Goal: Task Accomplishment & Management: Complete application form

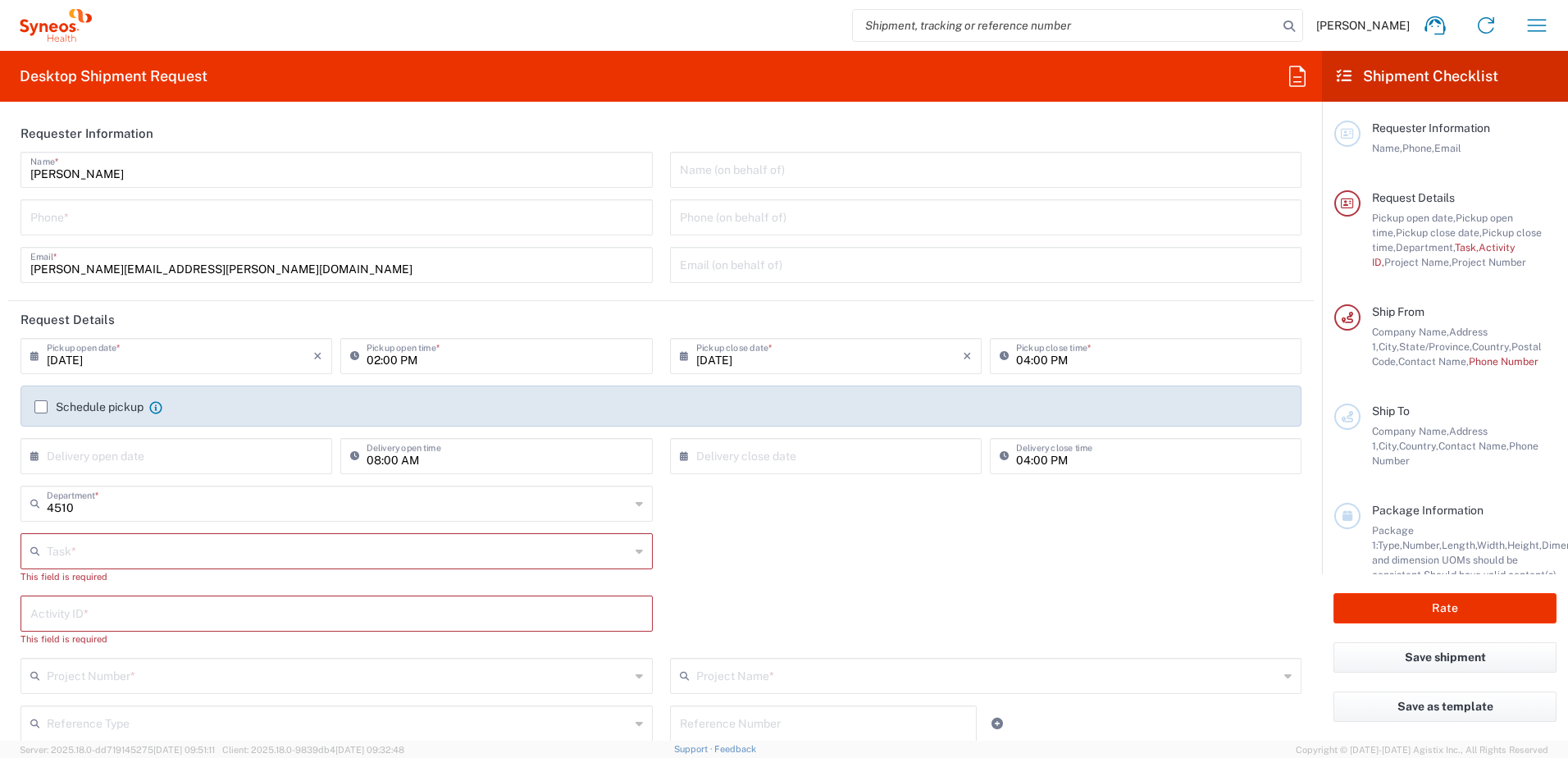
type input "Syneos Health, LLC-[GEOGRAPHIC_DATA] [GEOGRAPHIC_DATA] [GEOGRAPHIC_DATA]"
click at [76, 224] on input "tel" at bounding box center [337, 216] width 612 height 29
click at [59, 225] on input "9199867424" at bounding box center [337, 216] width 612 height 29
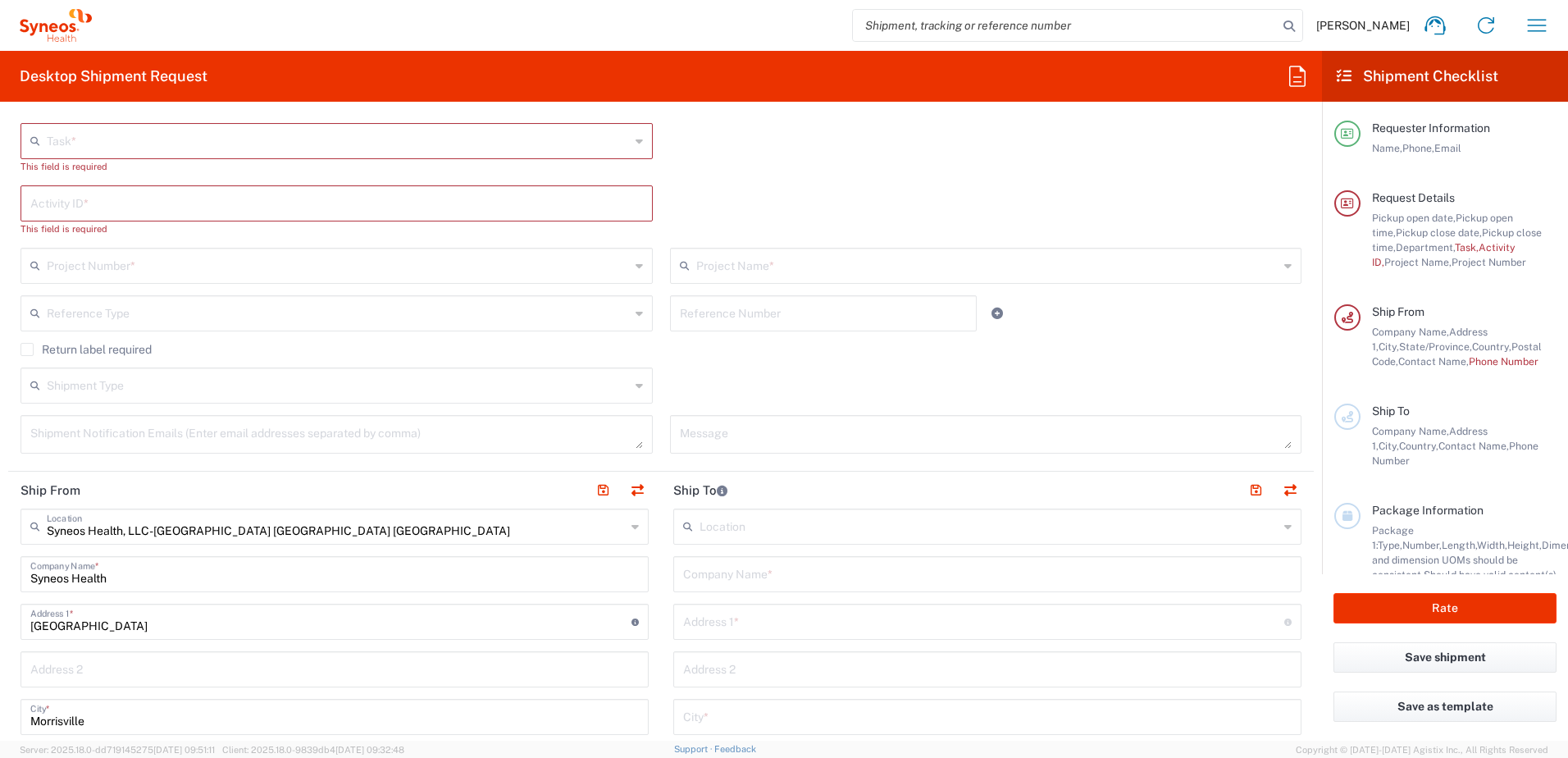
scroll to position [820, 0]
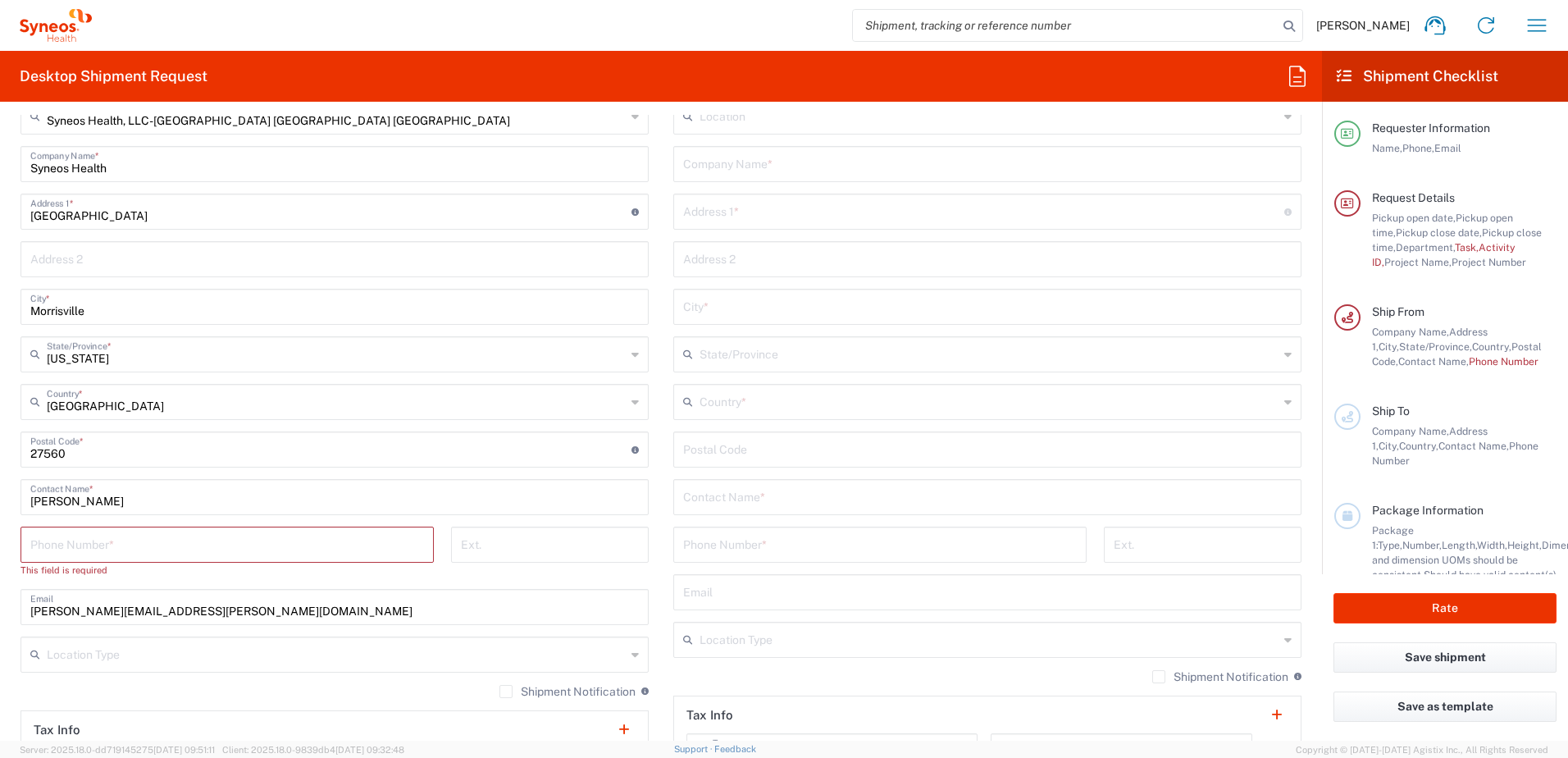
type input "9199867424"
click at [52, 539] on input "tel" at bounding box center [227, 543] width 393 height 29
paste input "9199867424"
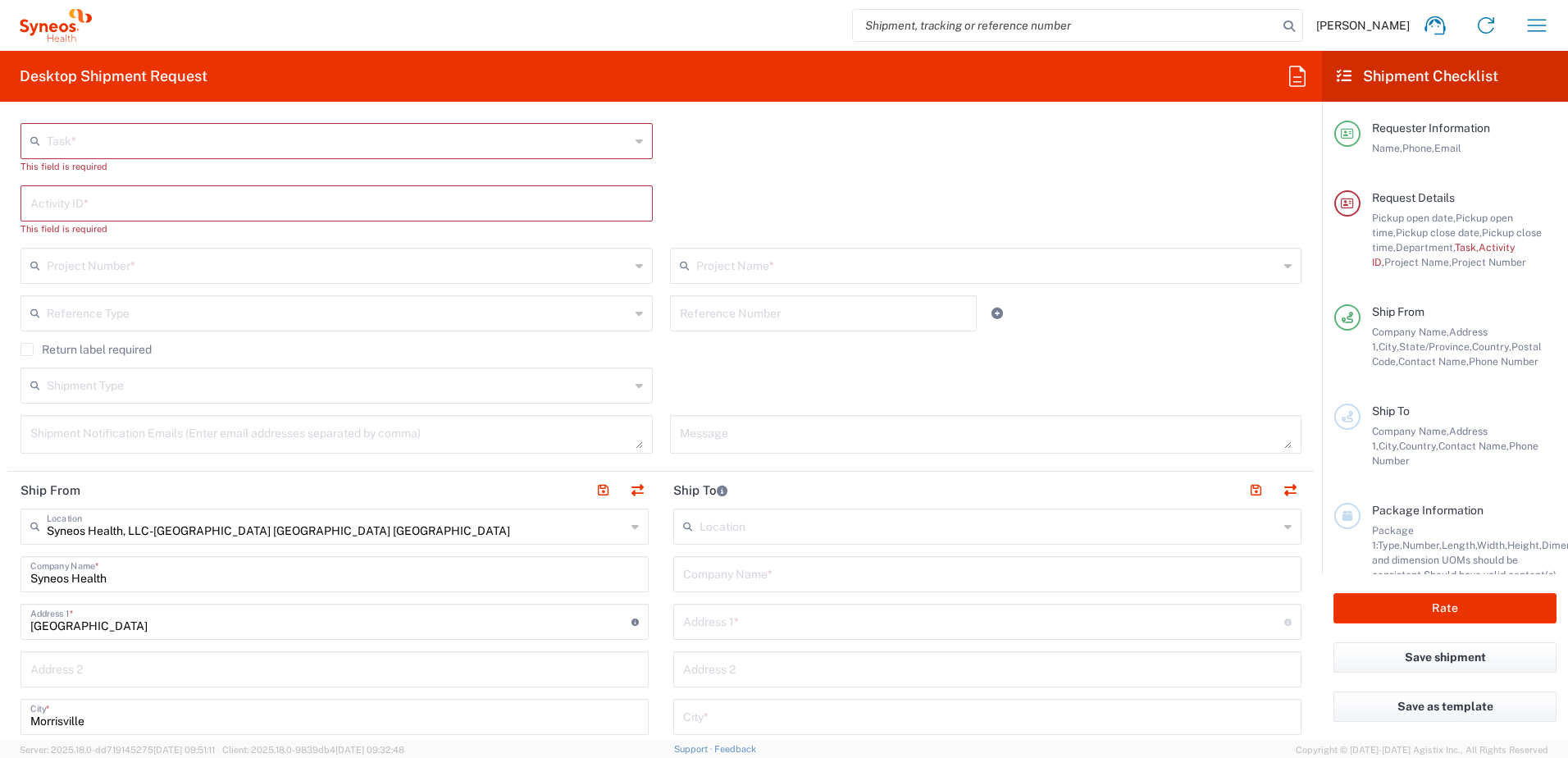
scroll to position [246, 0]
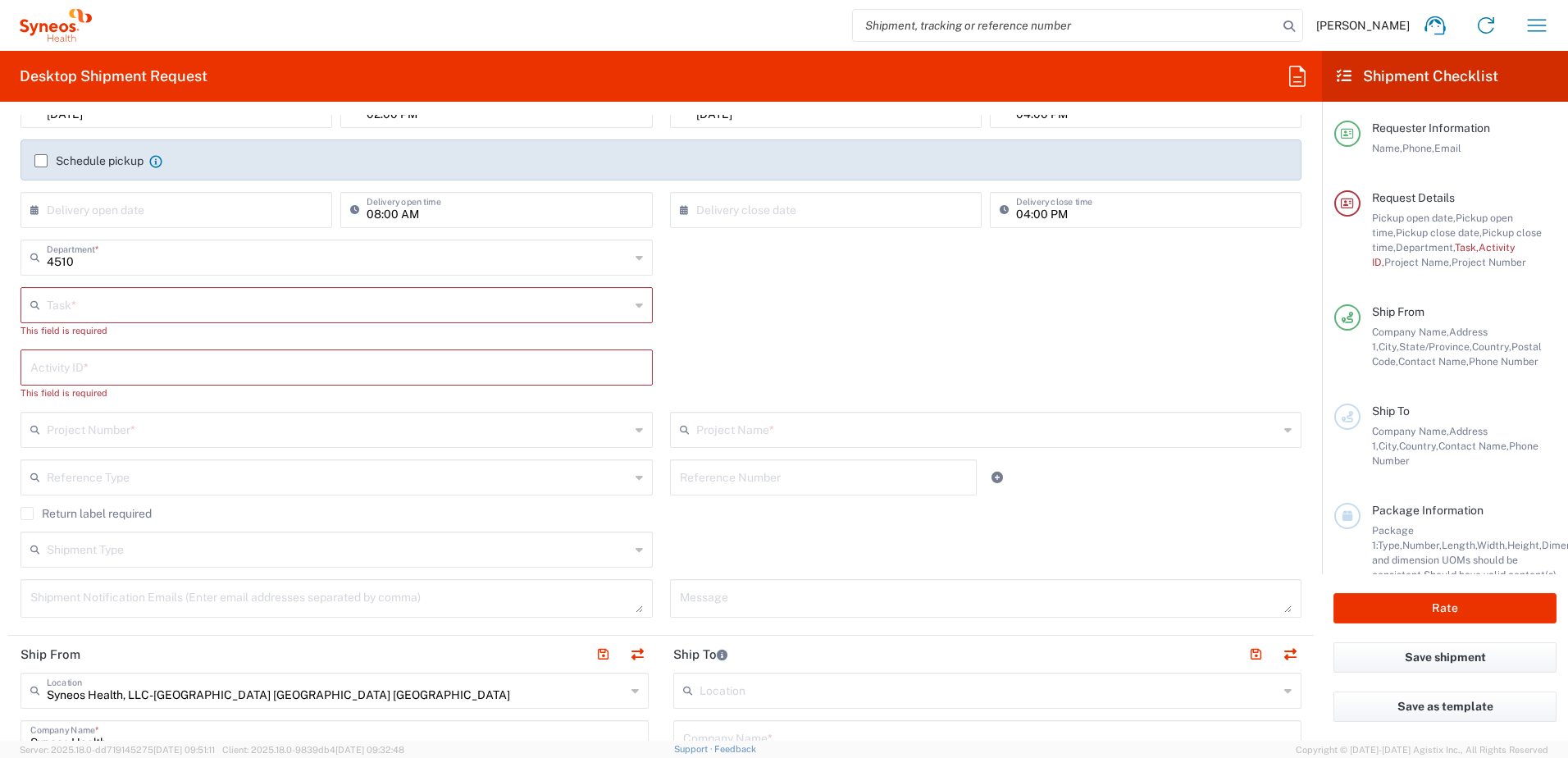
type input "9199867424"
click at [74, 297] on input "text" at bounding box center [338, 303] width 583 height 29
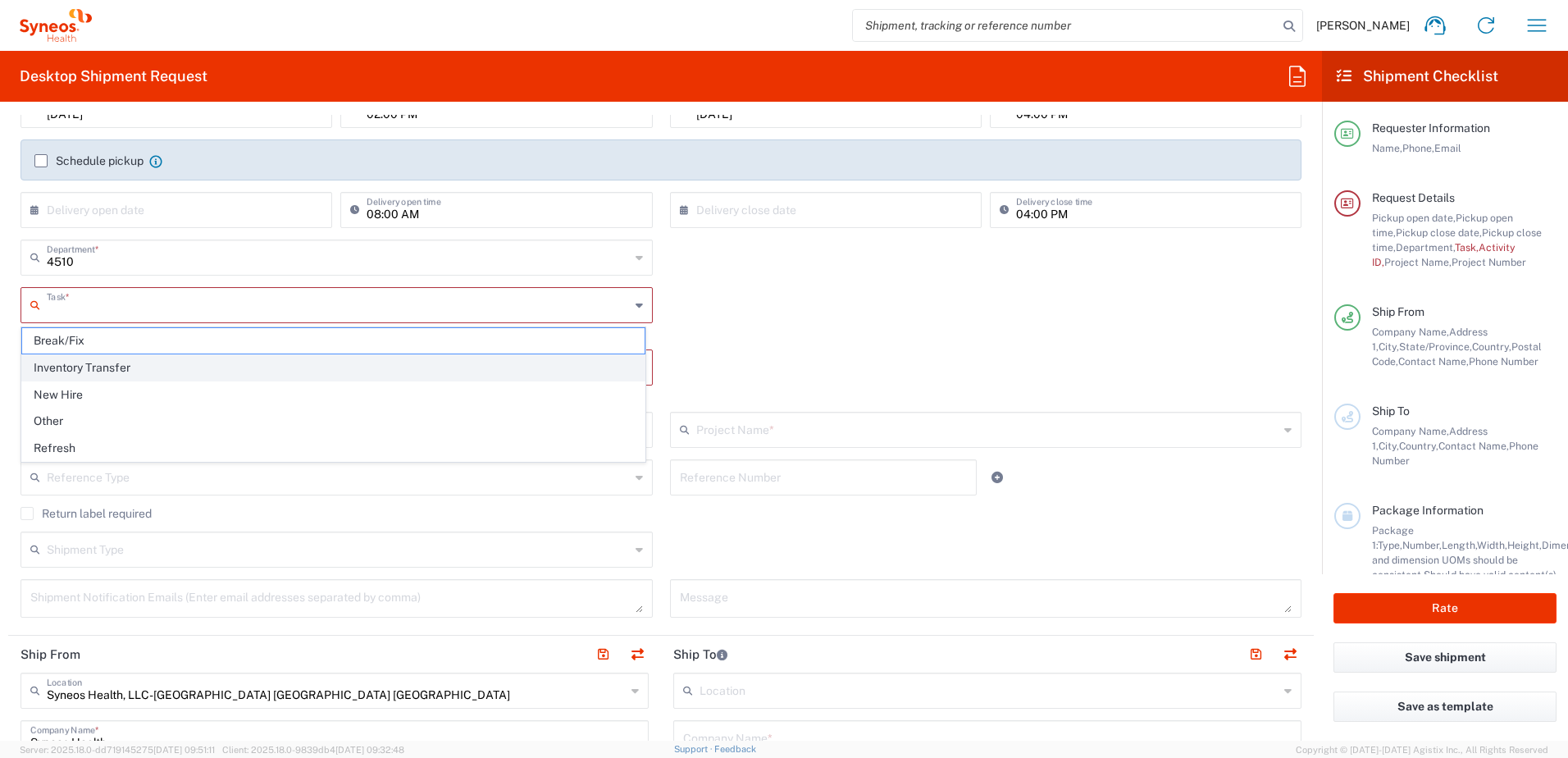
click at [75, 365] on span "Inventory Transfer" at bounding box center [333, 368] width 622 height 26
type input "Inventory Transfer"
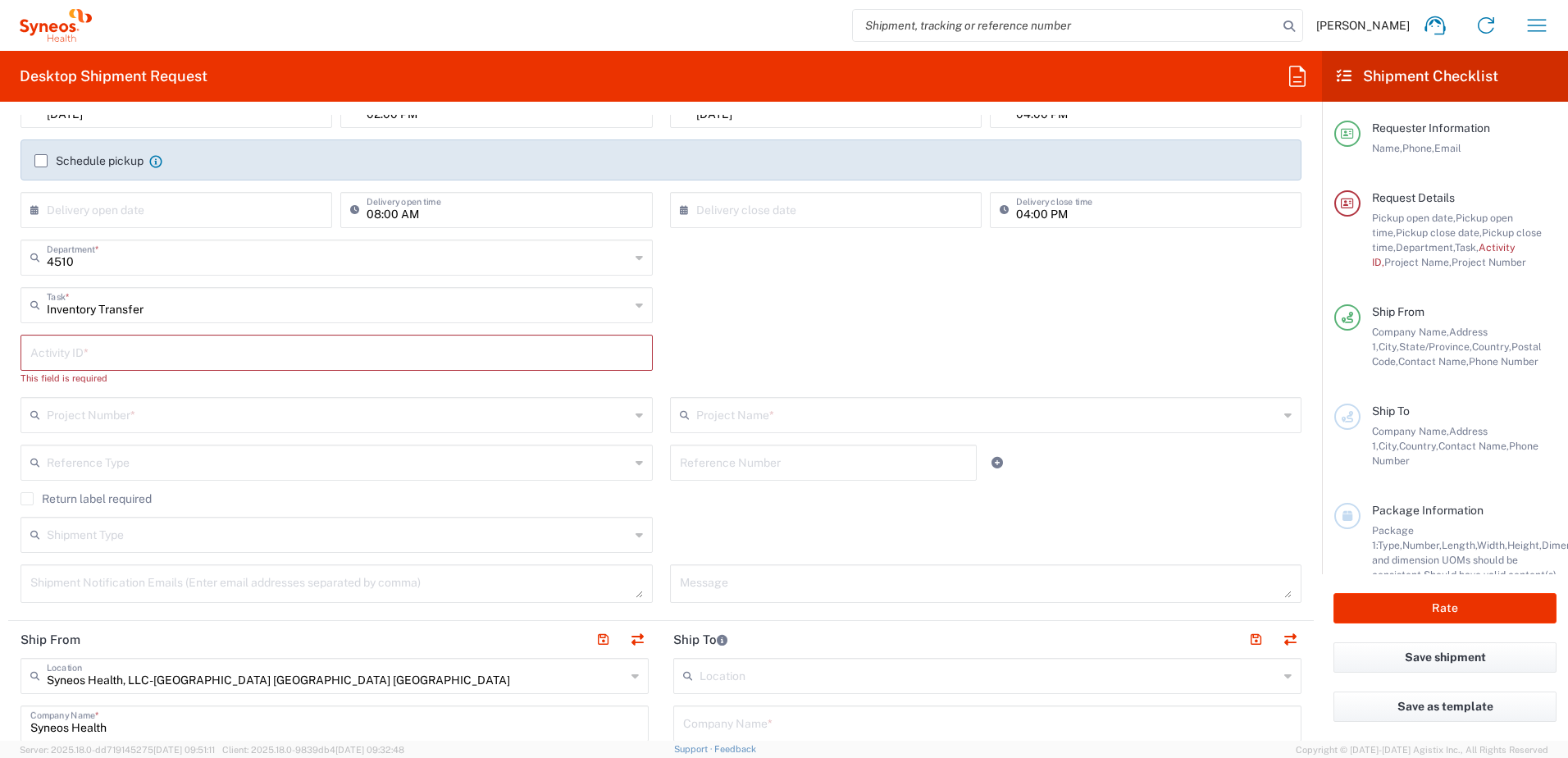
click at [162, 359] on input "text" at bounding box center [337, 351] width 612 height 29
paste input "INC2639463"
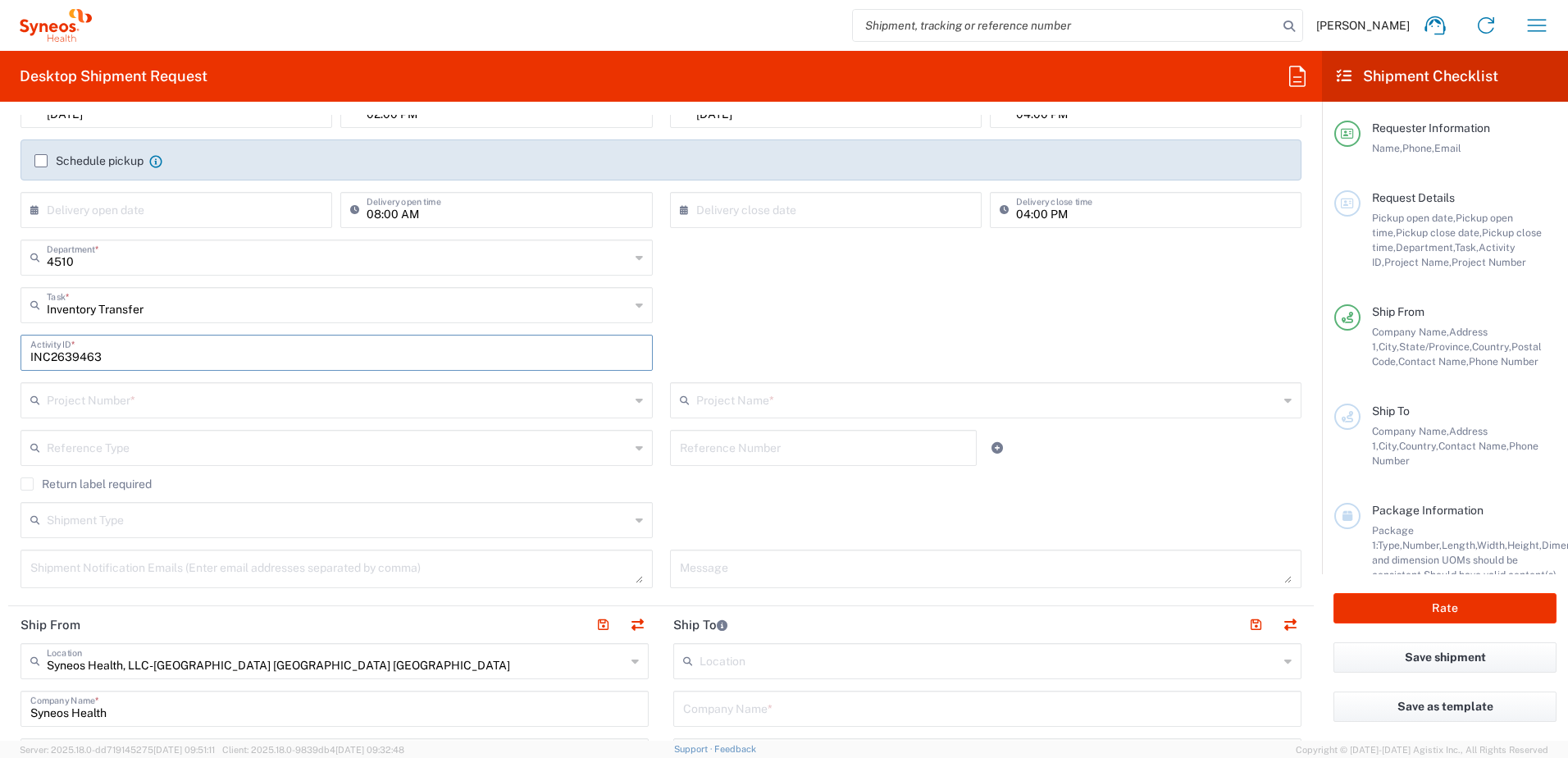
type input "INC2639463"
click at [103, 397] on input "text" at bounding box center [338, 398] width 583 height 29
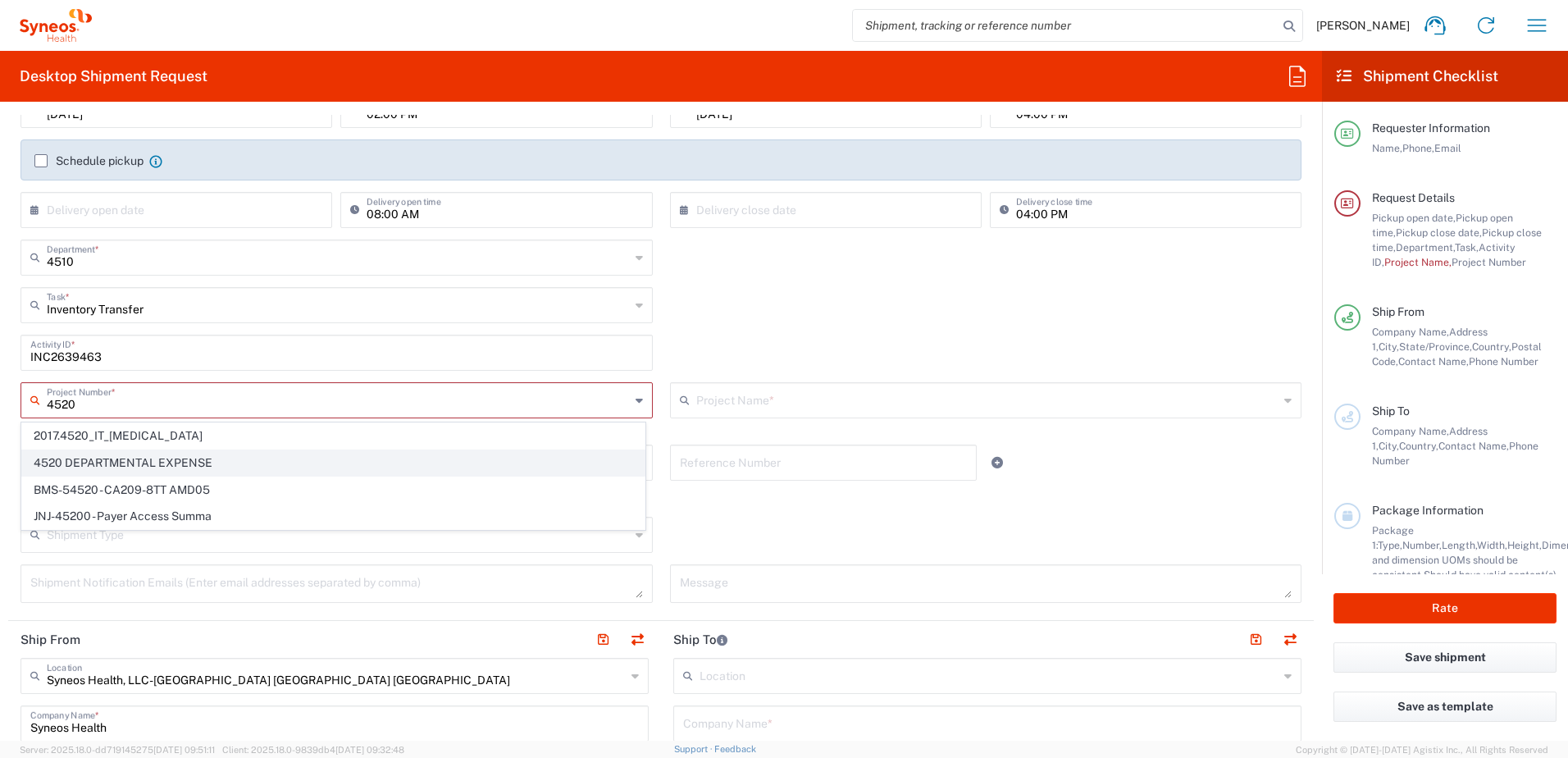
click at [98, 462] on span "4520 DEPARTMENTAL EXPENSE" at bounding box center [333, 463] width 622 height 26
type input "4520 DEPARTMENTAL EXPENSE"
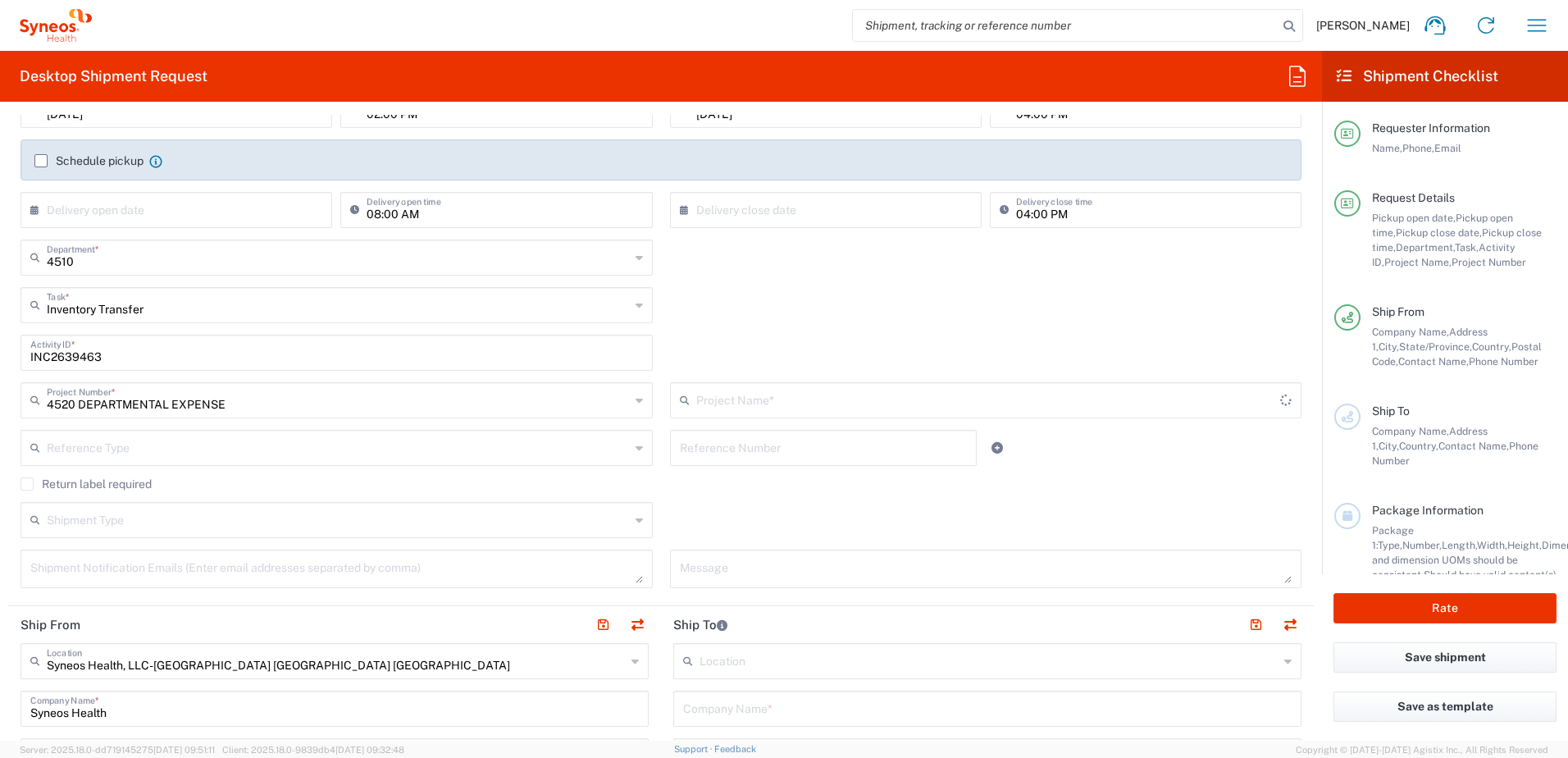
type input "4520 DEPARTMENTAL EXPENSE"
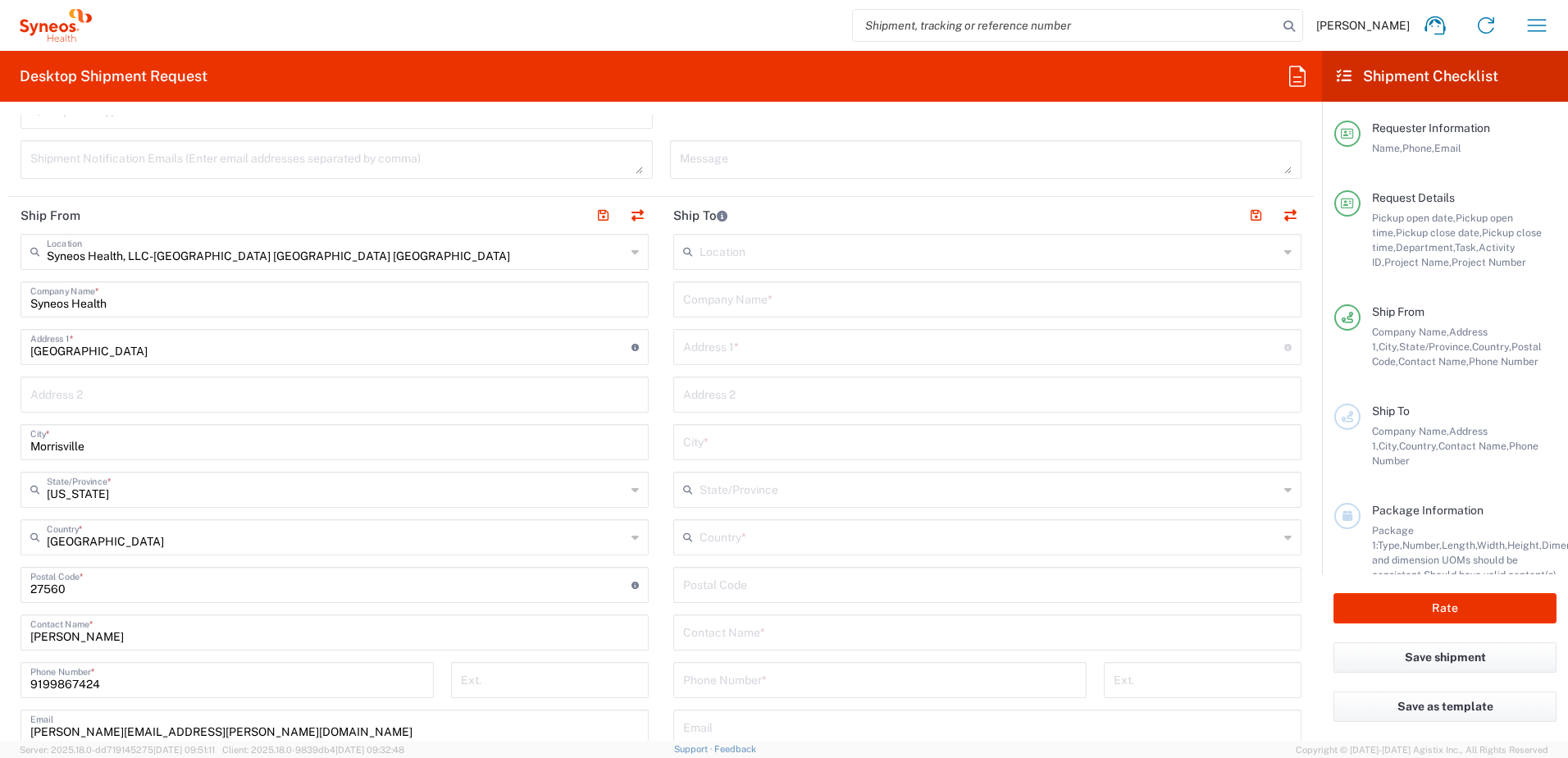
scroll to position [656, 0]
click at [697, 305] on input "text" at bounding box center [988, 297] width 608 height 29
paste input "[PERSON_NAME]"
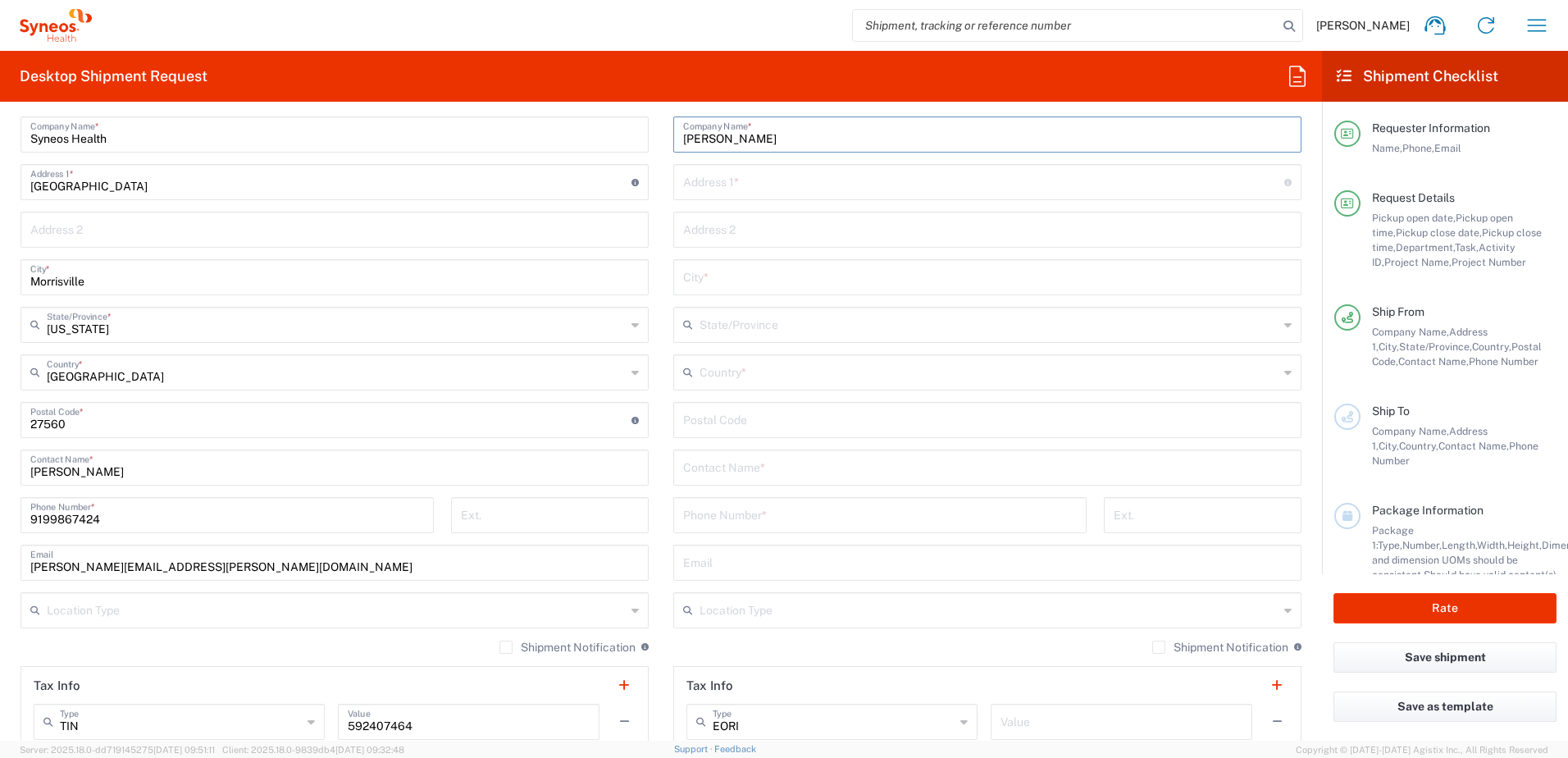
type input "[PERSON_NAME]"
click at [742, 474] on input "text" at bounding box center [988, 466] width 608 height 29
paste input "[PERSON_NAME]"
type input "[PERSON_NAME]"
click at [741, 605] on input "text" at bounding box center [989, 608] width 578 height 29
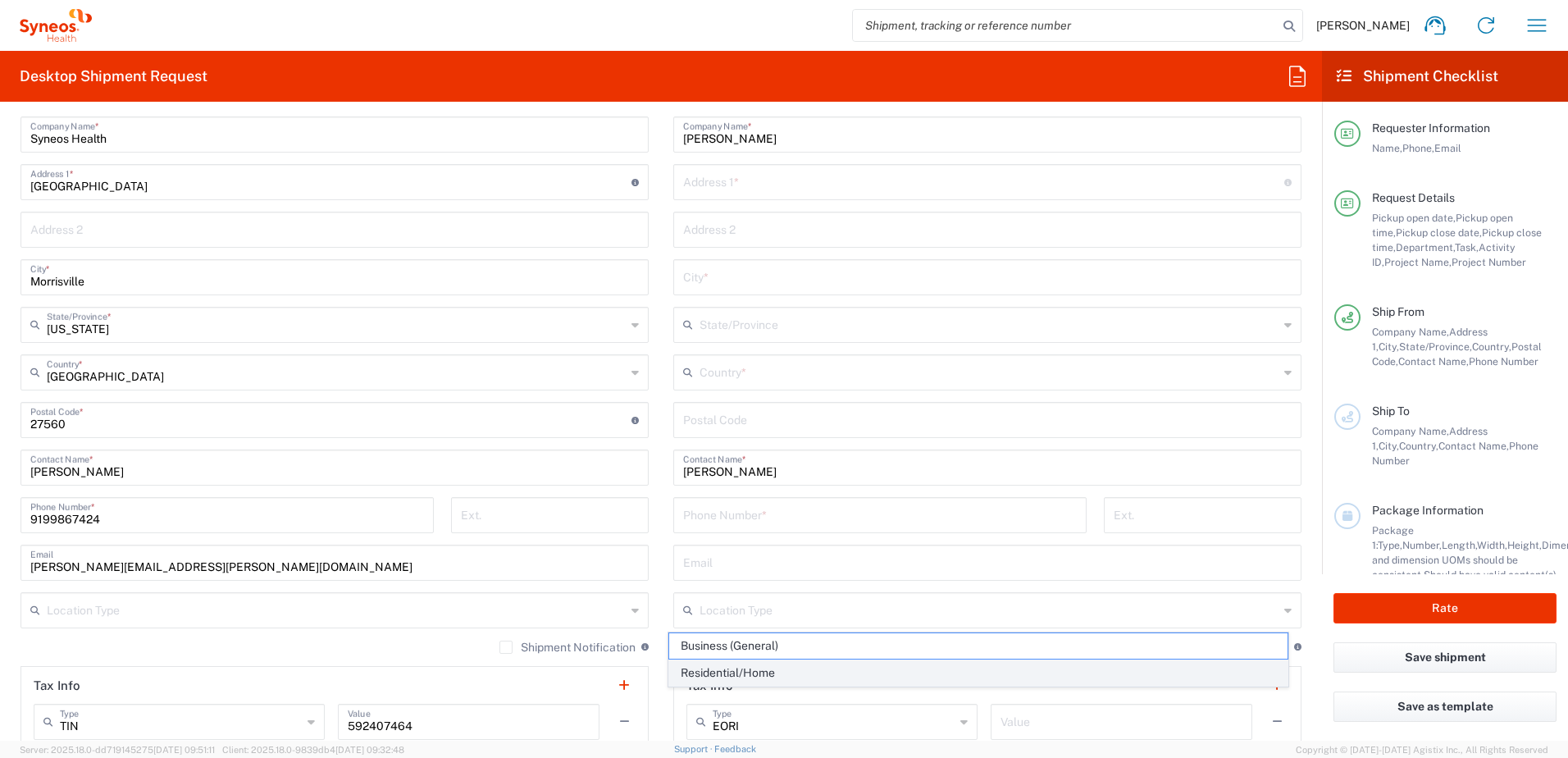
click at [741, 676] on span "Residential/Home" at bounding box center [978, 673] width 619 height 26
type input "Residential/Home"
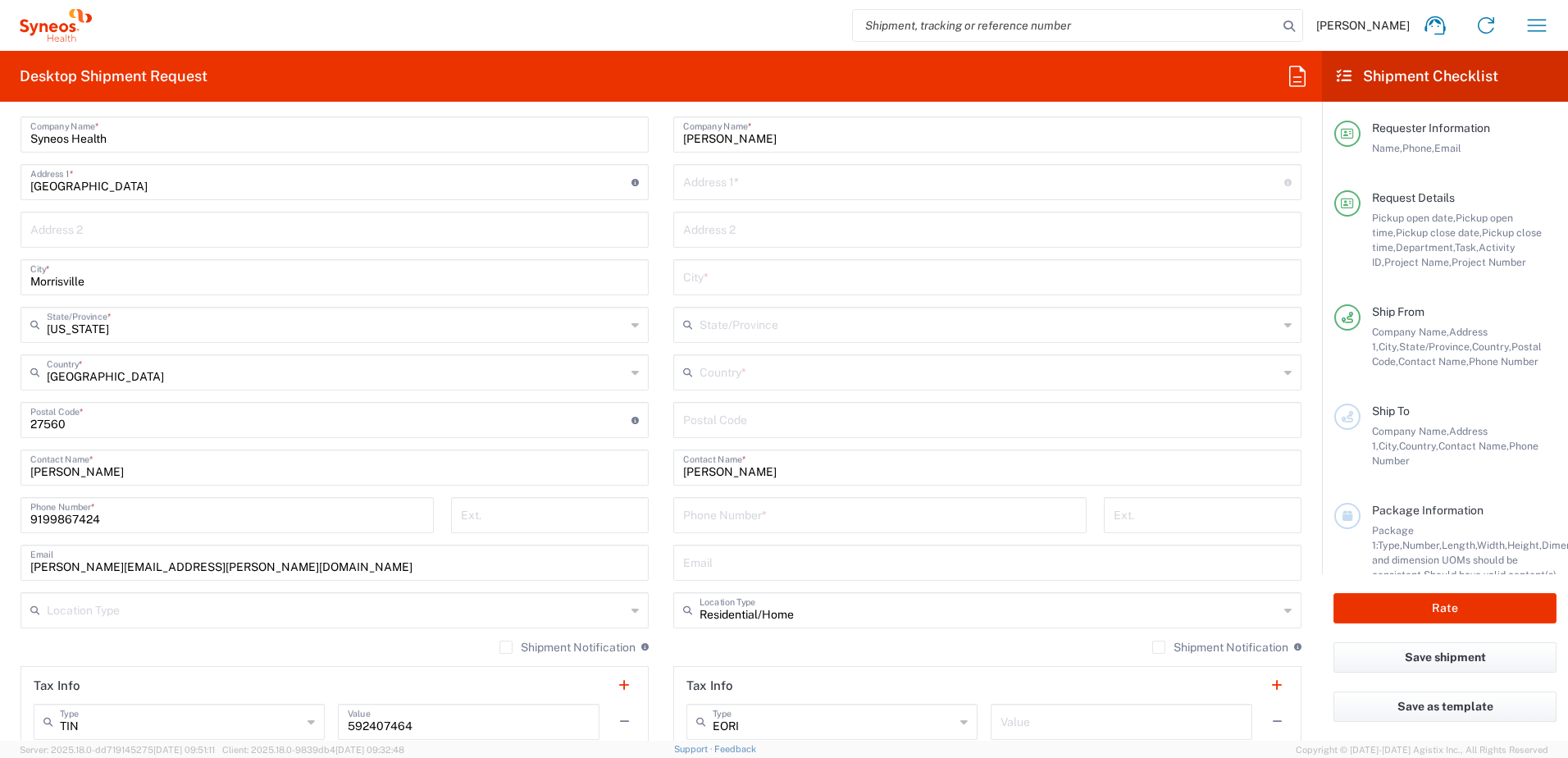
click at [748, 170] on input "text" at bounding box center [984, 180] width 601 height 29
paste input "[STREET_ADDRESS][PERSON_NAME]"
type input "[STREET_ADDRESS][PERSON_NAME]"
click at [736, 373] on input "text" at bounding box center [989, 371] width 578 height 29
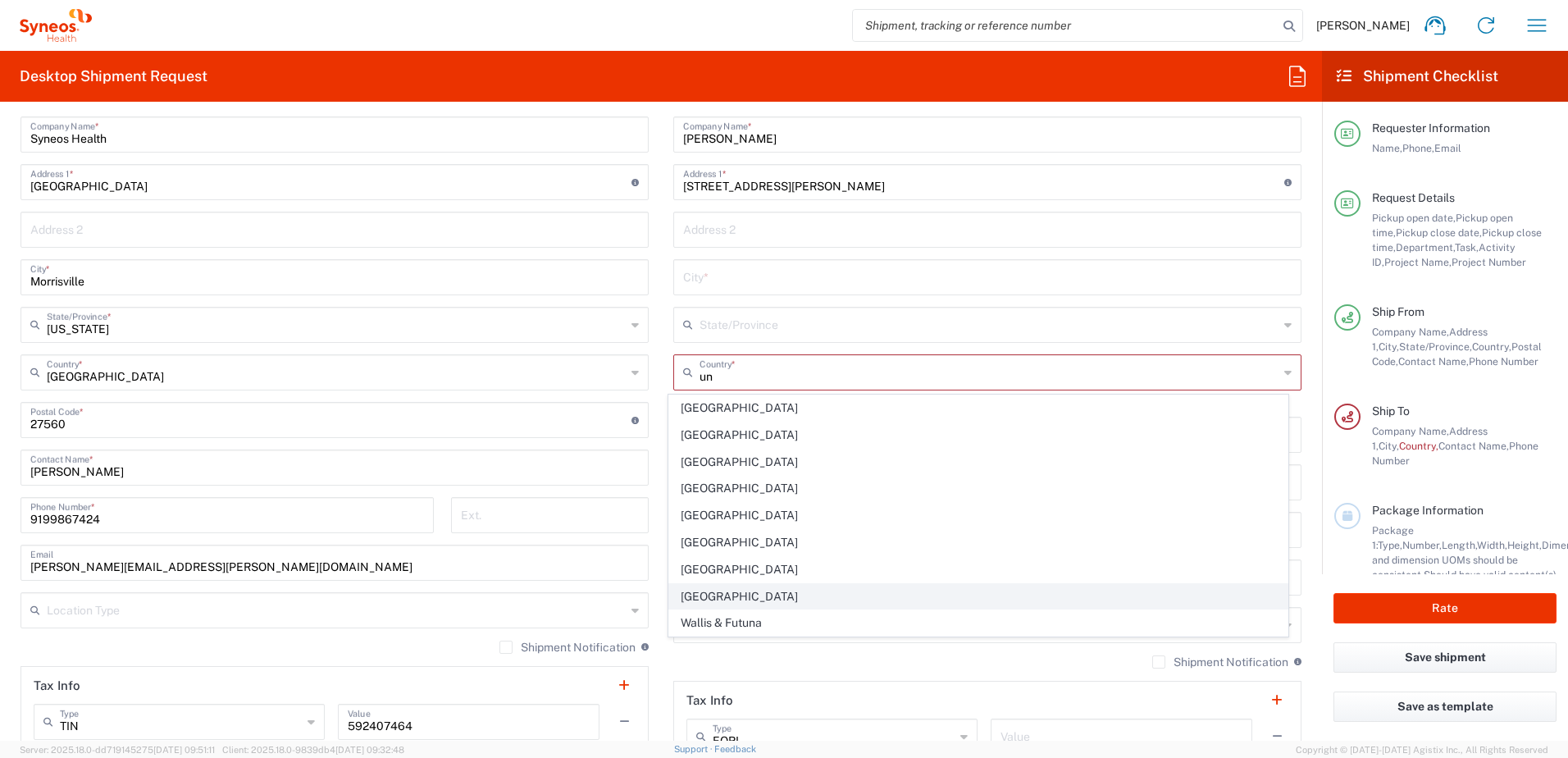
click at [714, 586] on span "[GEOGRAPHIC_DATA]" at bounding box center [978, 596] width 619 height 26
type input "[GEOGRAPHIC_DATA]"
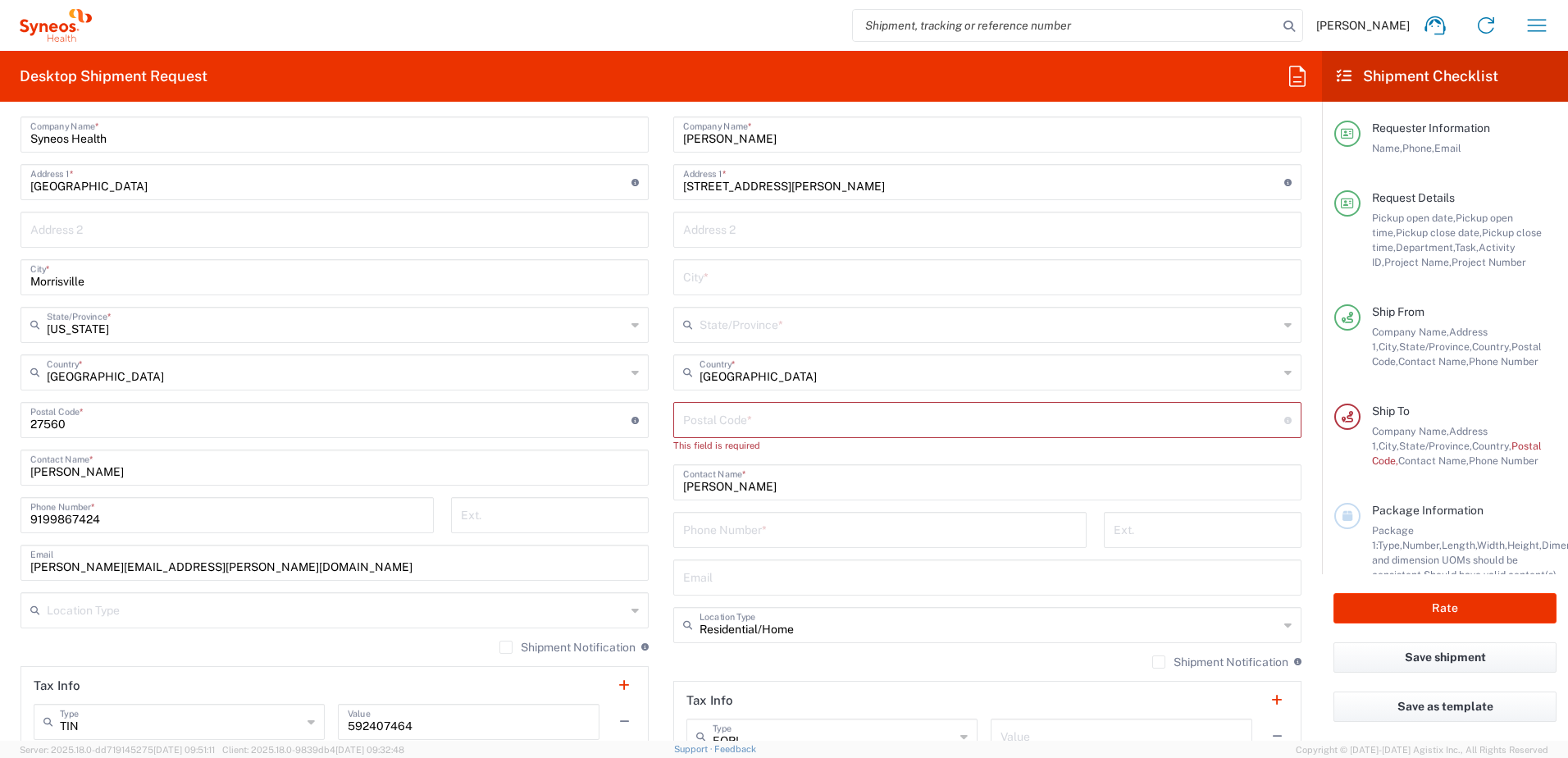
click at [702, 327] on input "text" at bounding box center [989, 323] width 578 height 29
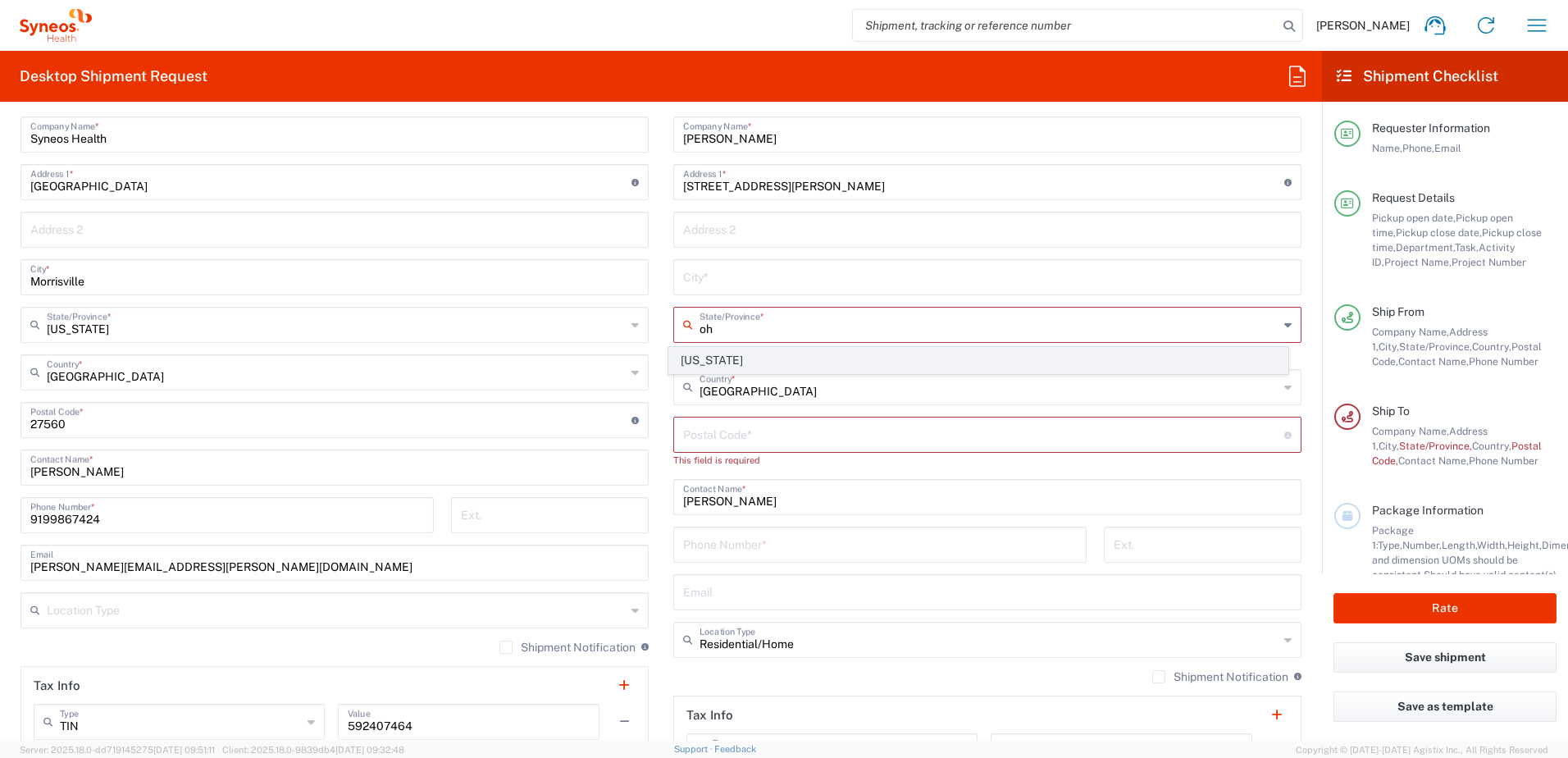
click at [711, 368] on span "[US_STATE]" at bounding box center [978, 361] width 619 height 26
type input "[US_STATE]"
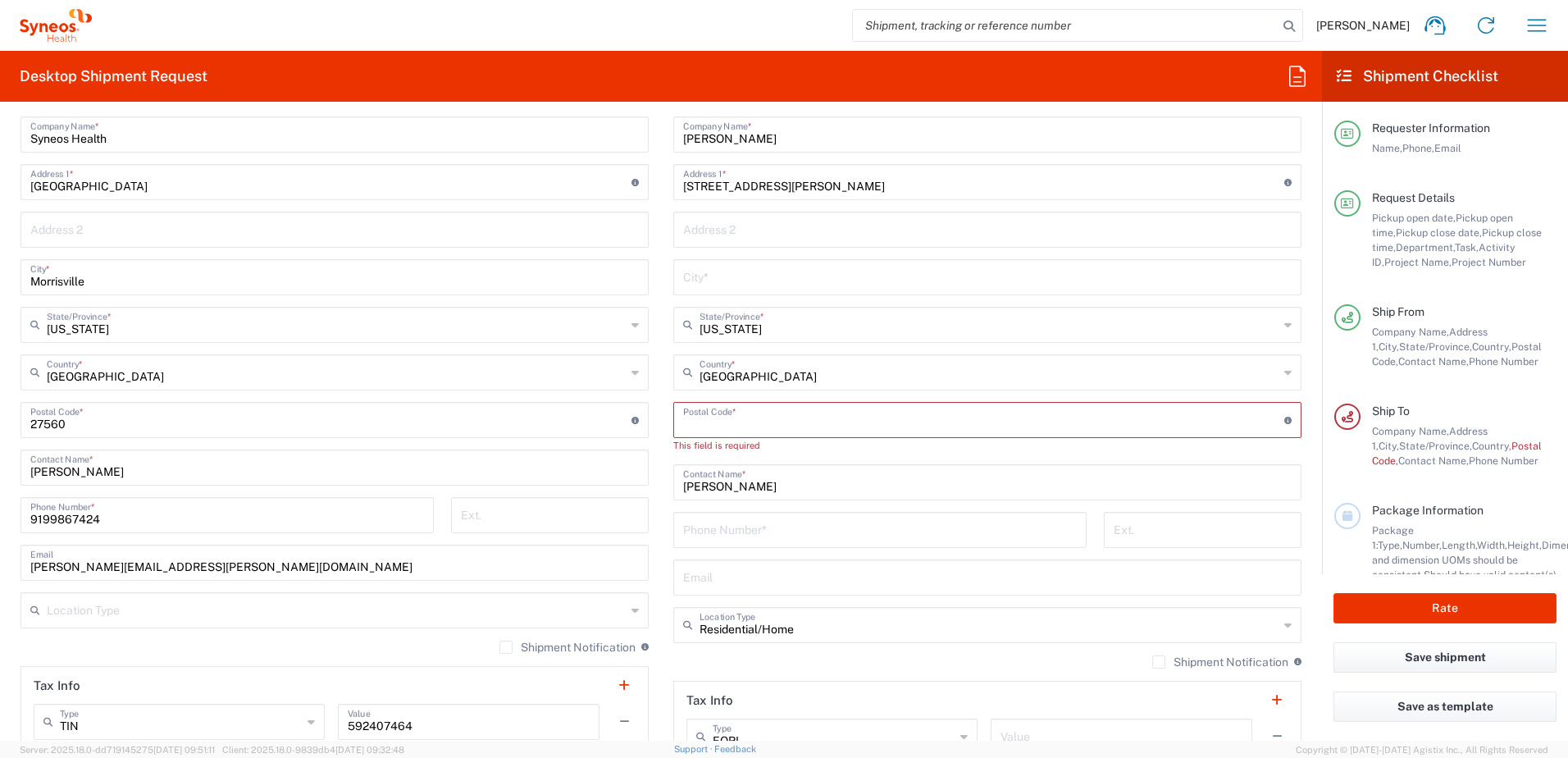
click at [710, 412] on input "undefined" at bounding box center [984, 418] width 601 height 29
paste input "Columbus"
type input "Columbus"
click at [726, 283] on input "text" at bounding box center [988, 275] width 608 height 29
paste input "Columbus"
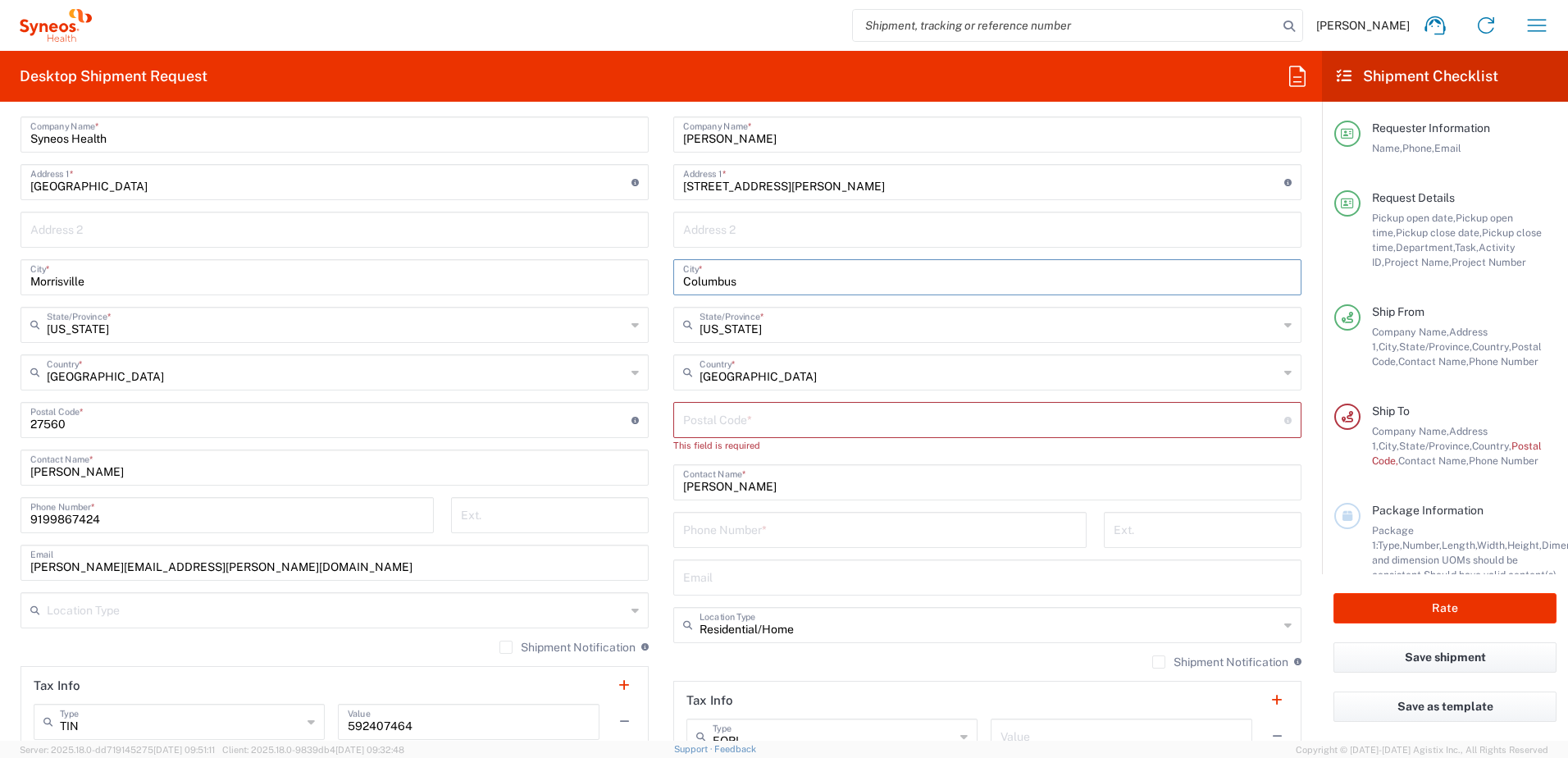
type input "Columbus"
click at [703, 423] on input "undefined" at bounding box center [984, 418] width 601 height 29
paste input "43228"
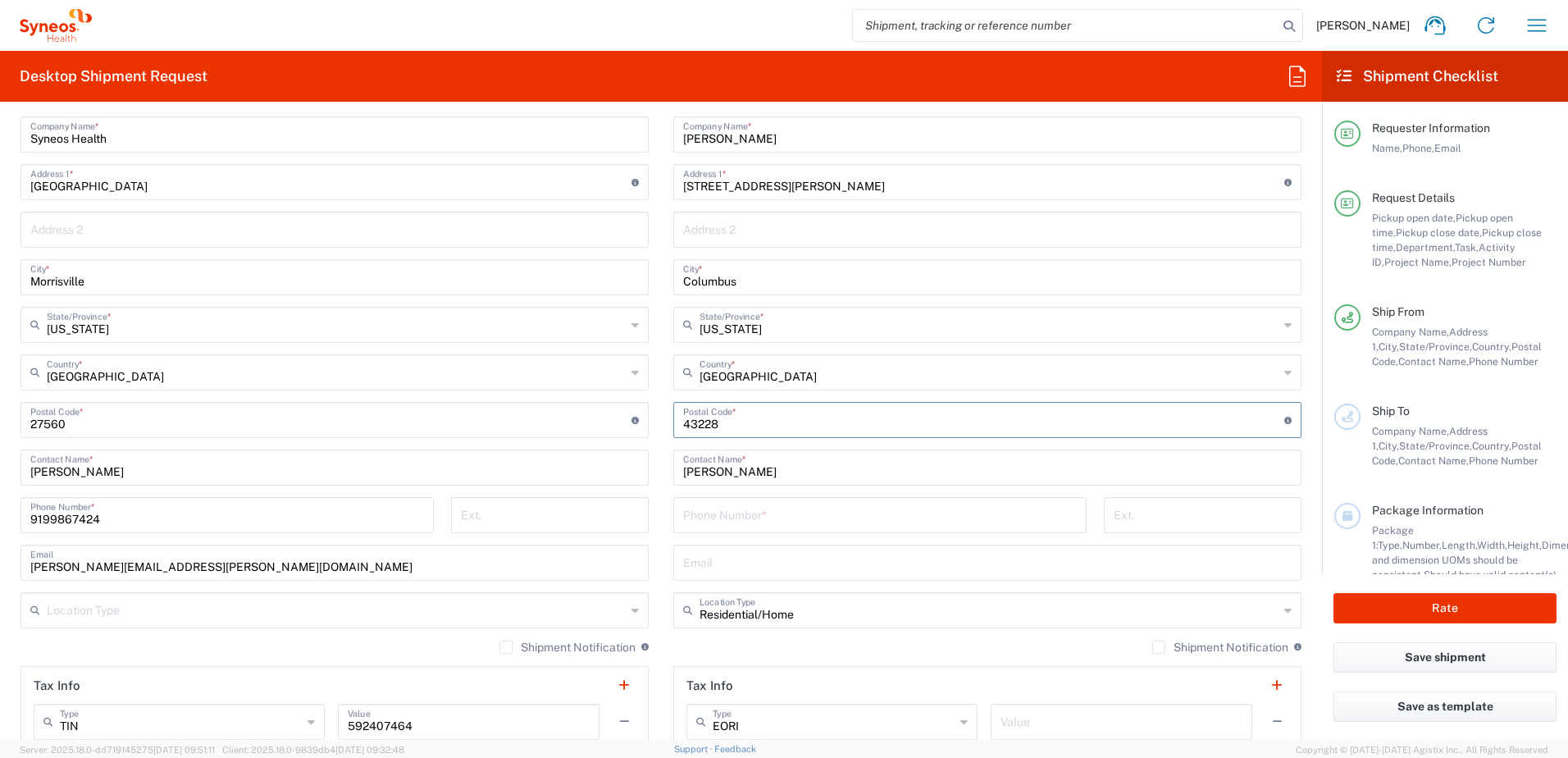
type input "43228"
click at [726, 560] on input "text" at bounding box center [988, 561] width 608 height 29
paste input "[EMAIL_ADDRESS][PERSON_NAME][DOMAIN_NAME]"
type input "[EMAIL_ADDRESS][PERSON_NAME][DOMAIN_NAME]"
click at [722, 504] on input "tel" at bounding box center [880, 513] width 393 height 29
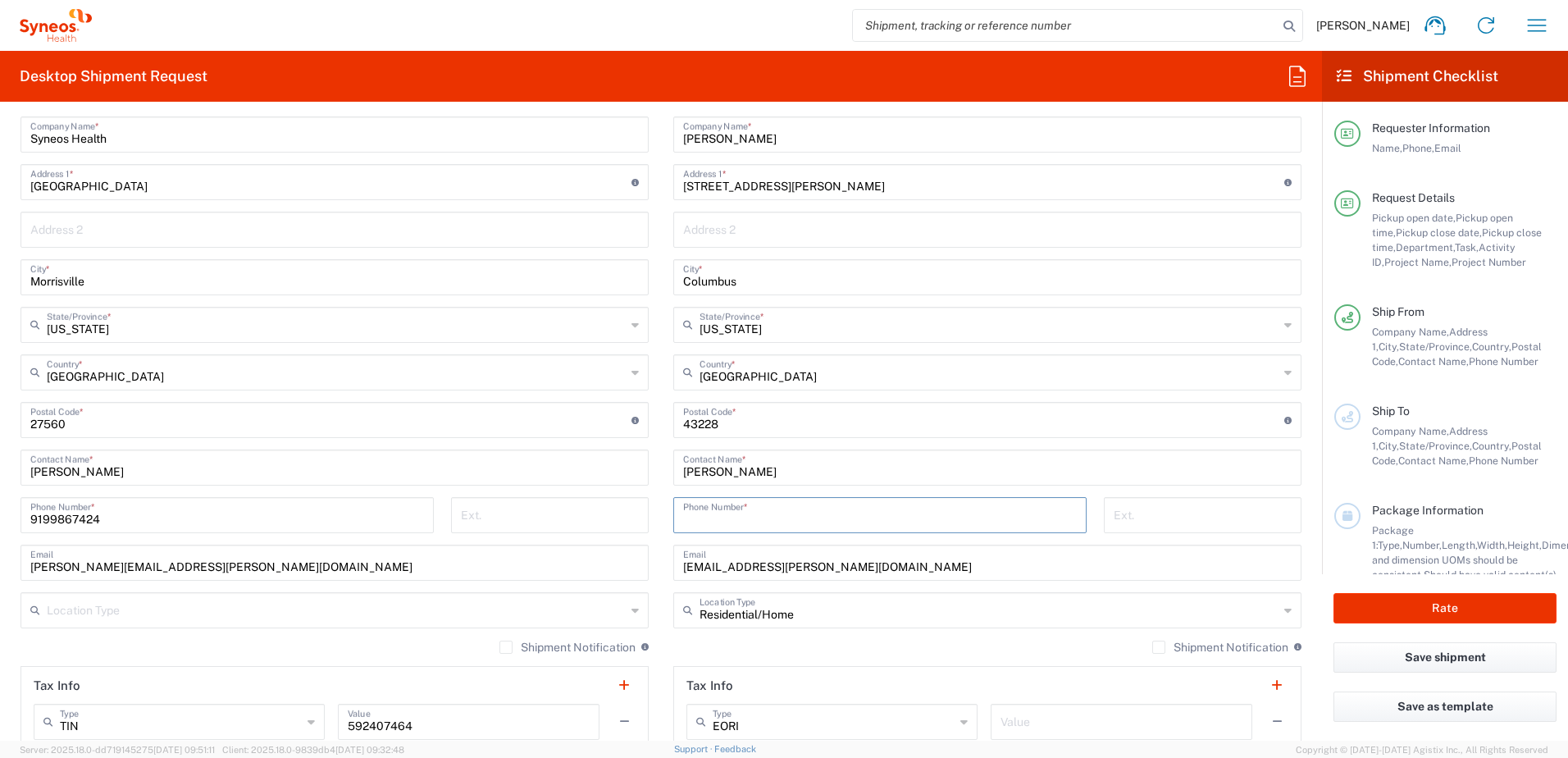
paste input "6149755479"
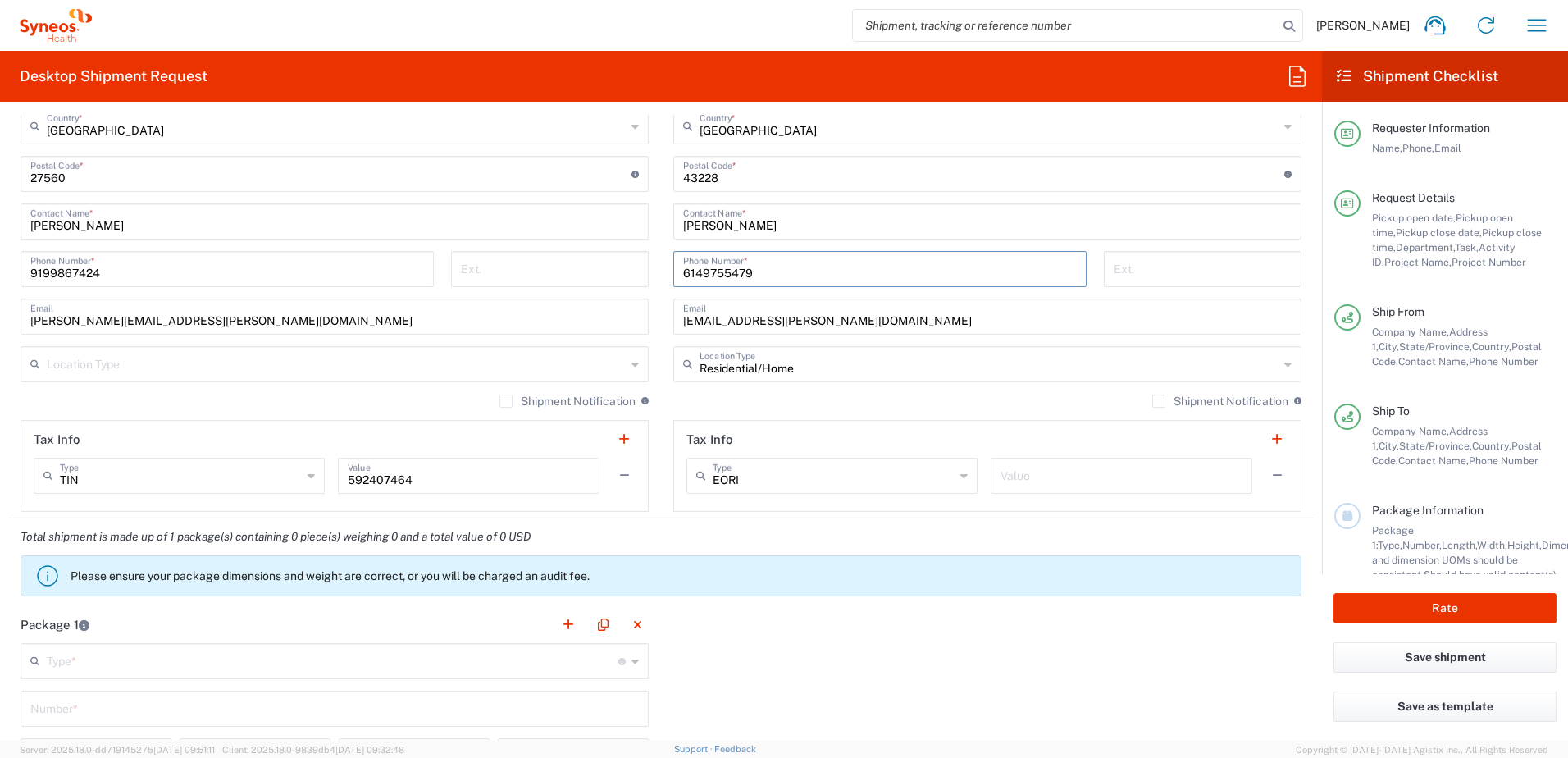
scroll to position [1312, 0]
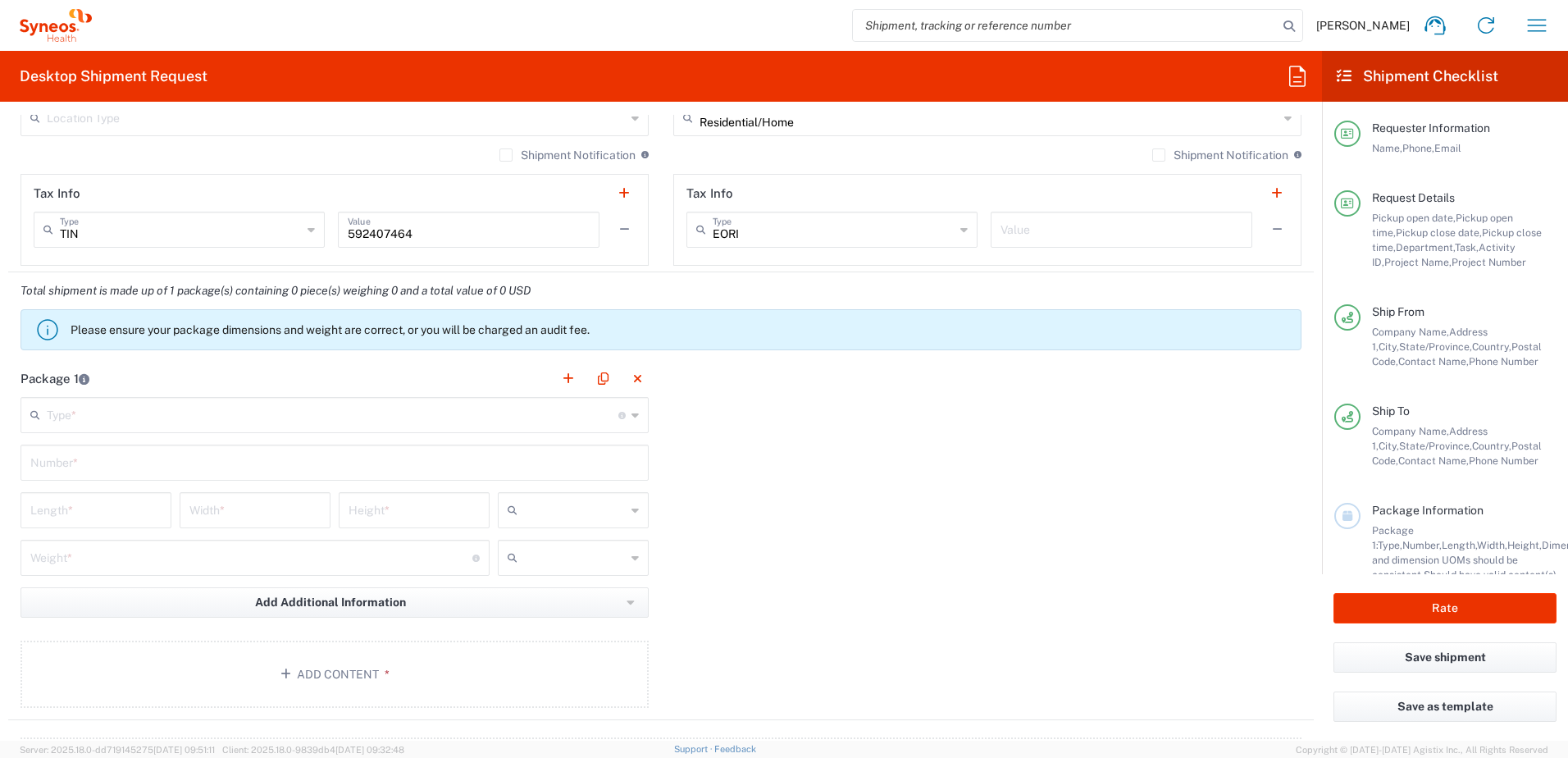
type input "6149755479"
click at [105, 412] on input "text" at bounding box center [332, 413] width 572 height 29
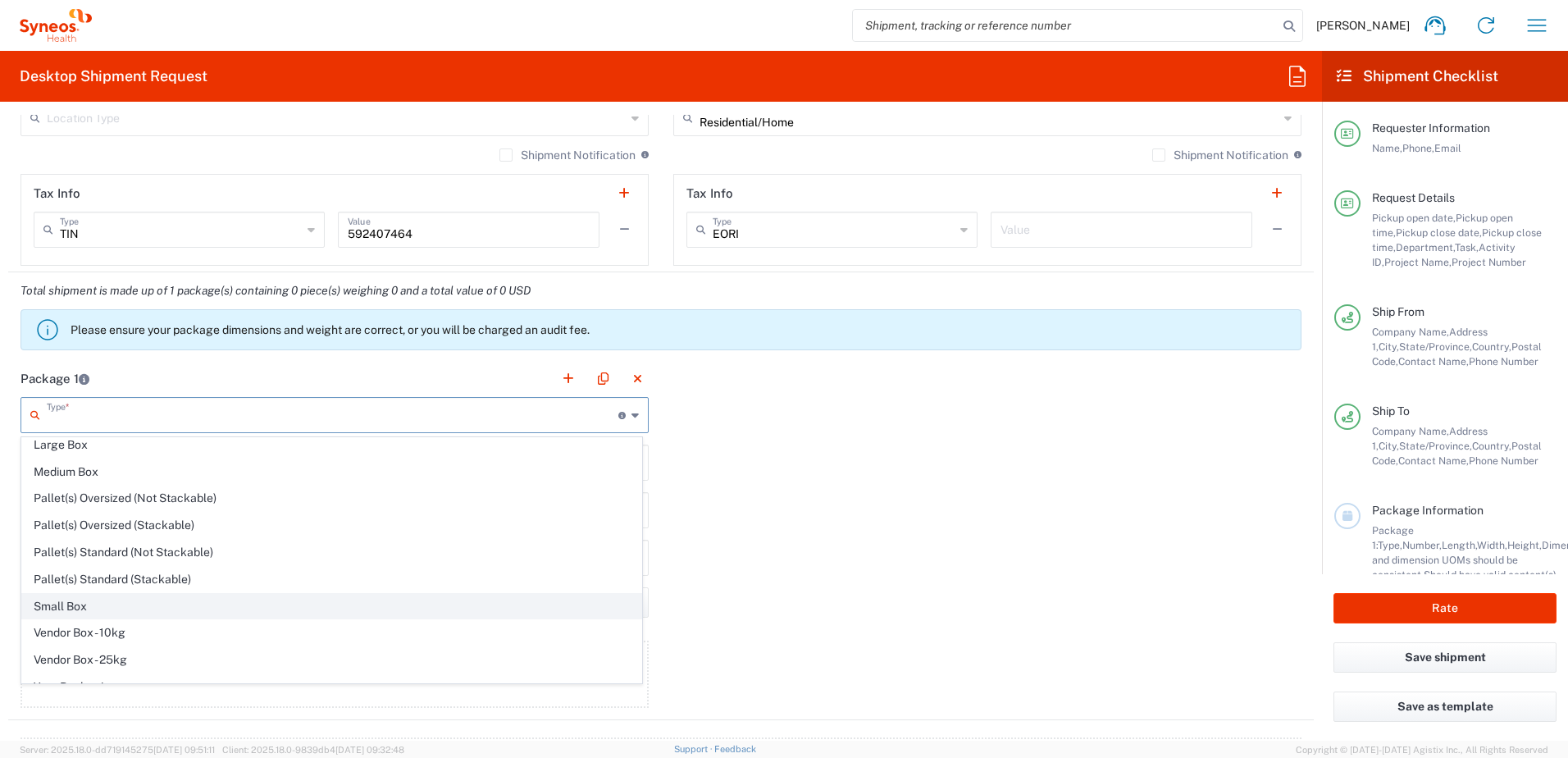
scroll to position [50, 0]
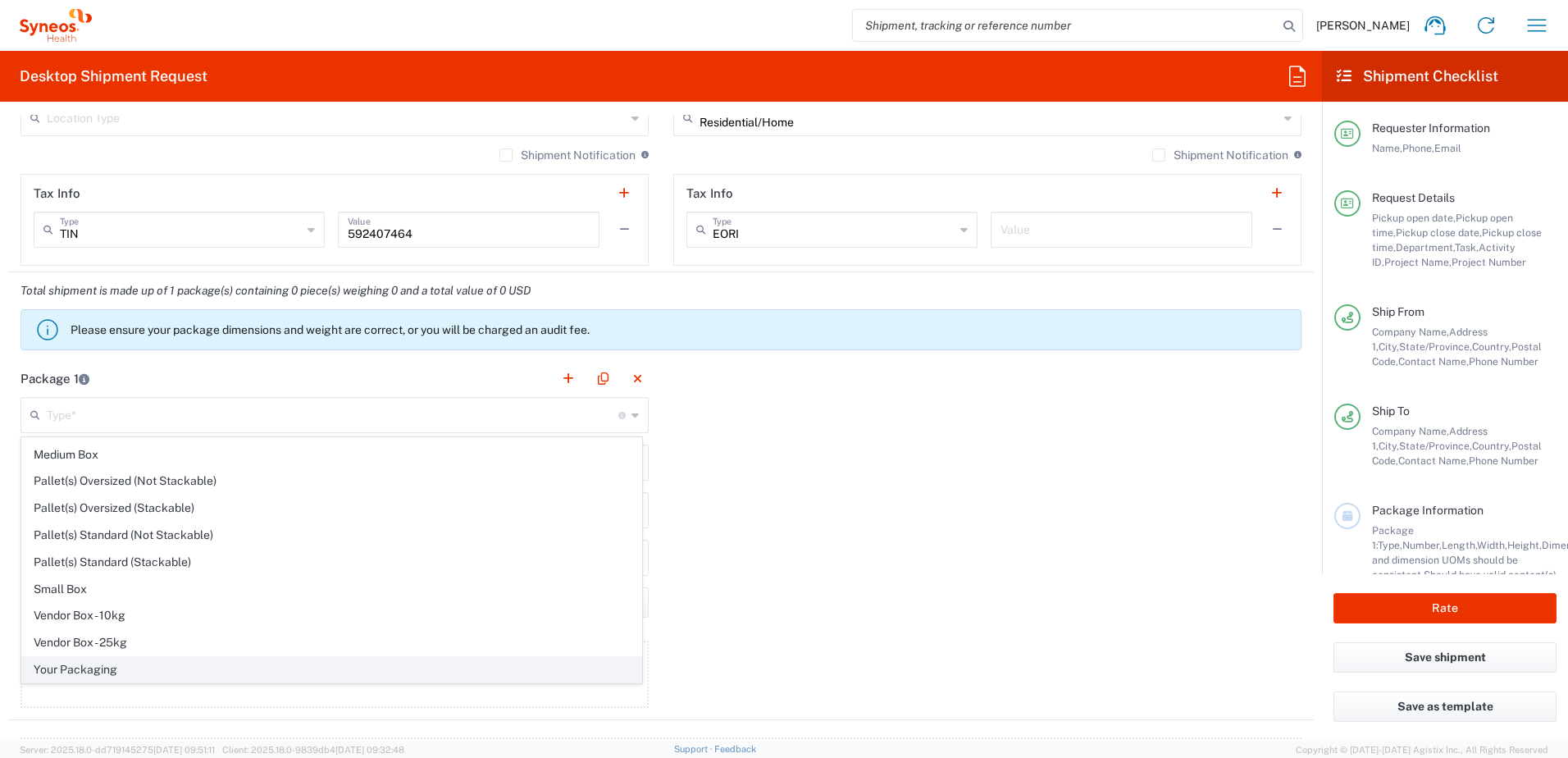
click at [80, 664] on span "Your Packaging" at bounding box center [331, 670] width 619 height 26
type input "Your Packaging"
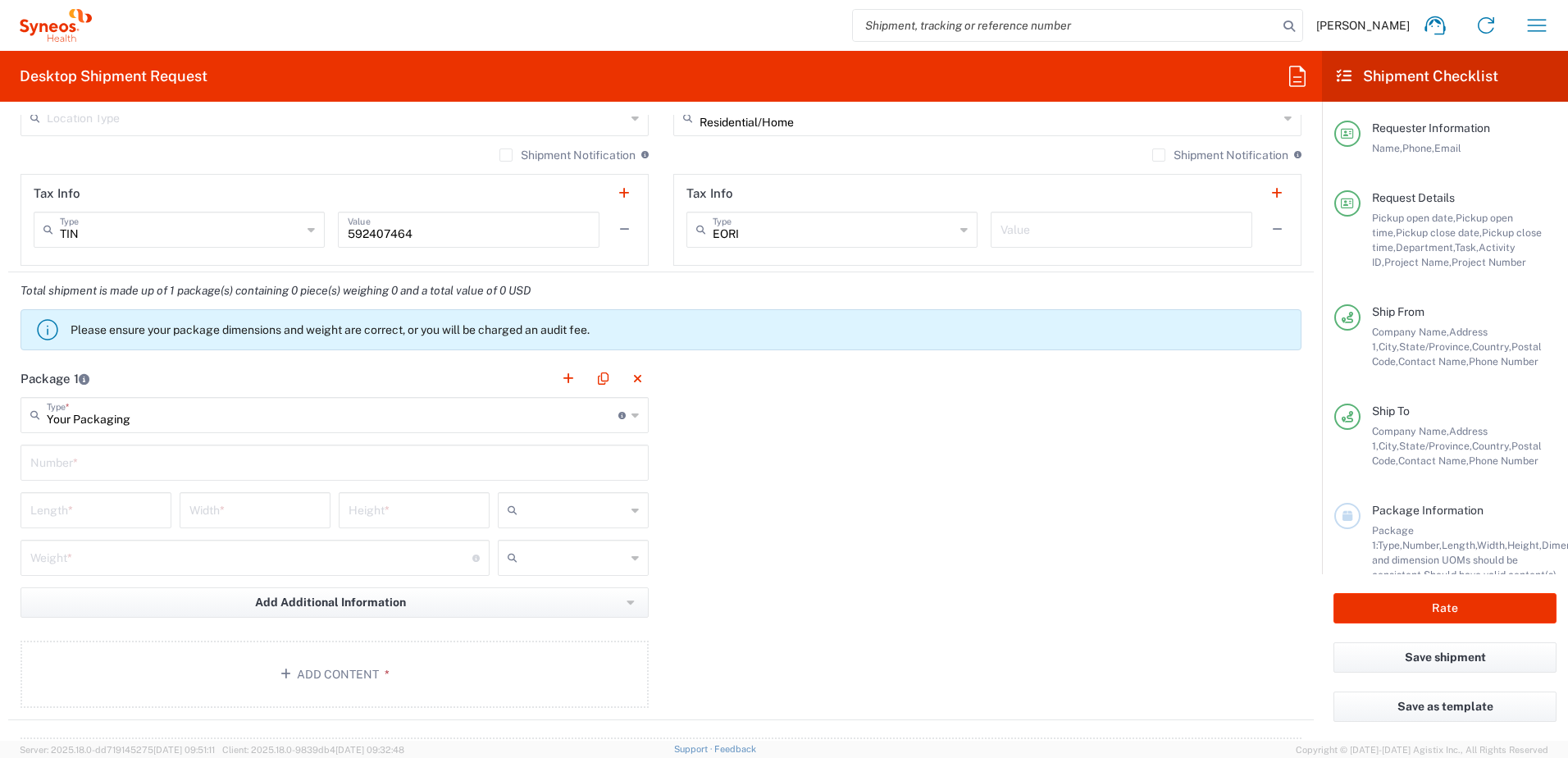
click at [78, 455] on input "text" at bounding box center [335, 461] width 608 height 29
type input "1"
click at [99, 511] on input "number" at bounding box center [96, 508] width 131 height 29
type input "14"
click at [233, 518] on input "number" at bounding box center [255, 508] width 131 height 29
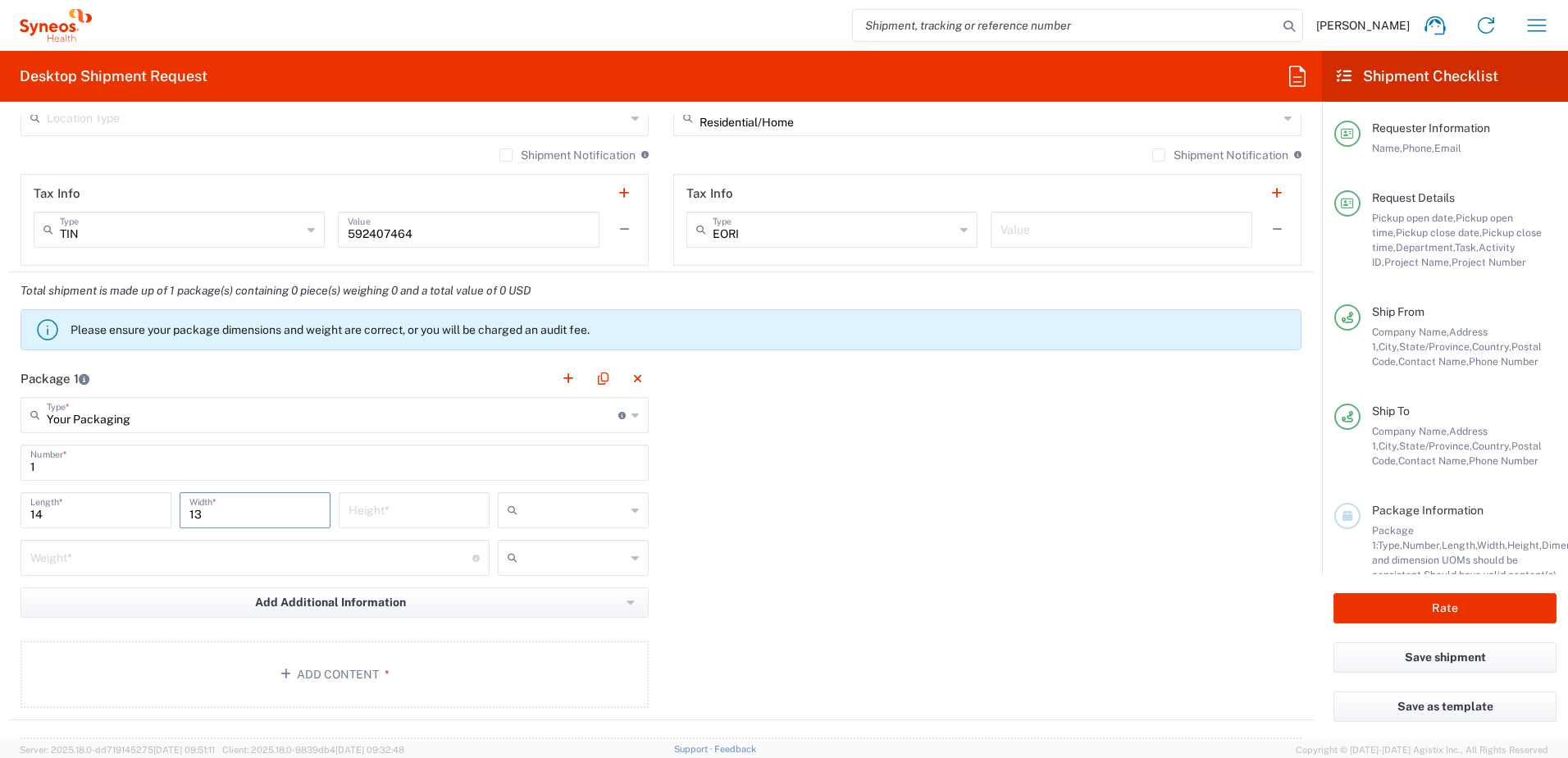
type input "13"
click at [433, 510] on input "number" at bounding box center [414, 508] width 131 height 29
type input "4"
click at [544, 507] on input "text" at bounding box center [575, 510] width 102 height 26
click at [527, 596] on span "in" at bounding box center [567, 600] width 146 height 26
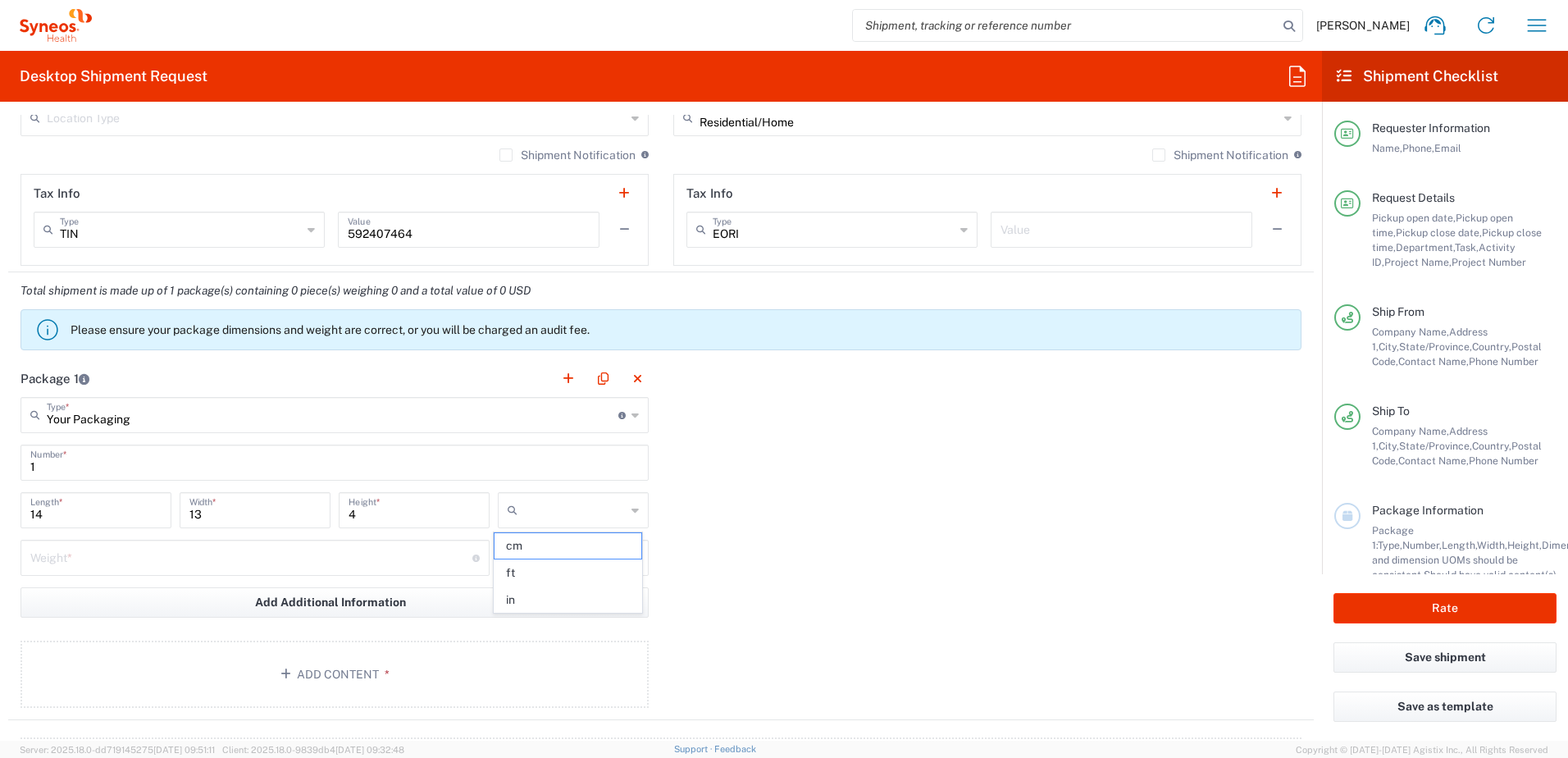
type input "in"
click at [189, 536] on div "13 Width *" at bounding box center [255, 516] width 159 height 48
click at [178, 545] on input "number" at bounding box center [252, 556] width 442 height 29
type input "5"
click at [561, 563] on input "text" at bounding box center [575, 558] width 102 height 26
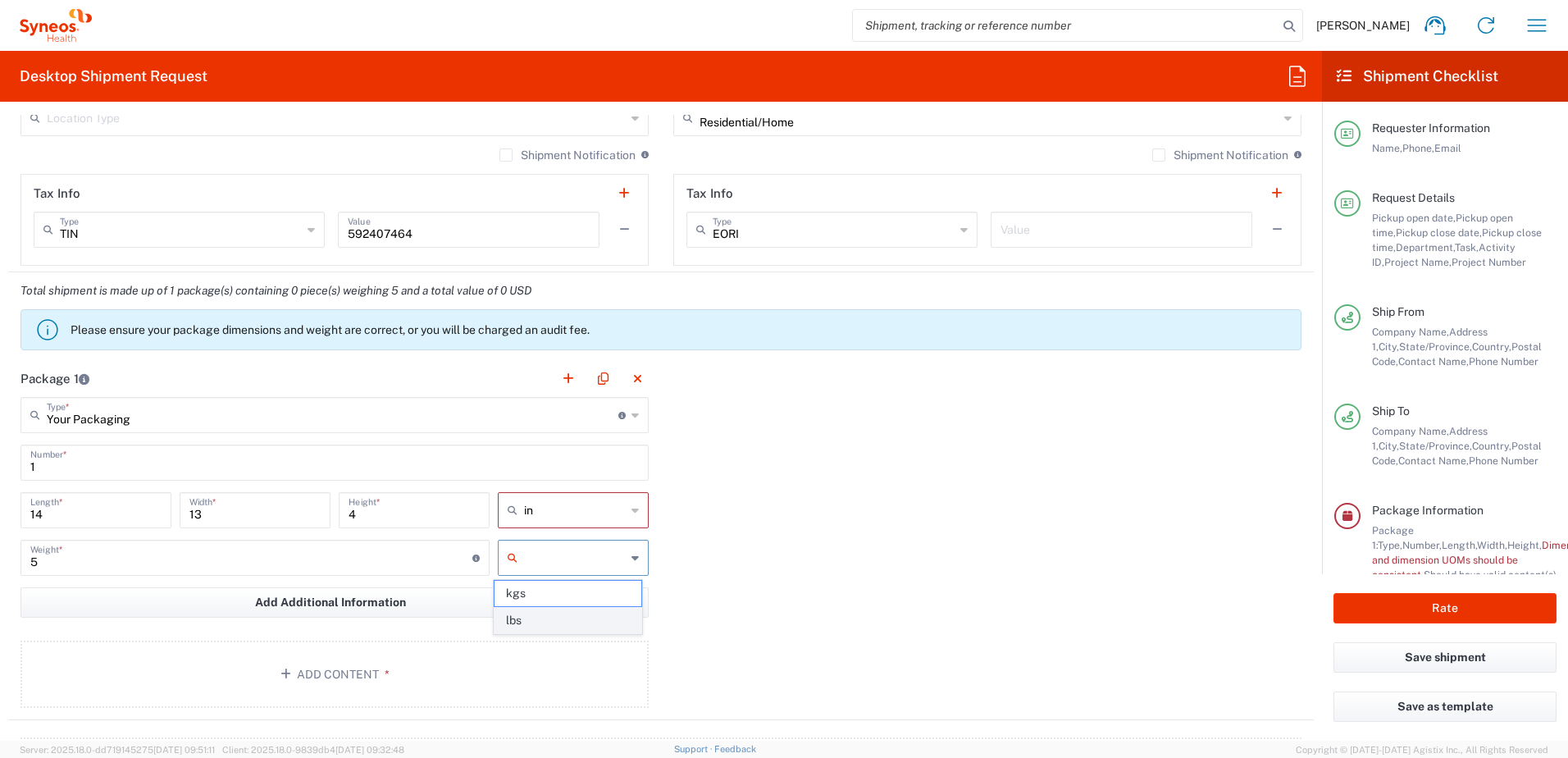
click at [534, 617] on span "lbs" at bounding box center [567, 620] width 146 height 26
type input "lbs"
click at [294, 661] on button "Add Content *" at bounding box center [335, 675] width 628 height 67
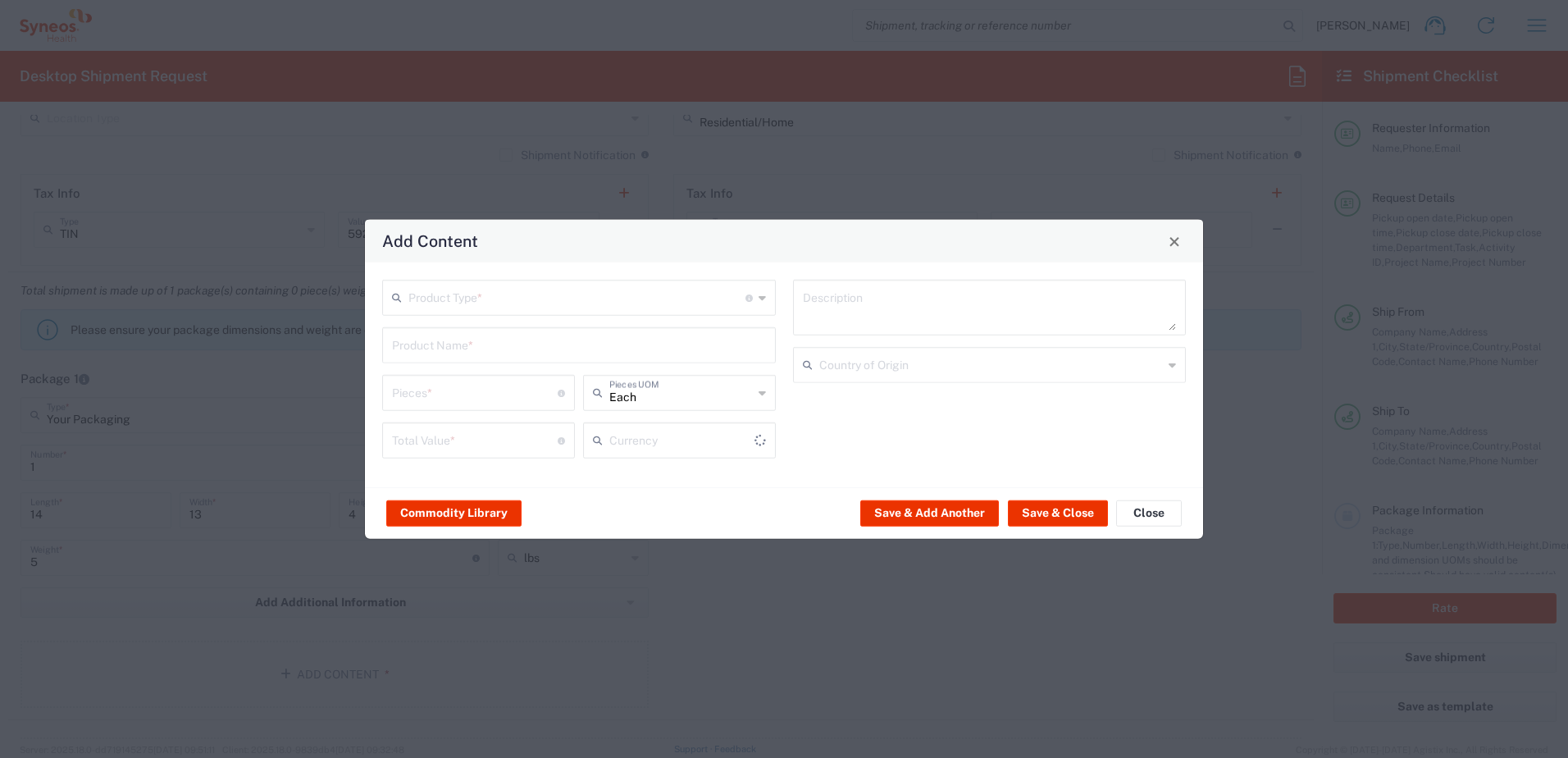
type input "US Dollar"
click at [471, 288] on input "text" at bounding box center [576, 296] width 337 height 29
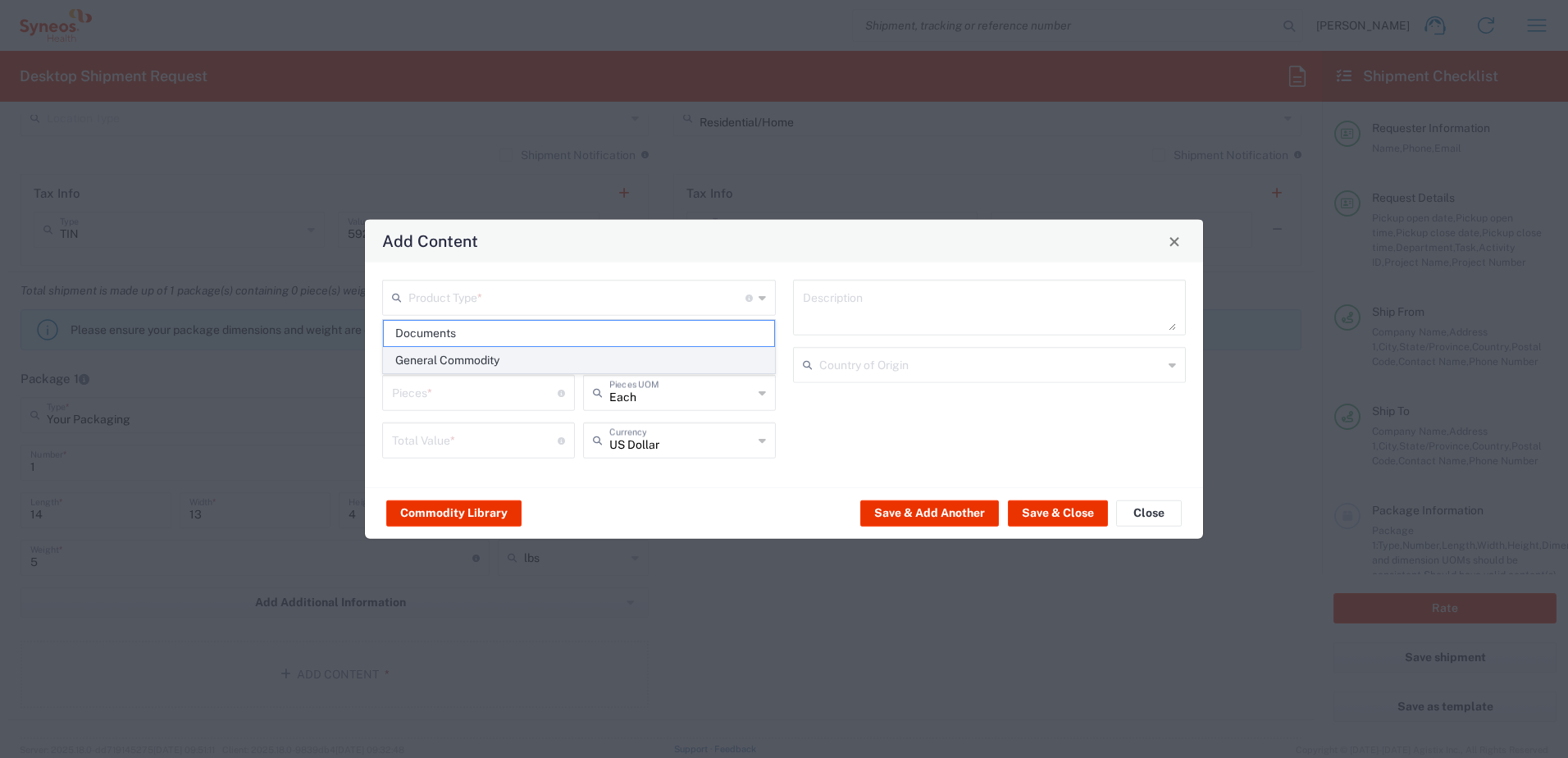
click at [470, 354] on span "General Commodity" at bounding box center [578, 361] width 390 height 26
type input "General Commodity"
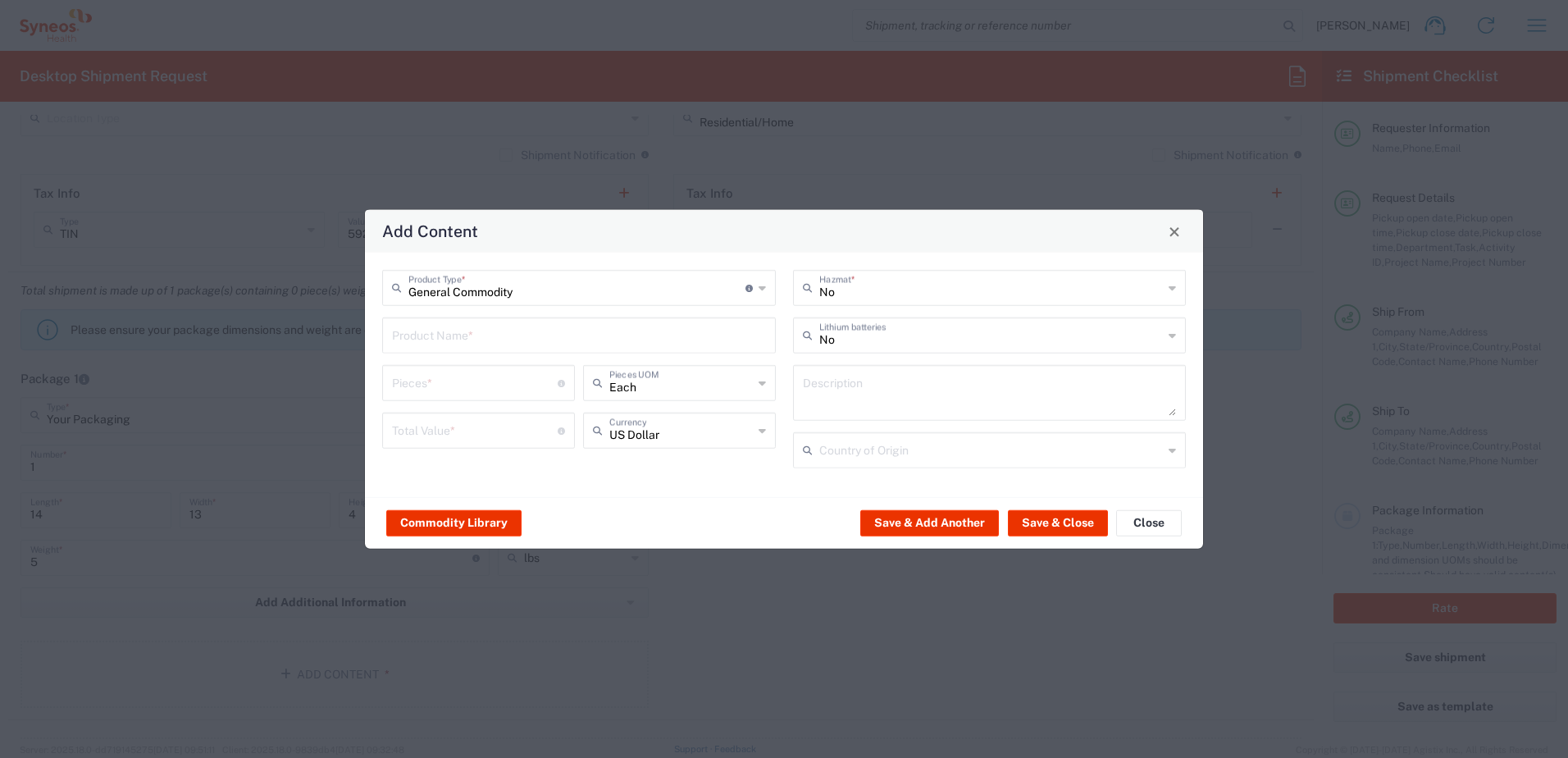
click at [473, 339] on input "text" at bounding box center [578, 334] width 373 height 29
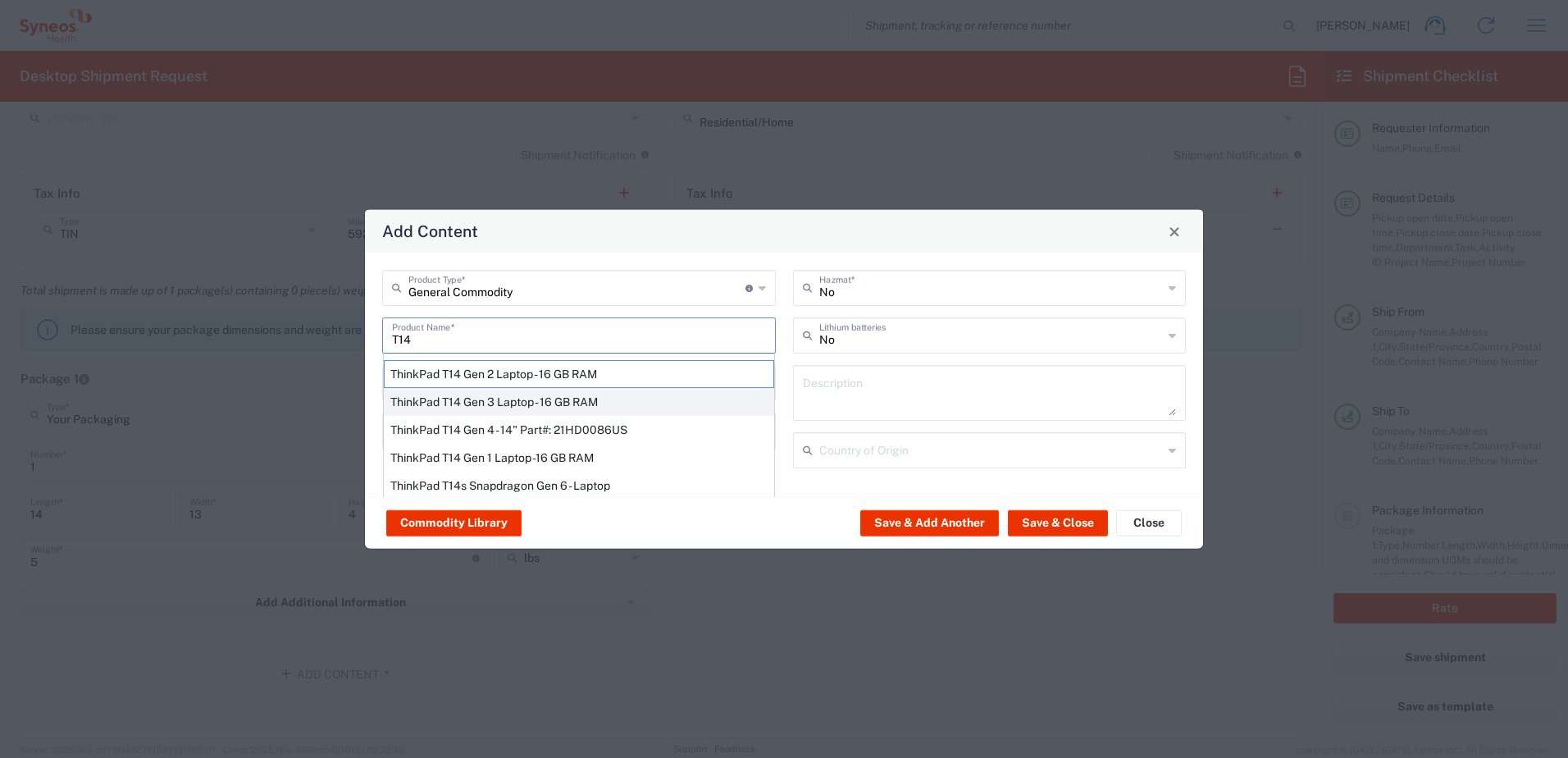
scroll to position [38, 0]
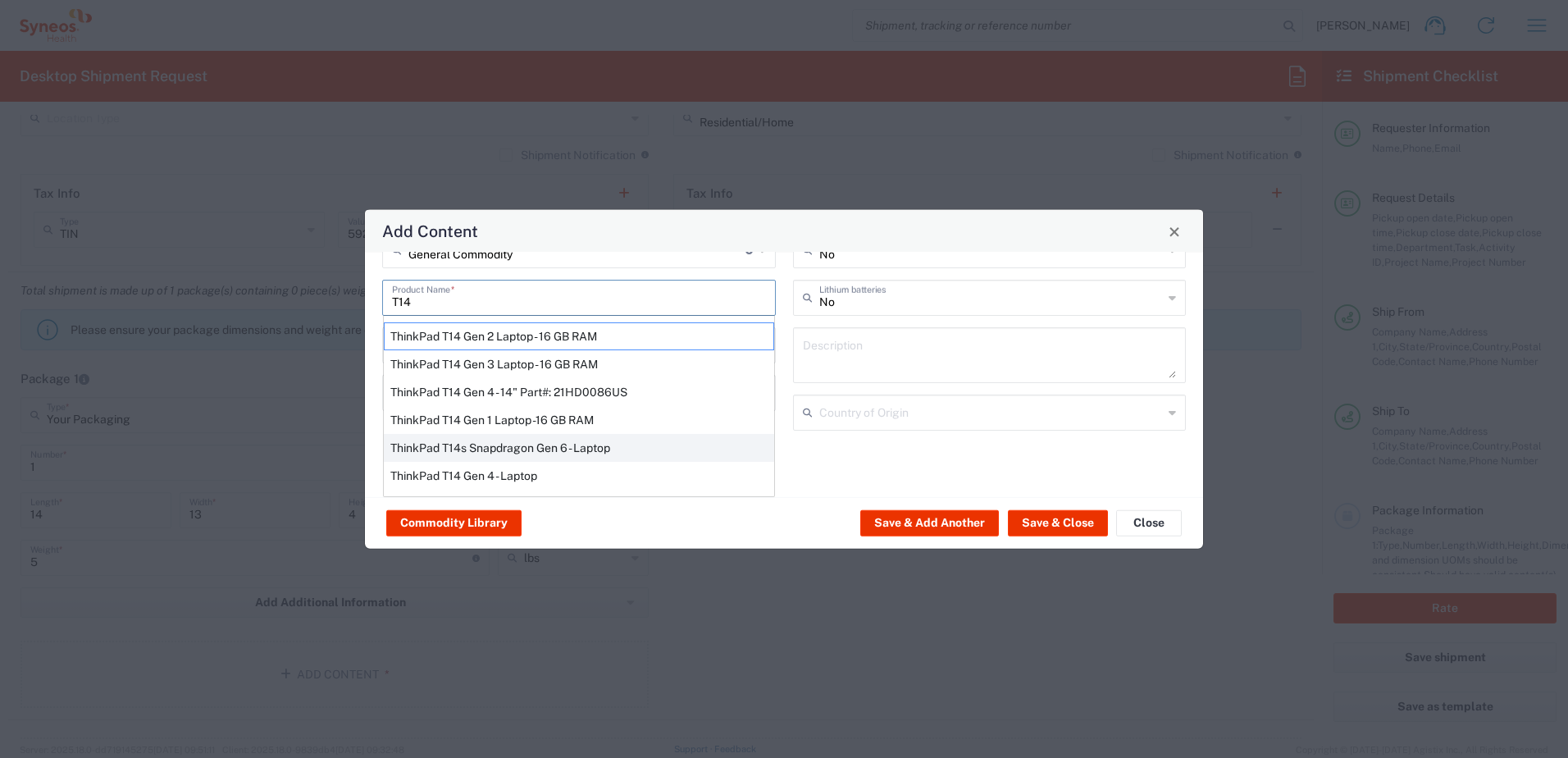
click at [570, 446] on div "ThinkPad T14s Snapdragon Gen 6 - Laptop" at bounding box center [578, 448] width 390 height 28
type input "ThinkPad T14s Snapdragon Gen 6 - Laptop"
type textarea "Laptop"
type input "[GEOGRAPHIC_DATA]"
type input "Yes"
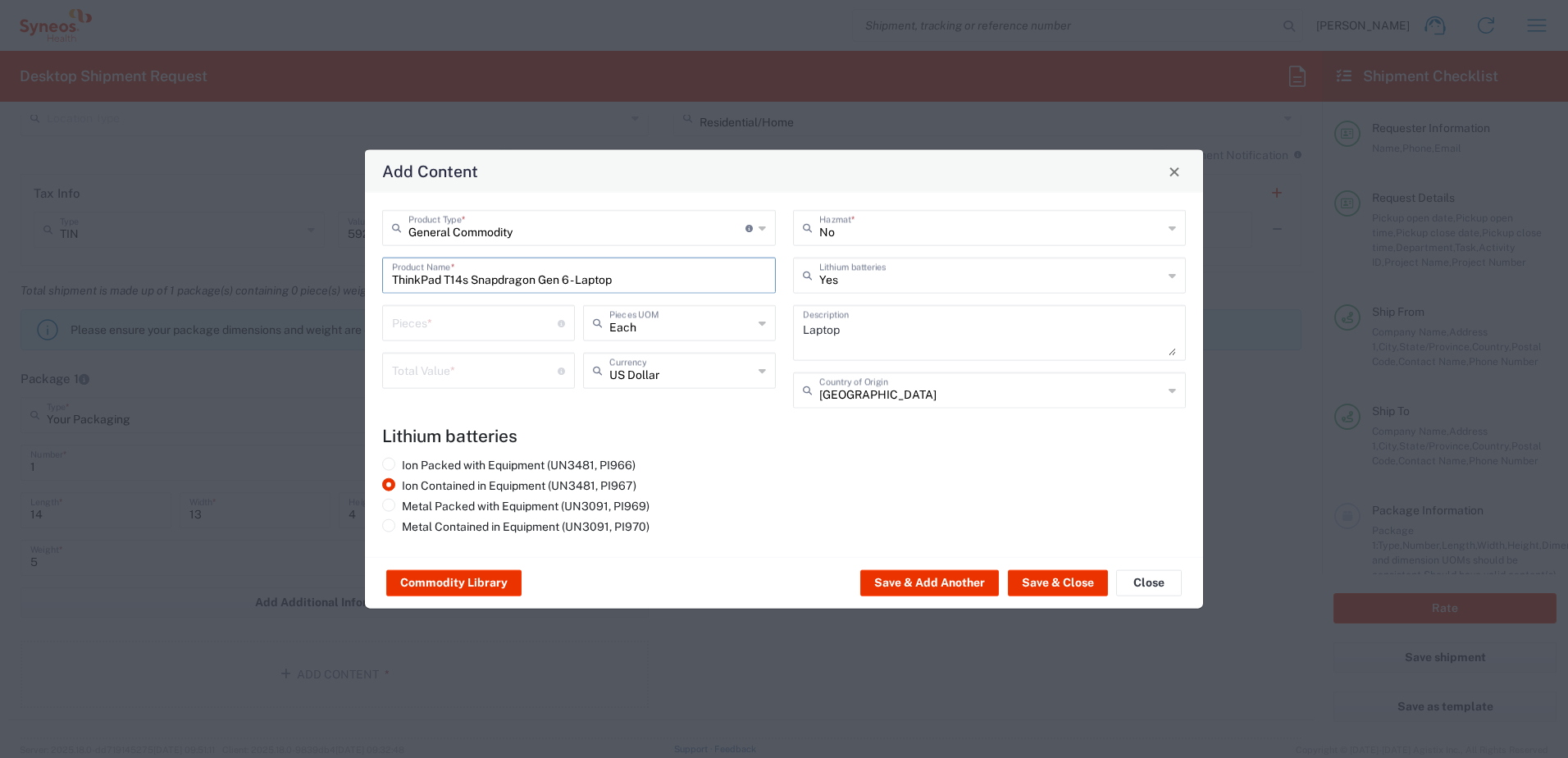
scroll to position [0, 0]
click at [445, 326] on input "number" at bounding box center [474, 321] width 165 height 29
type input "1"
click at [458, 388] on div "Total Value * Total value of all the pieces" at bounding box center [478, 377] width 201 height 48
click at [452, 367] on input "number" at bounding box center [474, 369] width 165 height 29
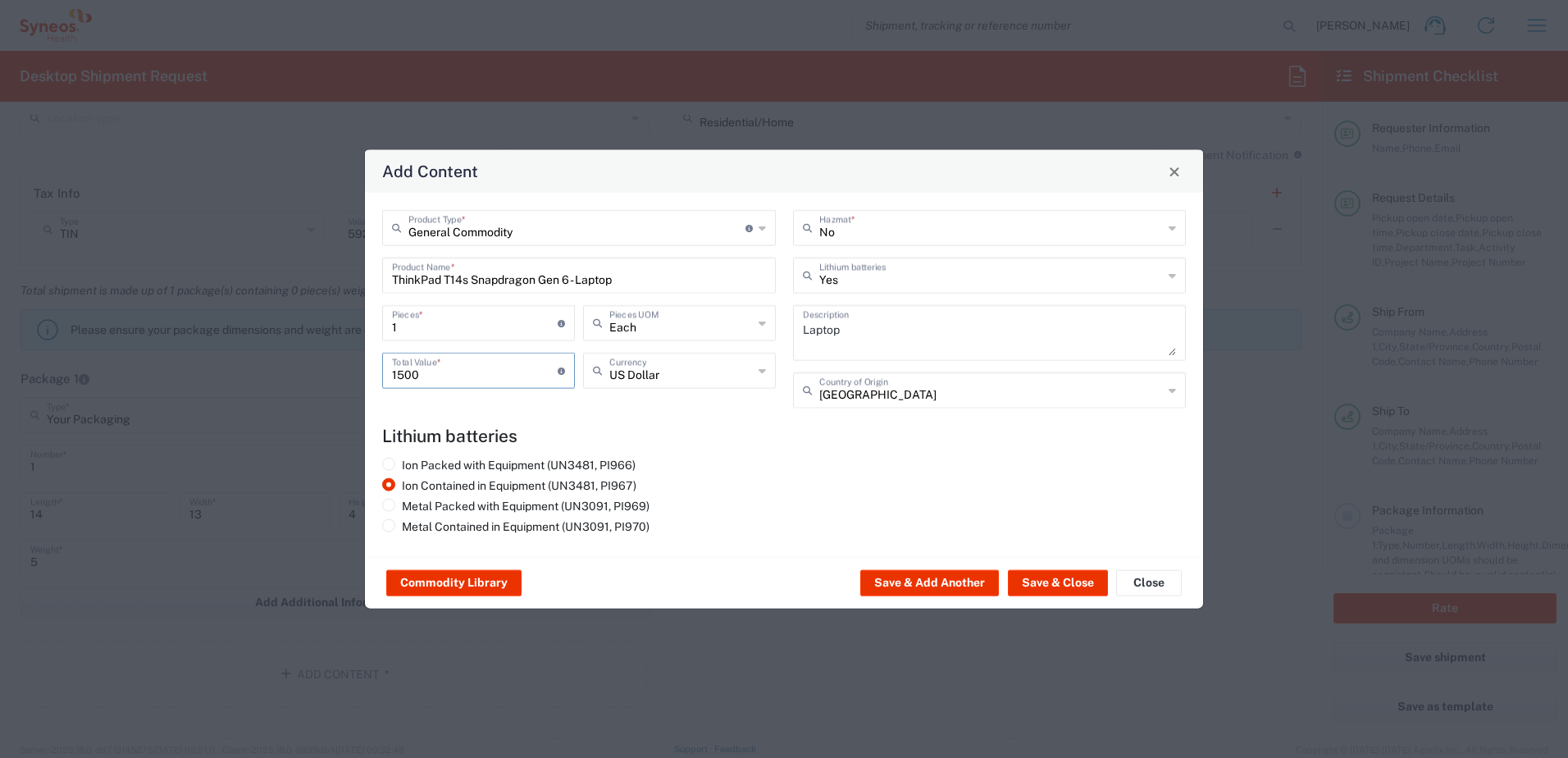
type input "1500"
click at [761, 451] on agx-lithium-batteries-content "Lithium batteries Ion Packed with Equipment (UN3481, PI966) Ion Contained in Eq…" at bounding box center [784, 483] width 803 height 114
click at [1035, 573] on button "Save & Close" at bounding box center [1057, 583] width 100 height 26
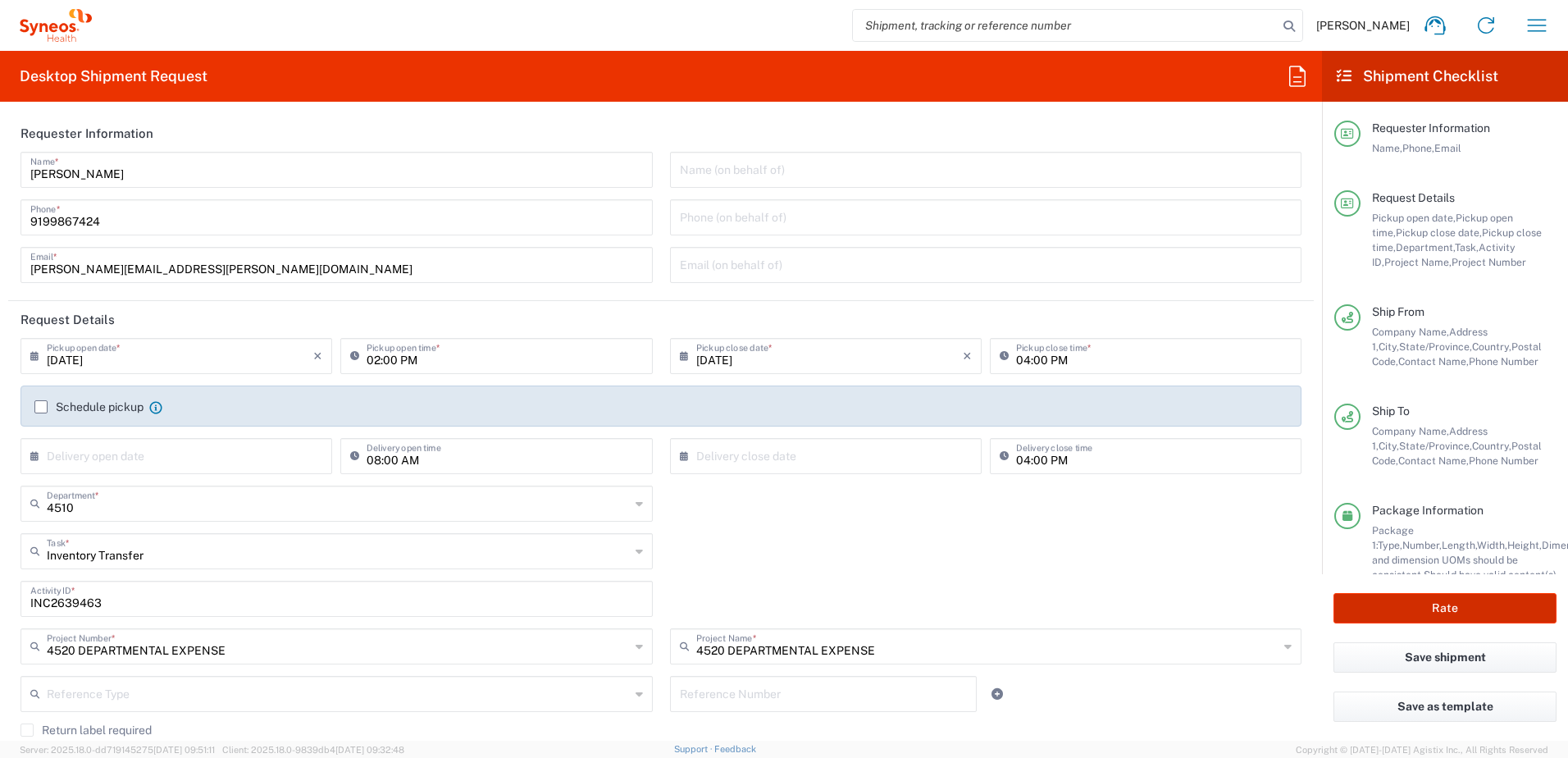
click at [1421, 597] on button "Rate" at bounding box center [1444, 607] width 223 height 31
type input "4520 DEPARTMENTAL EXPENSE"
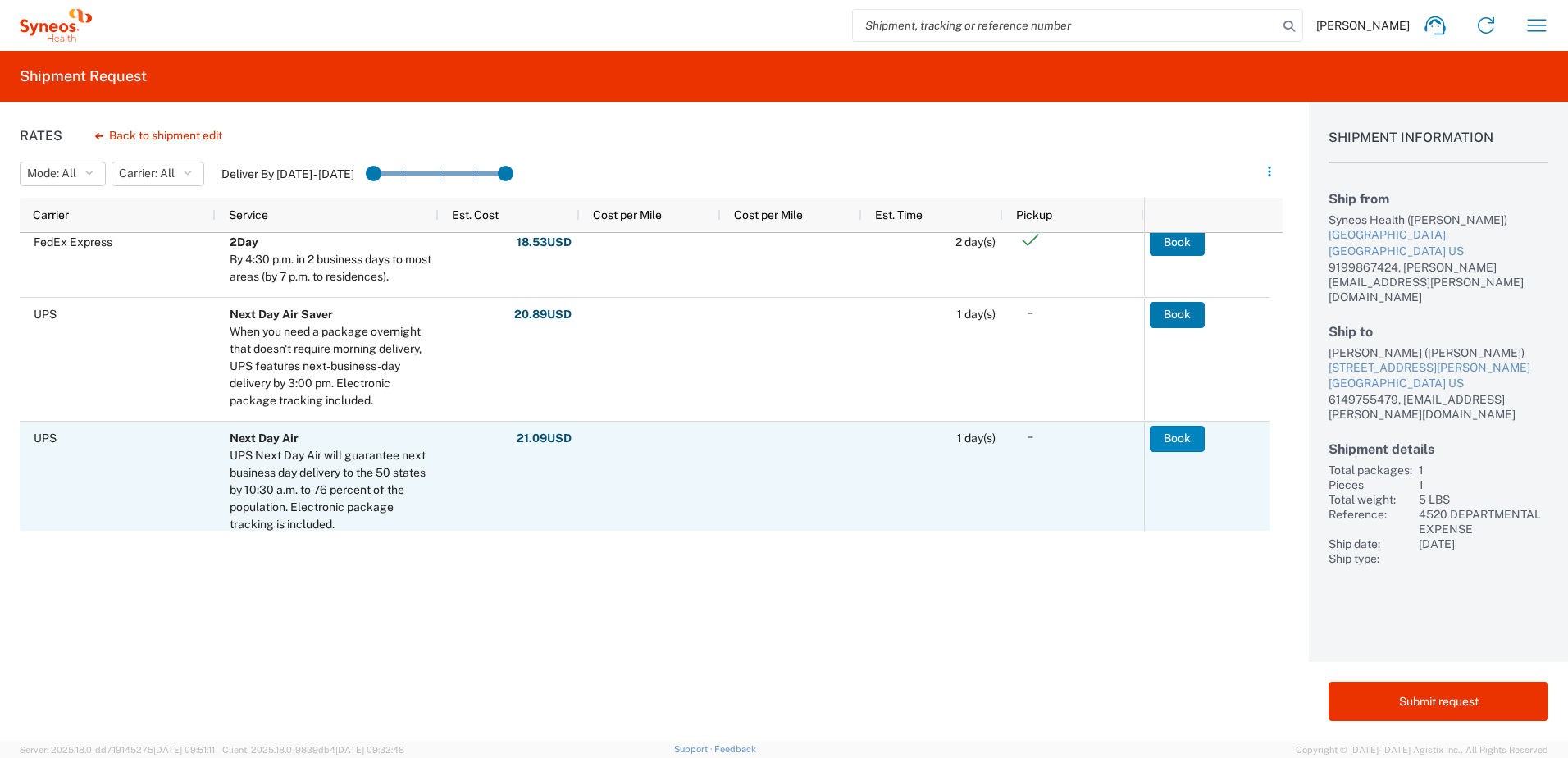
click at [1189, 443] on button "Book" at bounding box center [1177, 439] width 54 height 26
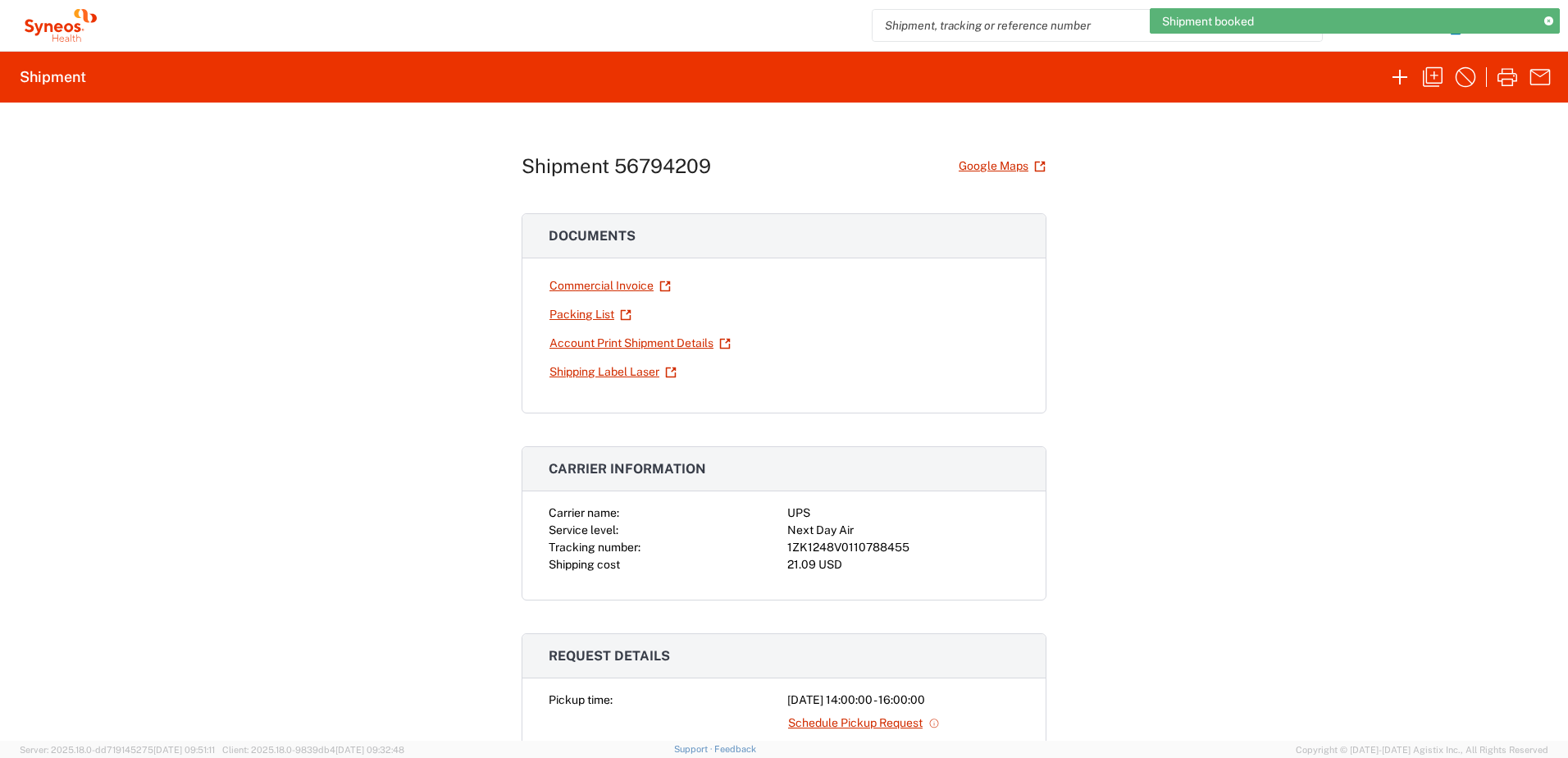
click at [829, 548] on div "1ZK1248V0110788455" at bounding box center [903, 547] width 232 height 17
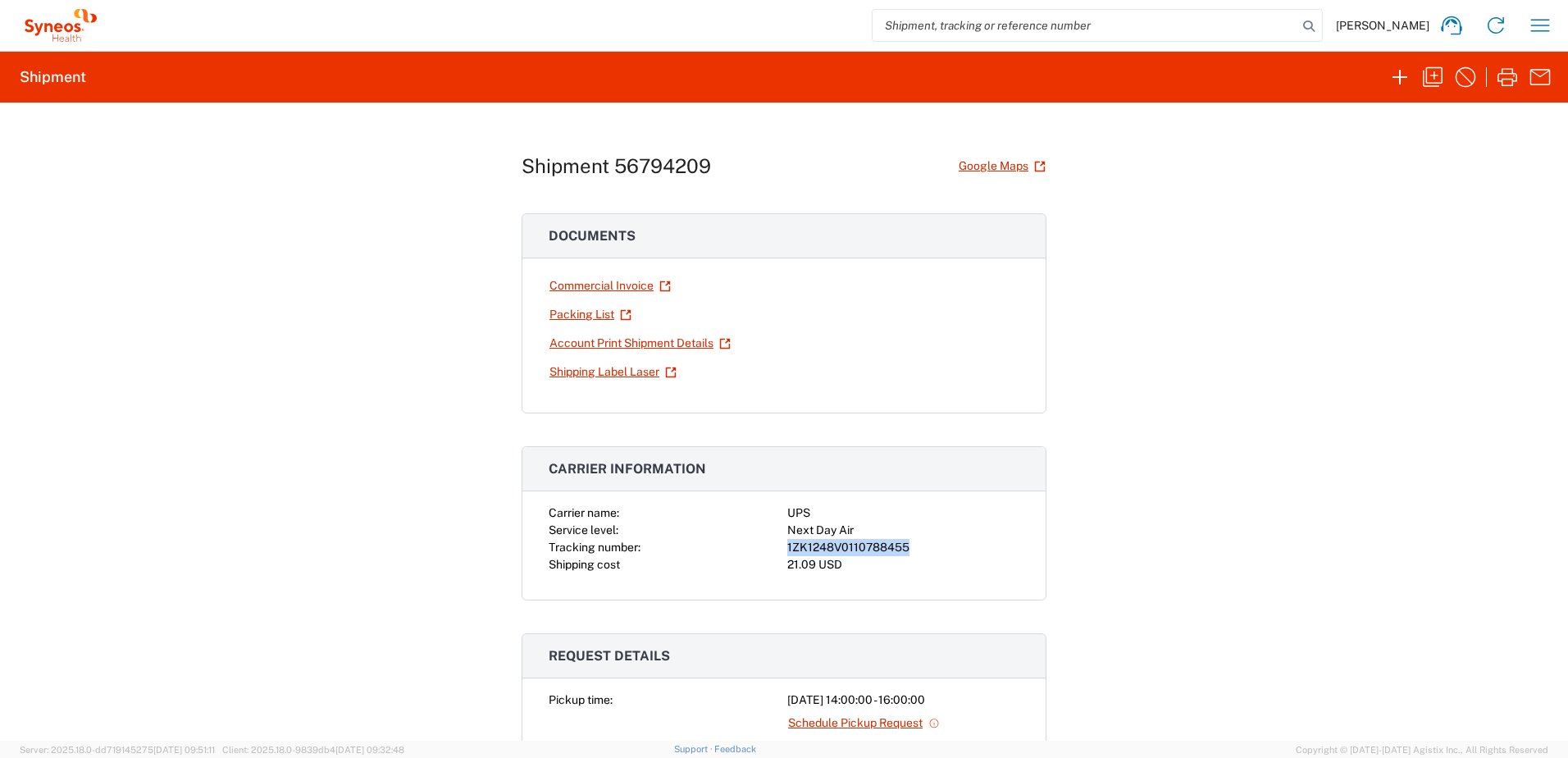
copy div "1ZK1248V0110788455"
click at [1526, 20] on icon "button" at bounding box center [1539, 25] width 26 height 26
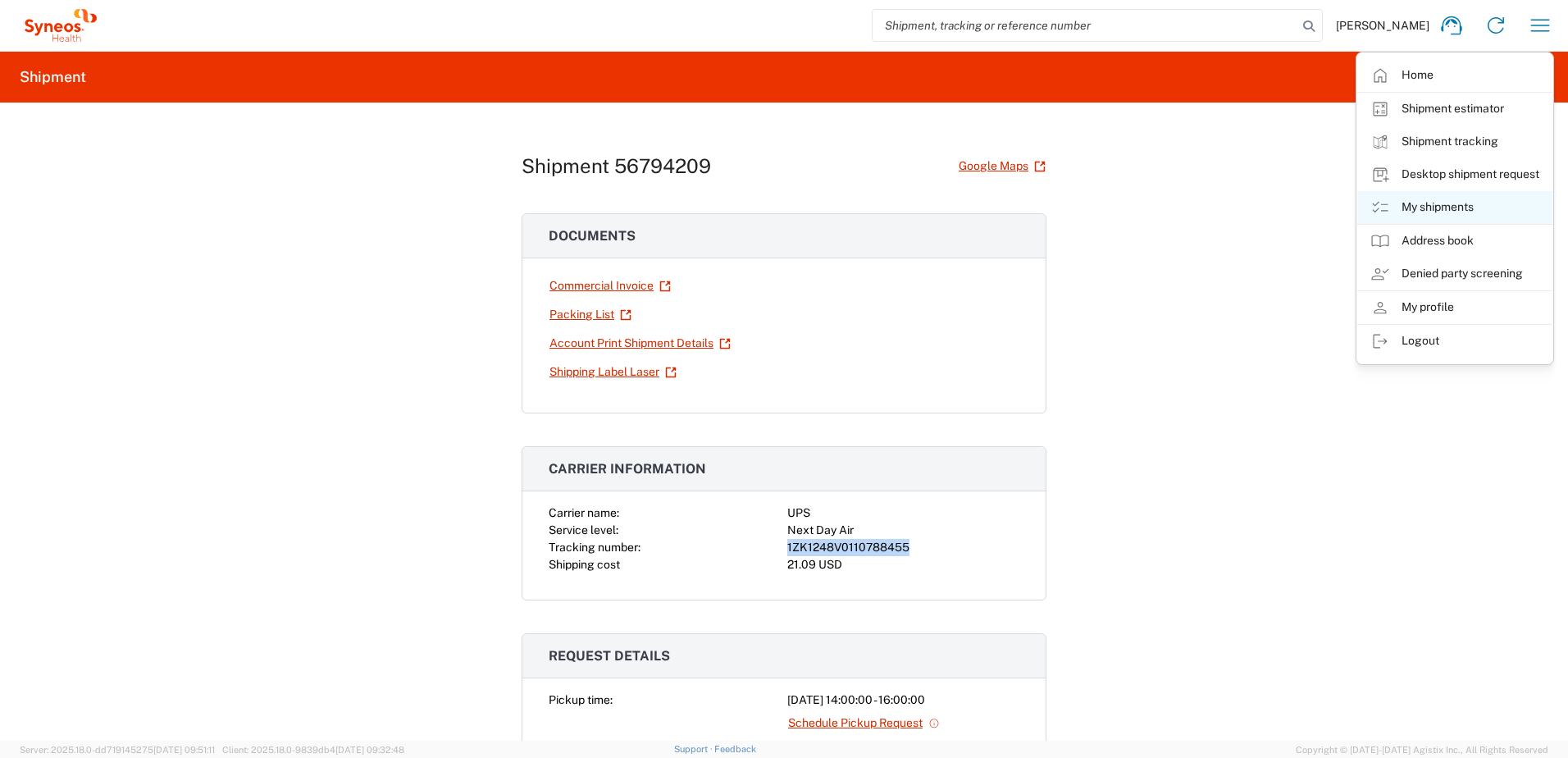
click at [1452, 204] on link "My shipments" at bounding box center [1454, 207] width 195 height 33
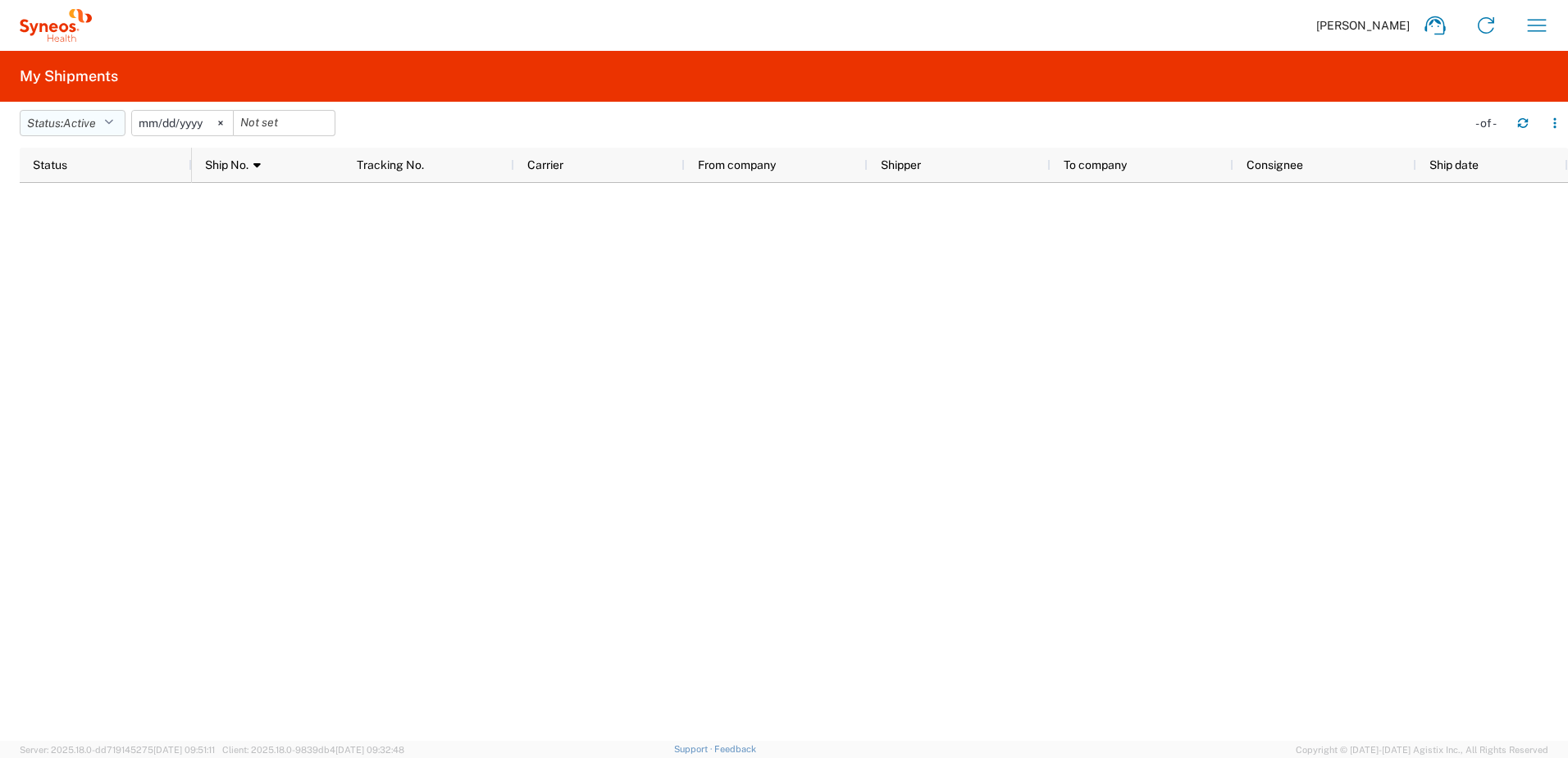
click at [108, 123] on button "Status: Active" at bounding box center [72, 123] width 106 height 26
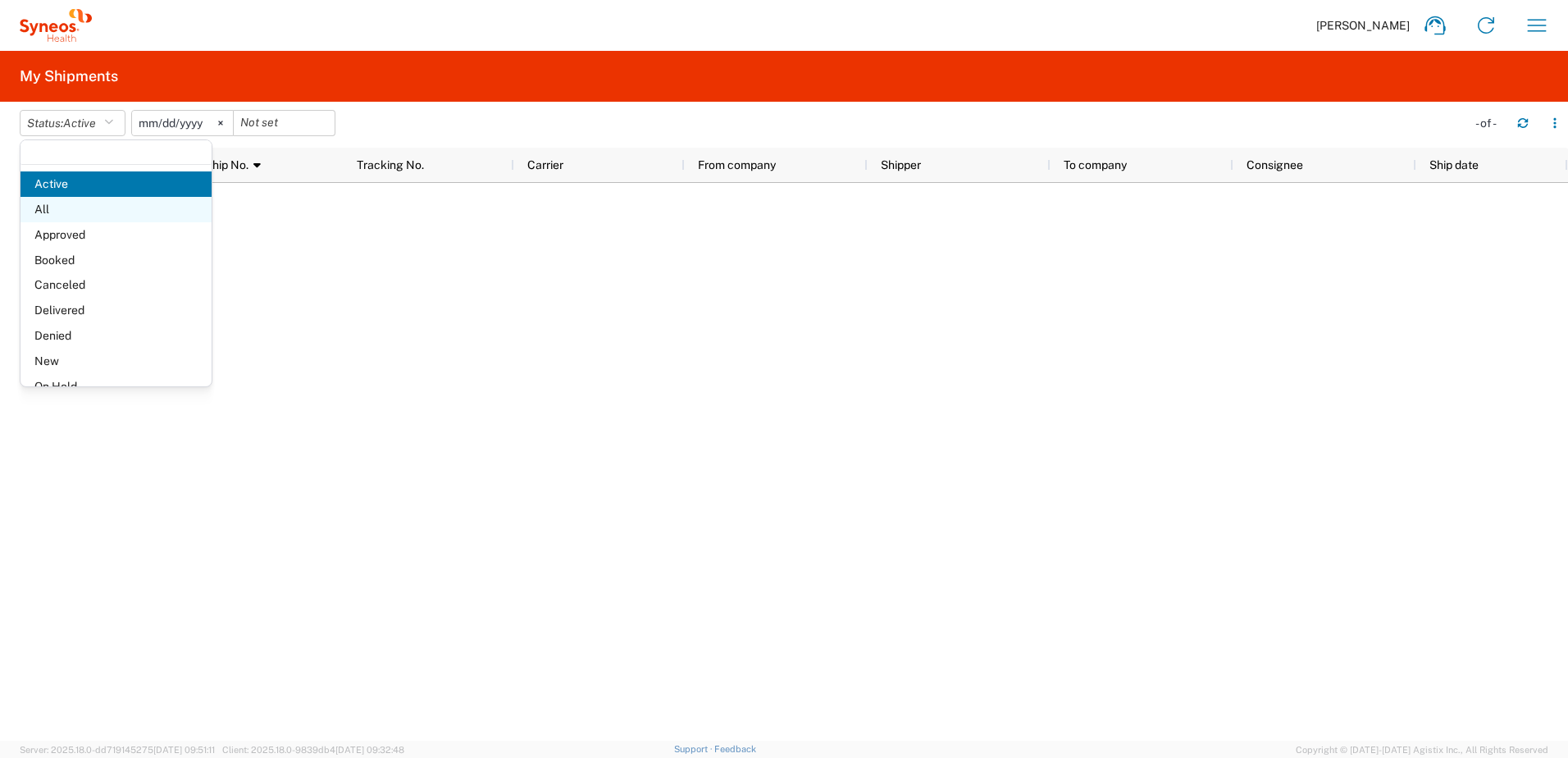
click at [78, 212] on span "All" at bounding box center [116, 210] width 191 height 26
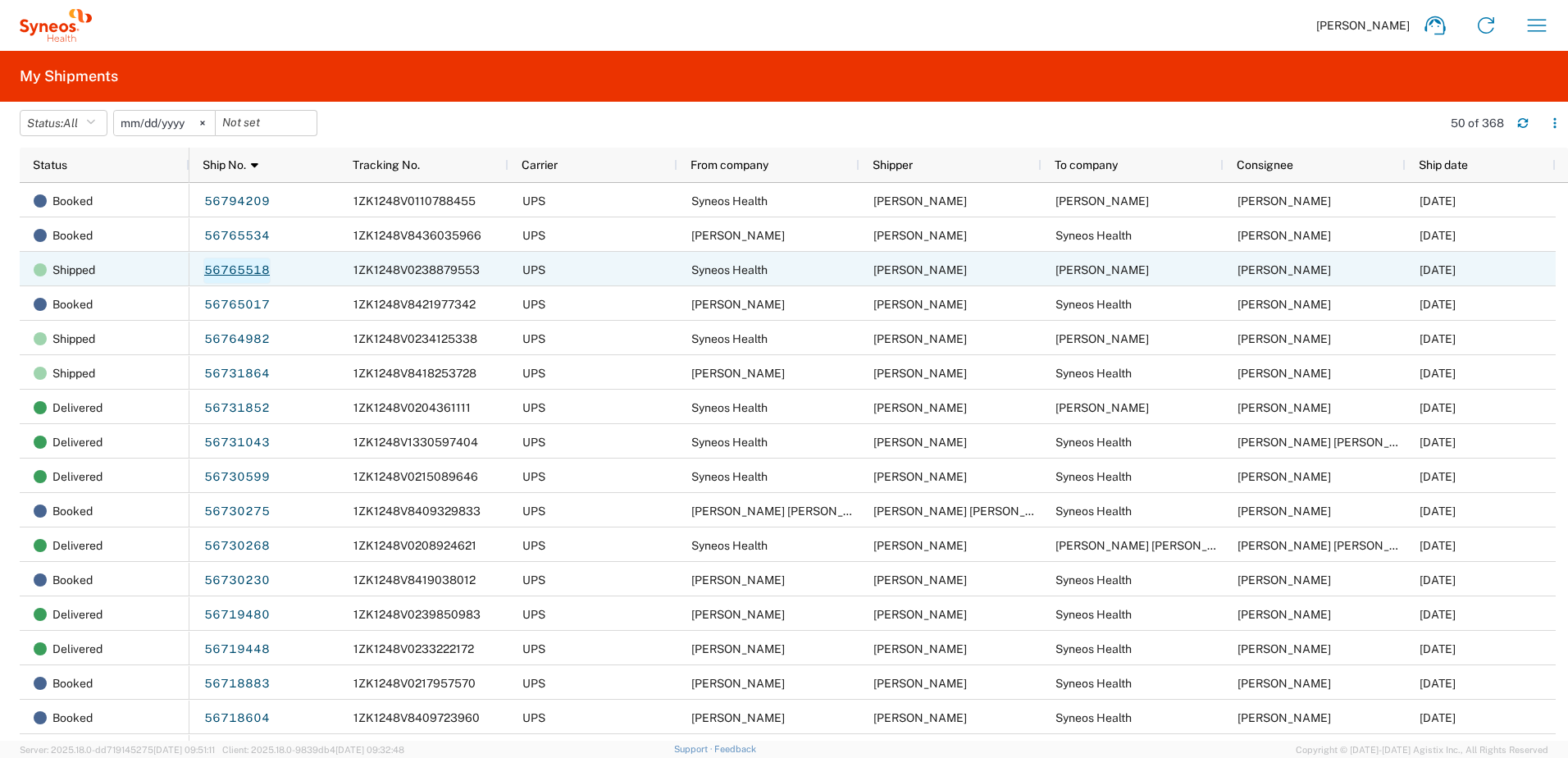
click at [255, 269] on link "56765518" at bounding box center [237, 271] width 67 height 26
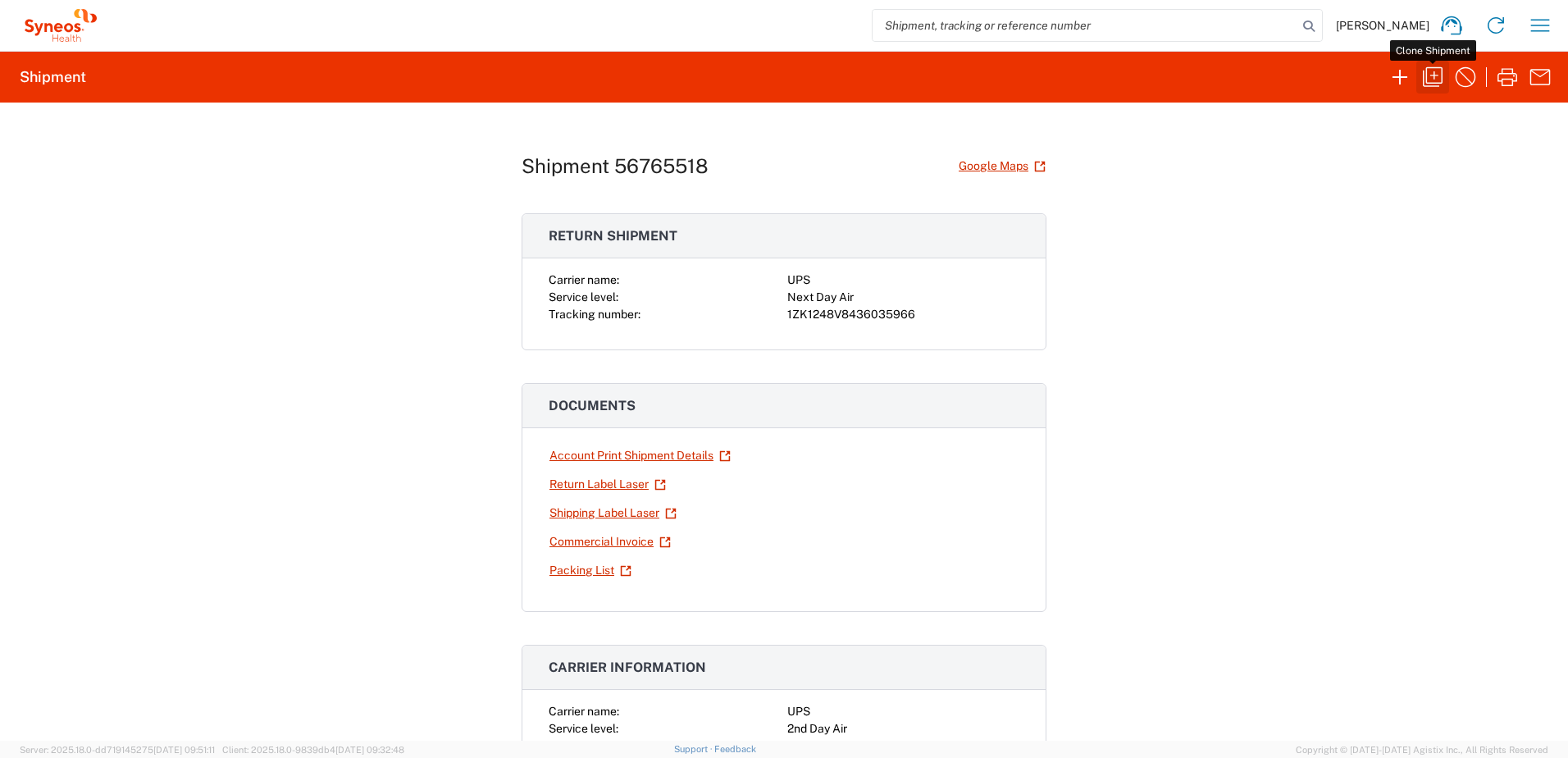
click at [1433, 85] on icon "button" at bounding box center [1432, 77] width 26 height 26
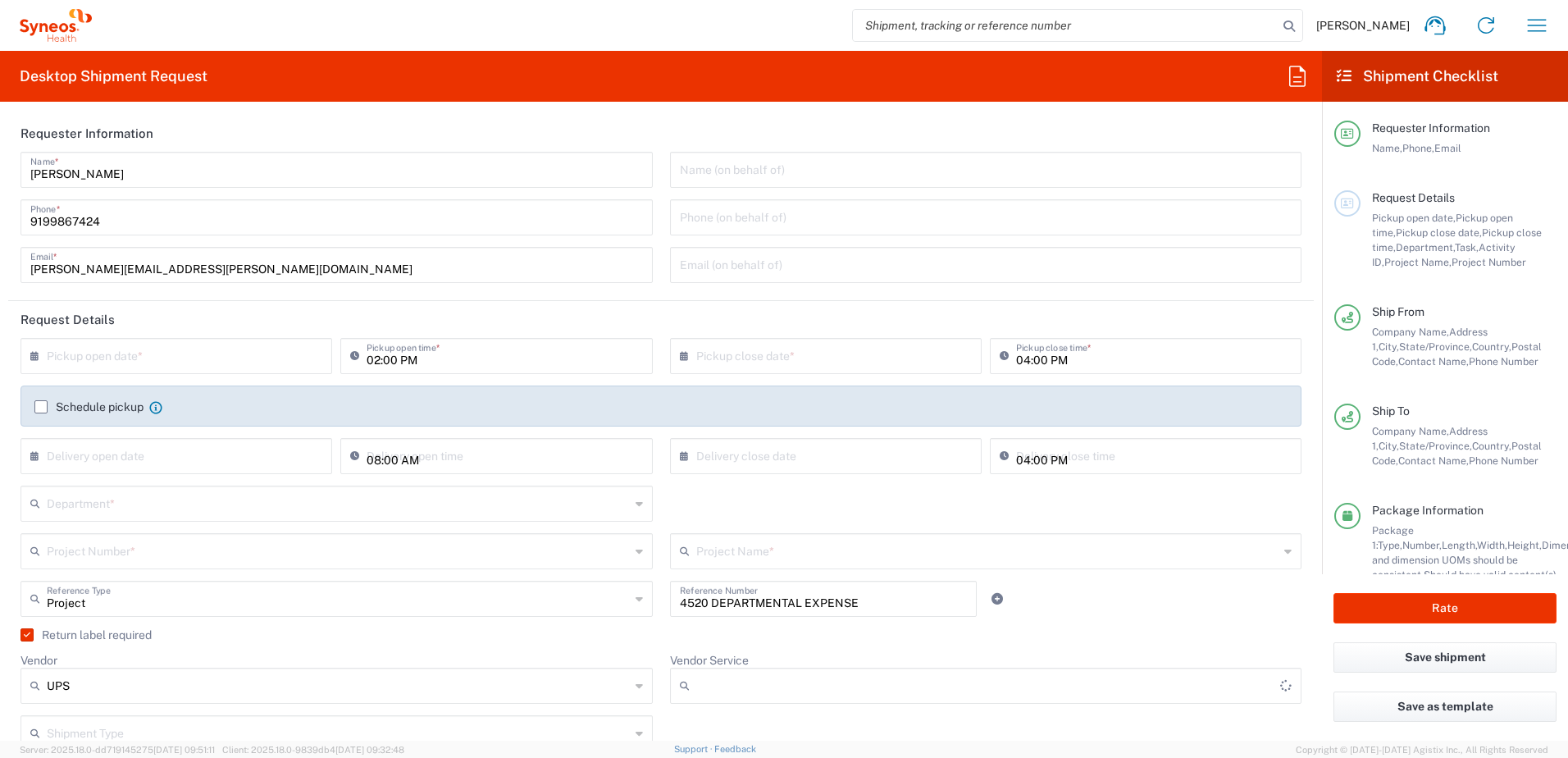
type input "[US_STATE]"
type input "Next Day Air"
type input "Your Packaging"
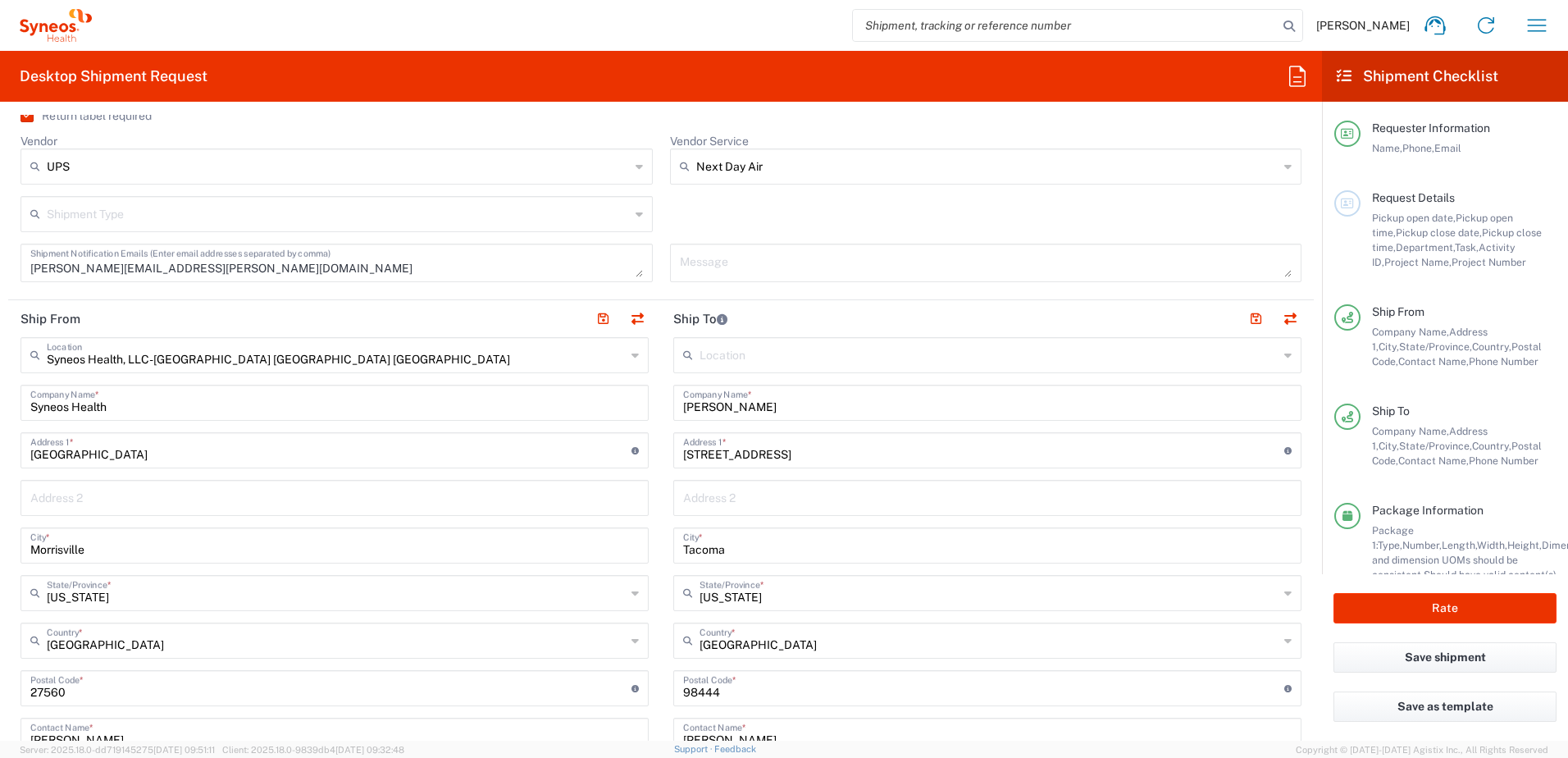
scroll to position [656, 0]
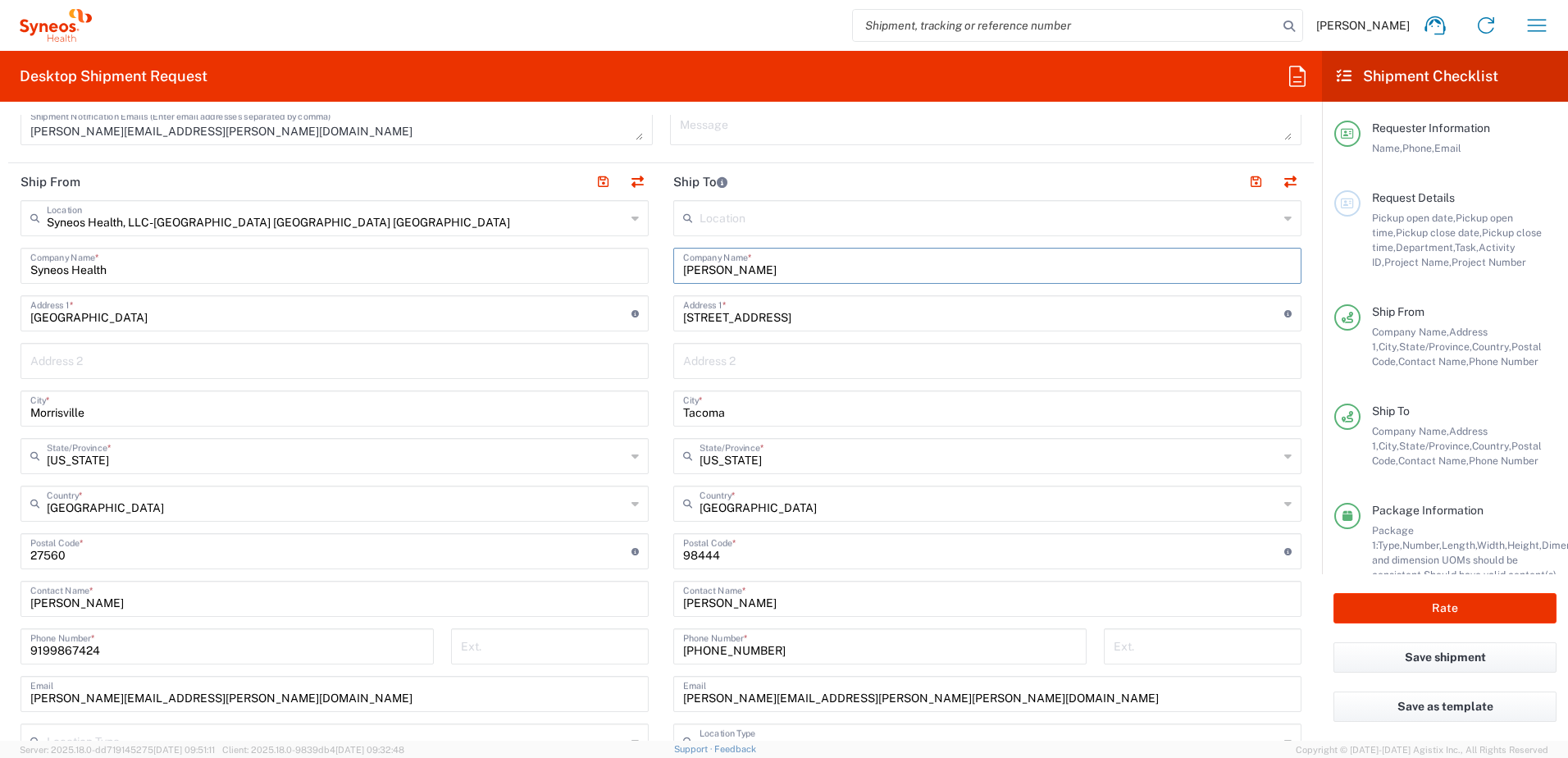
drag, startPoint x: 749, startPoint y: 274, endPoint x: 644, endPoint y: 271, distance: 105.0
click at [645, 272] on div "Ship From Syneos Health, LLC-[GEOGRAPHIC_DATA] [GEOGRAPHIC_DATA] [GEOGRAPHIC_DA…" at bounding box center [661, 529] width 1306 height 732
paste input "[PERSON_NAME]"
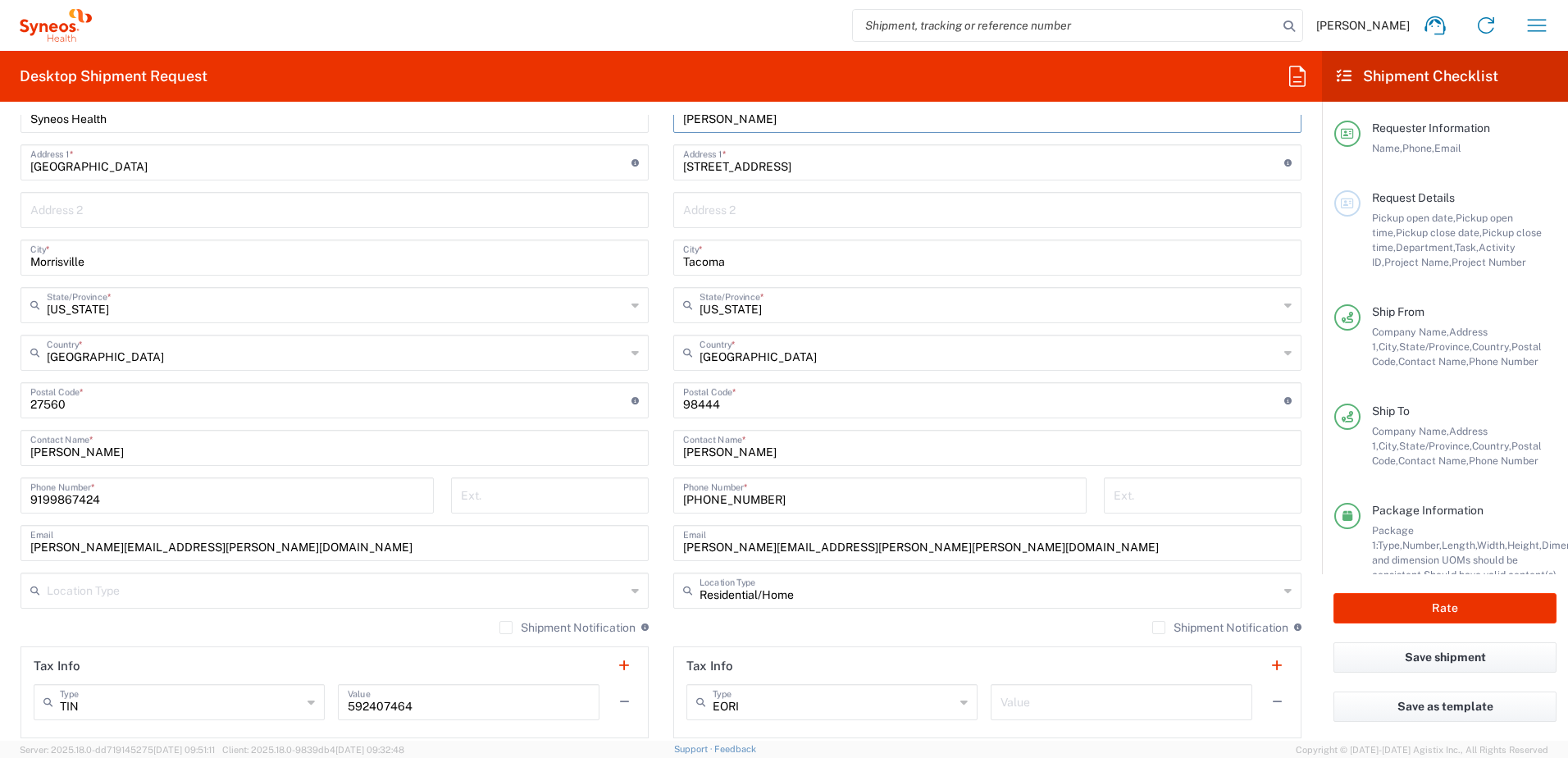
scroll to position [820, 0]
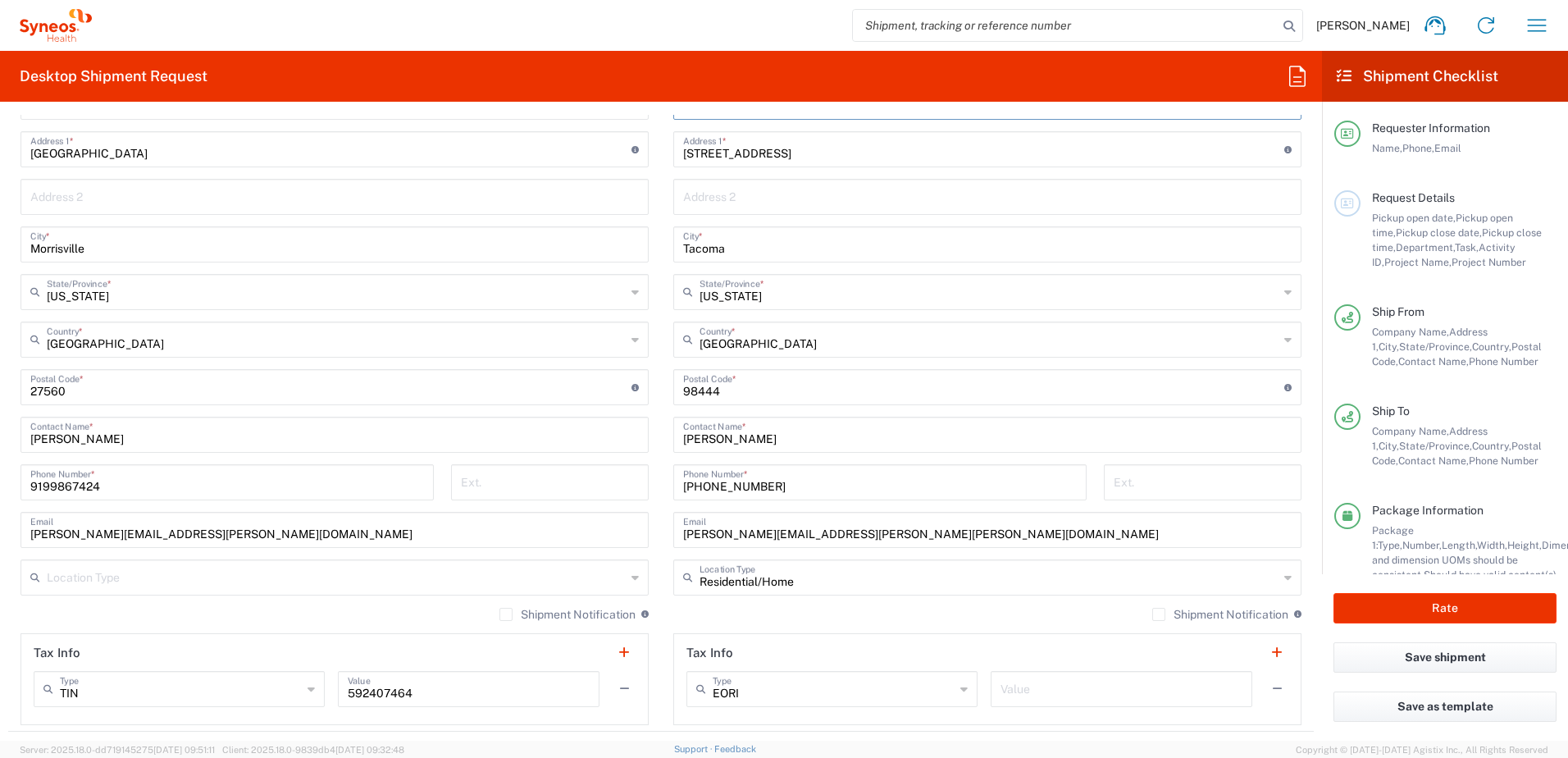
type input "[PERSON_NAME]"
drag, startPoint x: 784, startPoint y: 444, endPoint x: 619, endPoint y: 436, distance: 165.2
click at [619, 436] on div "Ship From Syneos Health, LLC-[GEOGRAPHIC_DATA] [GEOGRAPHIC_DATA] [GEOGRAPHIC_DA…" at bounding box center [661, 365] width 1306 height 732
paste input "[PERSON_NAME]"
type input "[PERSON_NAME]"
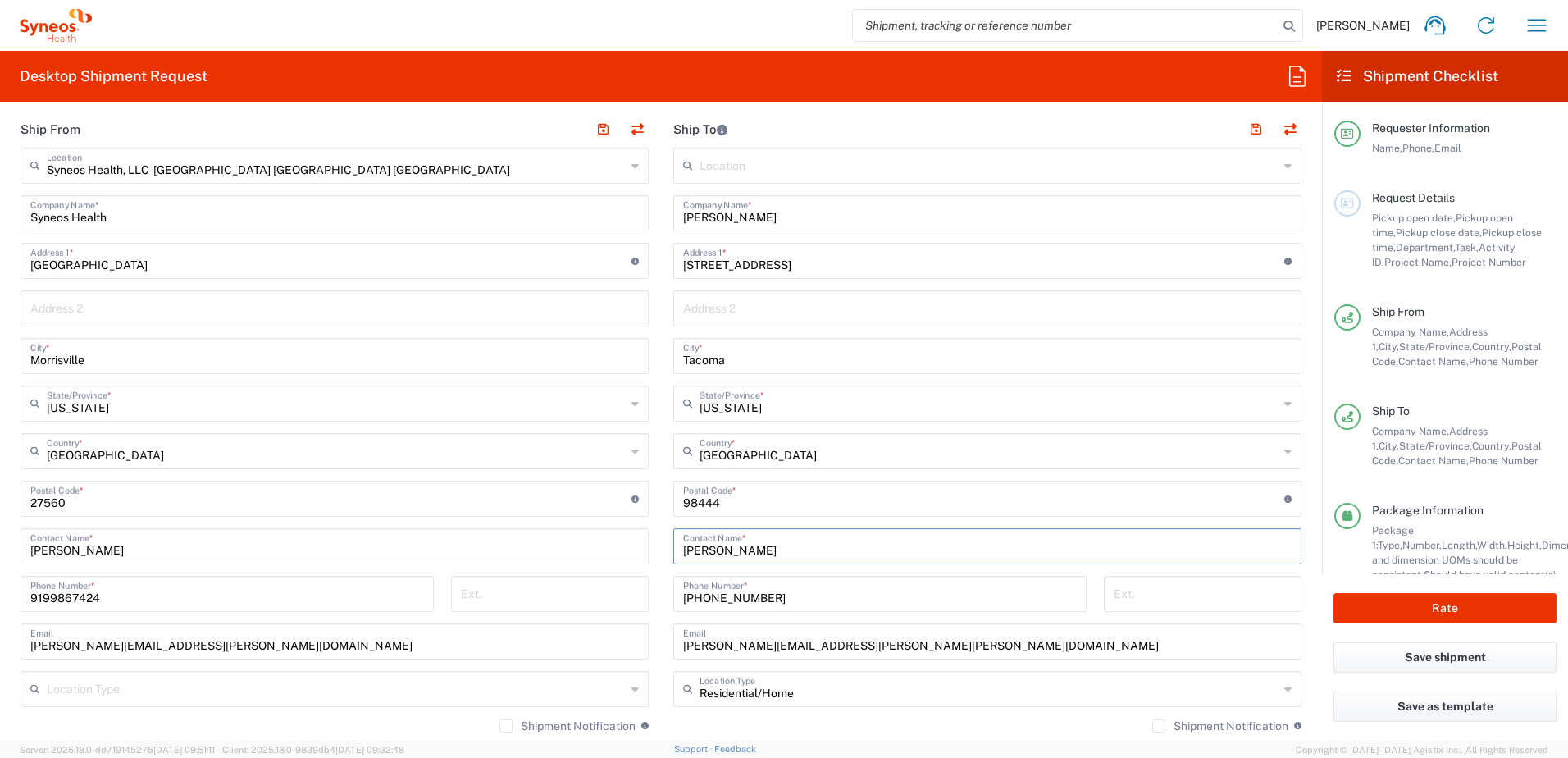
scroll to position [738, 0]
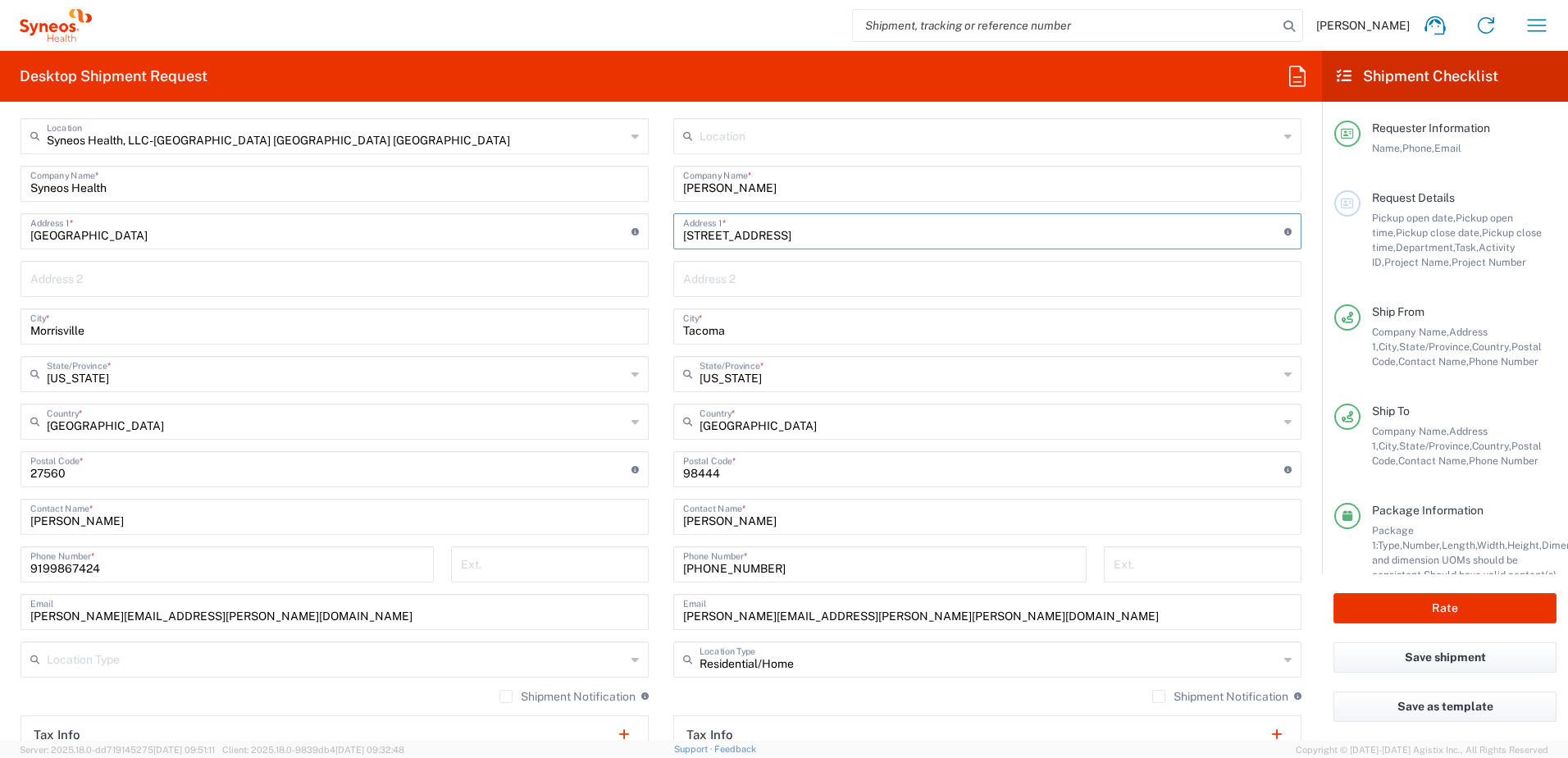
drag, startPoint x: 824, startPoint y: 239, endPoint x: 596, endPoint y: 226, distance: 228.4
click at [596, 226] on div "Ship From Syneos Health, LLC-[GEOGRAPHIC_DATA] [GEOGRAPHIC_DATA] [GEOGRAPHIC_DA…" at bounding box center [661, 447] width 1306 height 732
paste input "[STREET_ADDRESS][PERSON_NAME]"
type input "[STREET_ADDRESS][PERSON_NAME]"
click at [745, 338] on input "Tacoma" at bounding box center [988, 325] width 608 height 29
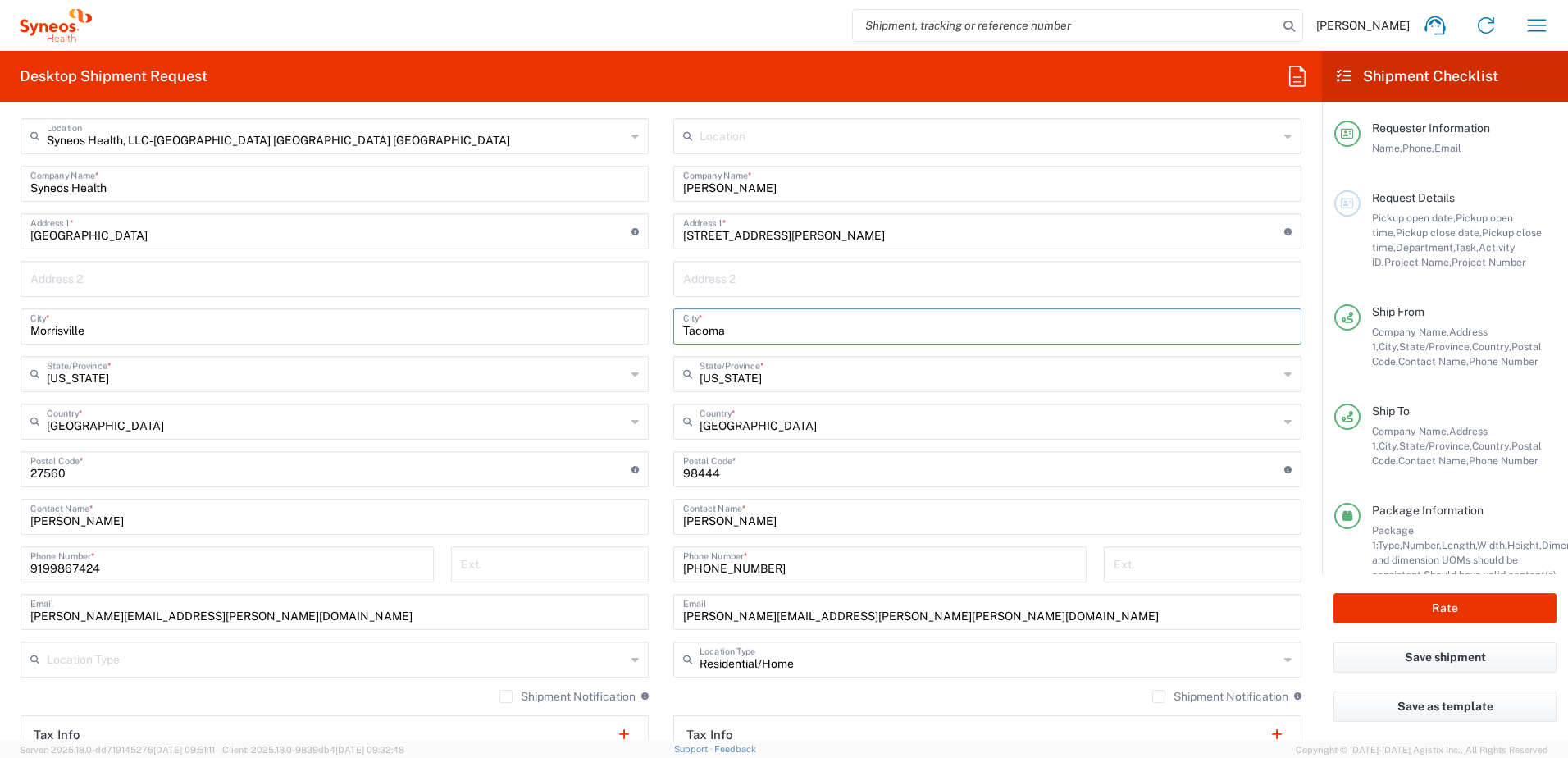
drag, startPoint x: 750, startPoint y: 331, endPoint x: 619, endPoint y: 325, distance: 131.1
click at [619, 325] on div "Ship From Syneos Health, LLC-[GEOGRAPHIC_DATA] [GEOGRAPHIC_DATA] [GEOGRAPHIC_DA…" at bounding box center [661, 447] width 1306 height 732
paste input "Wake Forest"
type input "Wake Forest"
click at [783, 378] on input "[US_STATE]" at bounding box center [989, 373] width 578 height 29
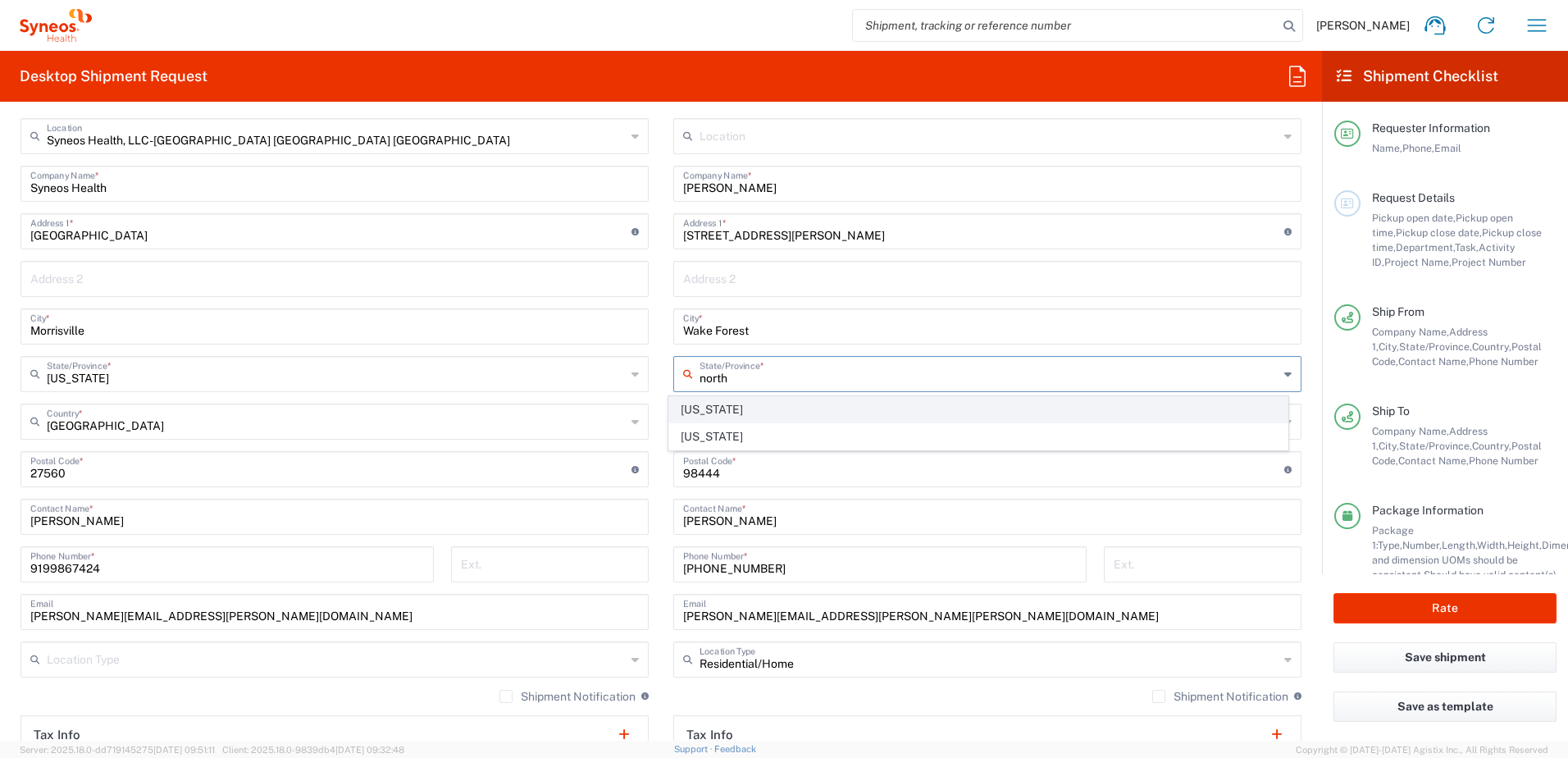
click at [809, 401] on span "[US_STATE]" at bounding box center [978, 410] width 619 height 26
type input "[US_STATE]"
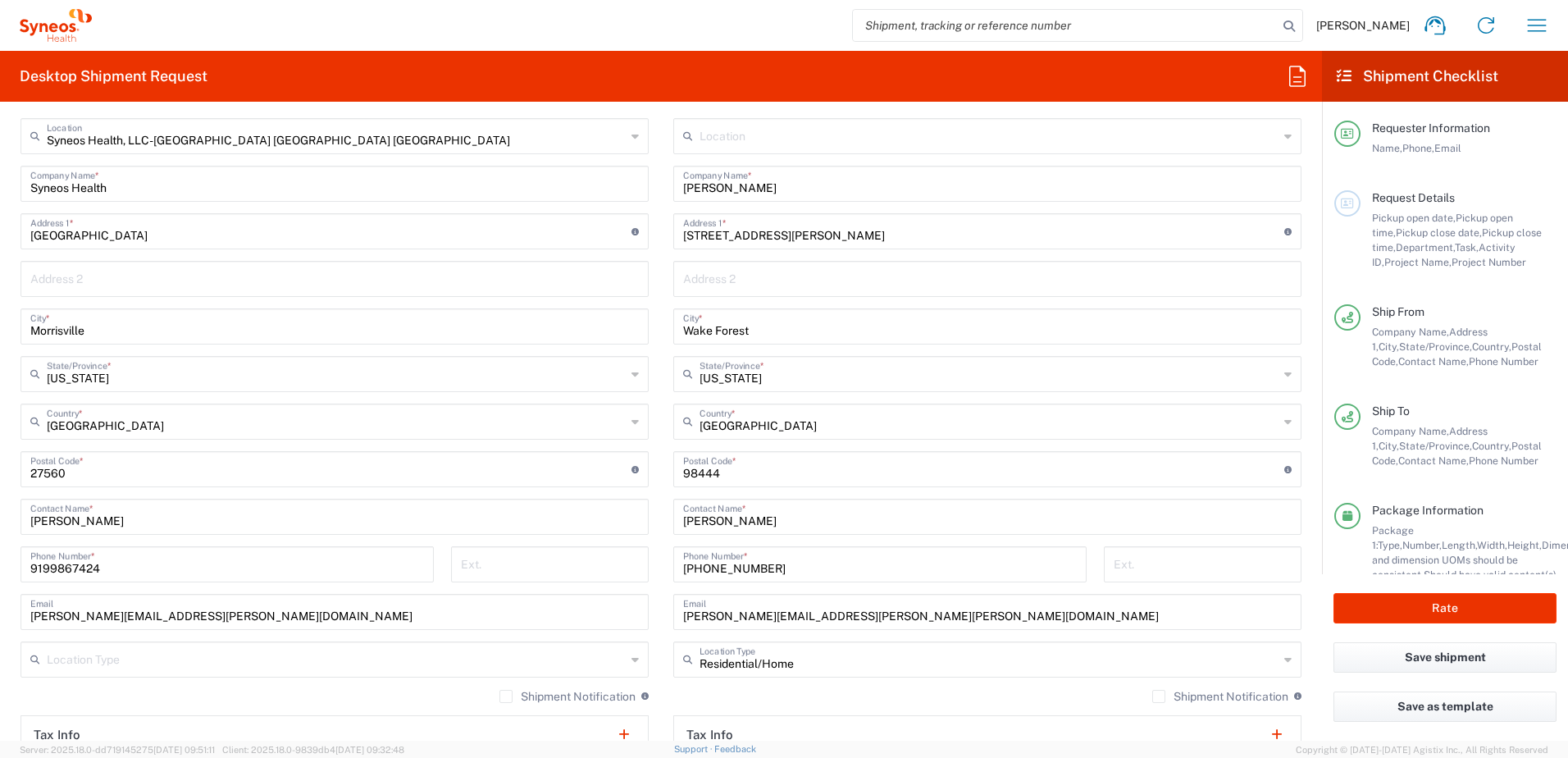
click at [696, 474] on input "undefined" at bounding box center [984, 468] width 601 height 29
paste input "27587"
type input "27587"
click at [765, 565] on input "[PHONE_NUMBER]" at bounding box center [880, 563] width 393 height 29
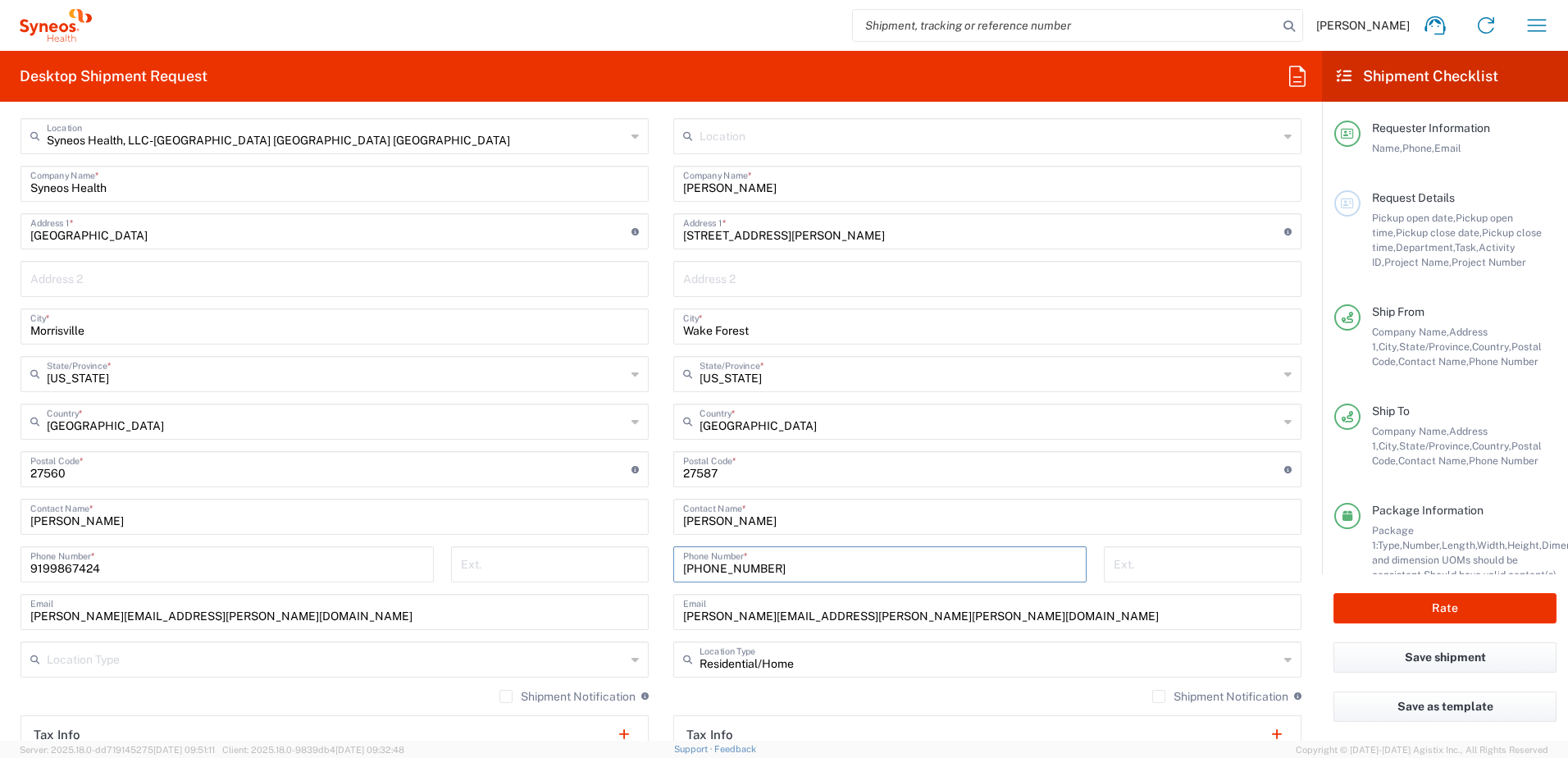
drag, startPoint x: 784, startPoint y: 568, endPoint x: 641, endPoint y: 559, distance: 143.3
click at [641, 559] on div "Ship From Syneos Health, LLC-[GEOGRAPHIC_DATA] [GEOGRAPHIC_DATA] [GEOGRAPHIC_DA…" at bounding box center [661, 447] width 1306 height 732
paste input "[PHONE_NUMBER]"
type input "[PHONE_NUMBER]"
drag, startPoint x: 860, startPoint y: 619, endPoint x: 881, endPoint y: 612, distance: 22.1
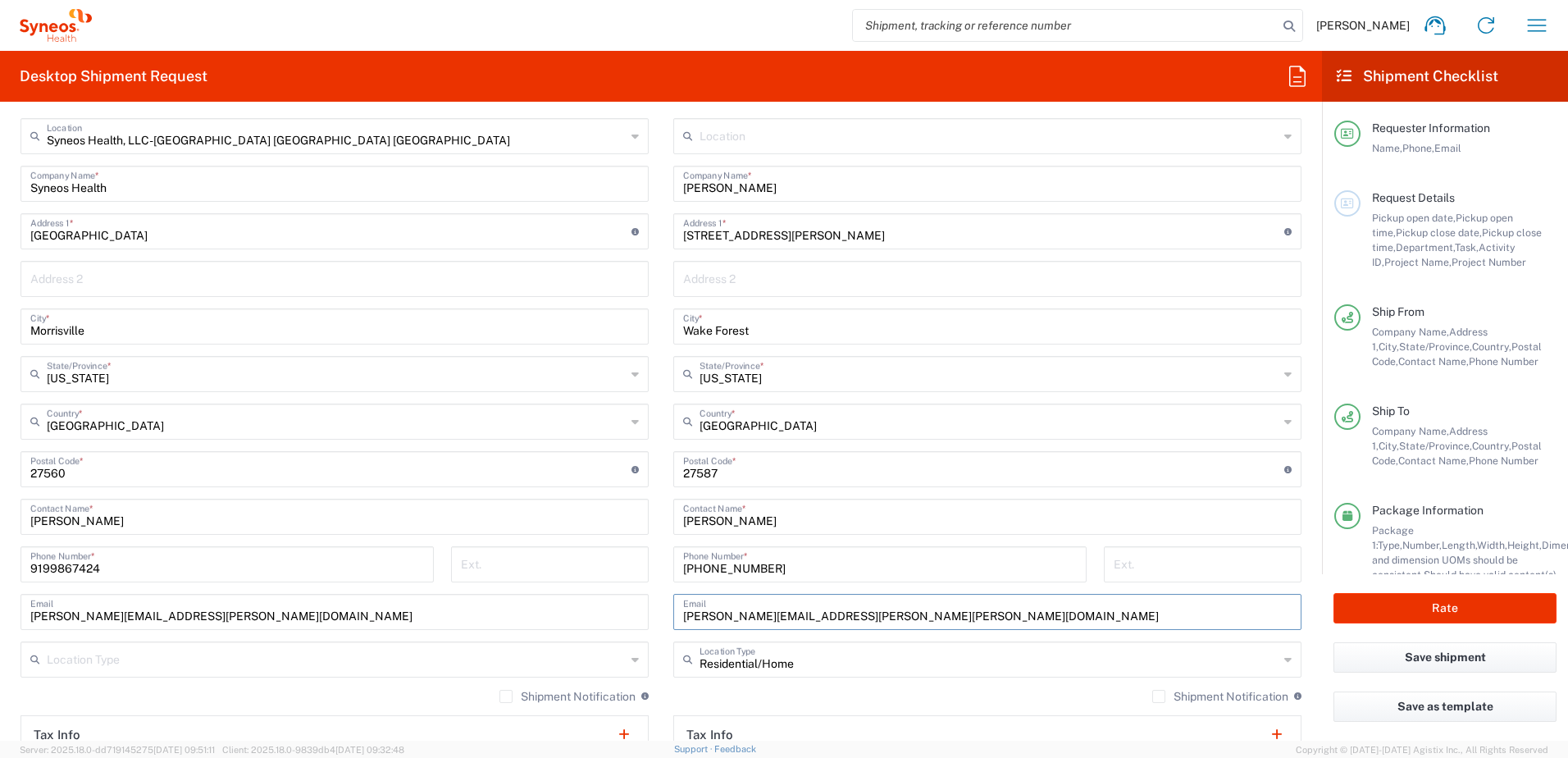
click at [860, 619] on input "[PERSON_NAME][EMAIL_ADDRESS][PERSON_NAME][PERSON_NAME][DOMAIN_NAME]" at bounding box center [988, 610] width 608 height 29
drag, startPoint x: 874, startPoint y: 613, endPoint x: 635, endPoint y: 589, distance: 240.2
click at [635, 589] on div "Ship From Syneos Health, LLC-[GEOGRAPHIC_DATA] [GEOGRAPHIC_DATA] [GEOGRAPHIC_DA…" at bounding box center [661, 447] width 1306 height 732
paste input "[EMAIL_ADDRESS]"
type input "[EMAIL_ADDRESS][DOMAIN_NAME]"
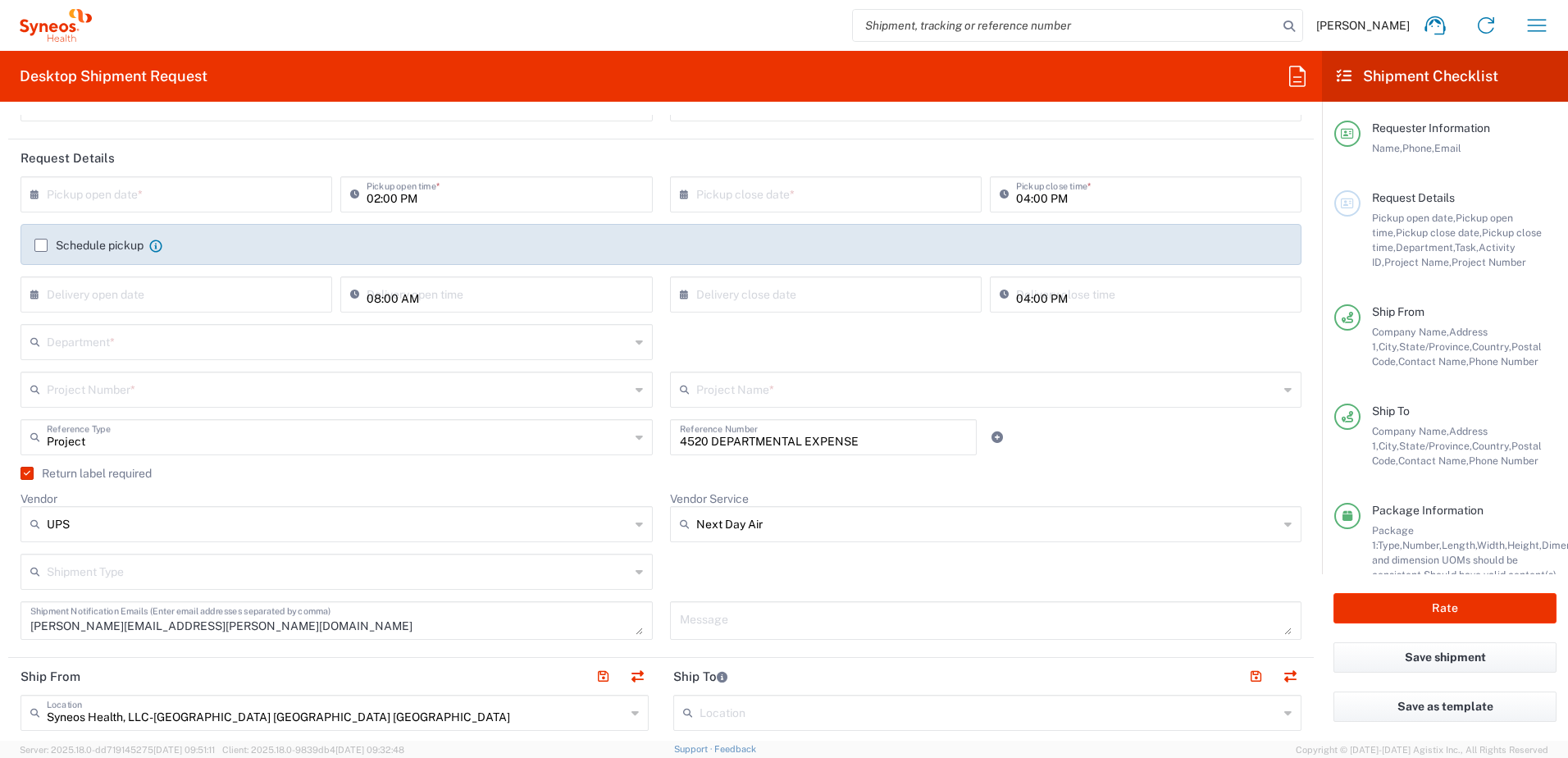
scroll to position [164, 0]
click at [233, 184] on input "text" at bounding box center [179, 190] width 266 height 29
click at [206, 293] on span "11" at bounding box center [203, 293] width 25 height 23
type input "[DATE]"
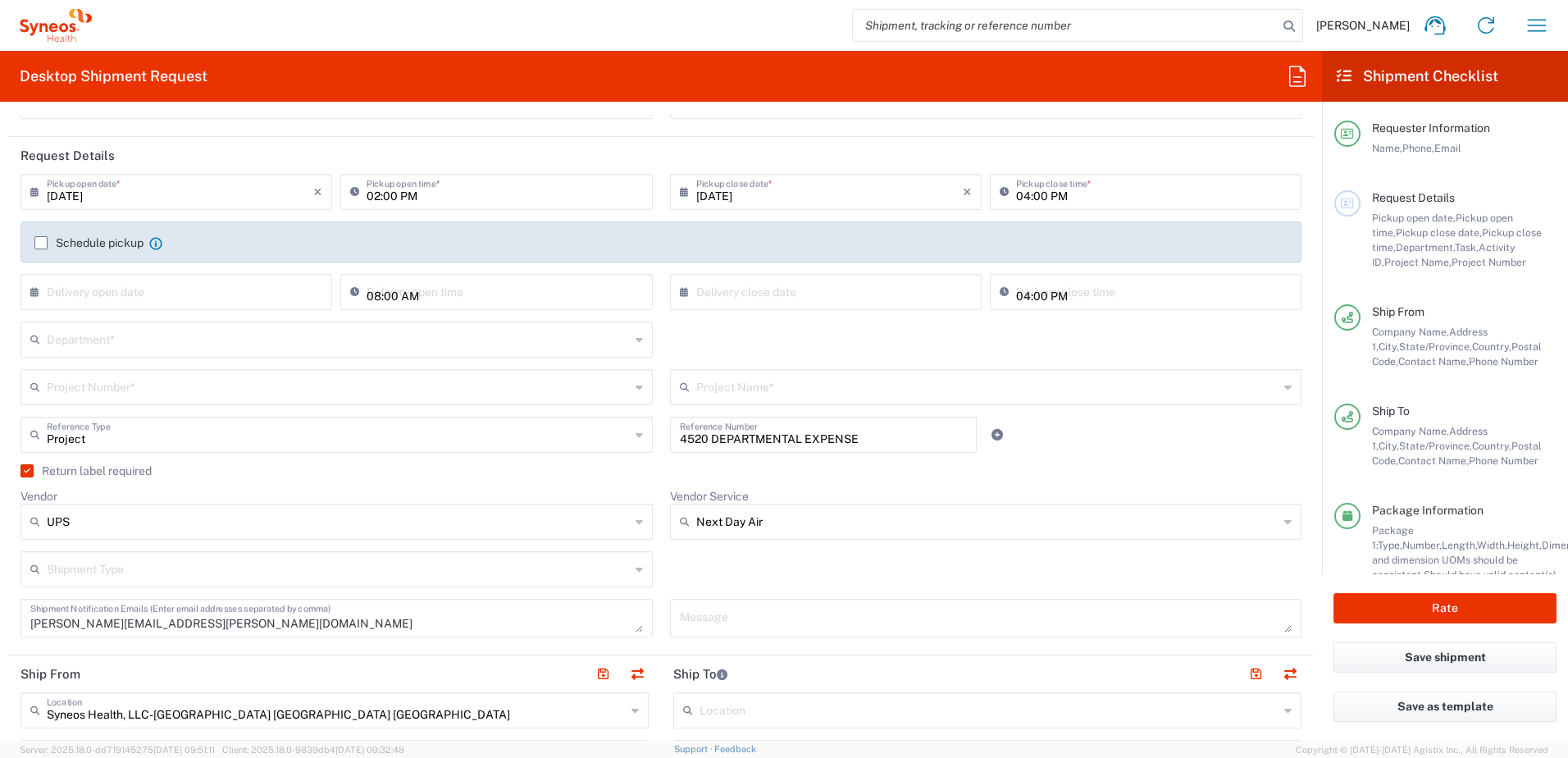
click at [117, 337] on input "text" at bounding box center [338, 338] width 583 height 29
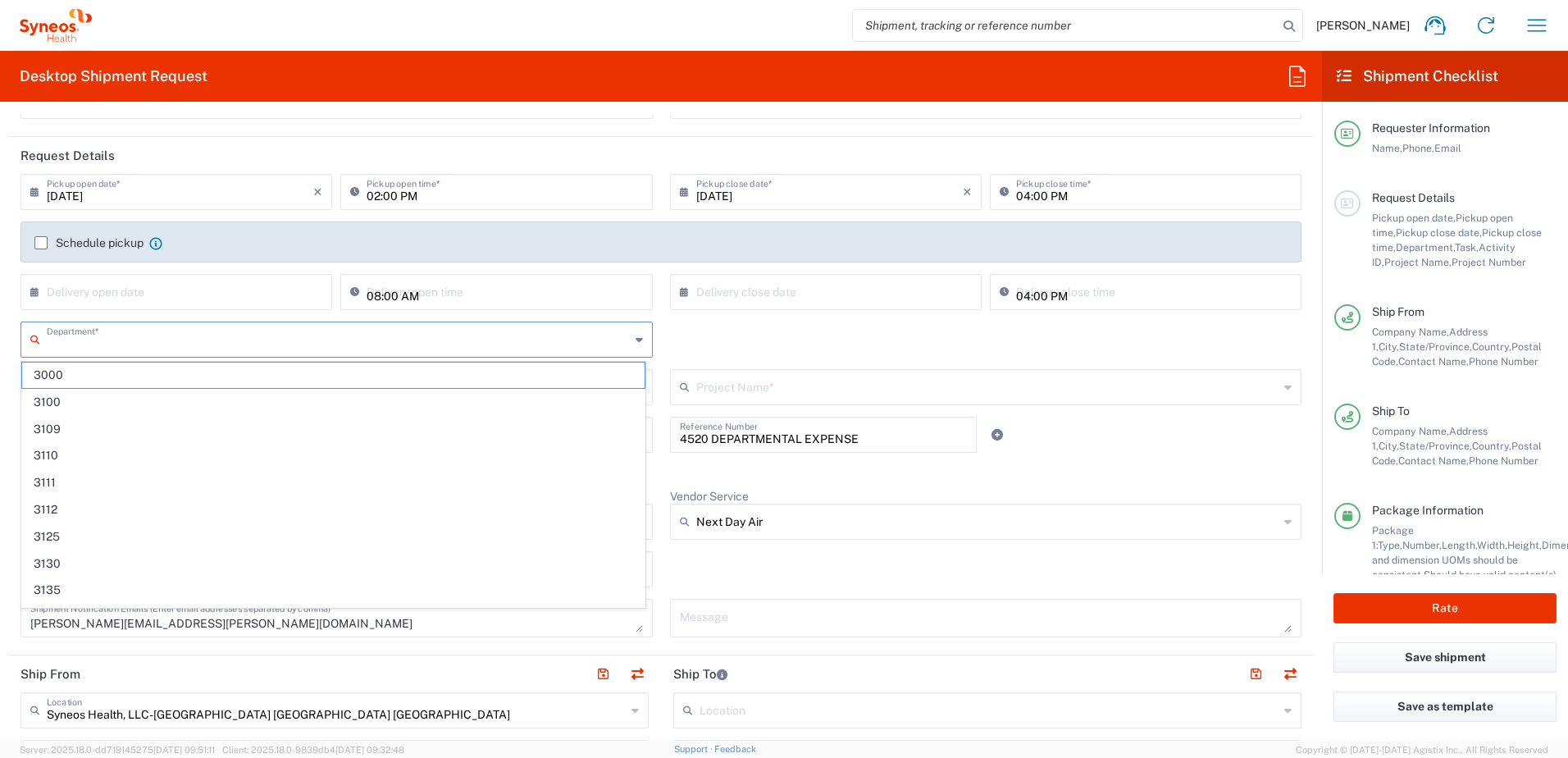
click at [117, 337] on input "text" at bounding box center [338, 338] width 583 height 29
click at [819, 342] on div "Department * 3000 3100 3109 3110 3111 3112 3125 3130 3135 3136 3150 3155 3165 3…" at bounding box center [661, 345] width 1298 height 48
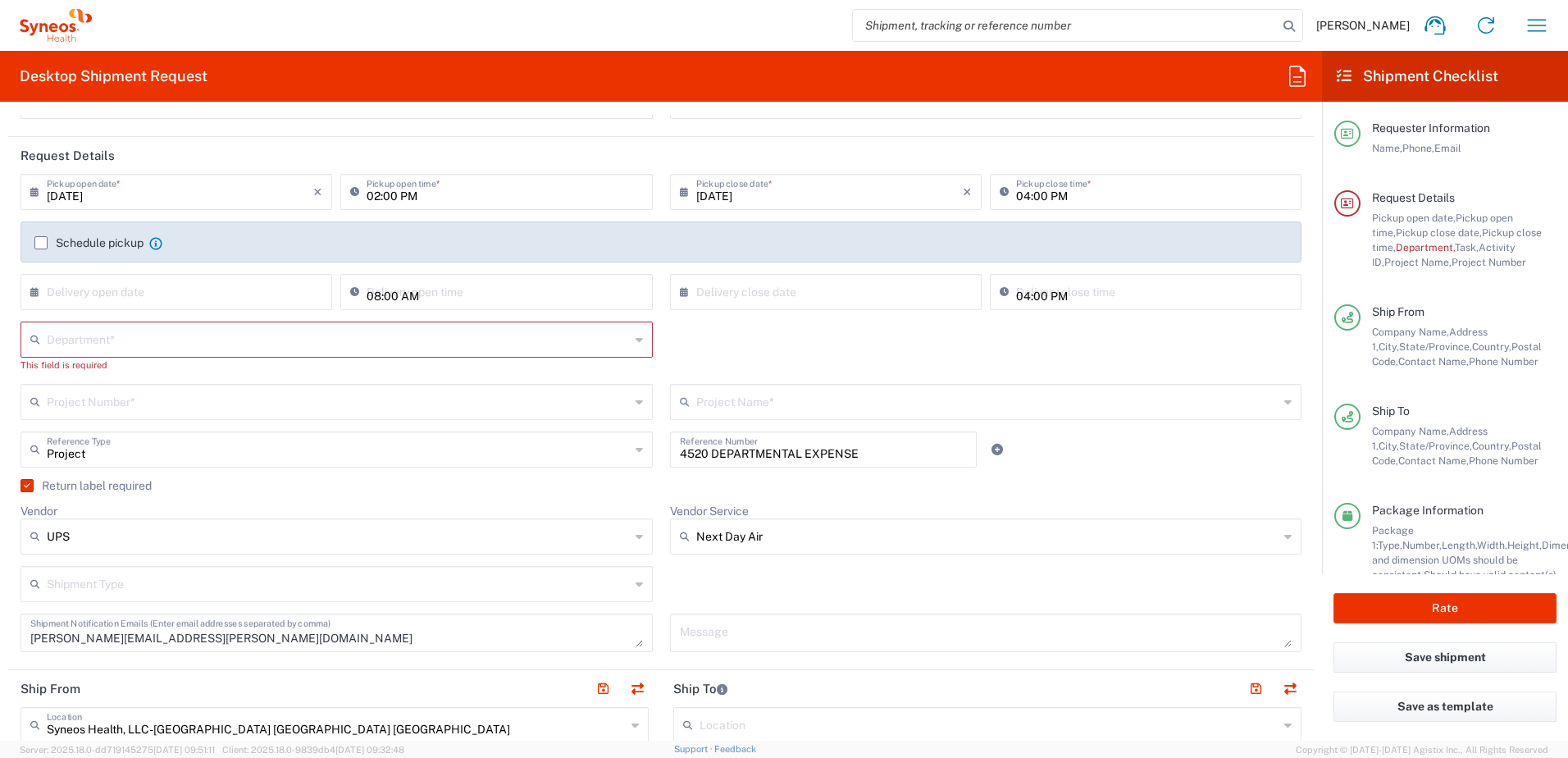
click at [150, 339] on input "text" at bounding box center [338, 338] width 583 height 29
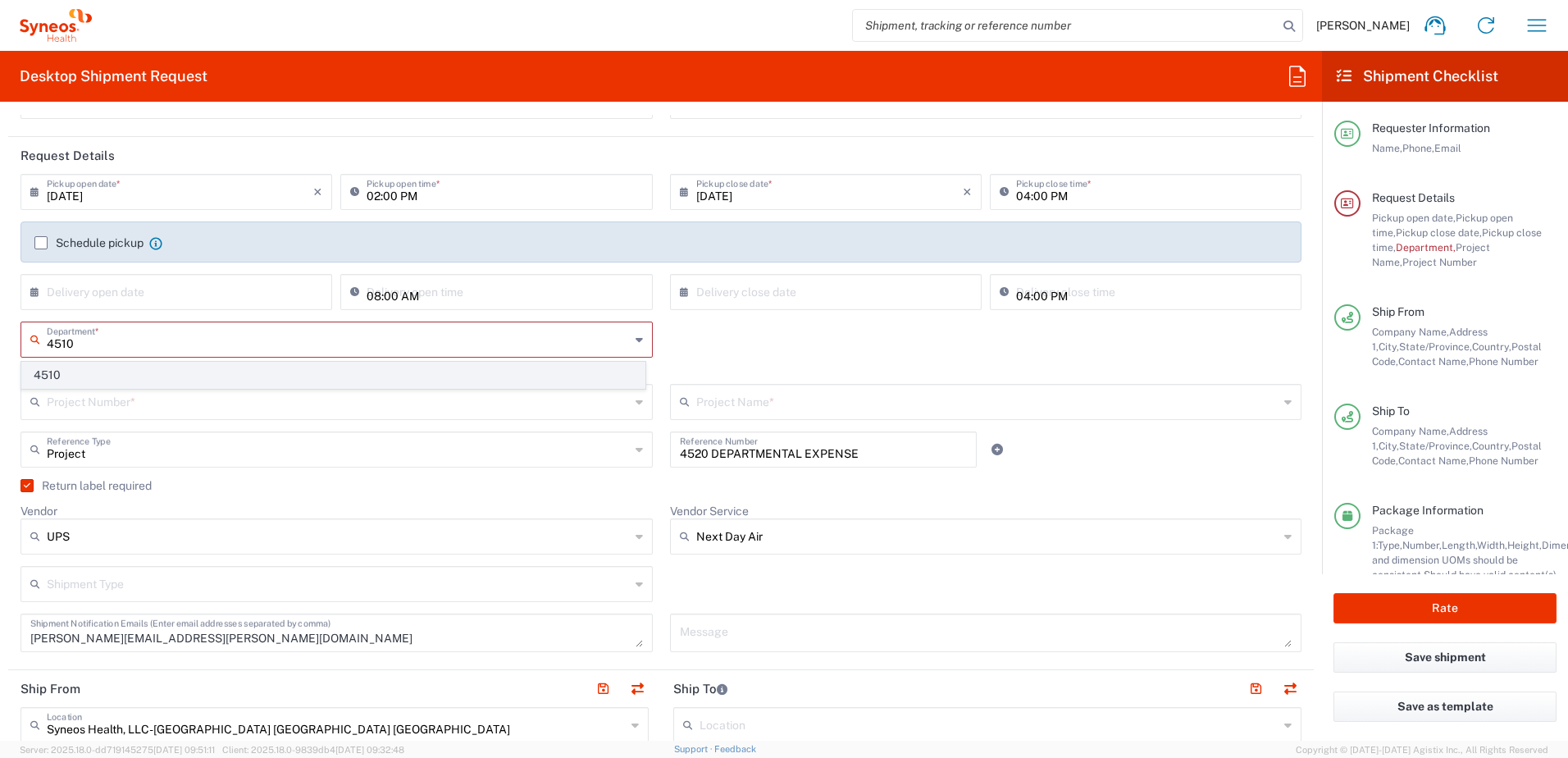
type input "4510"
click at [114, 371] on span "4510" at bounding box center [333, 376] width 622 height 26
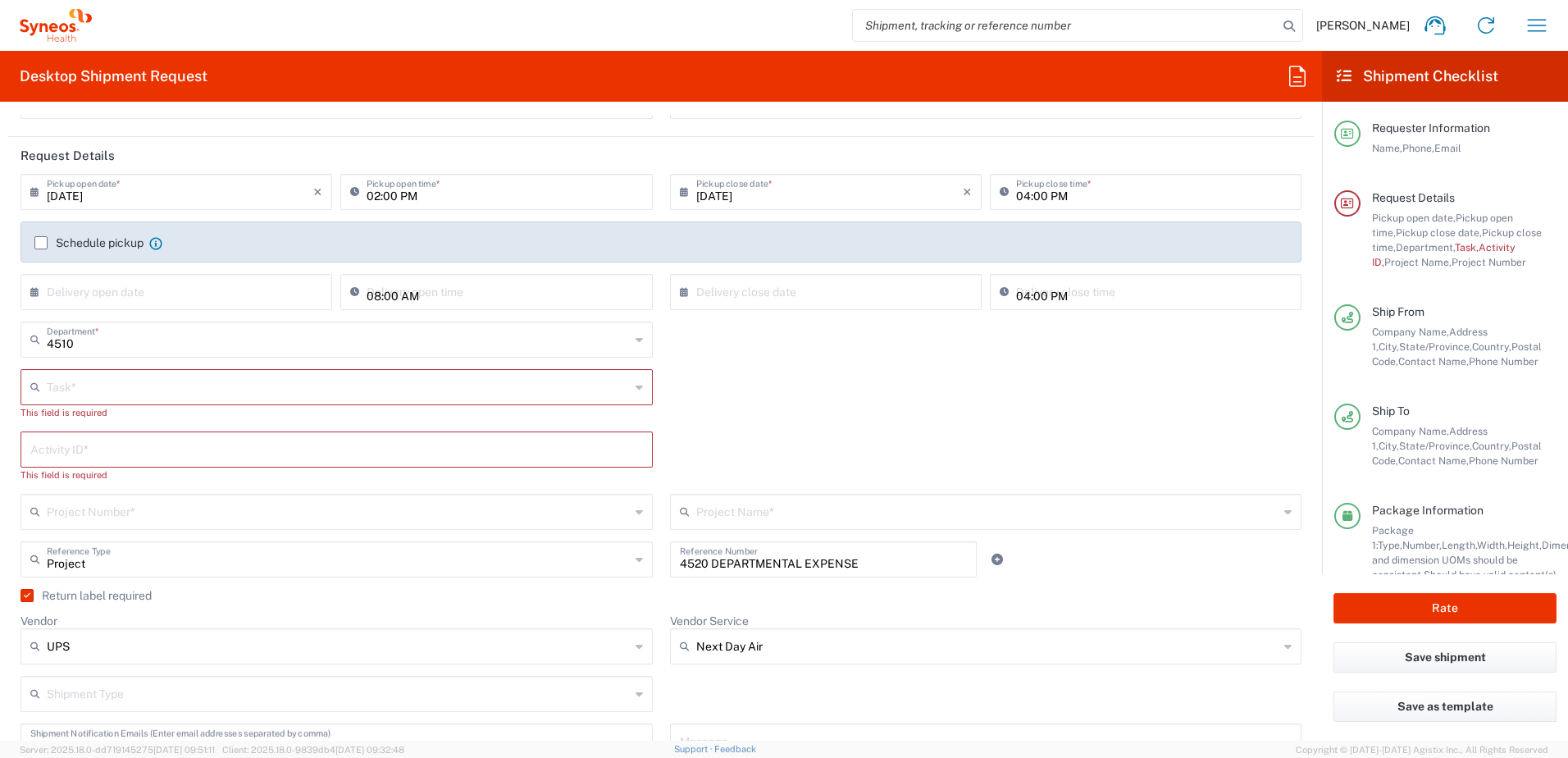
click at [144, 395] on input "text" at bounding box center [338, 385] width 583 height 29
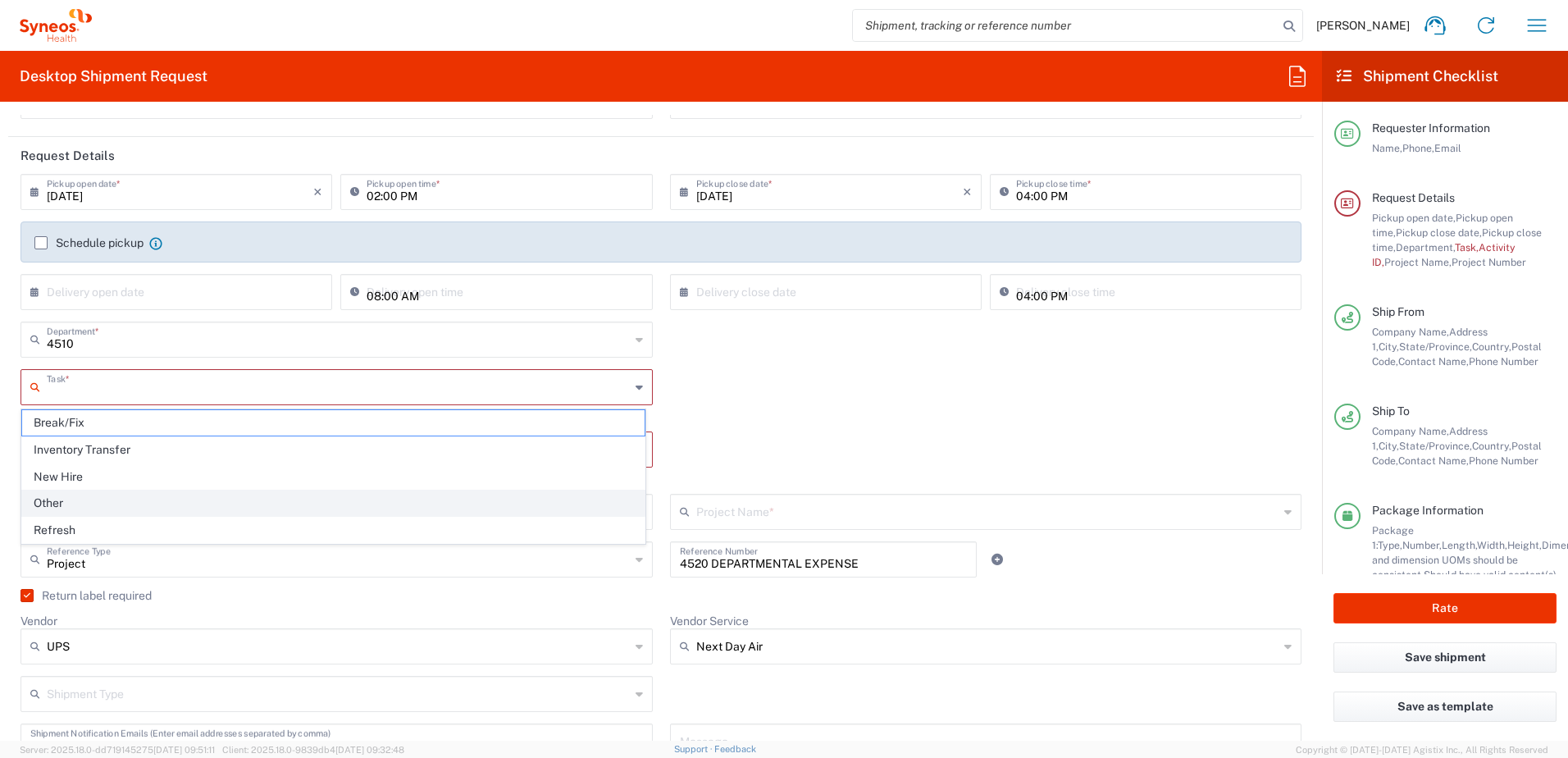
click at [88, 502] on span "Other" at bounding box center [333, 503] width 622 height 26
type input "Other"
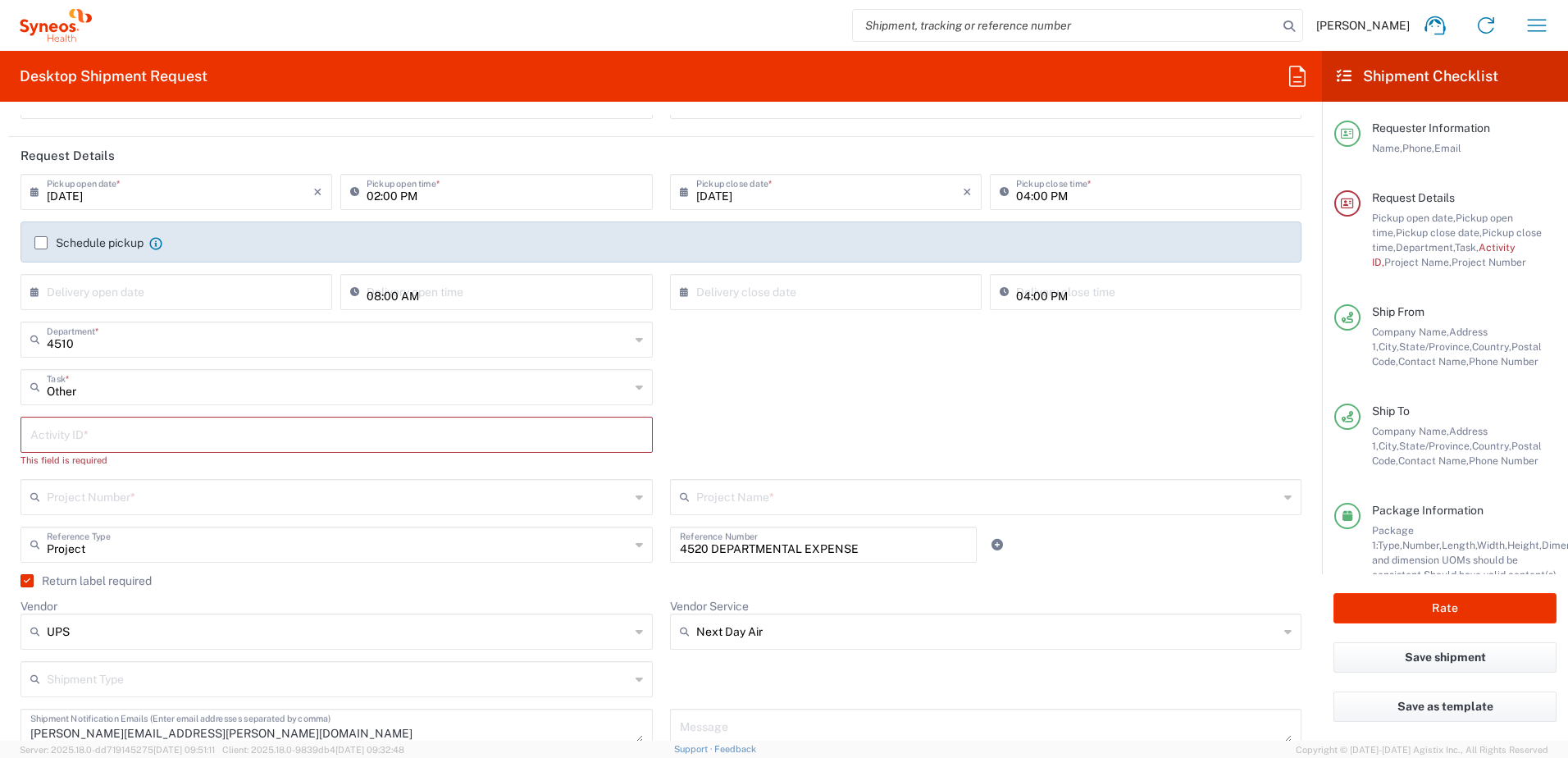
click at [110, 447] on input "text" at bounding box center [337, 433] width 612 height 29
paste input "SCTASK2707596"
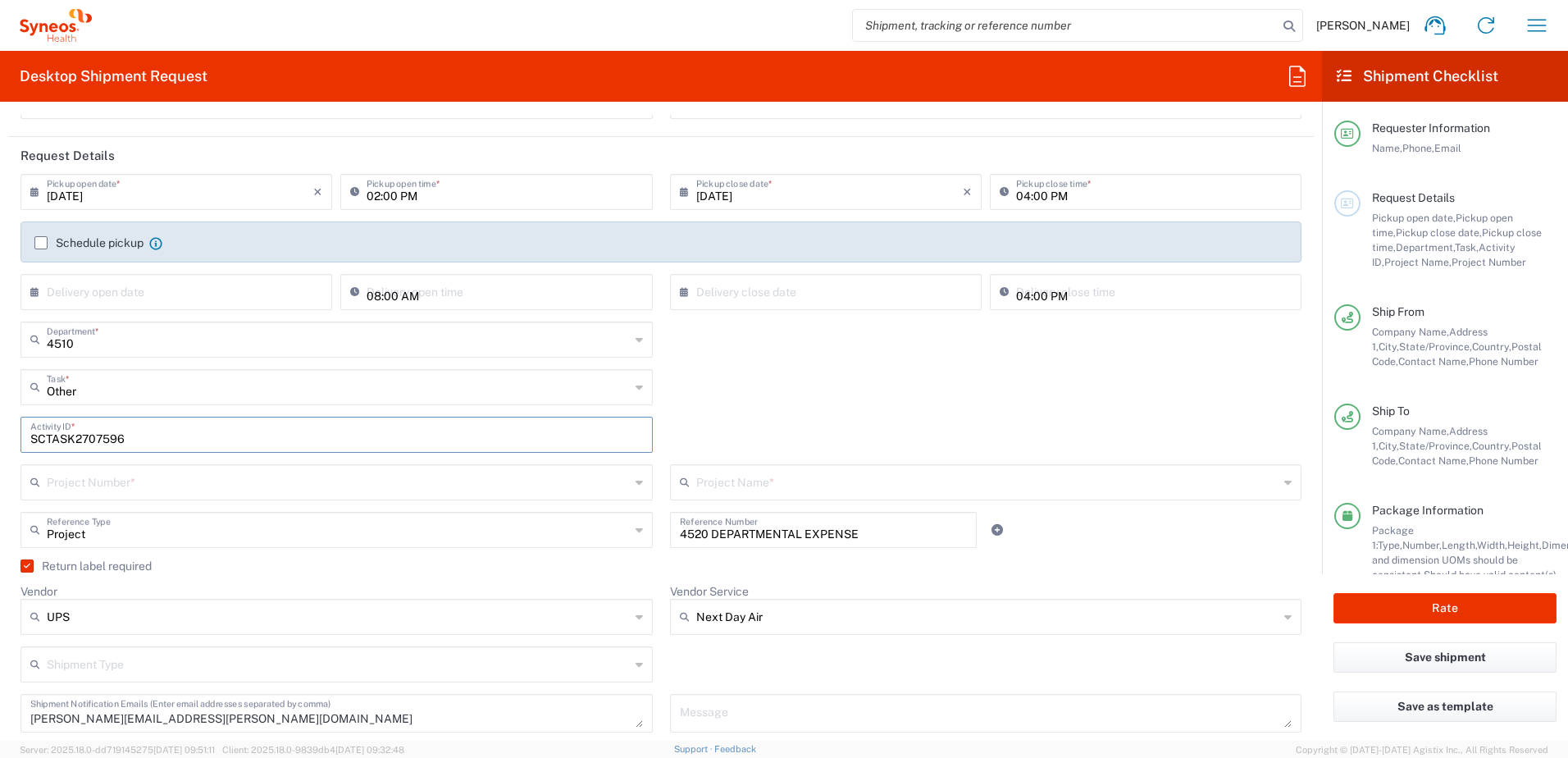
type input "SCTASK2707596"
click at [106, 488] on input "text" at bounding box center [338, 481] width 583 height 29
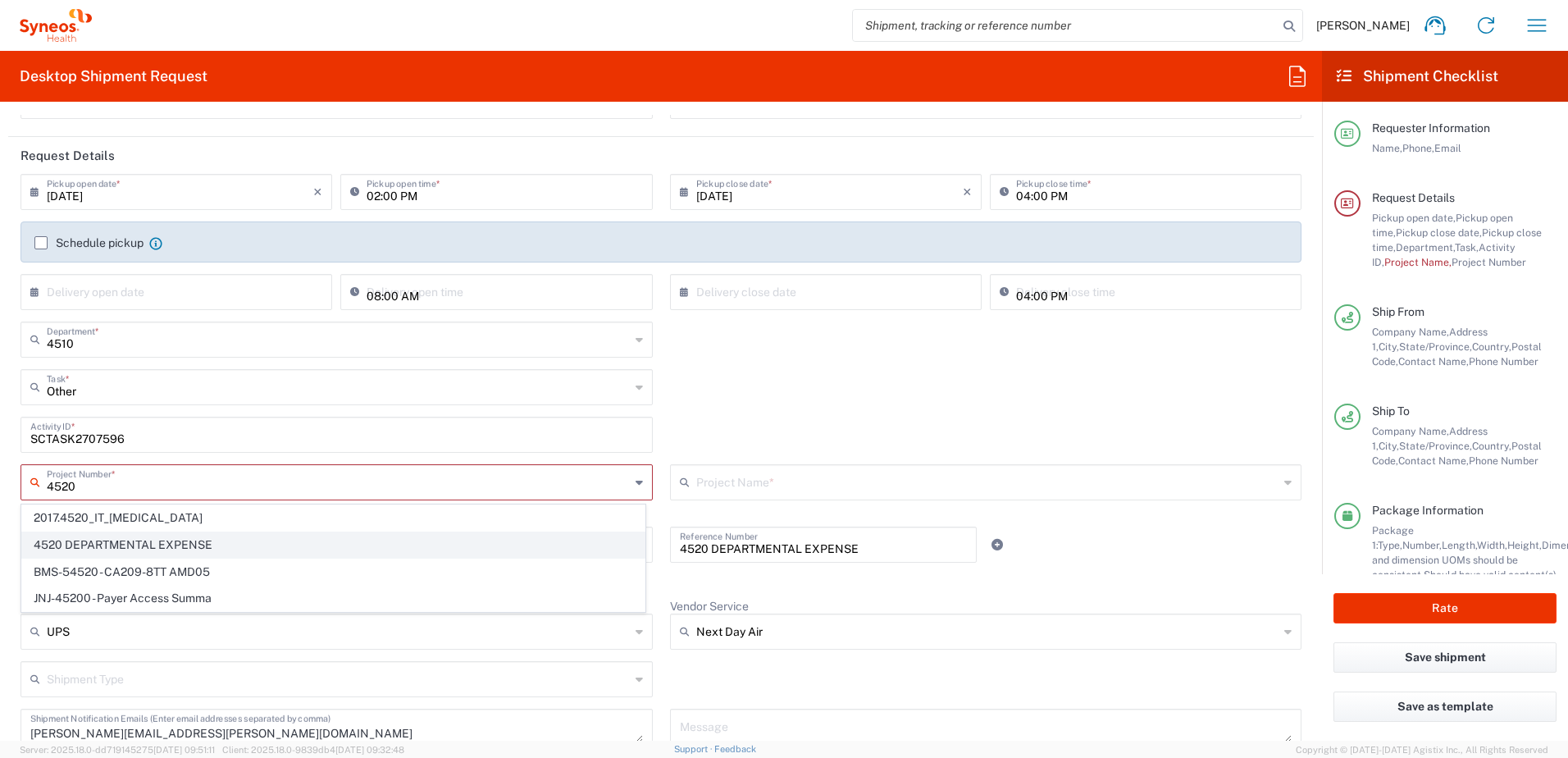
click at [118, 548] on span "4520 DEPARTMENTAL EXPENSE" at bounding box center [333, 545] width 622 height 26
type input "4520 DEPARTMENTAL EXPENSE"
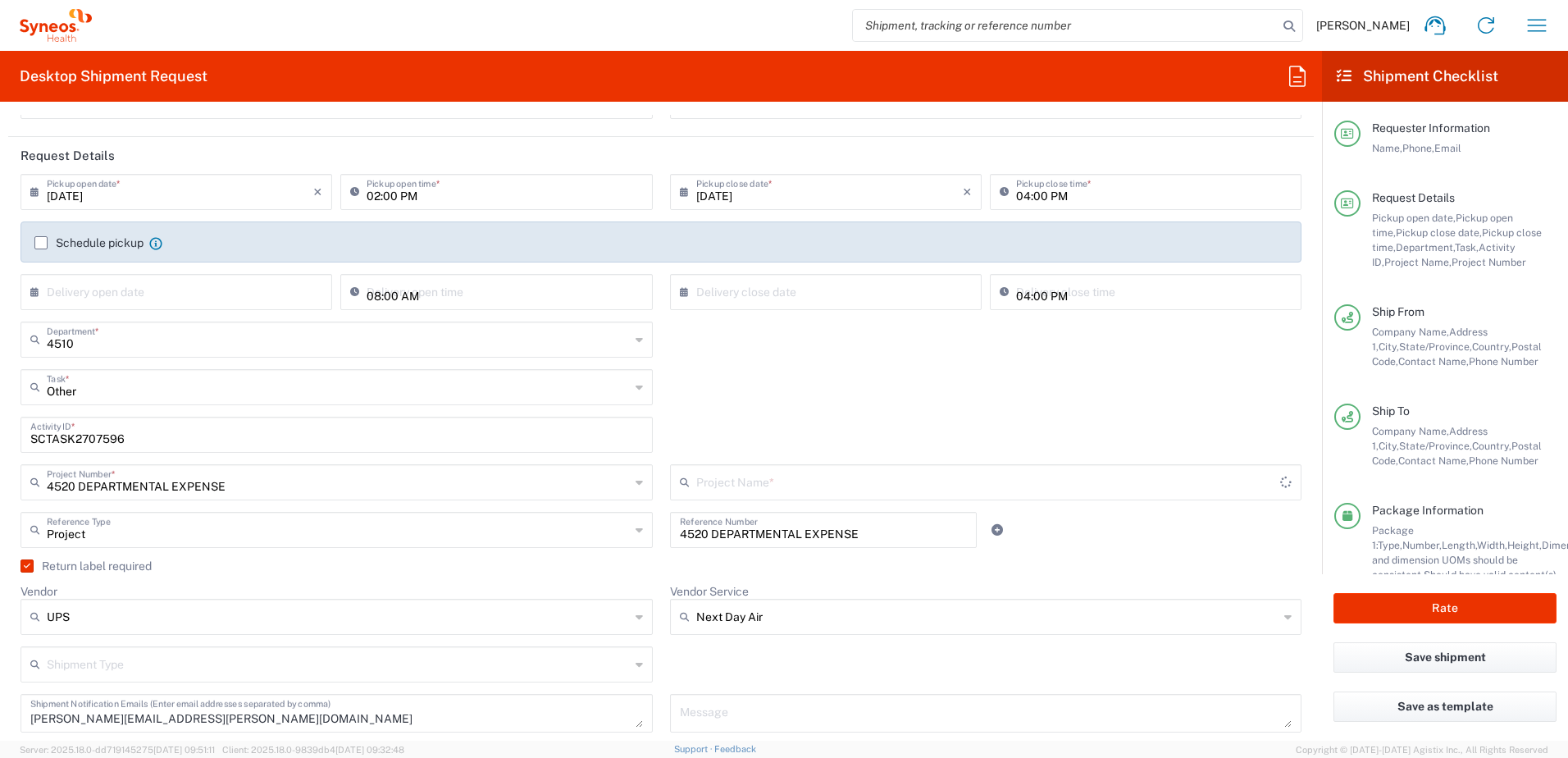
type input "4520 DEPARTMENTAL EXPENSE"
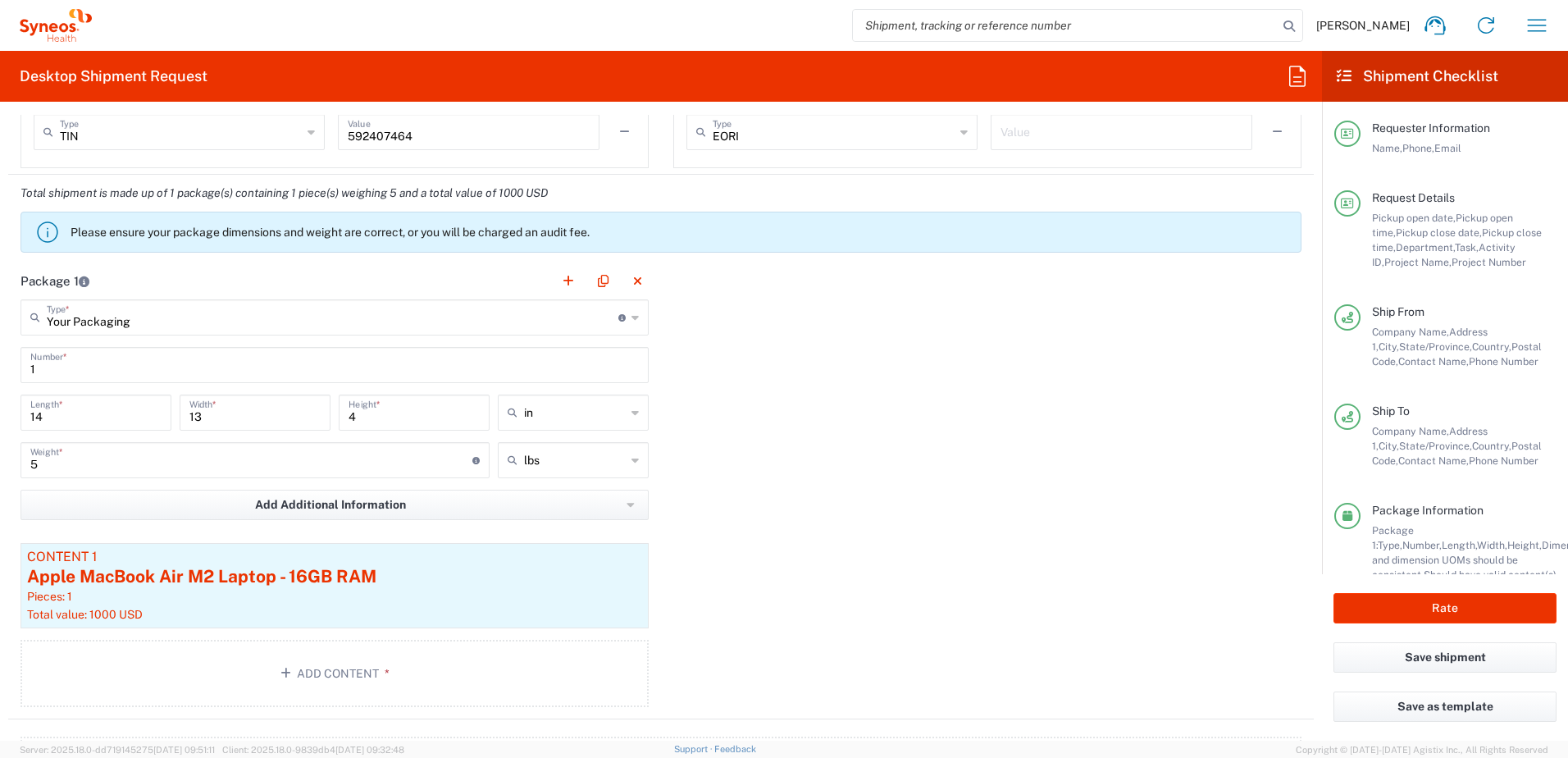
scroll to position [1476, 0]
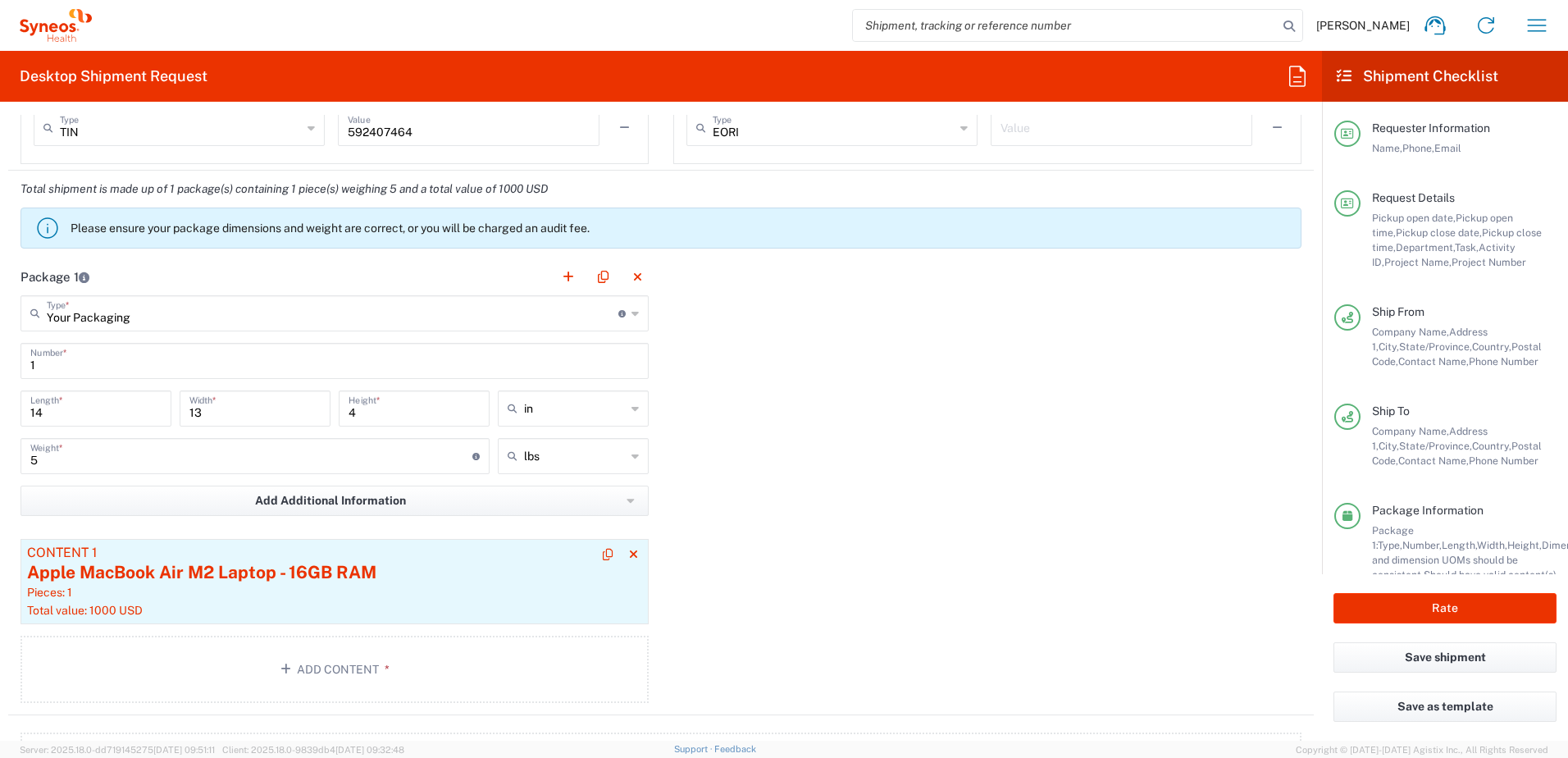
click at [460, 585] on div "Pieces: 1" at bounding box center [334, 592] width 615 height 15
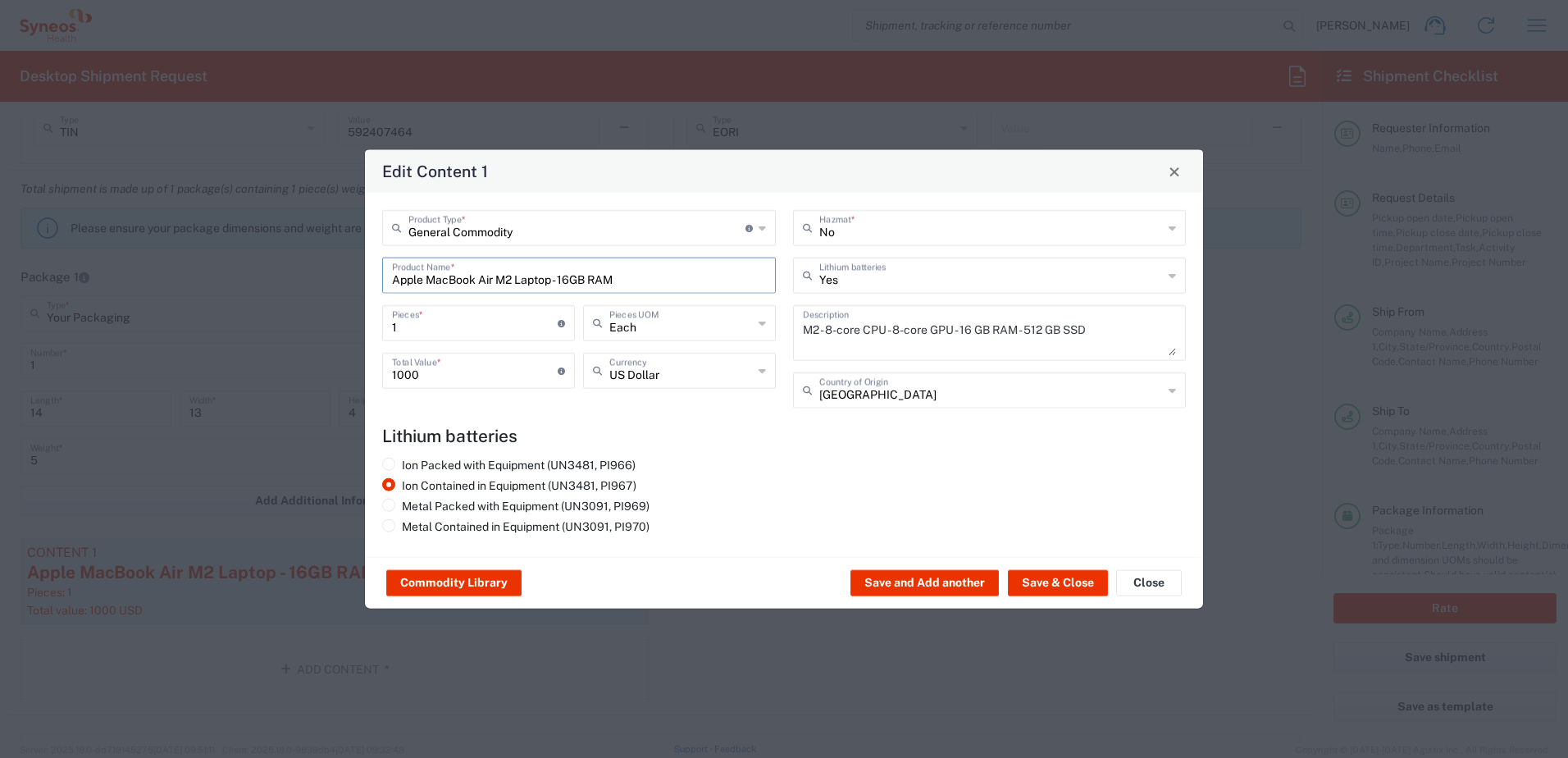
click at [669, 277] on input "Apple MacBook Air M2 Laptop - 16GB RAM" at bounding box center [578, 273] width 373 height 29
drag, startPoint x: 441, startPoint y: 276, endPoint x: 347, endPoint y: 267, distance: 94.4
click at [347, 267] on div "Edit Content 1 General Commodity Product Type * Document: Paper document genera…" at bounding box center [784, 379] width 1568 height 758
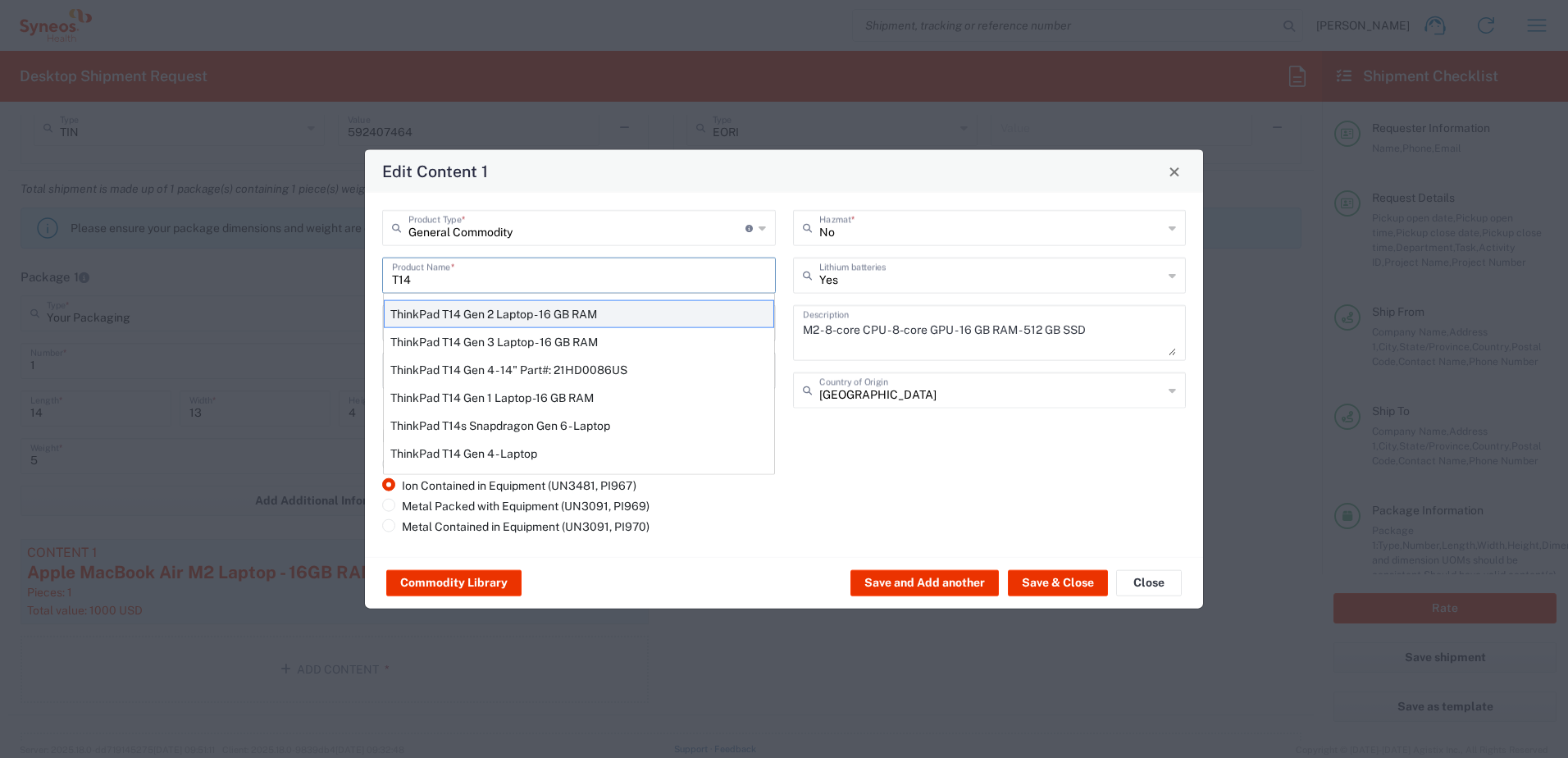
click at [494, 317] on div "ThinkPad T14 Gen 2 Laptop - 16 GB RAM" at bounding box center [578, 314] width 390 height 28
type input "ThinkPad T14 Gen 2 Laptop - 16 GB RAM"
type textarea "Intel Core i7-1156G7 vProÂ® Processor - 14"- 16 GB RAM - 512 GB SSD"
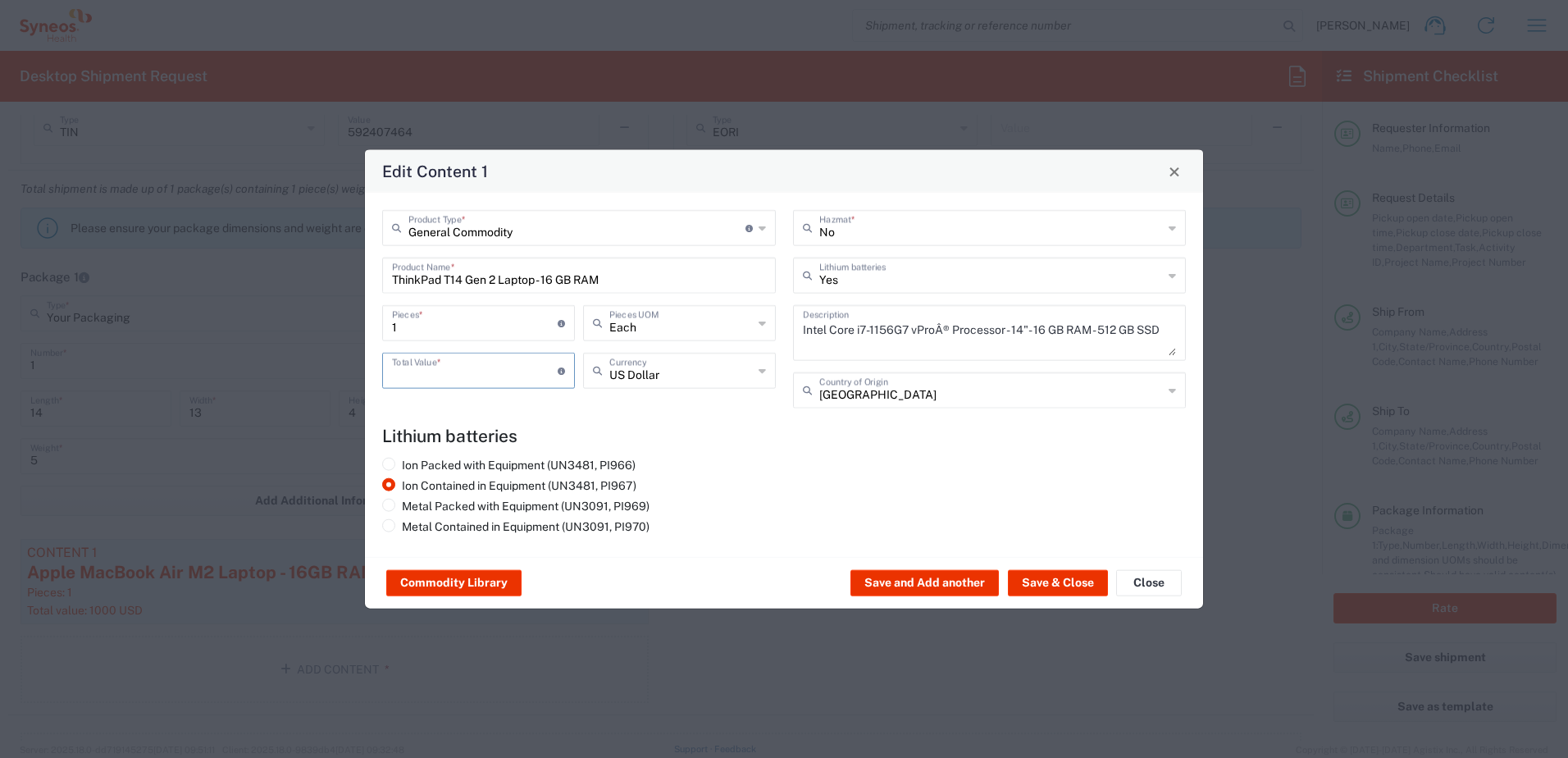
click at [418, 363] on input "number" at bounding box center [474, 369] width 165 height 29
type input "1000"
click at [1031, 575] on button "Save & Close" at bounding box center [1057, 583] width 100 height 26
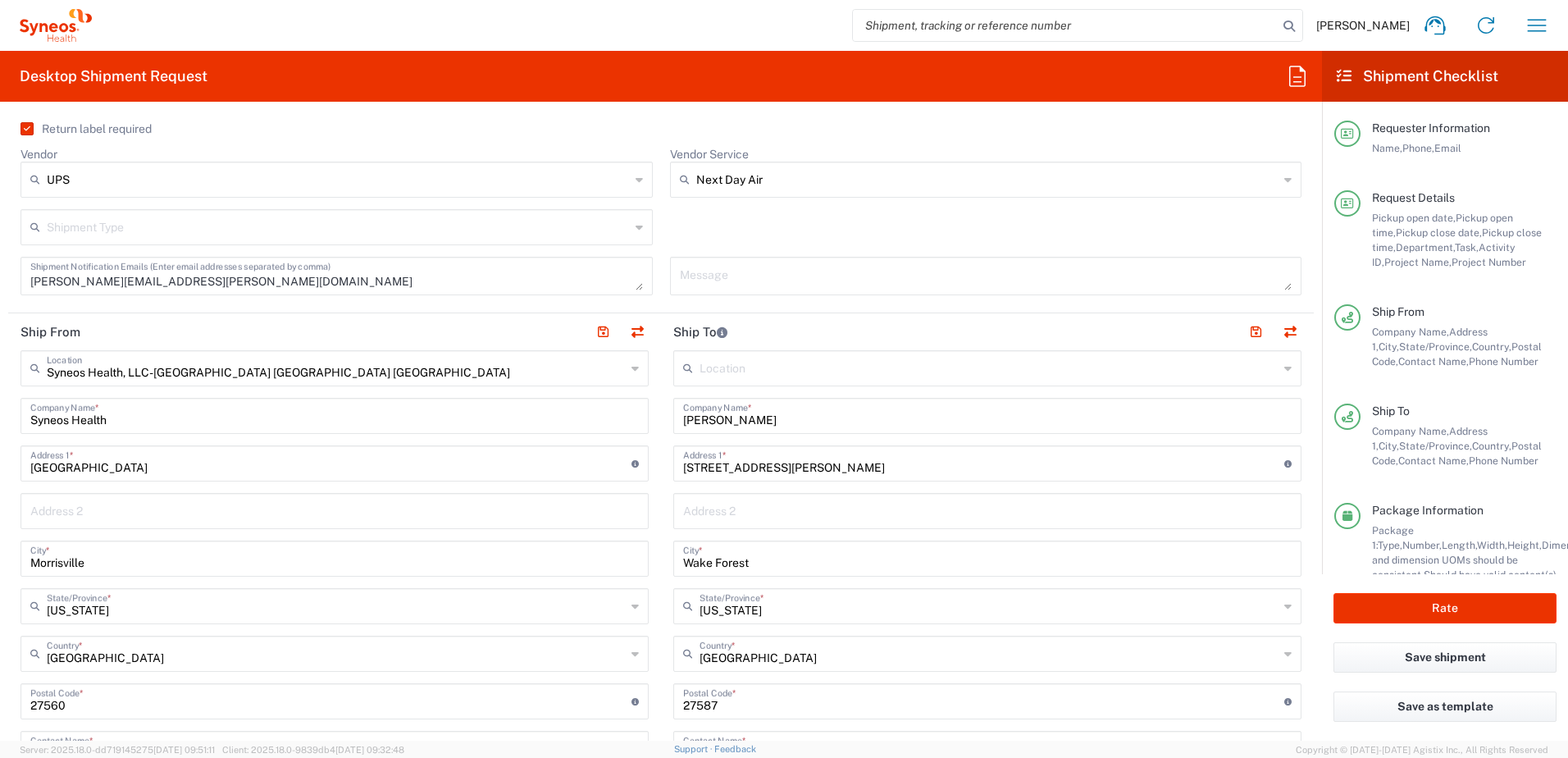
scroll to position [1113, 0]
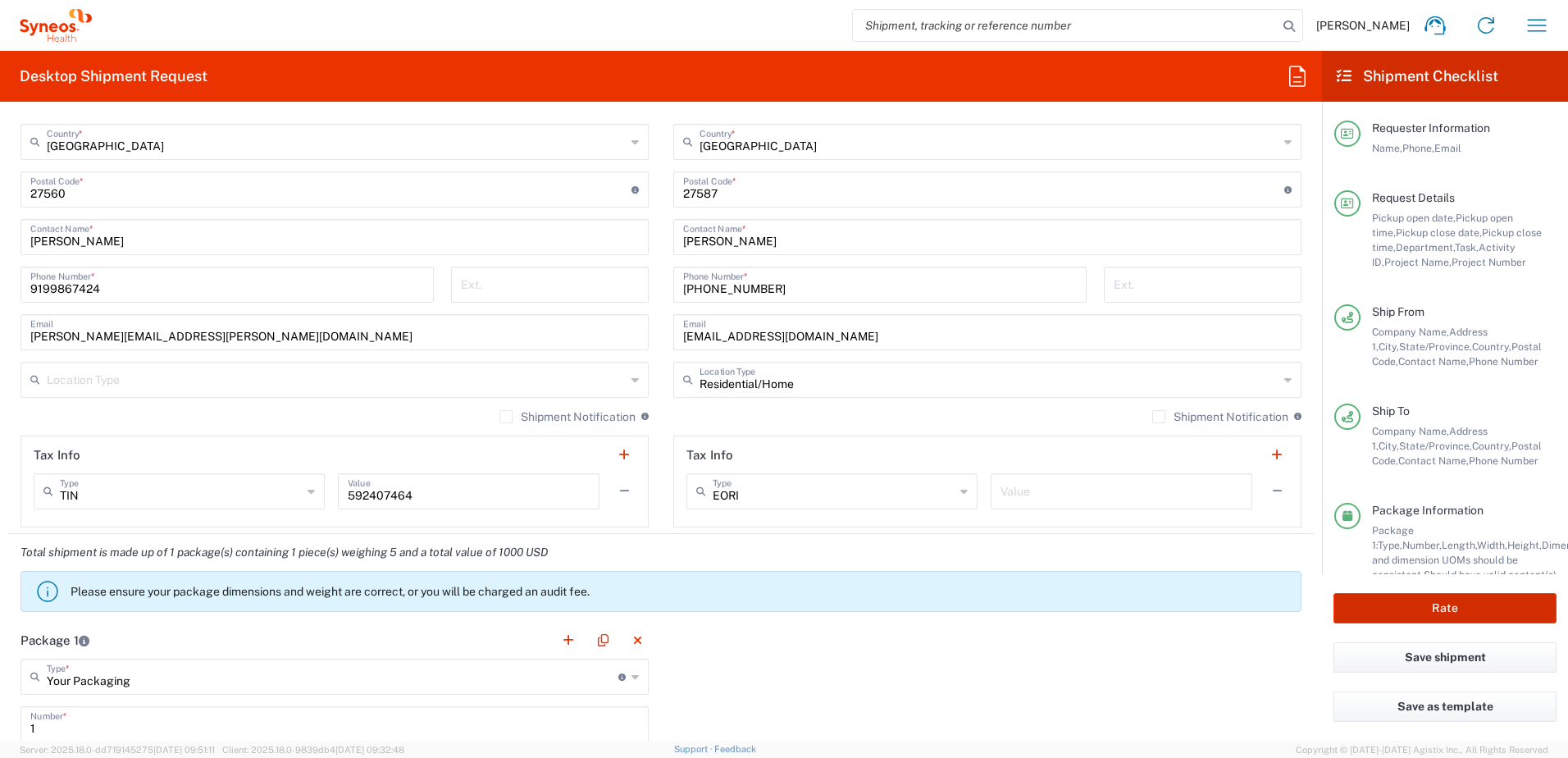
click at [1461, 606] on button "Rate" at bounding box center [1444, 607] width 223 height 31
type input "4520 DEPARTMENTAL EXPENSE"
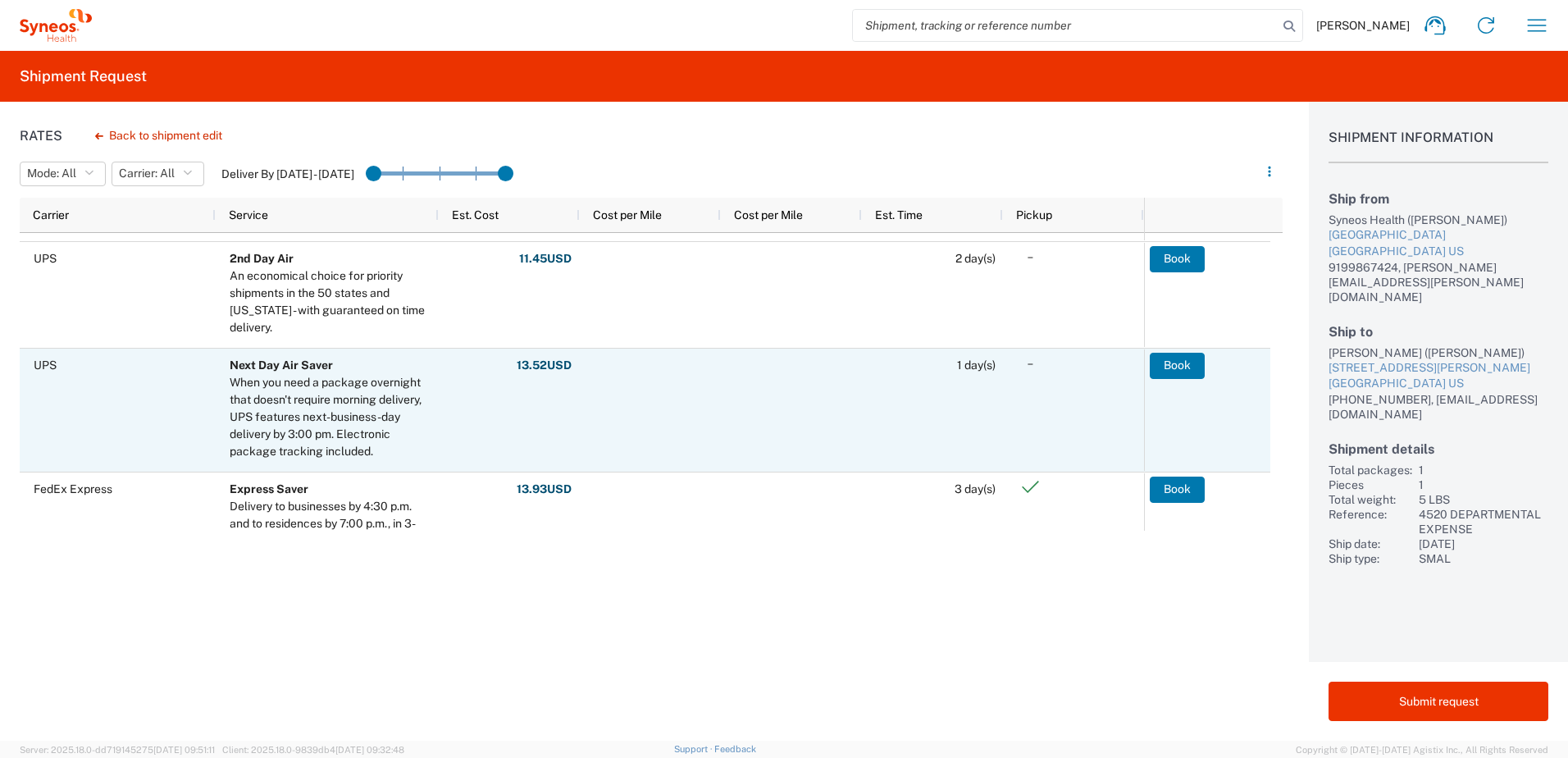
scroll to position [164, 0]
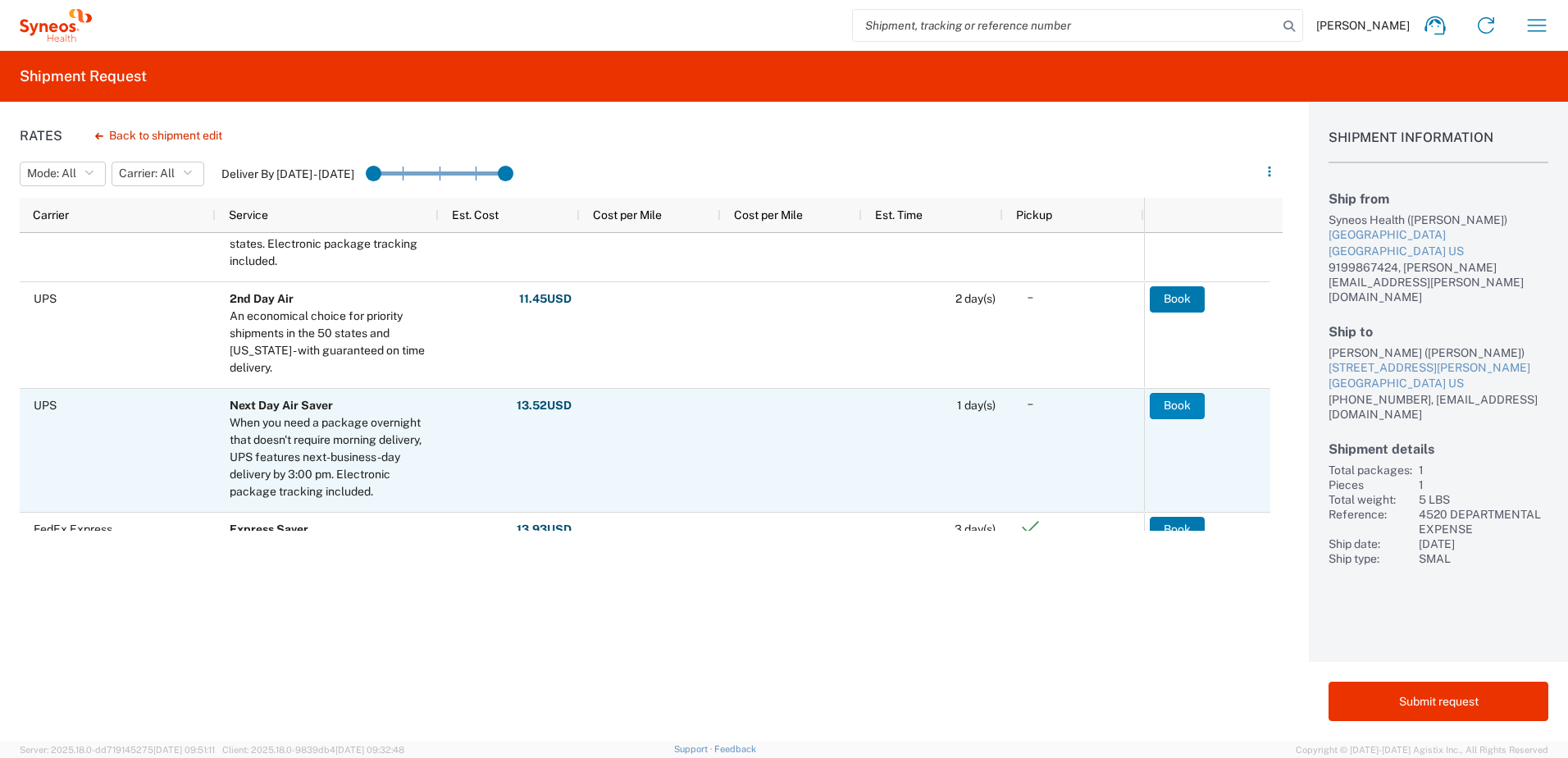
click at [1188, 410] on button "Book" at bounding box center [1177, 406] width 54 height 26
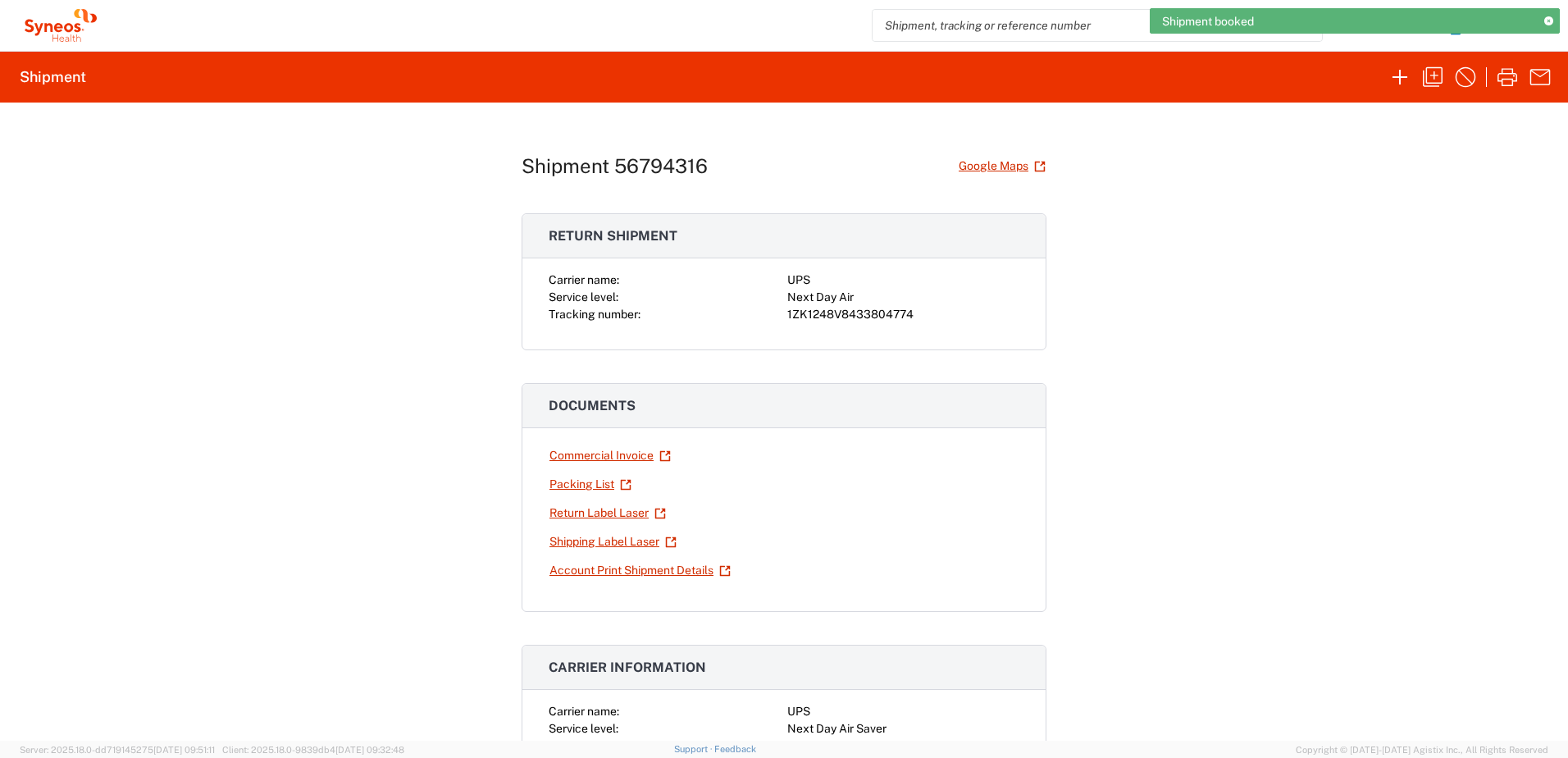
click at [827, 325] on div "Carrier name: UPS Service level: Next Day Air Tracking number: 1ZK1248V84338047…" at bounding box center [784, 310] width 523 height 78
click at [833, 312] on div "1ZK1248V8433804774" at bounding box center [903, 314] width 232 height 17
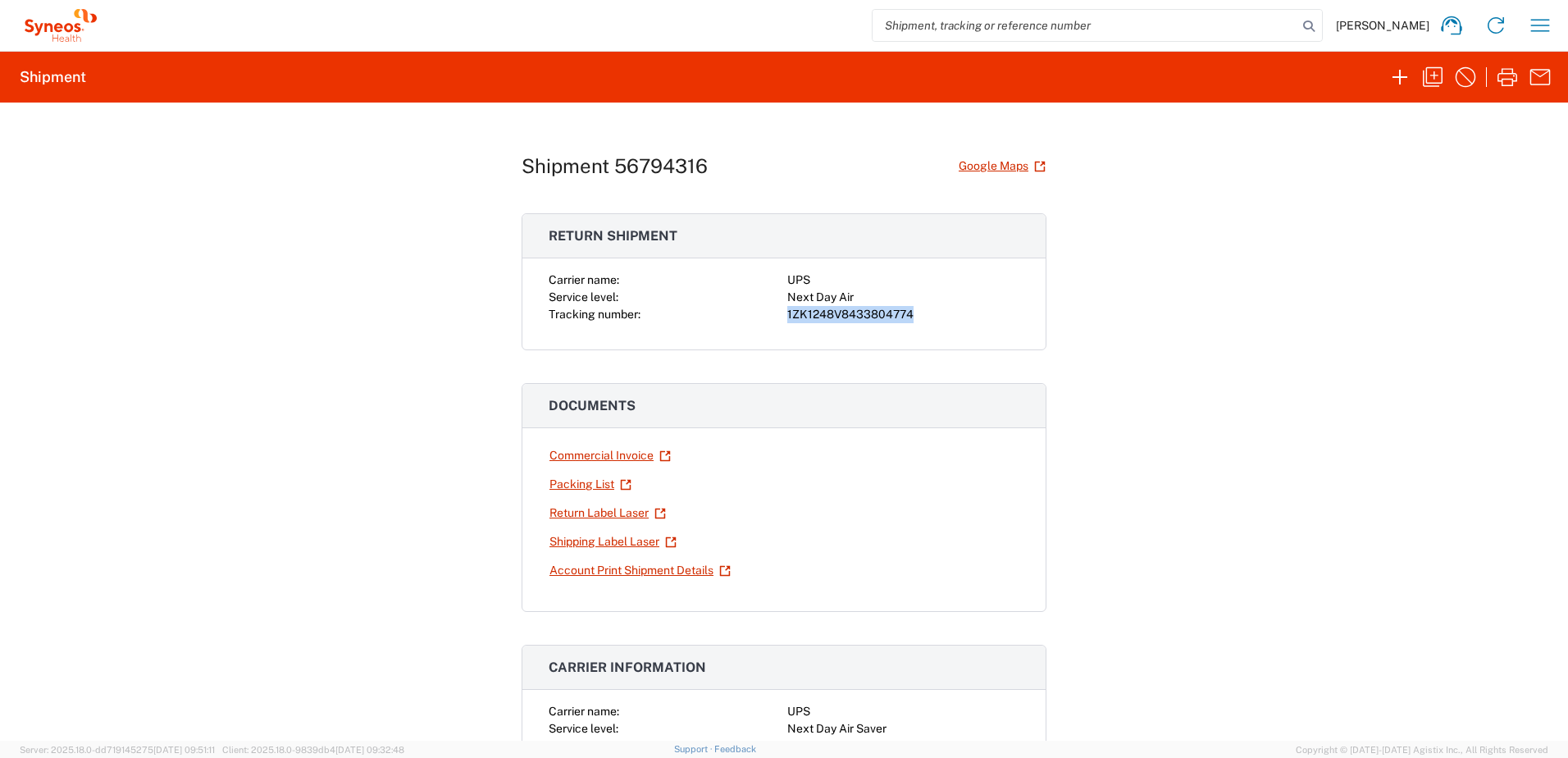
copy div "1ZK1248V8433804774"
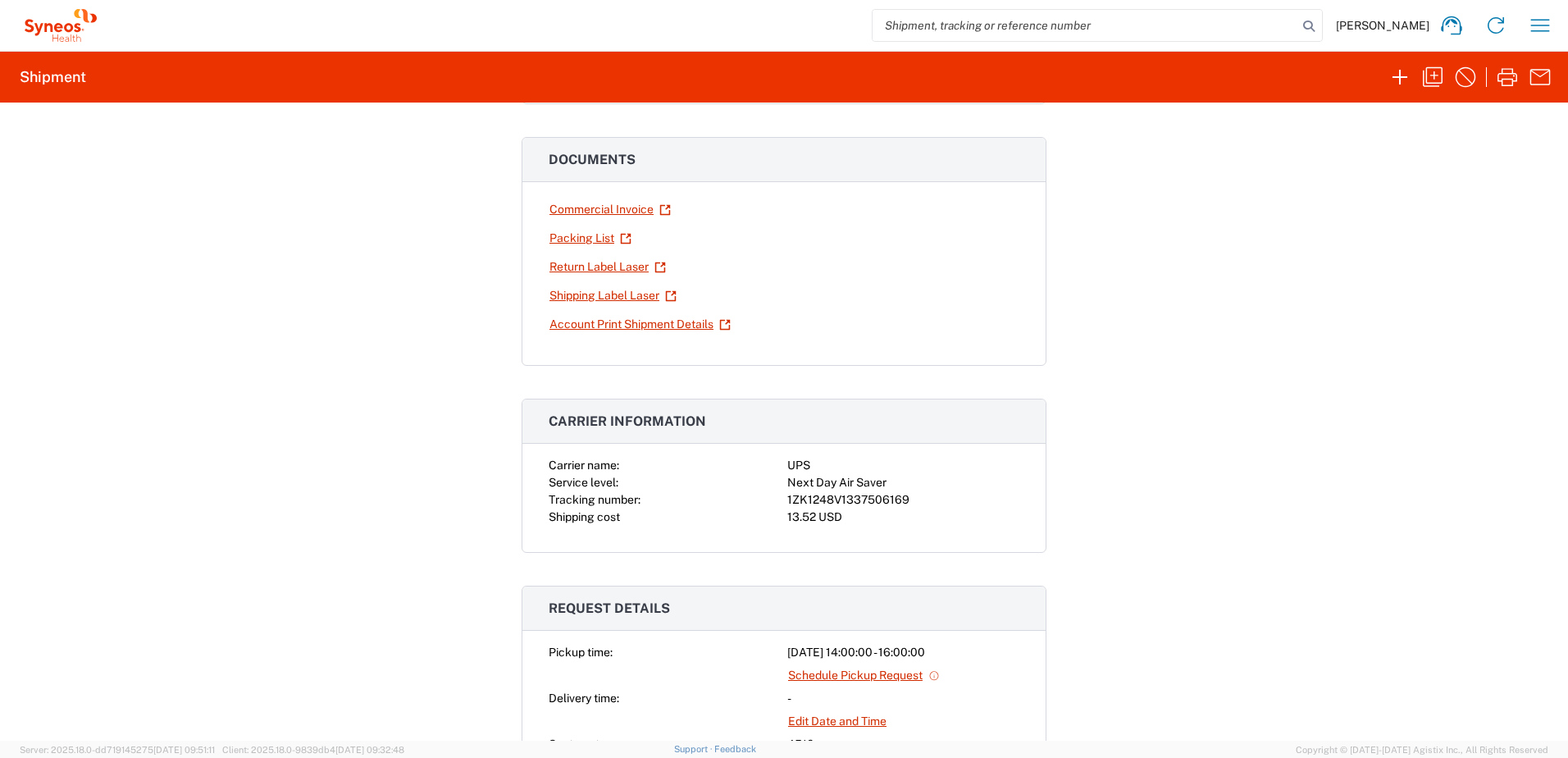
click at [830, 503] on div "1ZK1248V1337506169" at bounding box center [903, 499] width 232 height 17
copy div "1ZK1248V1337506169"
click at [1440, 69] on icon "button" at bounding box center [1432, 77] width 26 height 26
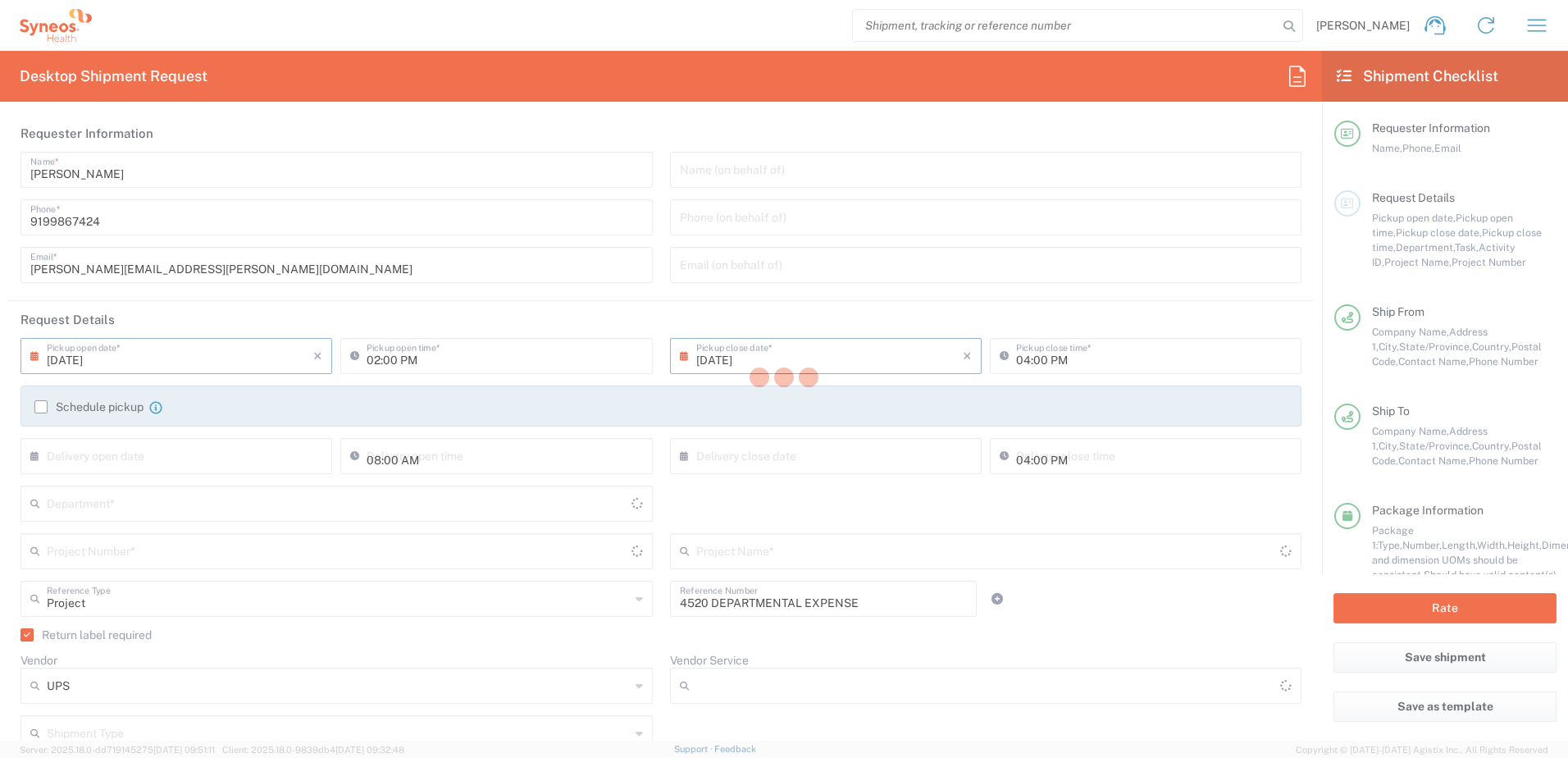
type input "[US_STATE]"
type input "Your Packaging"
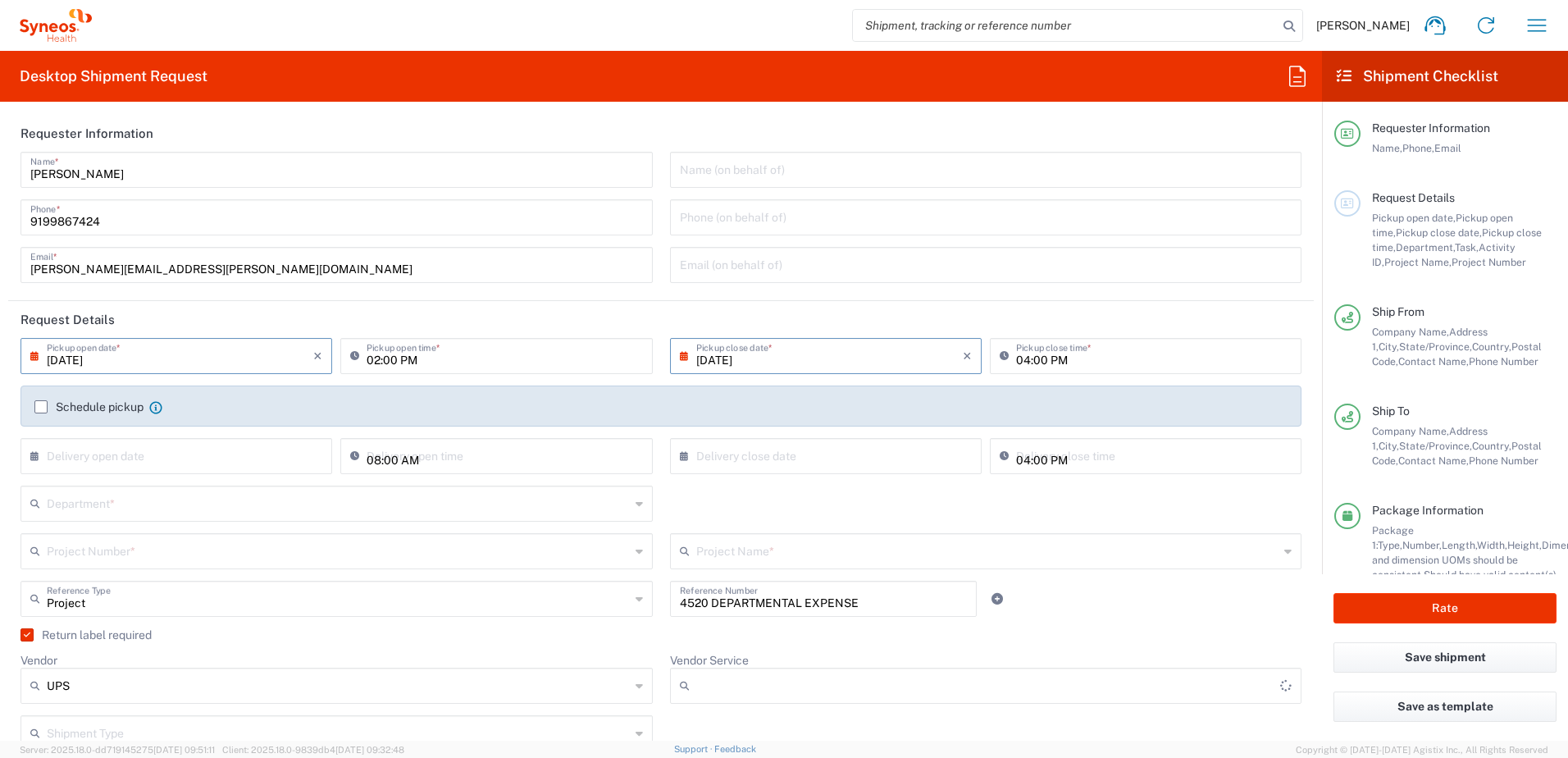
type input "Next Day Air"
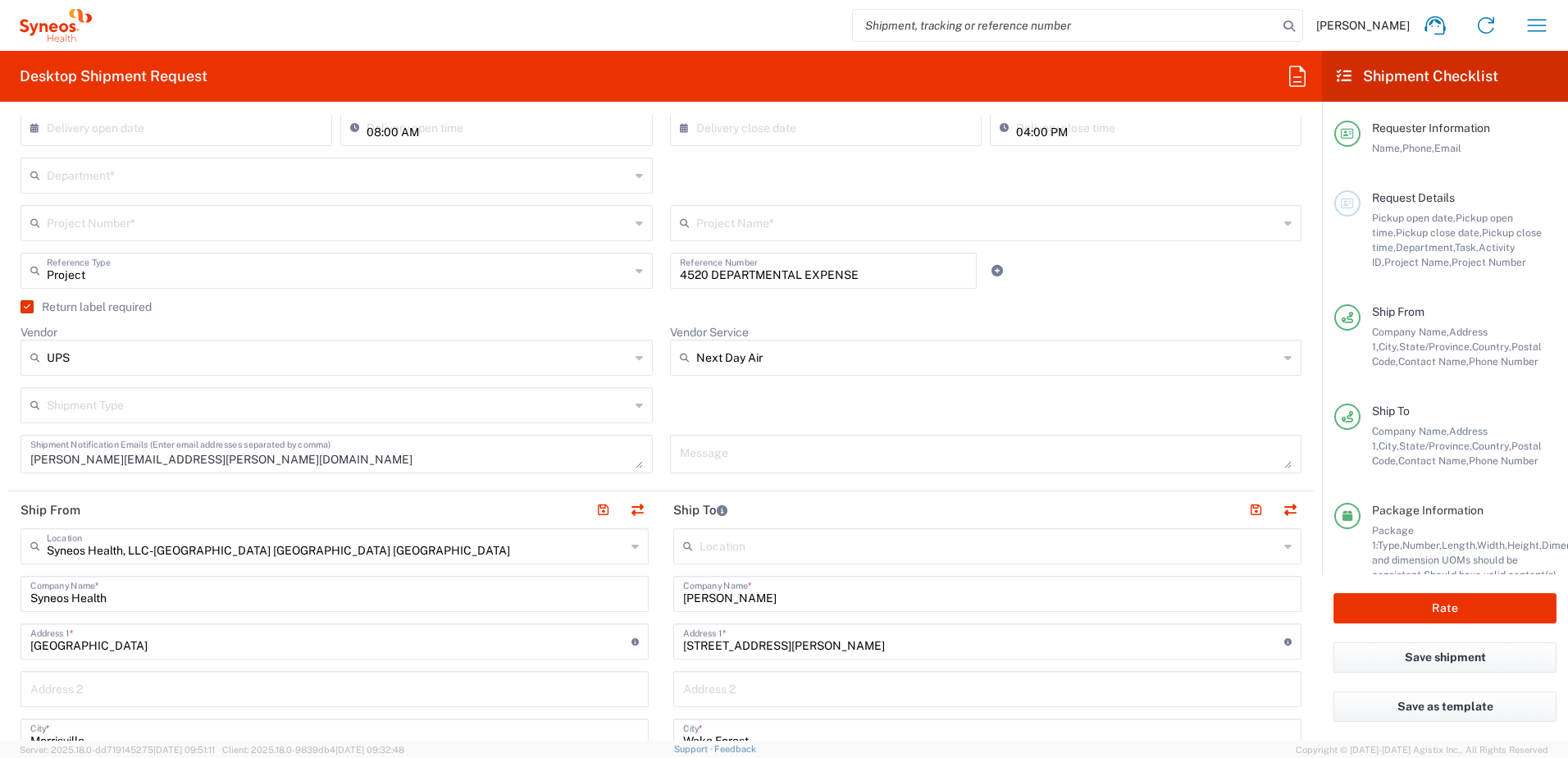
scroll to position [410, 0]
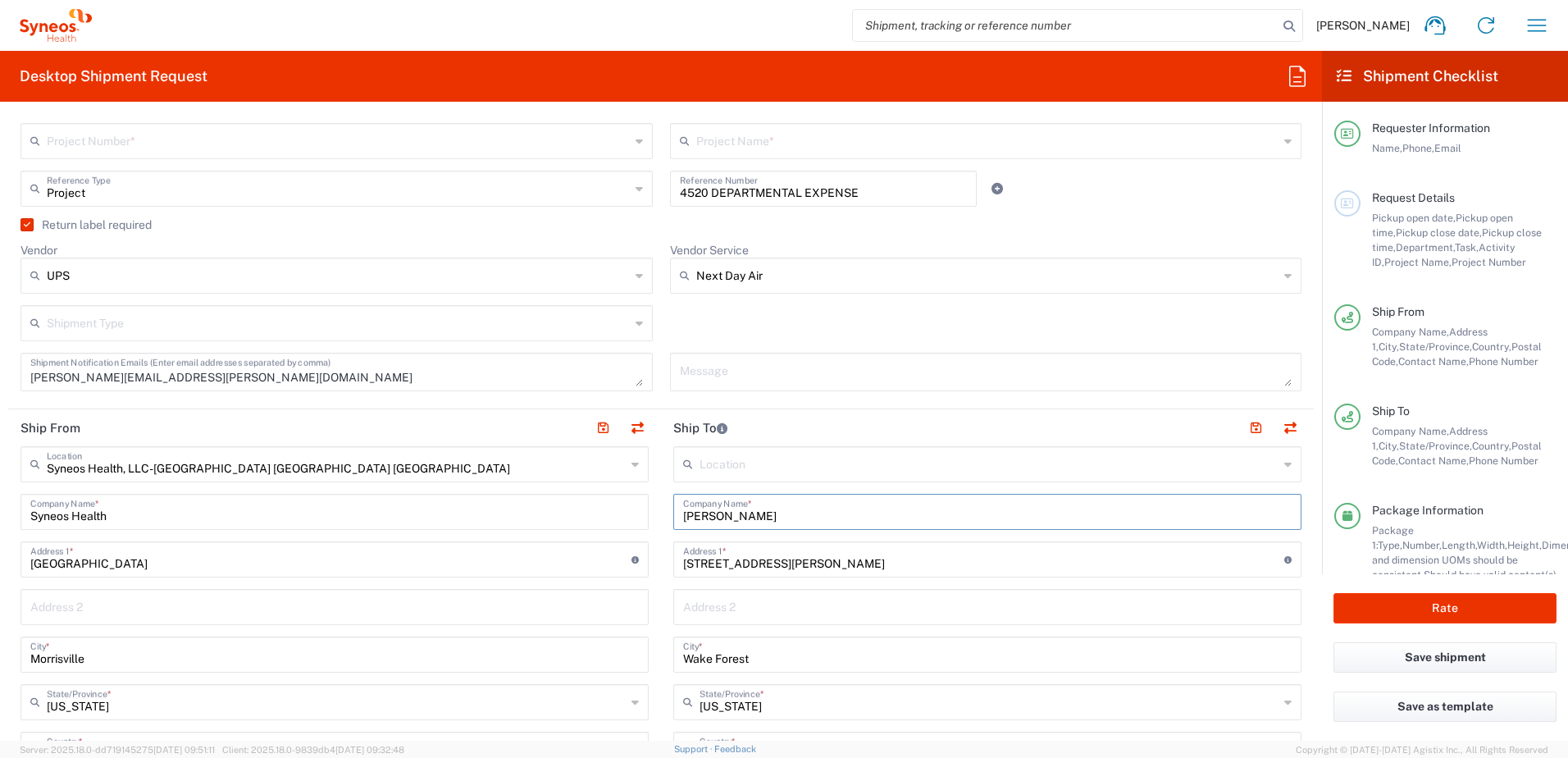
drag, startPoint x: 779, startPoint y: 508, endPoint x: 597, endPoint y: 491, distance: 182.8
paste input "[PERSON_NAME]"
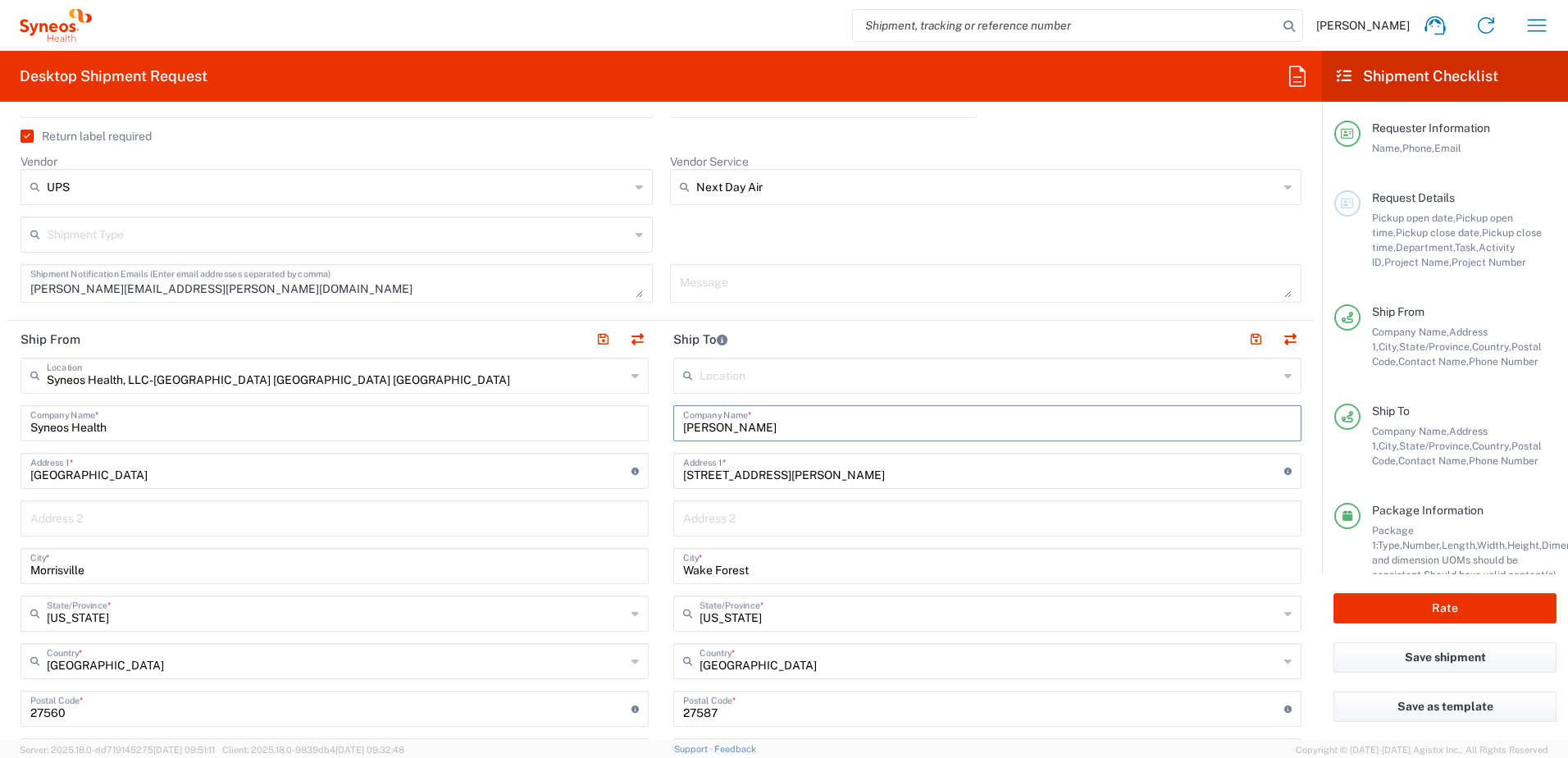
scroll to position [656, 0]
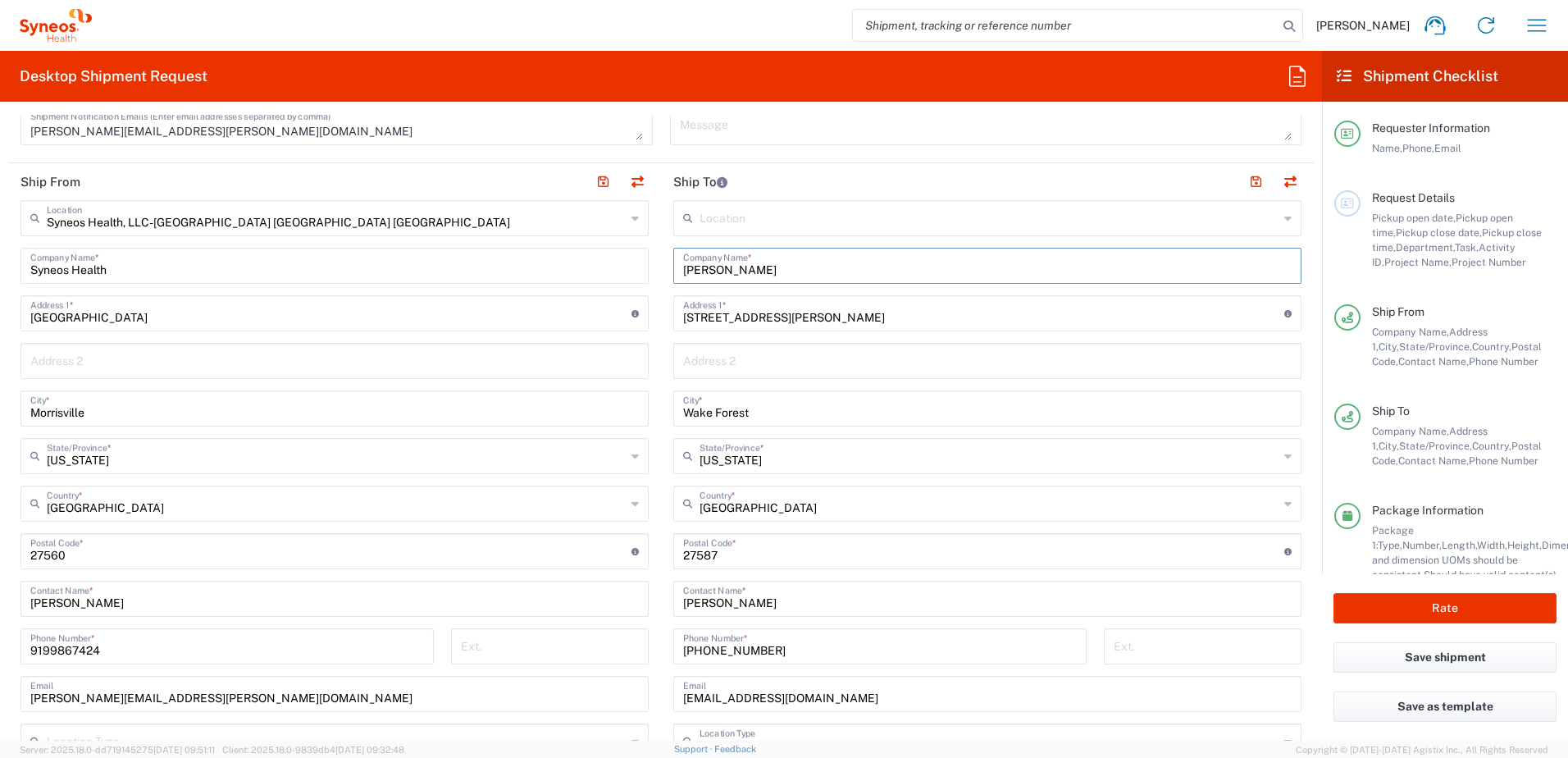
type input "[PERSON_NAME]"
drag, startPoint x: 784, startPoint y: 605, endPoint x: 622, endPoint y: 590, distance: 162.7
click at [622, 590] on div "Ship From Syneos Health, LLC-[GEOGRAPHIC_DATA] [GEOGRAPHIC_DATA] [GEOGRAPHIC_DA…" at bounding box center [661, 529] width 1306 height 732
paste input "[PERSON_NAME]"
type input "[PERSON_NAME]"
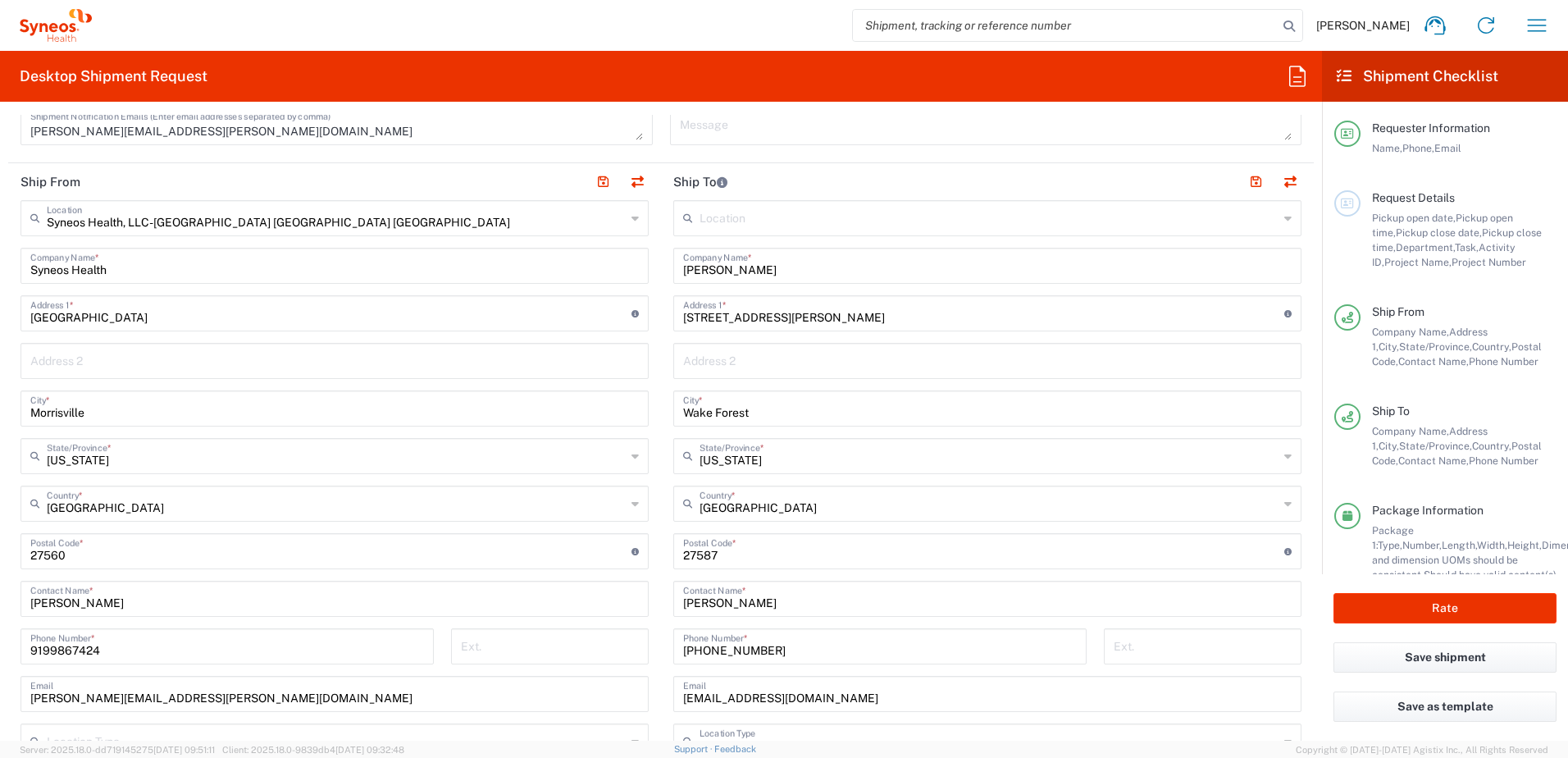
click at [836, 325] on input "[STREET_ADDRESS][PERSON_NAME]" at bounding box center [984, 311] width 601 height 29
drag, startPoint x: 860, startPoint y: 314, endPoint x: 612, endPoint y: 308, distance: 248.1
click at [612, 308] on div "Ship From Syneos Health, LLC-[GEOGRAPHIC_DATA] [GEOGRAPHIC_DATA] [GEOGRAPHIC_DA…" at bounding box center [661, 529] width 1306 height 732
paste input "148 [PERSON_NAME]"
type input "[STREET_ADDRESS][PERSON_NAME]"
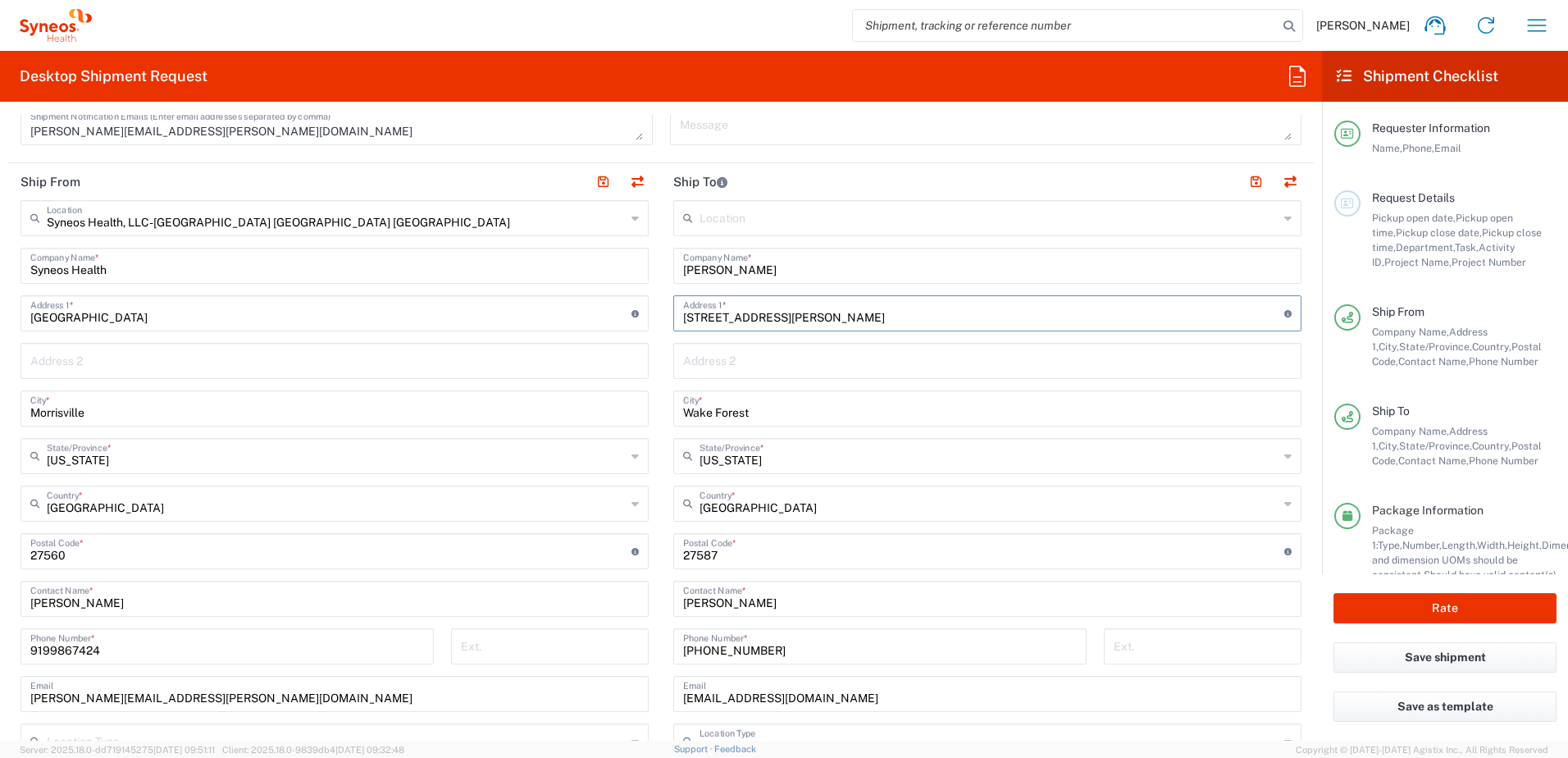
drag, startPoint x: 774, startPoint y: 413, endPoint x: 783, endPoint y: 414, distance: 9.1
click at [774, 414] on input "Wake Forest" at bounding box center [988, 407] width 608 height 29
drag, startPoint x: 675, startPoint y: 402, endPoint x: 601, endPoint y: 397, distance: 74.2
click at [601, 397] on div "Ship From Syneos Health, LLC-[GEOGRAPHIC_DATA] [GEOGRAPHIC_DATA] [GEOGRAPHIC_DA…" at bounding box center [661, 529] width 1306 height 732
paste input "[GEOGRAPHIC_DATA]"
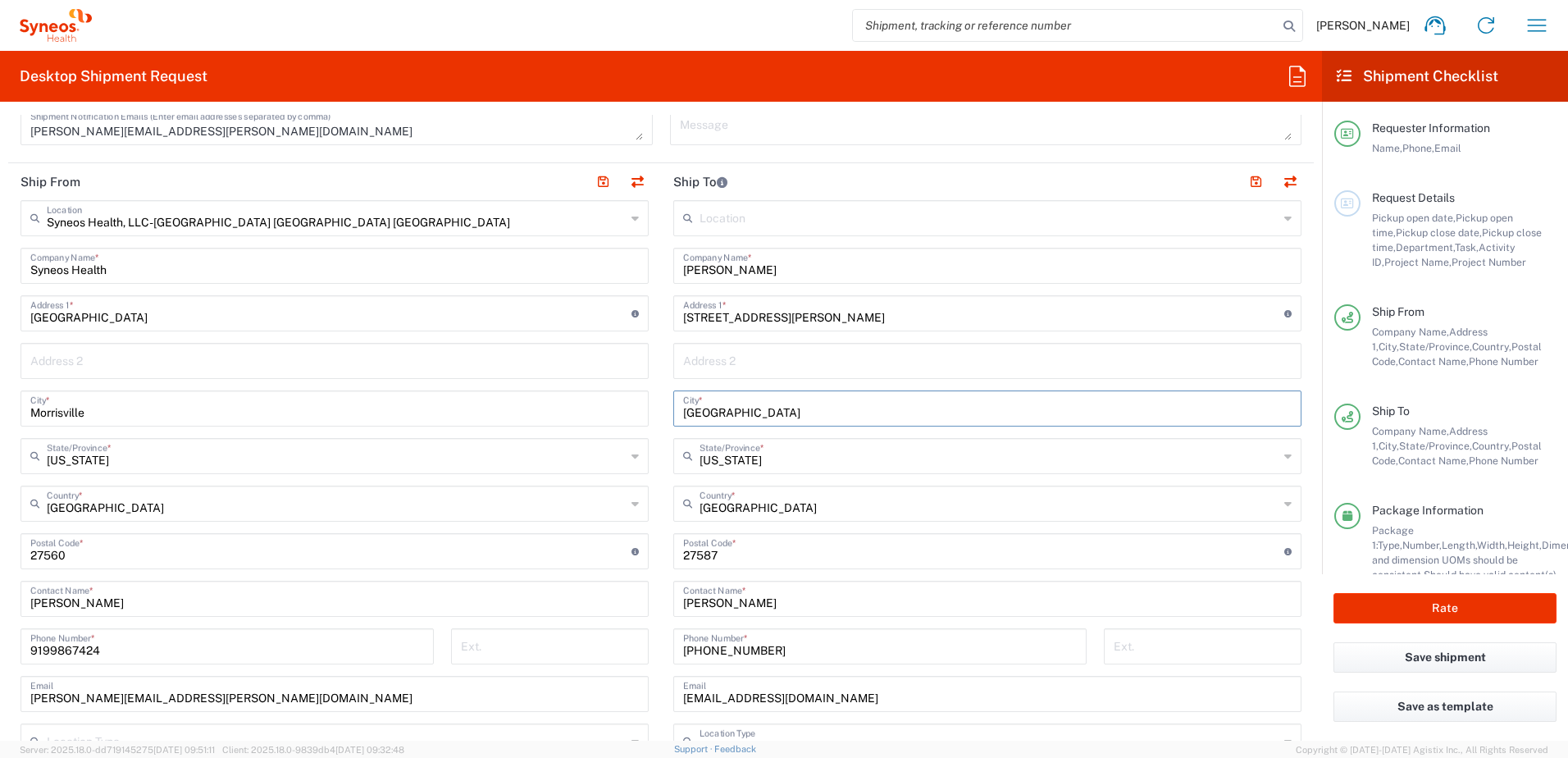
type input "[GEOGRAPHIC_DATA]"
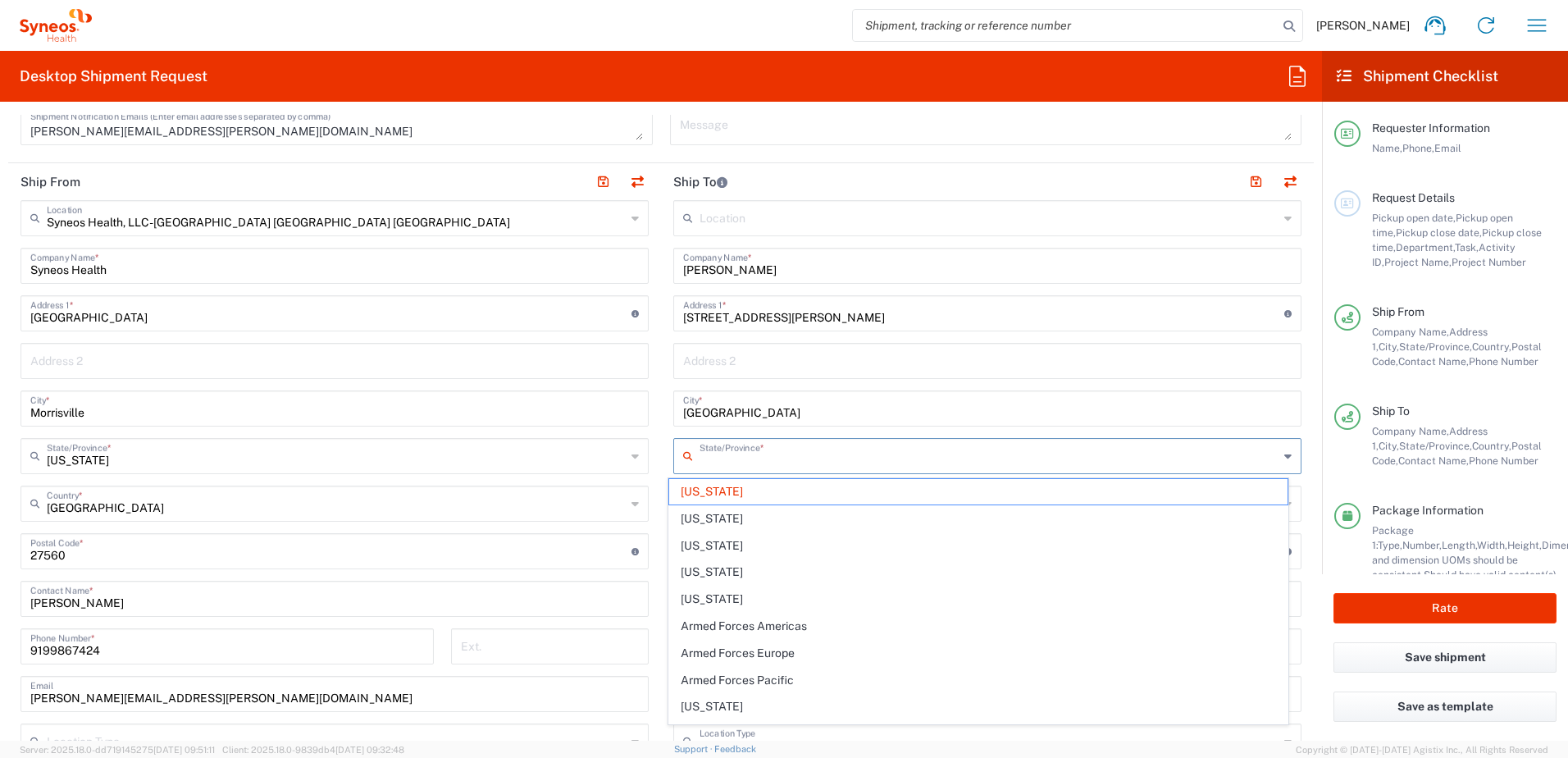
click at [814, 462] on input "text" at bounding box center [989, 455] width 578 height 29
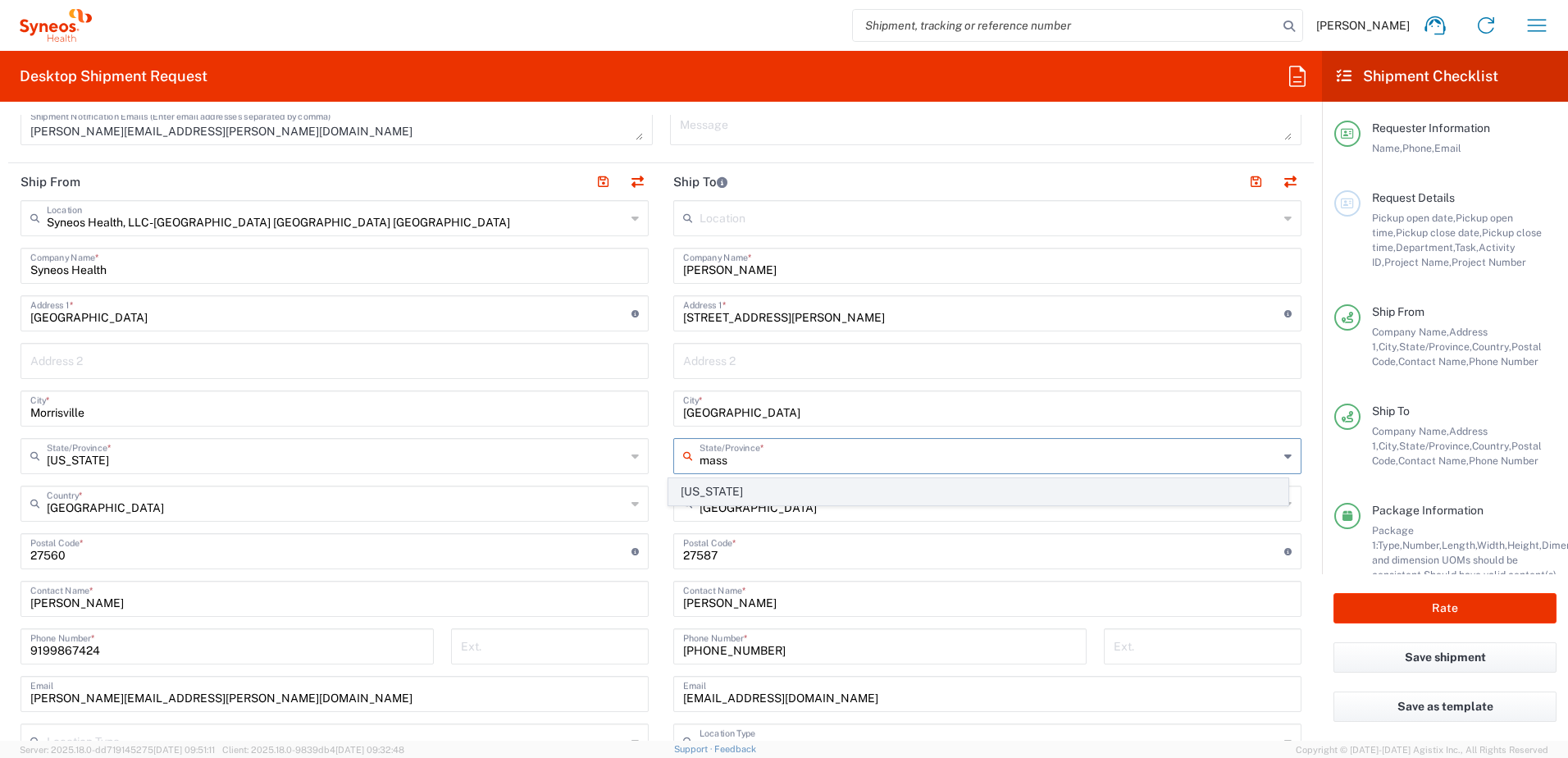
click at [766, 487] on span "[US_STATE]" at bounding box center [978, 491] width 619 height 26
type input "[US_STATE]"
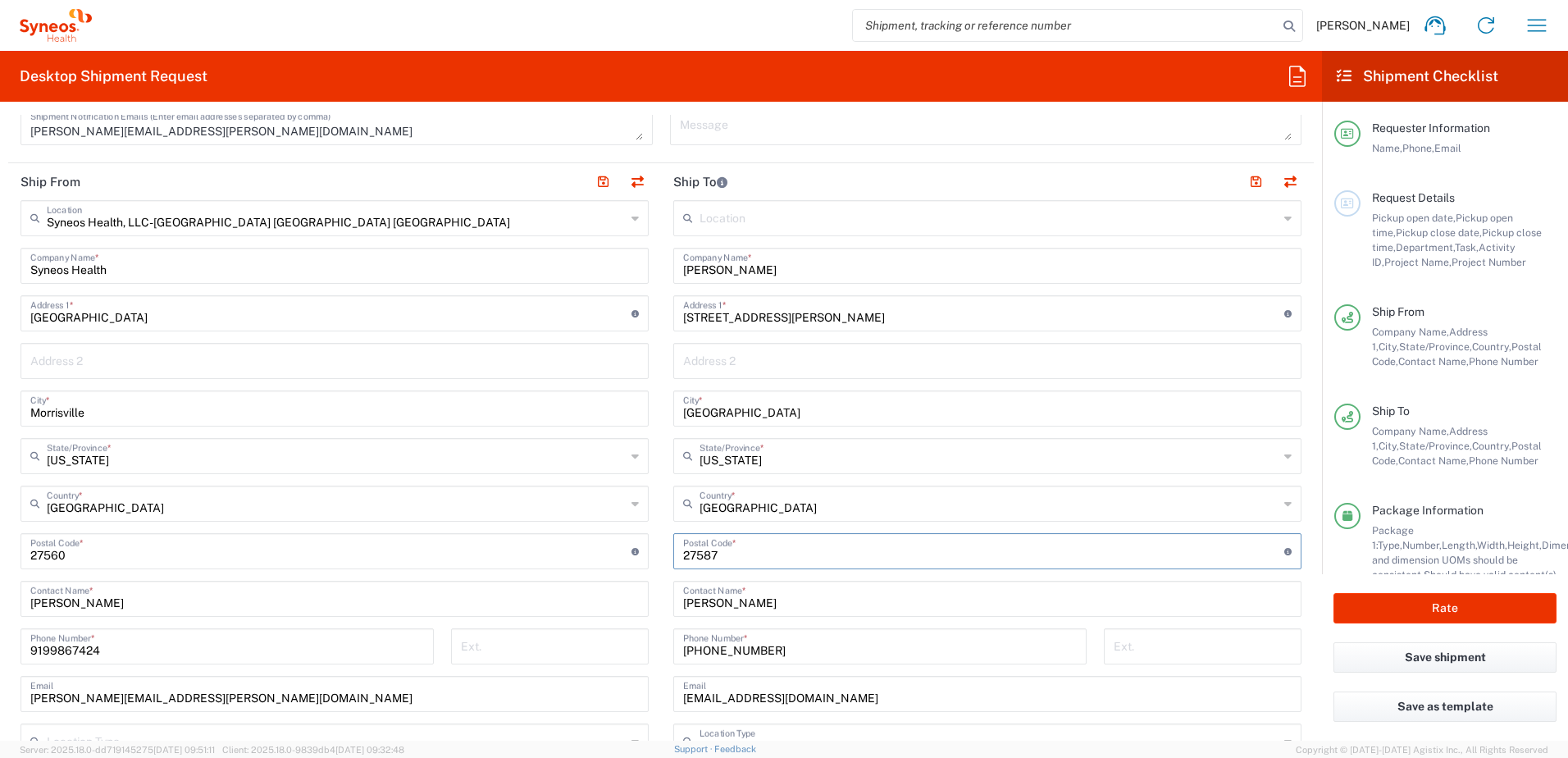
click at [736, 561] on input "undefined" at bounding box center [984, 550] width 601 height 29
drag, startPoint x: 769, startPoint y: 555, endPoint x: 596, endPoint y: 526, distance: 175.4
click at [596, 526] on div "Ship From Syneos Health, LLC-[GEOGRAPHIC_DATA] [GEOGRAPHIC_DATA] [GEOGRAPHIC_DA…" at bounding box center [661, 529] width 1306 height 732
paste input "01752"
type input "01752"
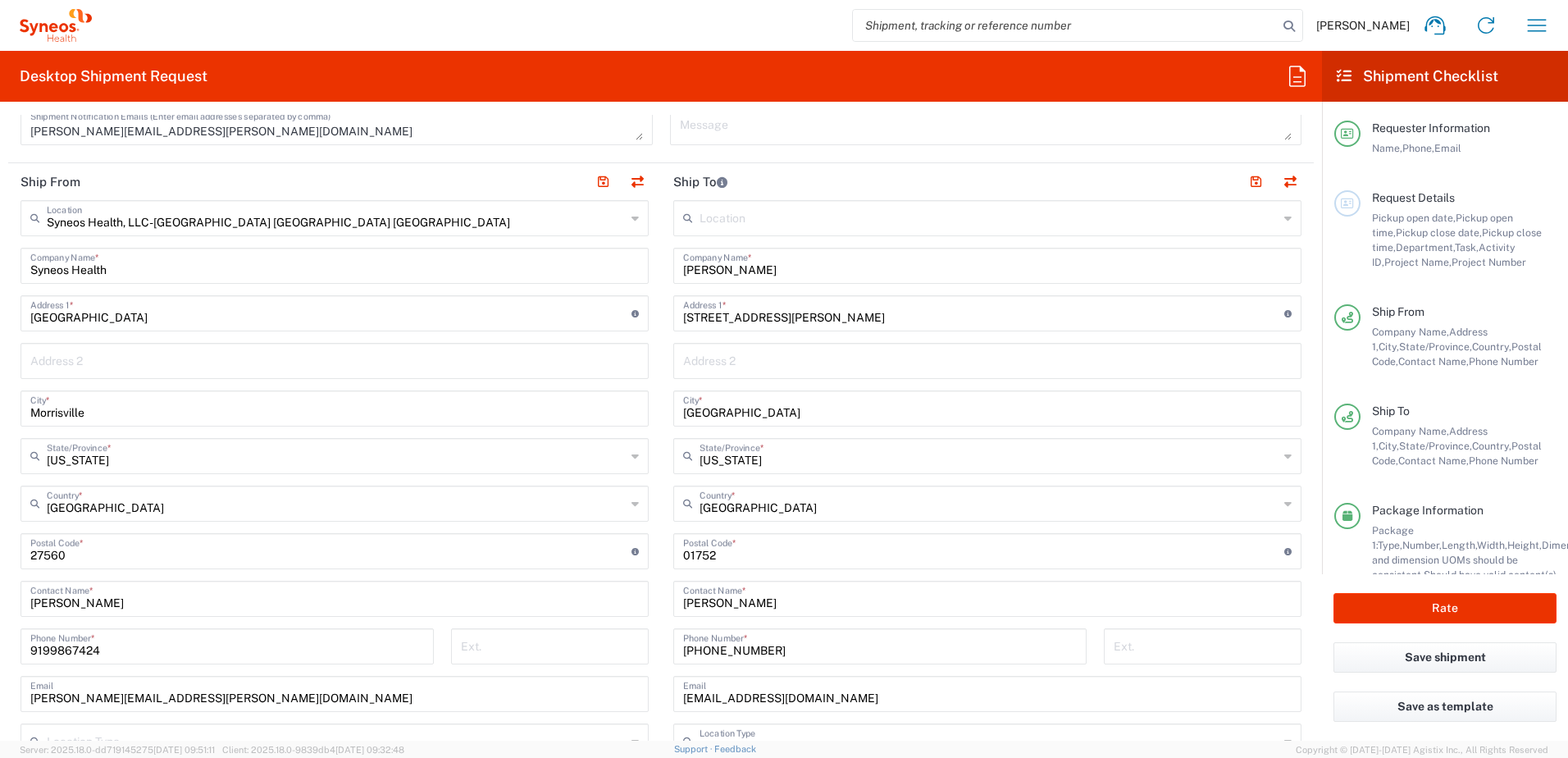
click at [763, 634] on input "[PHONE_NUMBER]" at bounding box center [880, 645] width 393 height 29
drag, startPoint x: 767, startPoint y: 644, endPoint x: 623, endPoint y: 624, distance: 145.4
click at [623, 624] on div "Ship From Syneos Health, LLC-[GEOGRAPHIC_DATA] [GEOGRAPHIC_DATA] [GEOGRAPHIC_DA…" at bounding box center [661, 529] width 1306 height 732
paste input "508.308.8873"
click at [726, 650] on input "508.308.8873" at bounding box center [880, 645] width 393 height 29
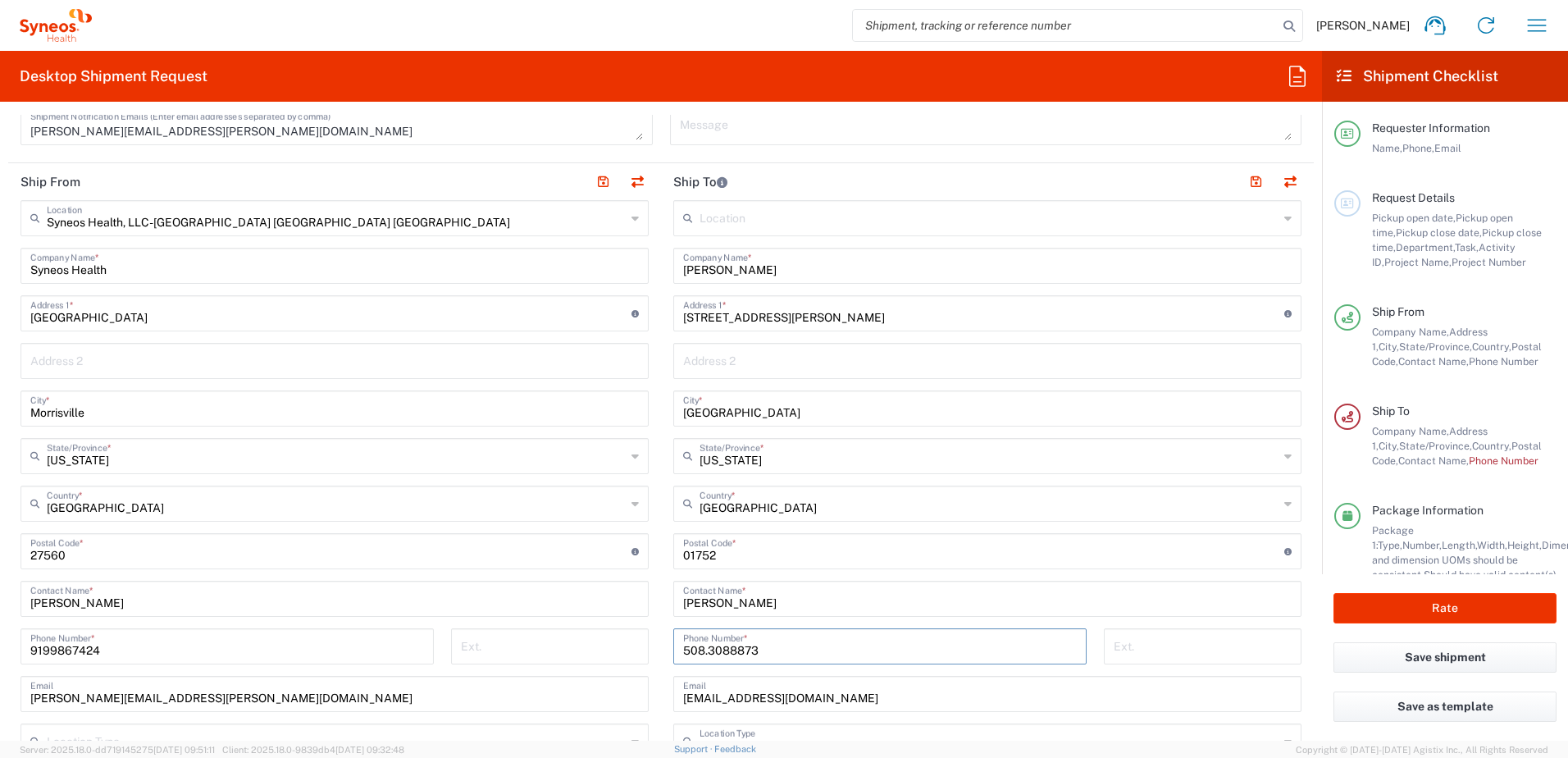
click at [702, 649] on input "508.3088873" at bounding box center [880, 645] width 393 height 29
type input "5083088873"
drag, startPoint x: 816, startPoint y: 702, endPoint x: 665, endPoint y: 698, distance: 151.1
click at [665, 698] on main "Location [PERSON_NAME] LLC-[GEOGRAPHIC_DATA] [GEOGRAPHIC_DATA] [GEOGRAPHIC_DATA…" at bounding box center [987, 544] width 653 height 689
paste input "[EMAIL_ADDRESS]"
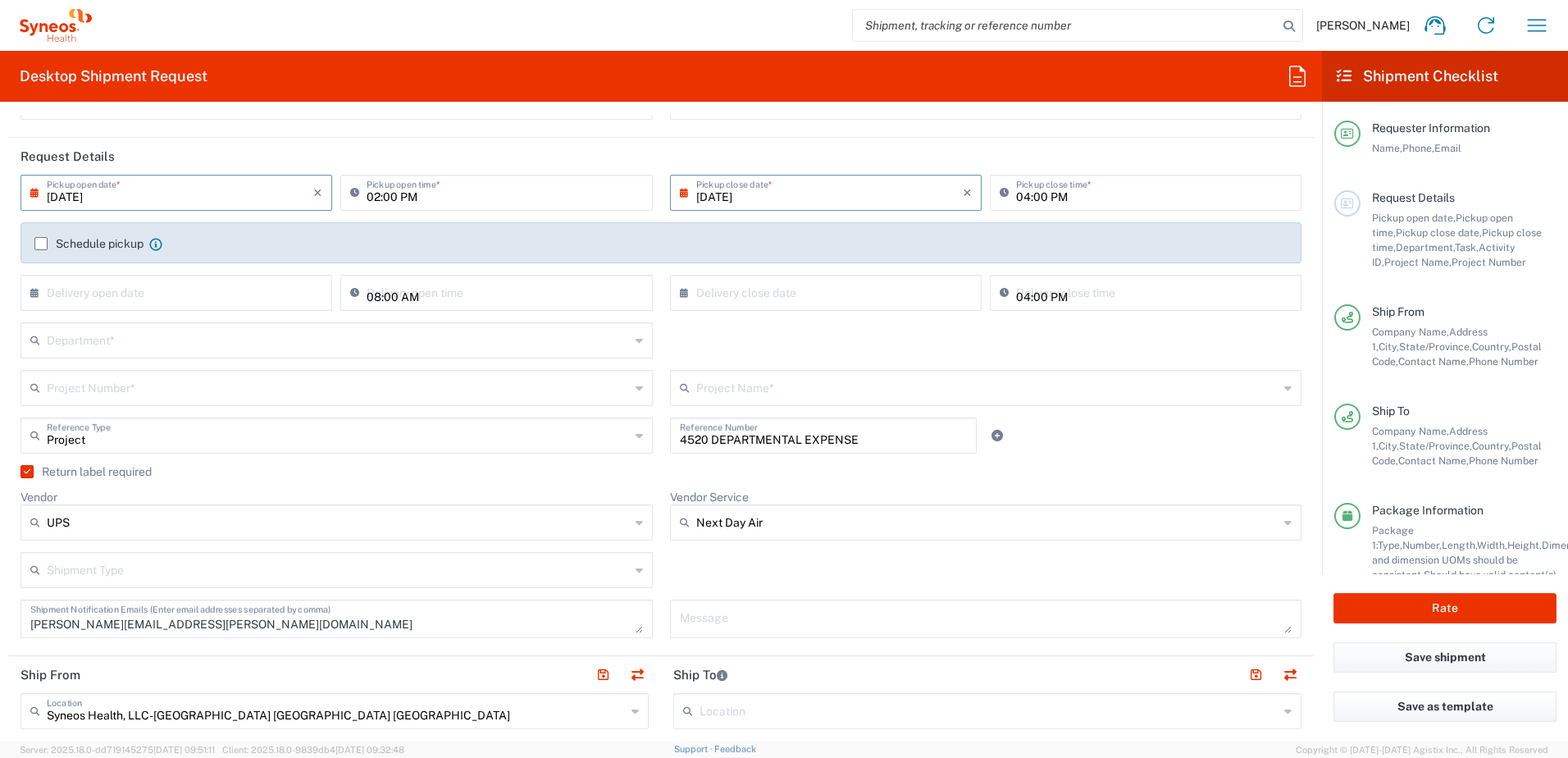
scroll to position [164, 0]
type input "[EMAIL_ADDRESS][DOMAIN_NAME]"
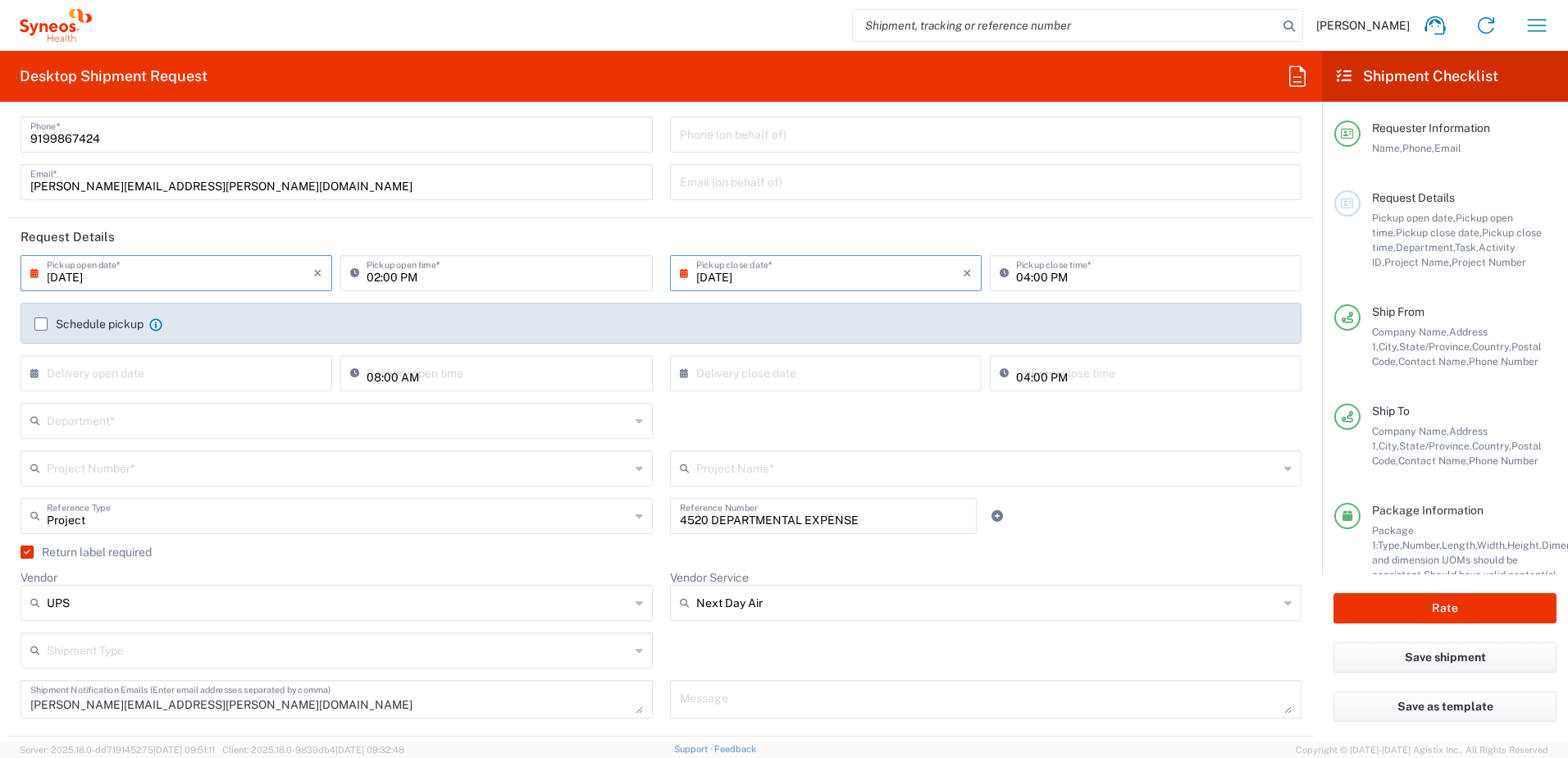
scroll to position [82, 0]
click at [144, 420] on input "text" at bounding box center [338, 420] width 583 height 29
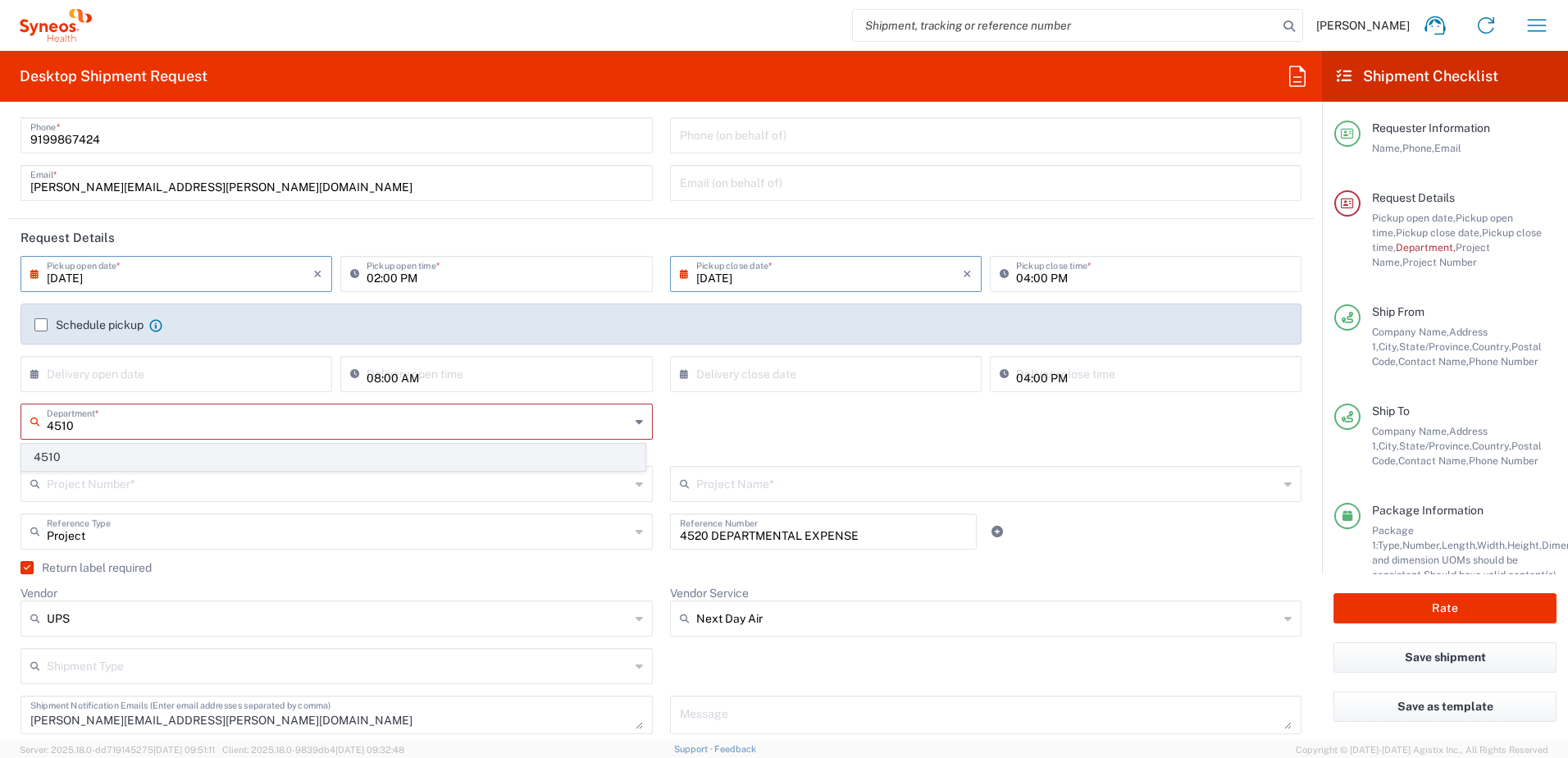
type input "4510"
click at [94, 461] on span "4510" at bounding box center [333, 458] width 622 height 26
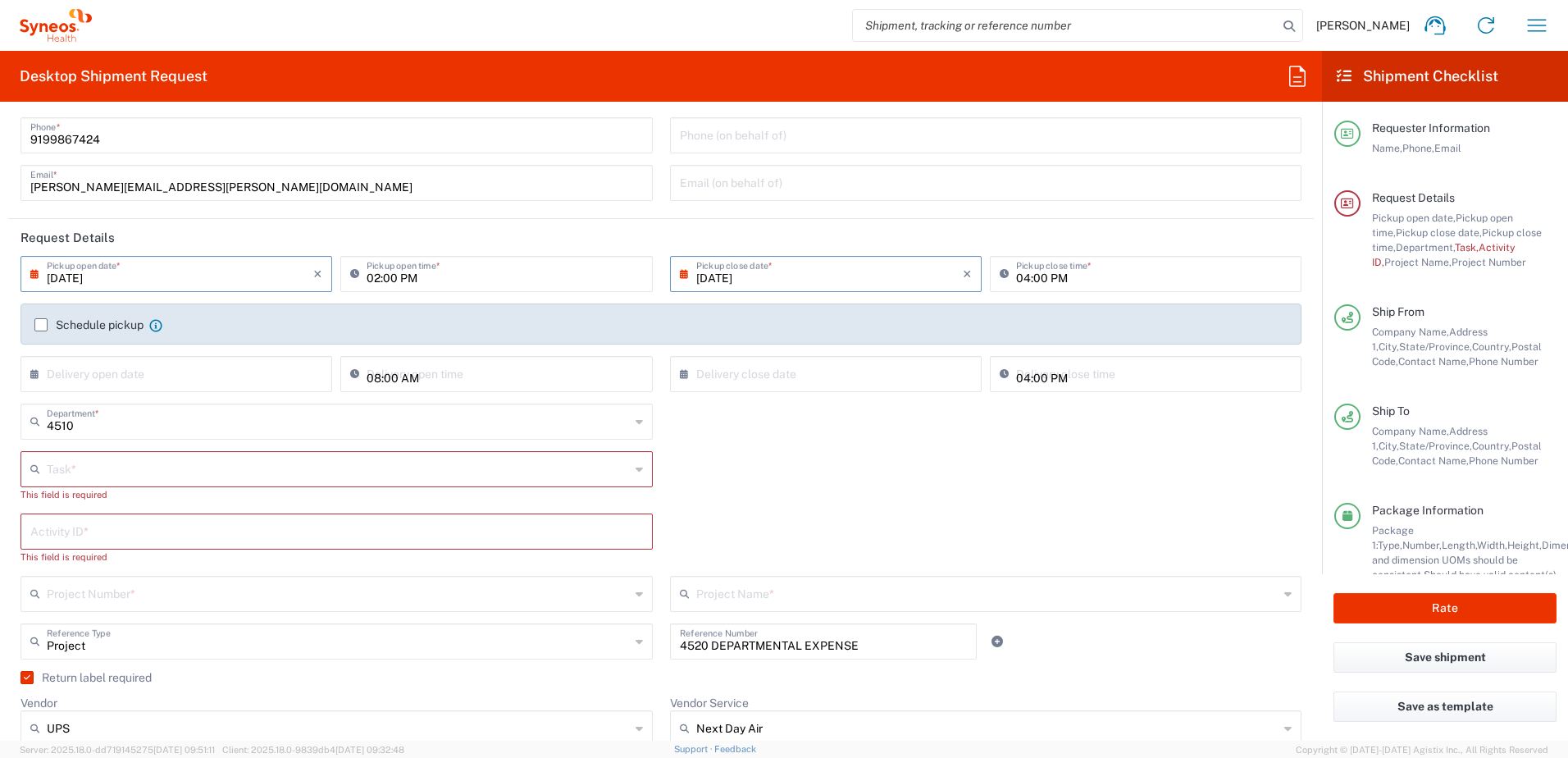
click at [161, 473] on input "text" at bounding box center [338, 468] width 583 height 29
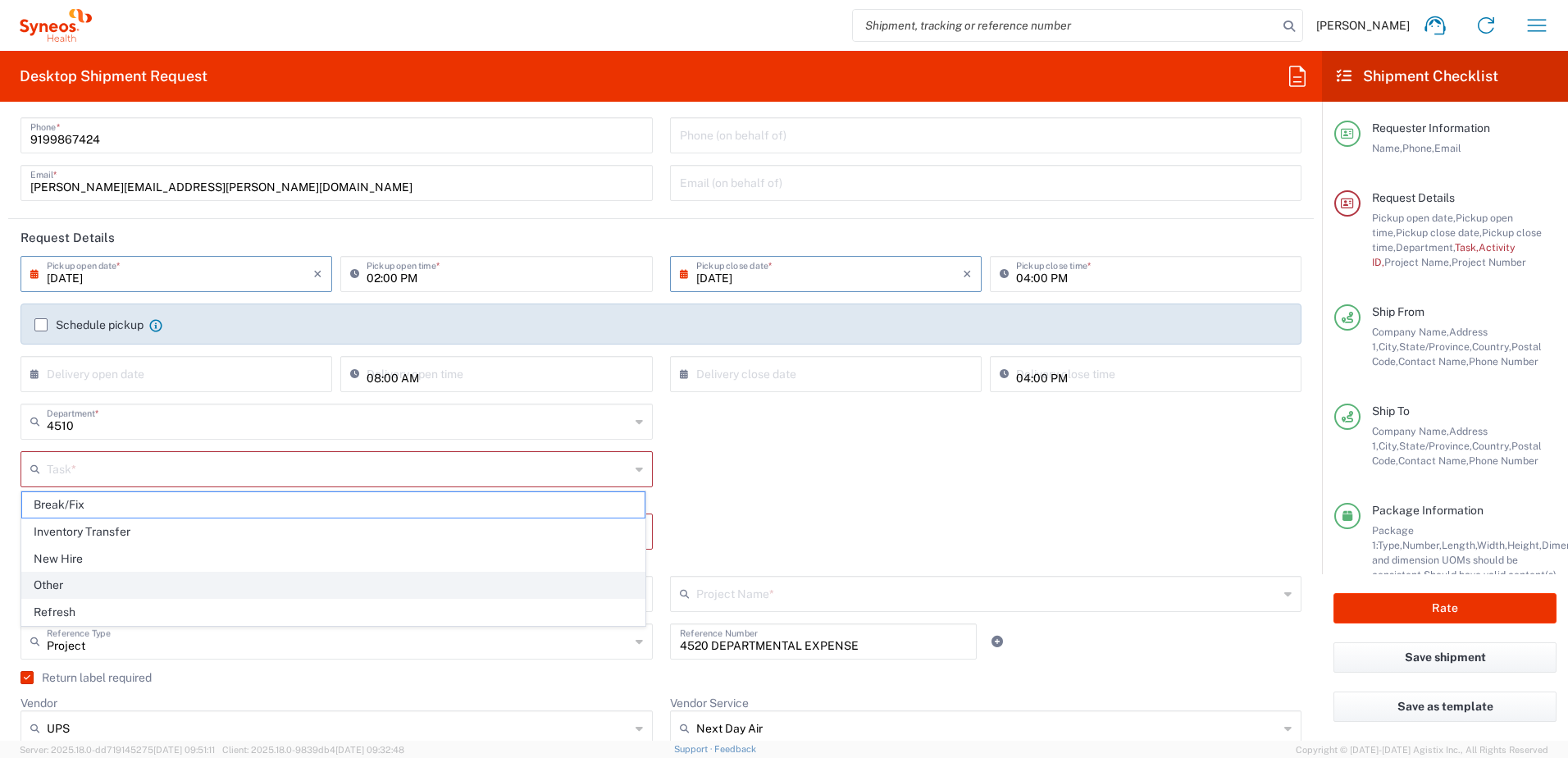
click at [114, 579] on span "Other" at bounding box center [333, 586] width 622 height 26
type input "Other"
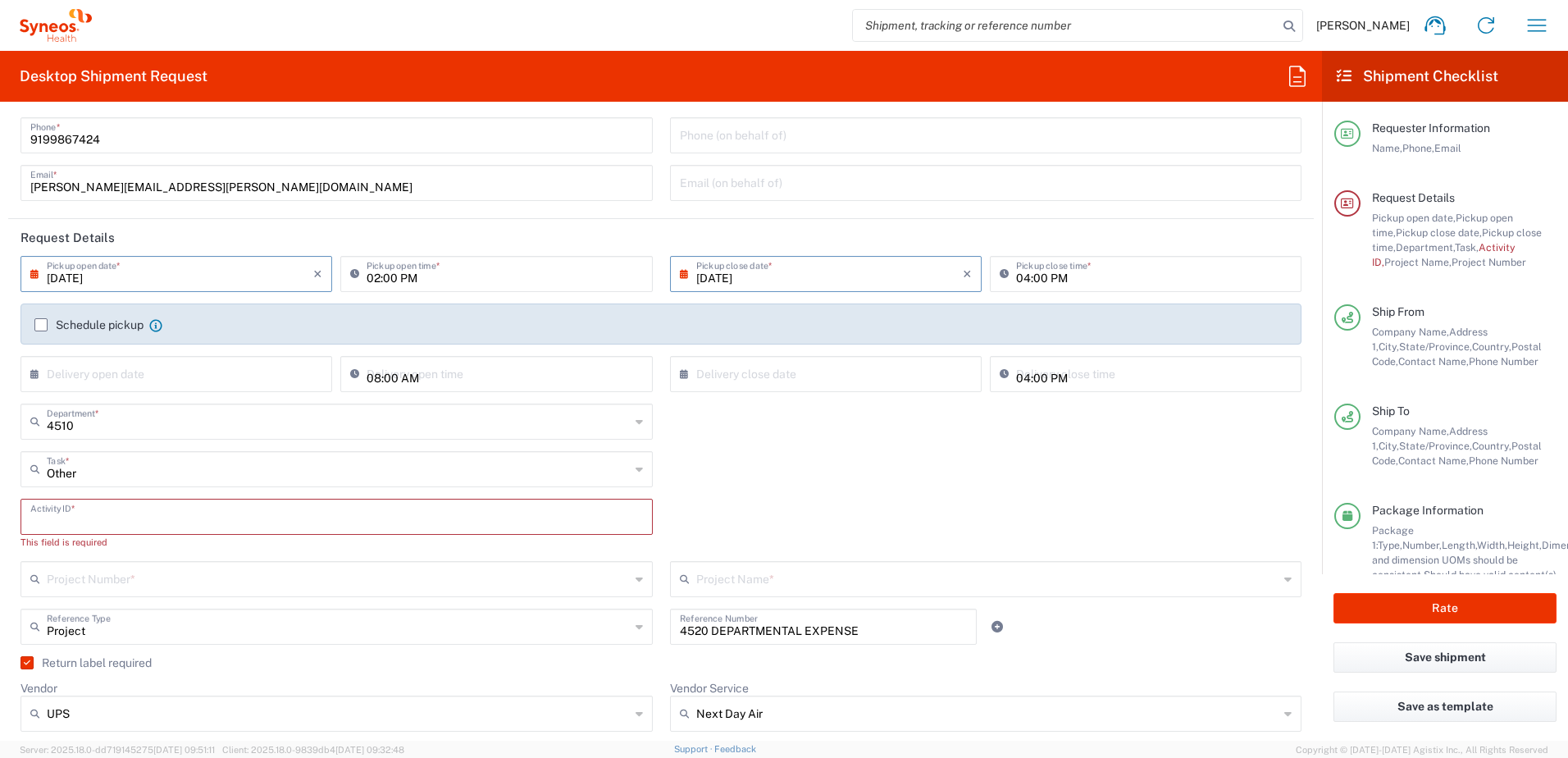
click at [111, 520] on input "text" at bounding box center [337, 515] width 612 height 29
paste input "SCTASK2700810"
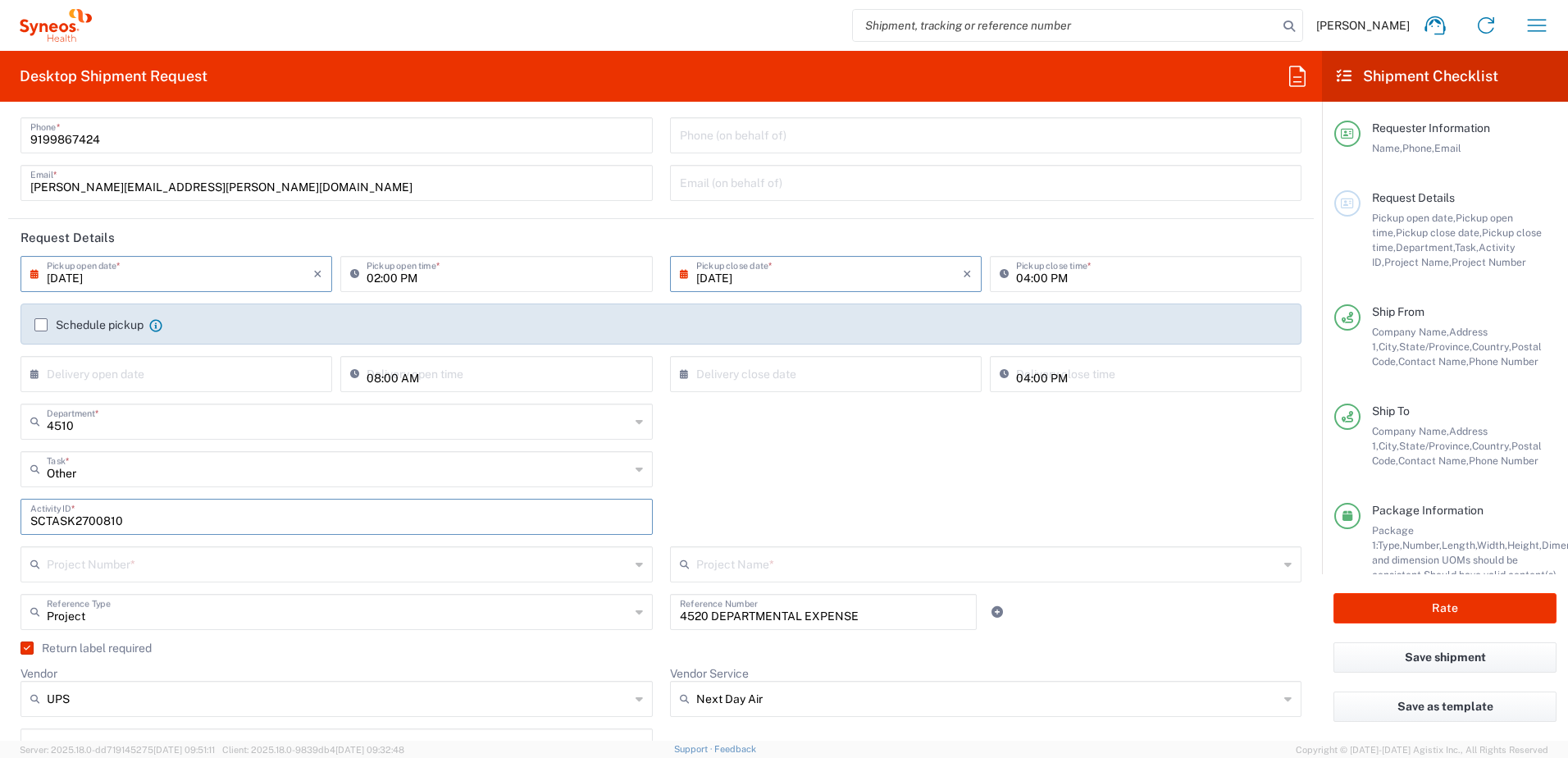
type input "SCTASK2700810"
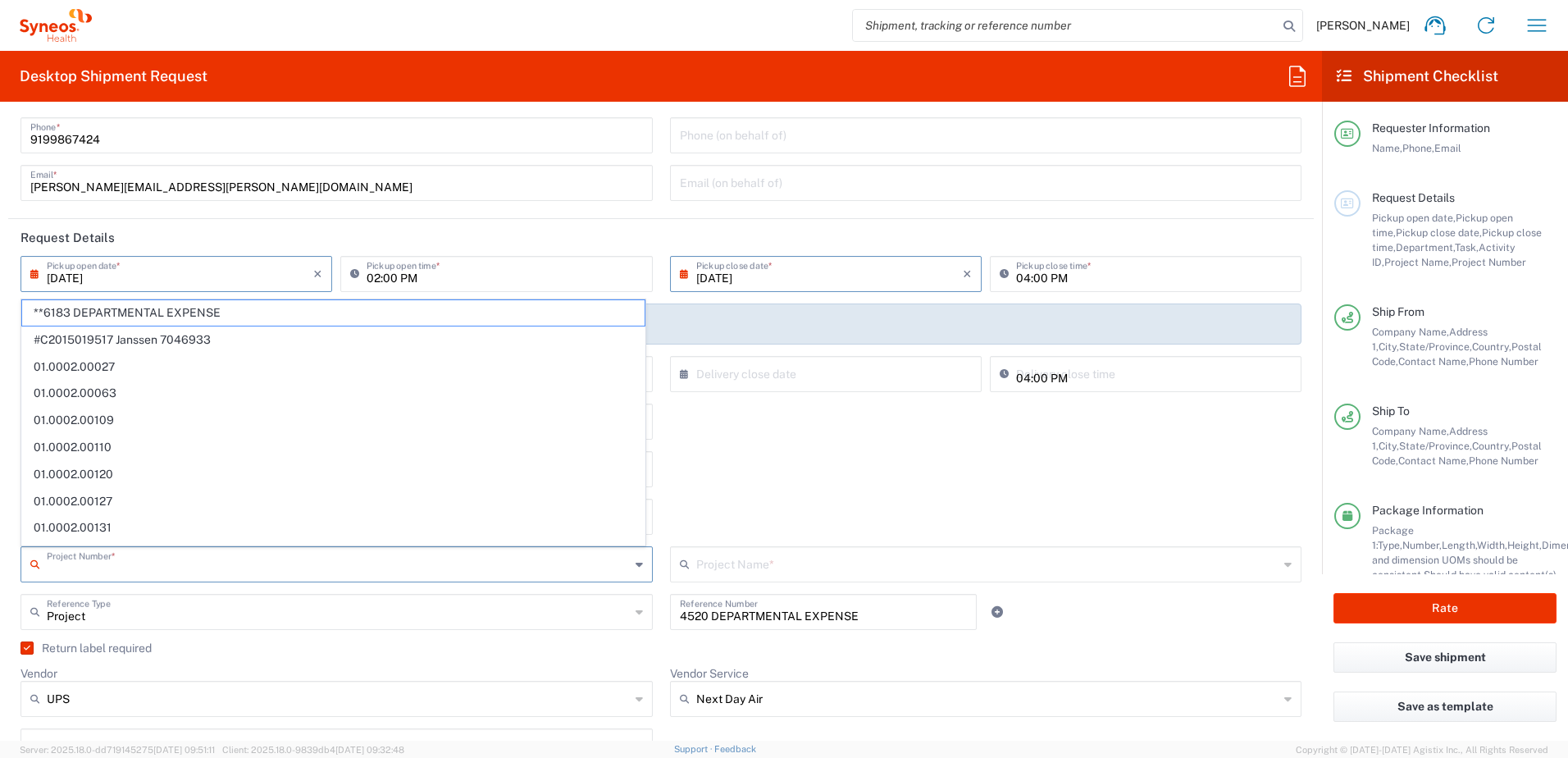
click at [173, 569] on input "text" at bounding box center [338, 563] width 583 height 29
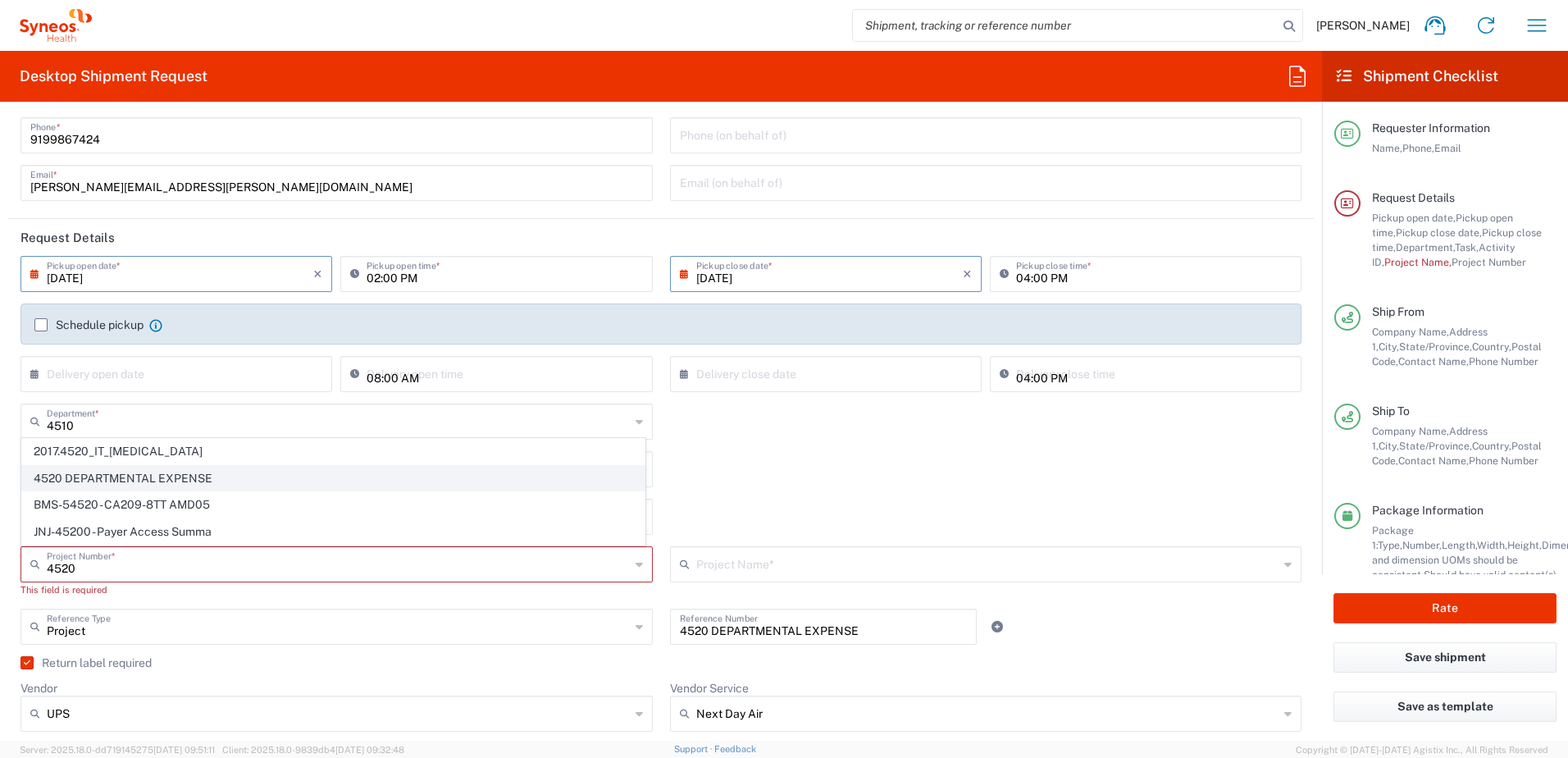
click at [167, 470] on span "4520 DEPARTMENTAL EXPENSE" at bounding box center [333, 479] width 622 height 26
type input "4520 DEPARTMENTAL EXPENSE"
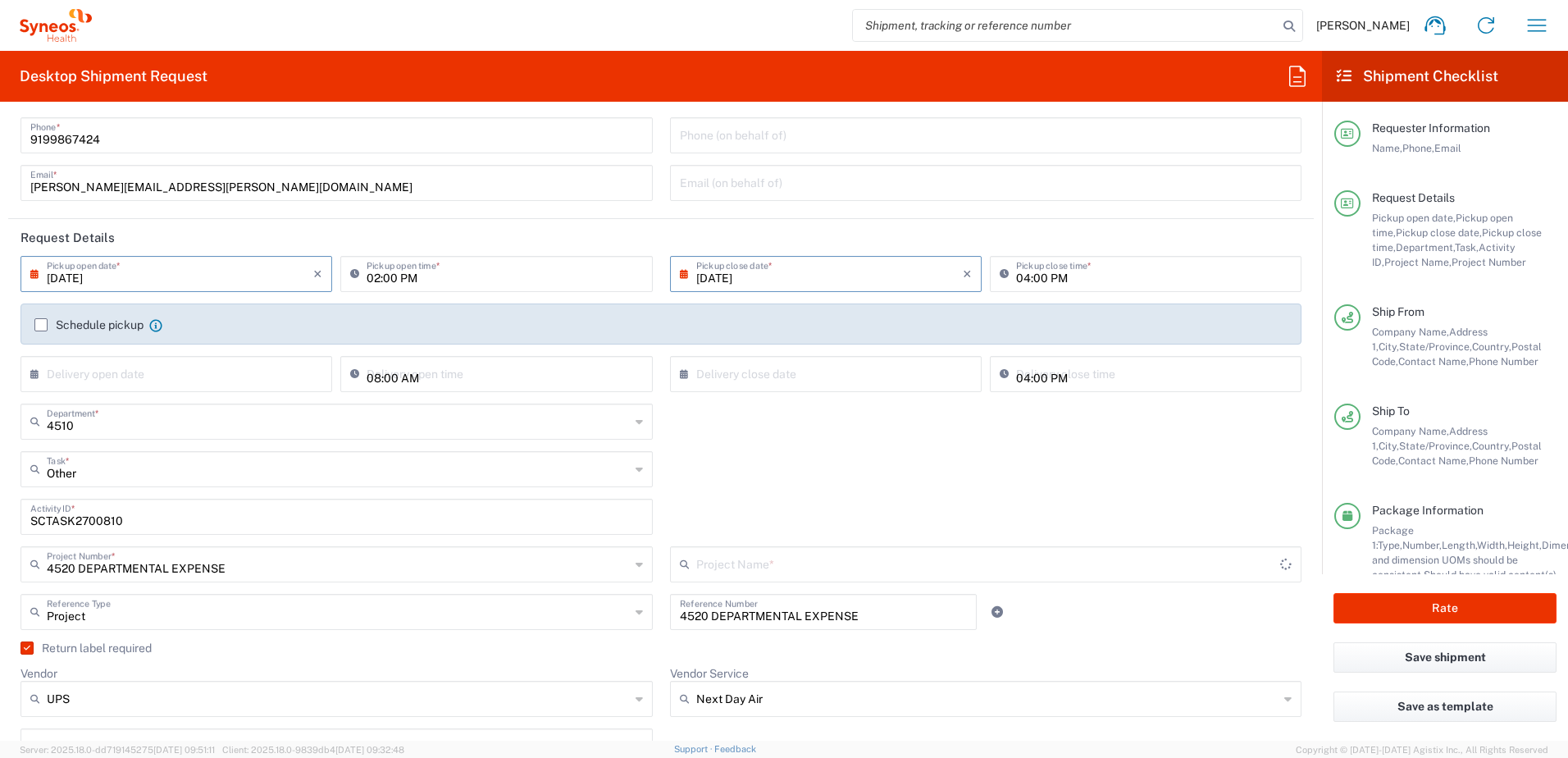
type input "4520 DEPARTMENTAL EXPENSE"
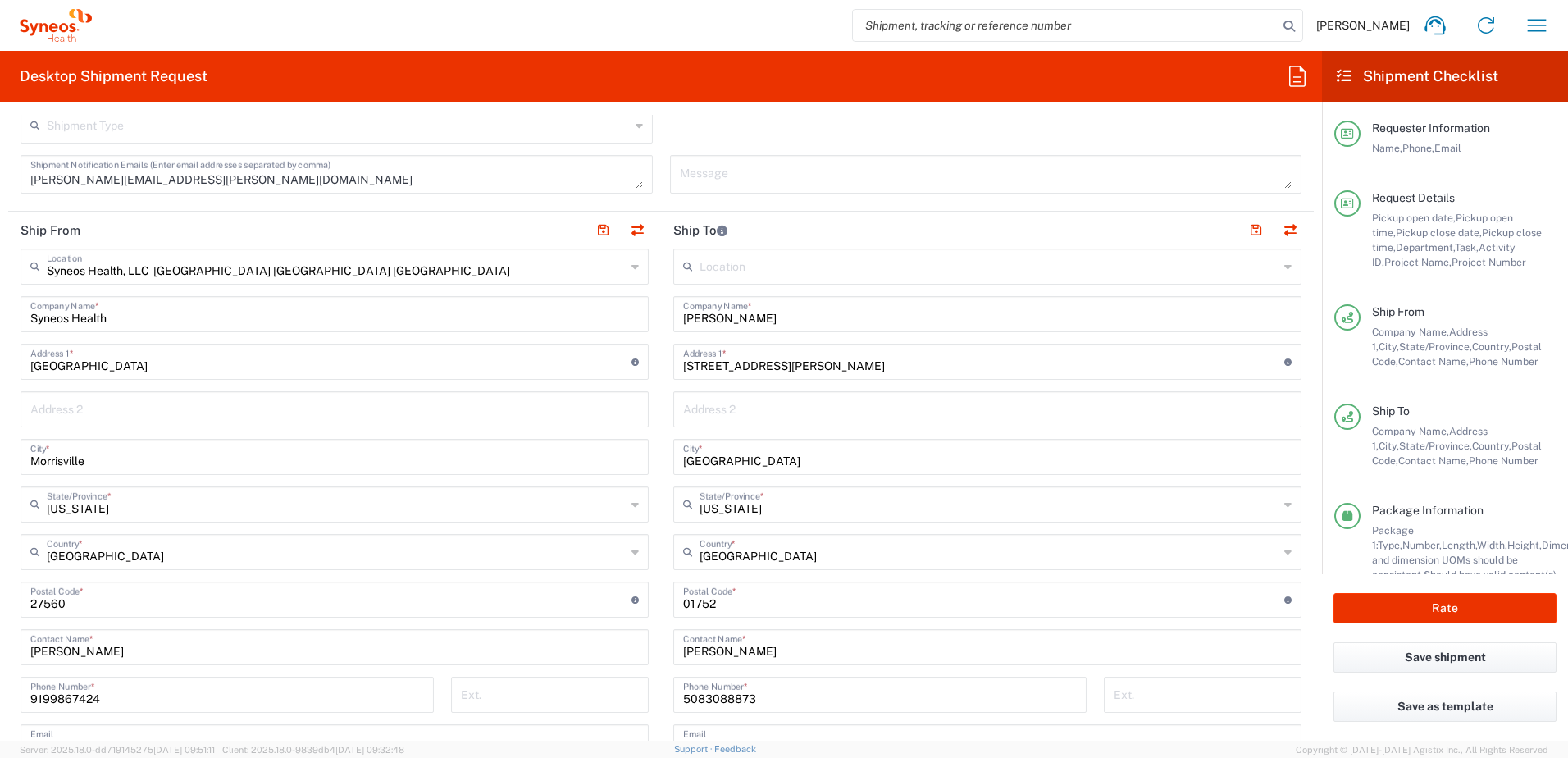
scroll to position [785, 0]
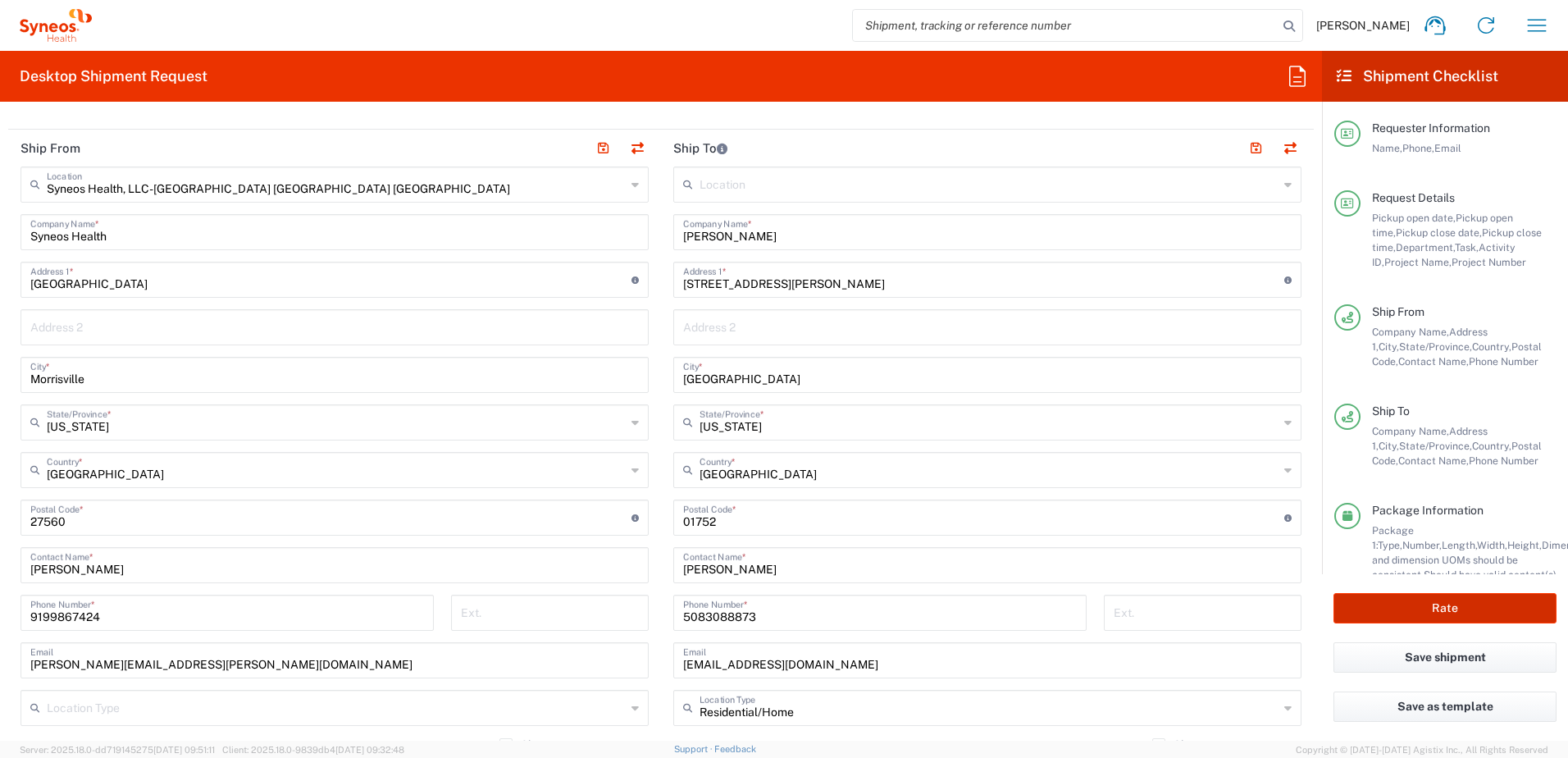
click at [1402, 600] on button "Rate" at bounding box center [1444, 607] width 223 height 31
type input "4520 DEPARTMENTAL EXPENSE"
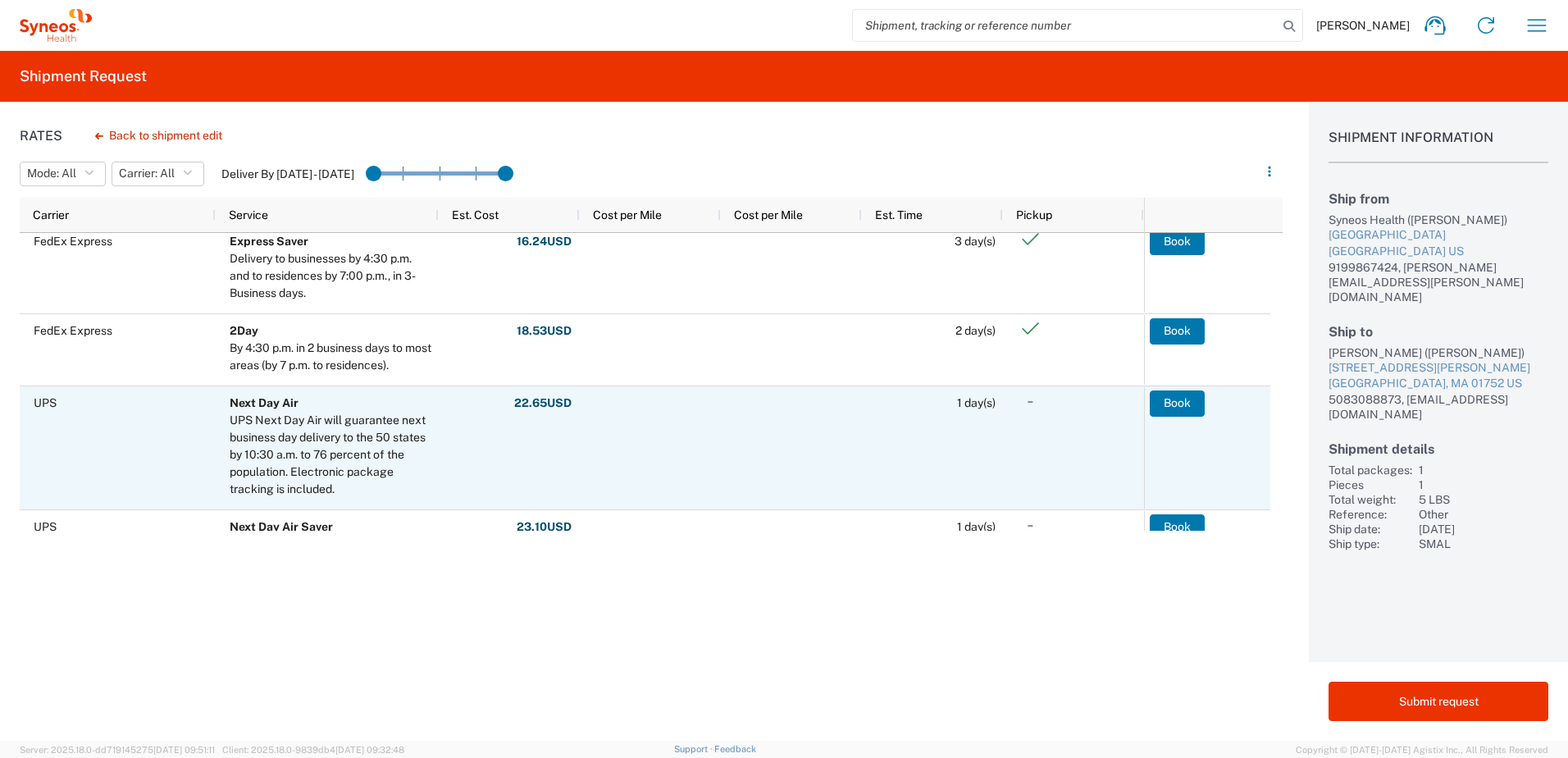
scroll to position [410, 0]
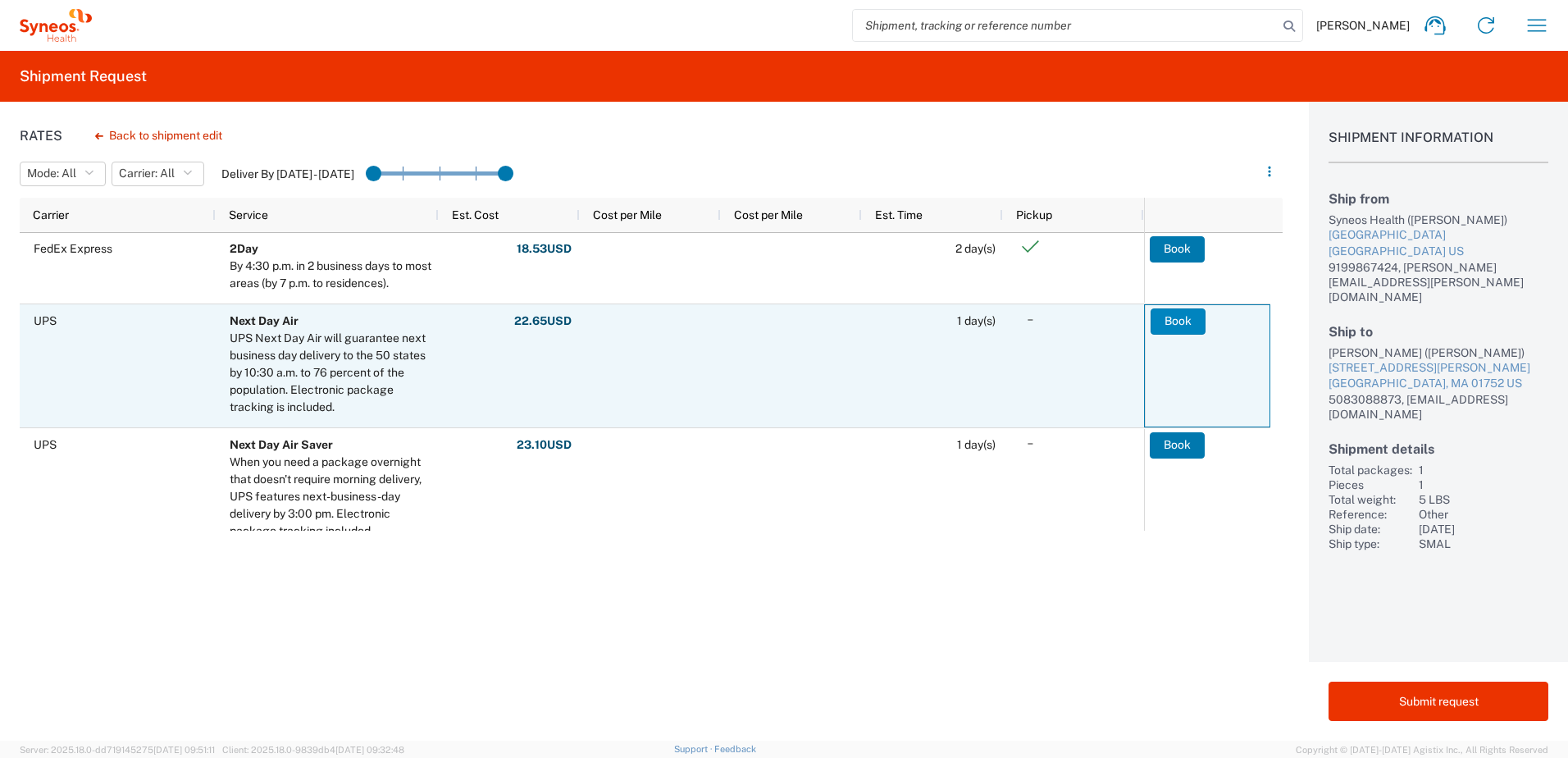
click at [1192, 325] on button "Book" at bounding box center [1177, 321] width 54 height 26
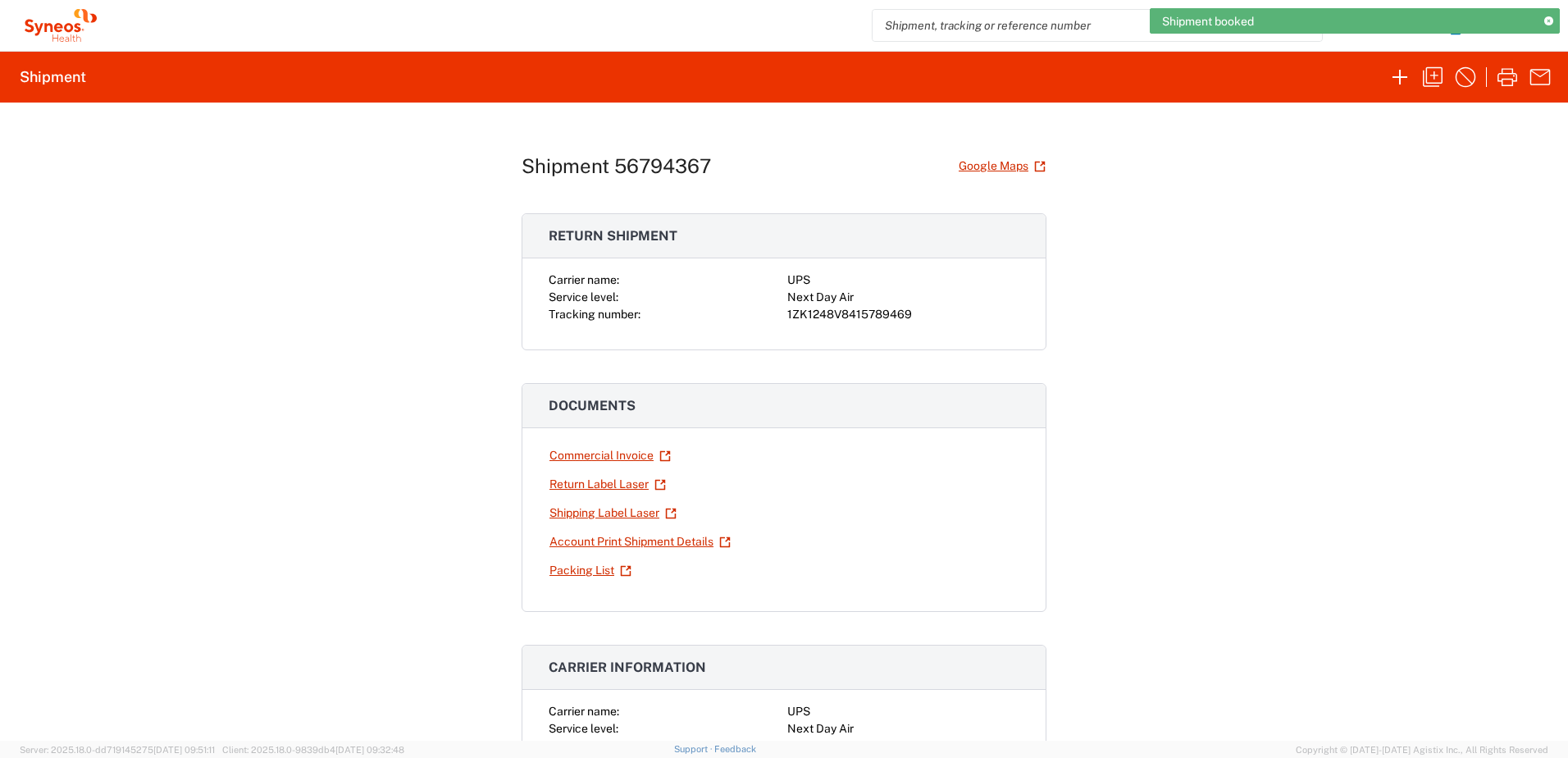
click at [840, 316] on div "1ZK1248V8415789469" at bounding box center [903, 314] width 232 height 17
copy div "1ZK1248V8415789469"
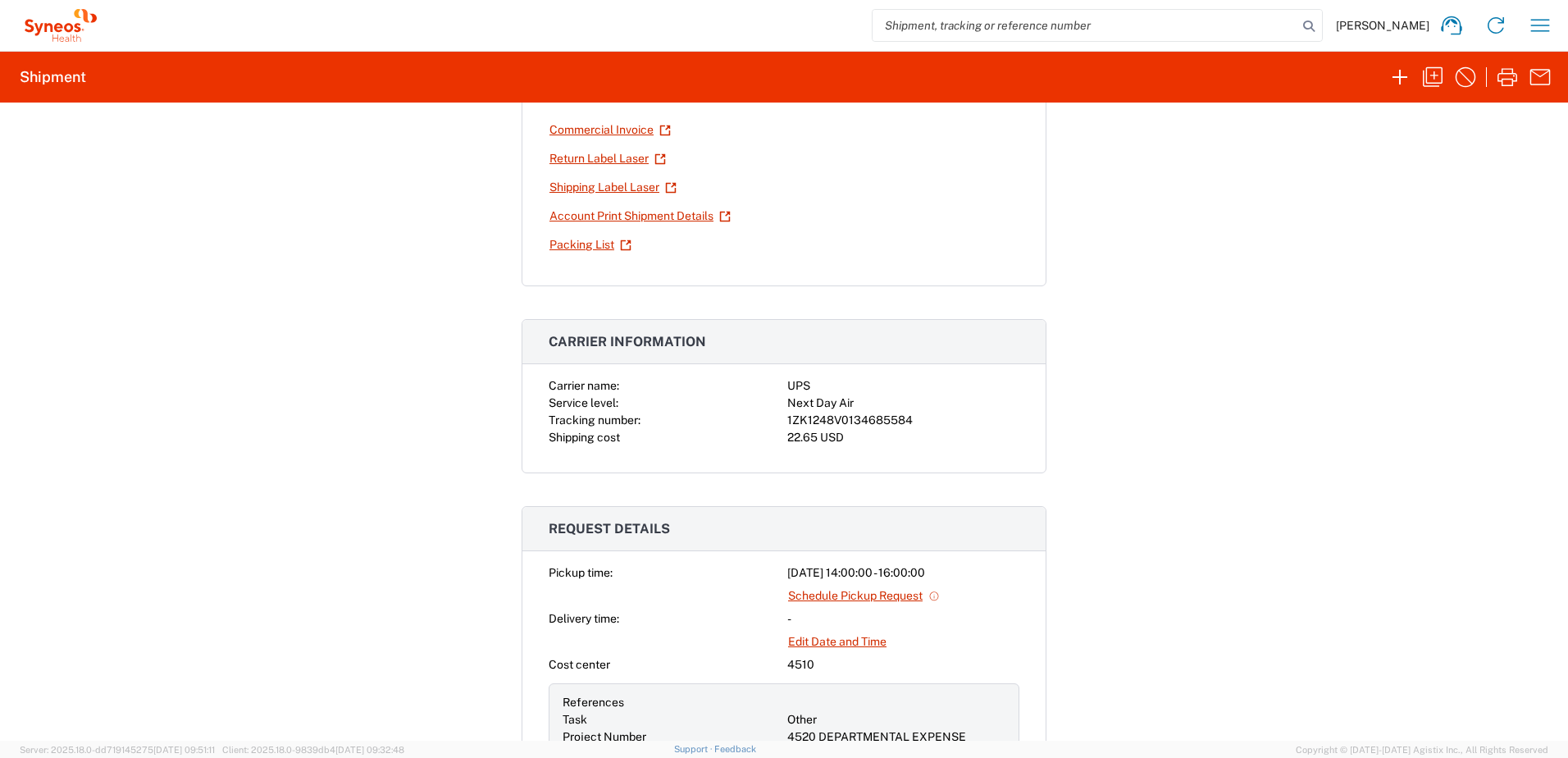
scroll to position [328, 0]
click at [858, 415] on div "1ZK1248V0134685584" at bounding box center [903, 417] width 232 height 17
copy div "1ZK1248V0134685584"
click at [1434, 67] on icon "button" at bounding box center [1432, 77] width 20 height 20
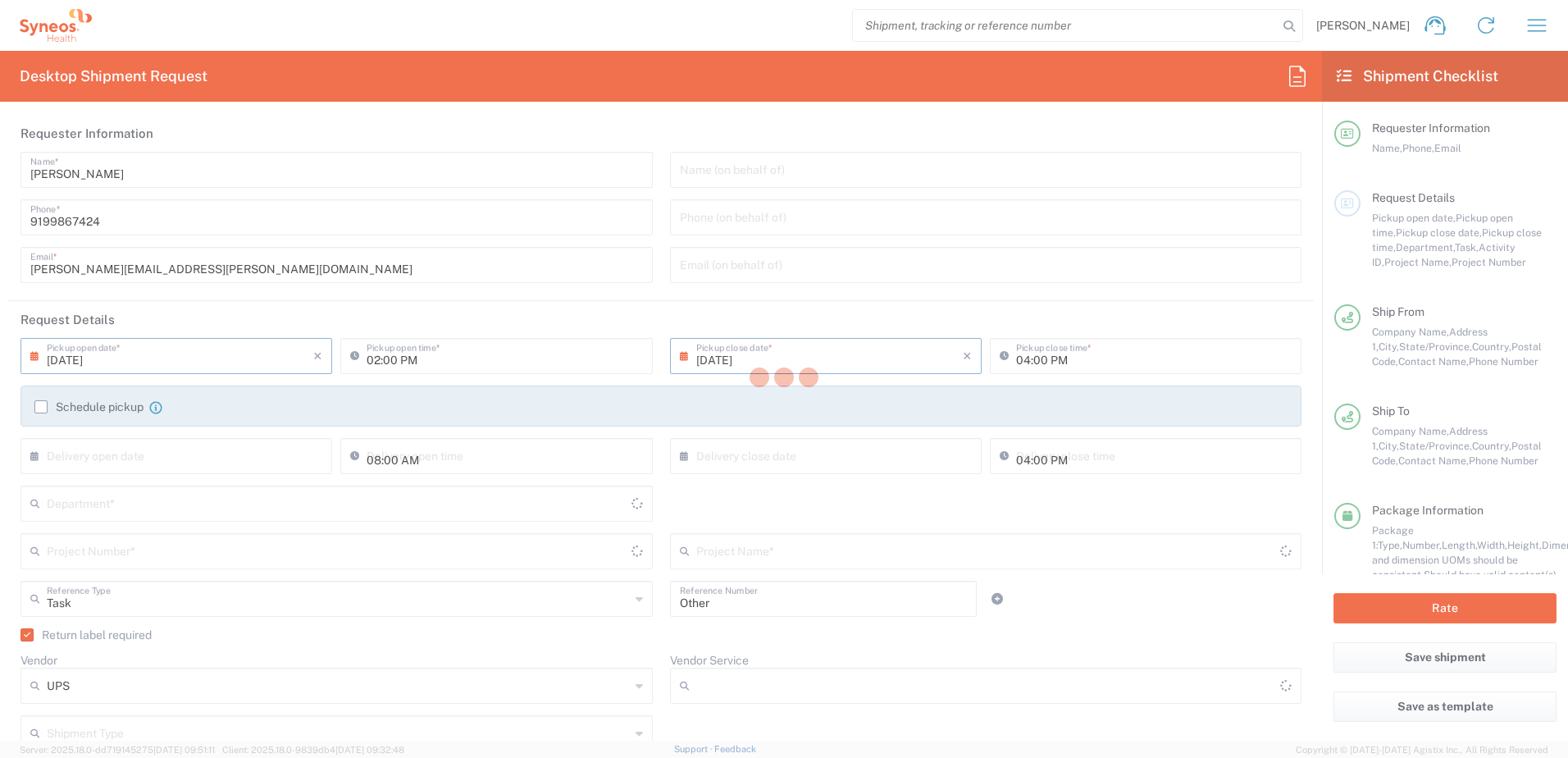
type input "[US_STATE]"
type input "Your Packaging"
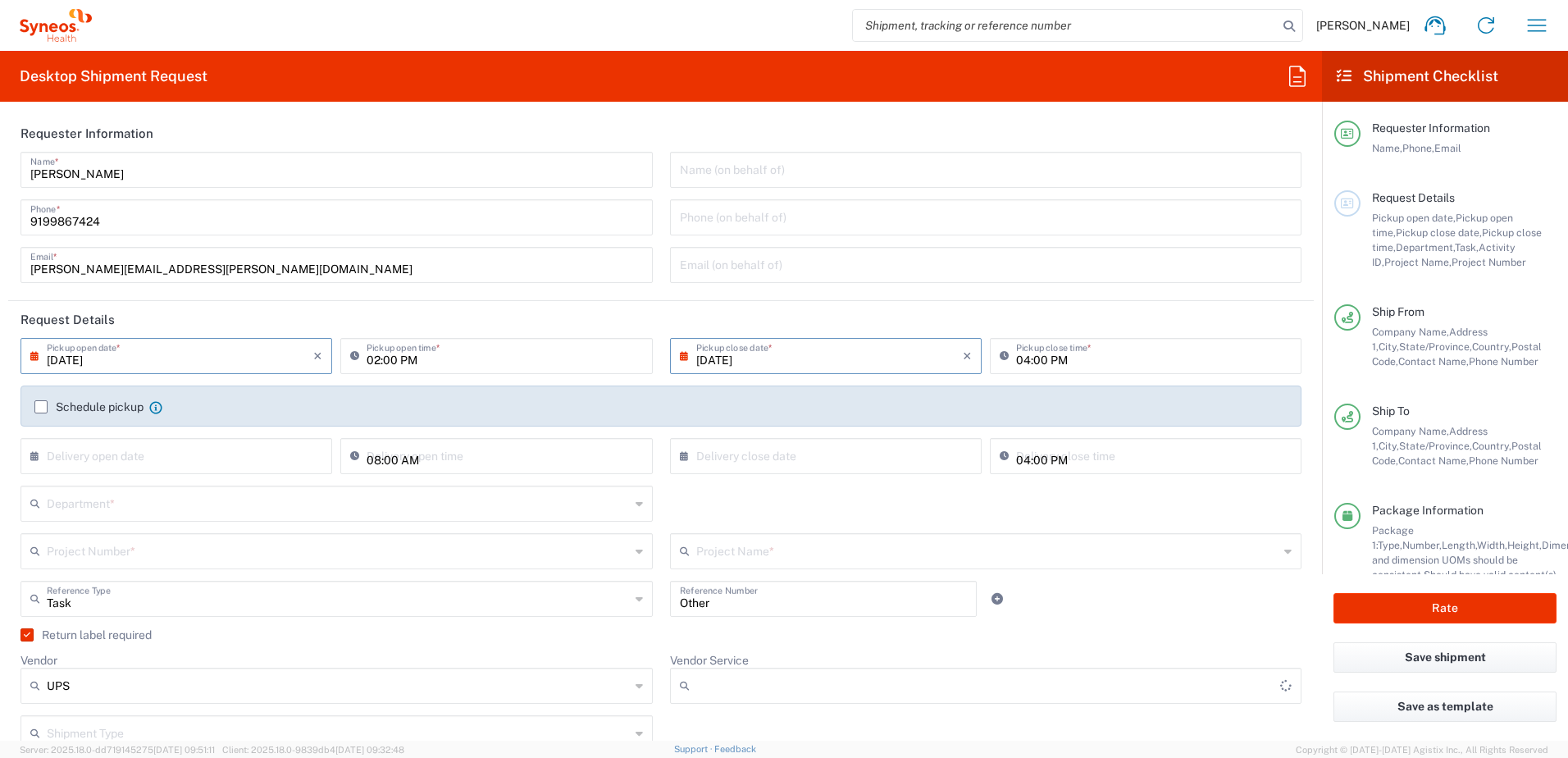
type input "Next Day Air"
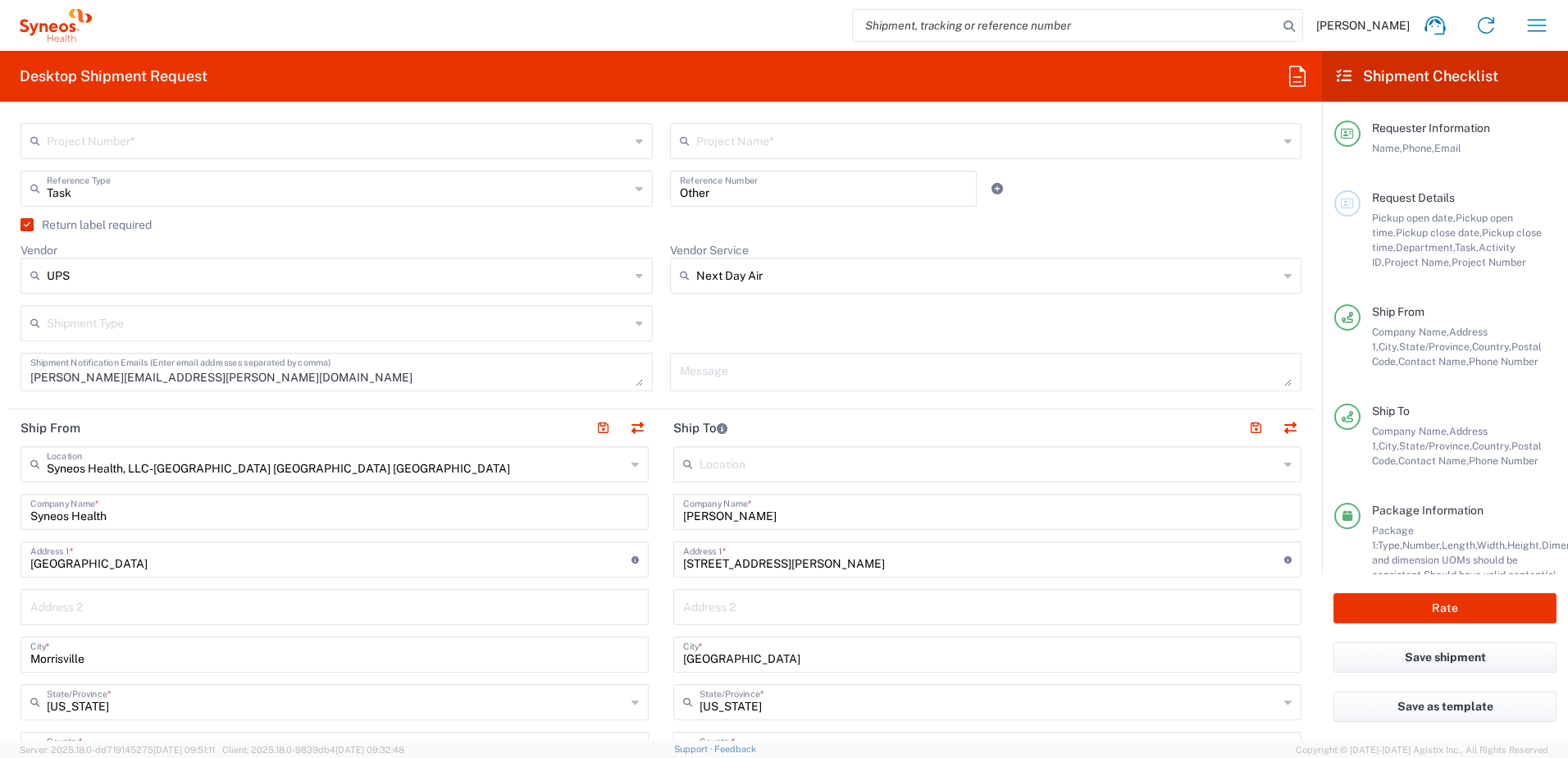
scroll to position [656, 0]
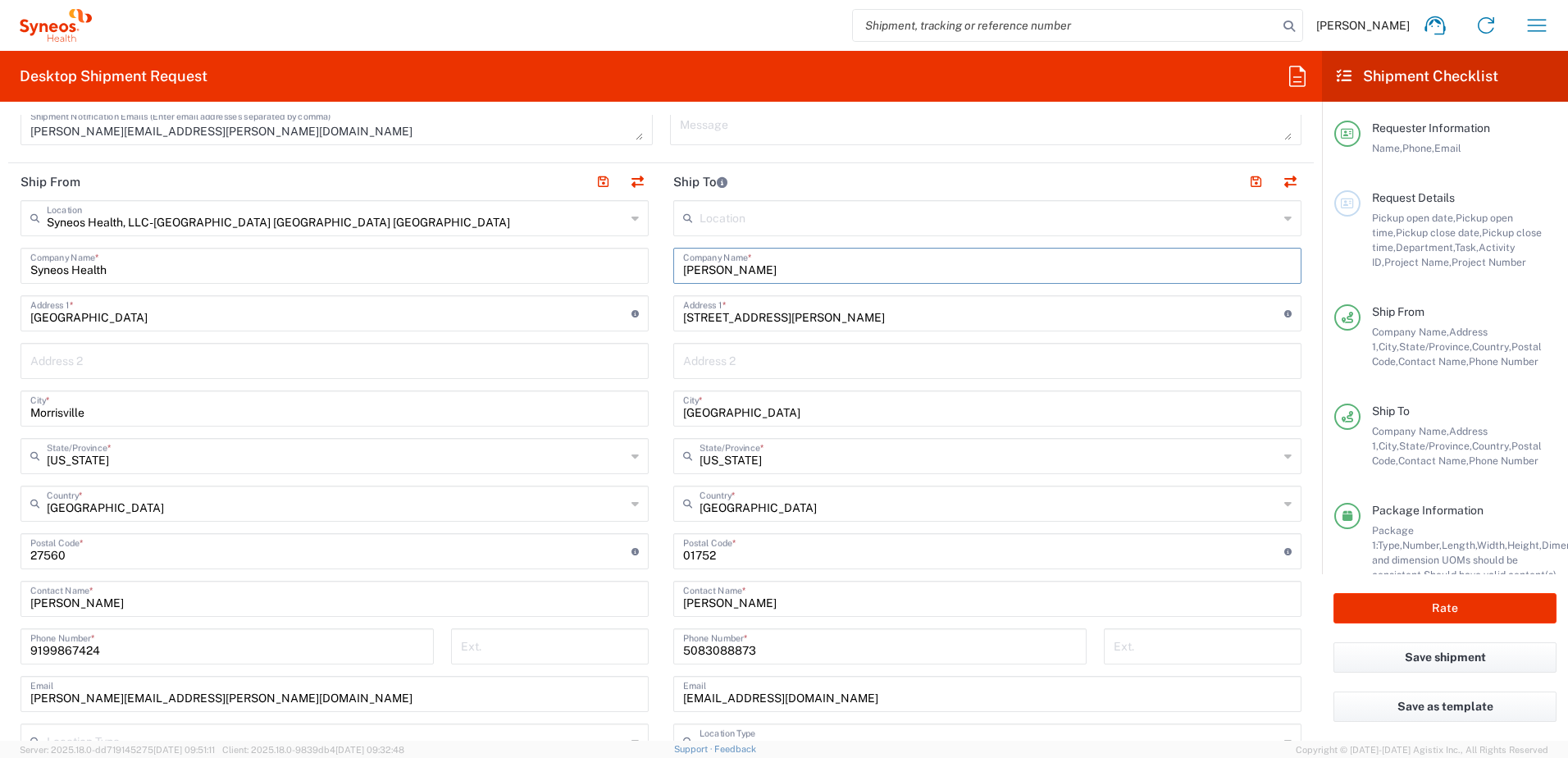
drag, startPoint x: 825, startPoint y: 270, endPoint x: 618, endPoint y: 264, distance: 207.1
click at [618, 264] on div "Ship From Syneos Health, LLC-[GEOGRAPHIC_DATA] [GEOGRAPHIC_DATA] [GEOGRAPHIC_DA…" at bounding box center [661, 529] width 1306 height 732
paste input "[PERSON_NAME]"
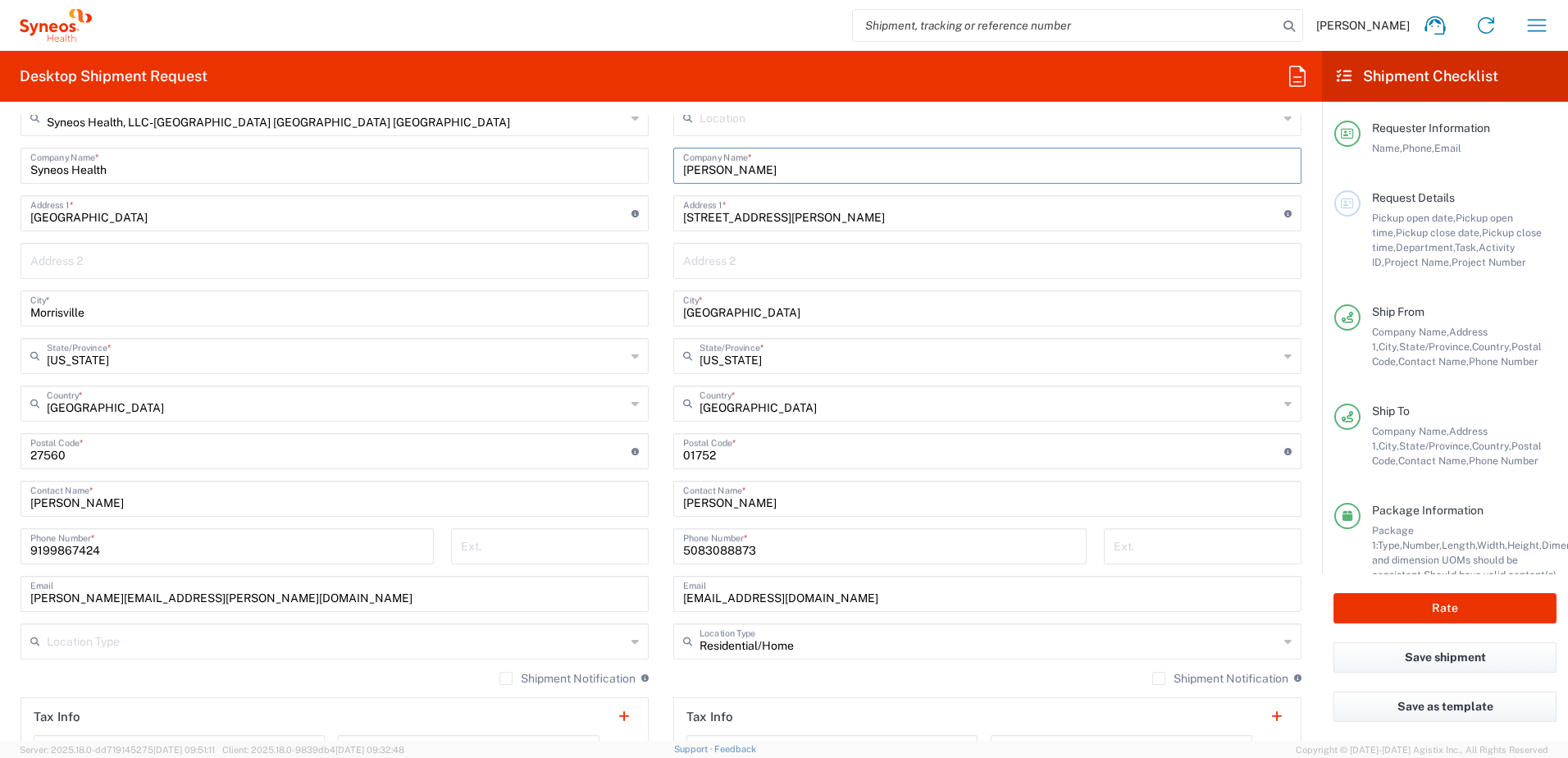
scroll to position [820, 0]
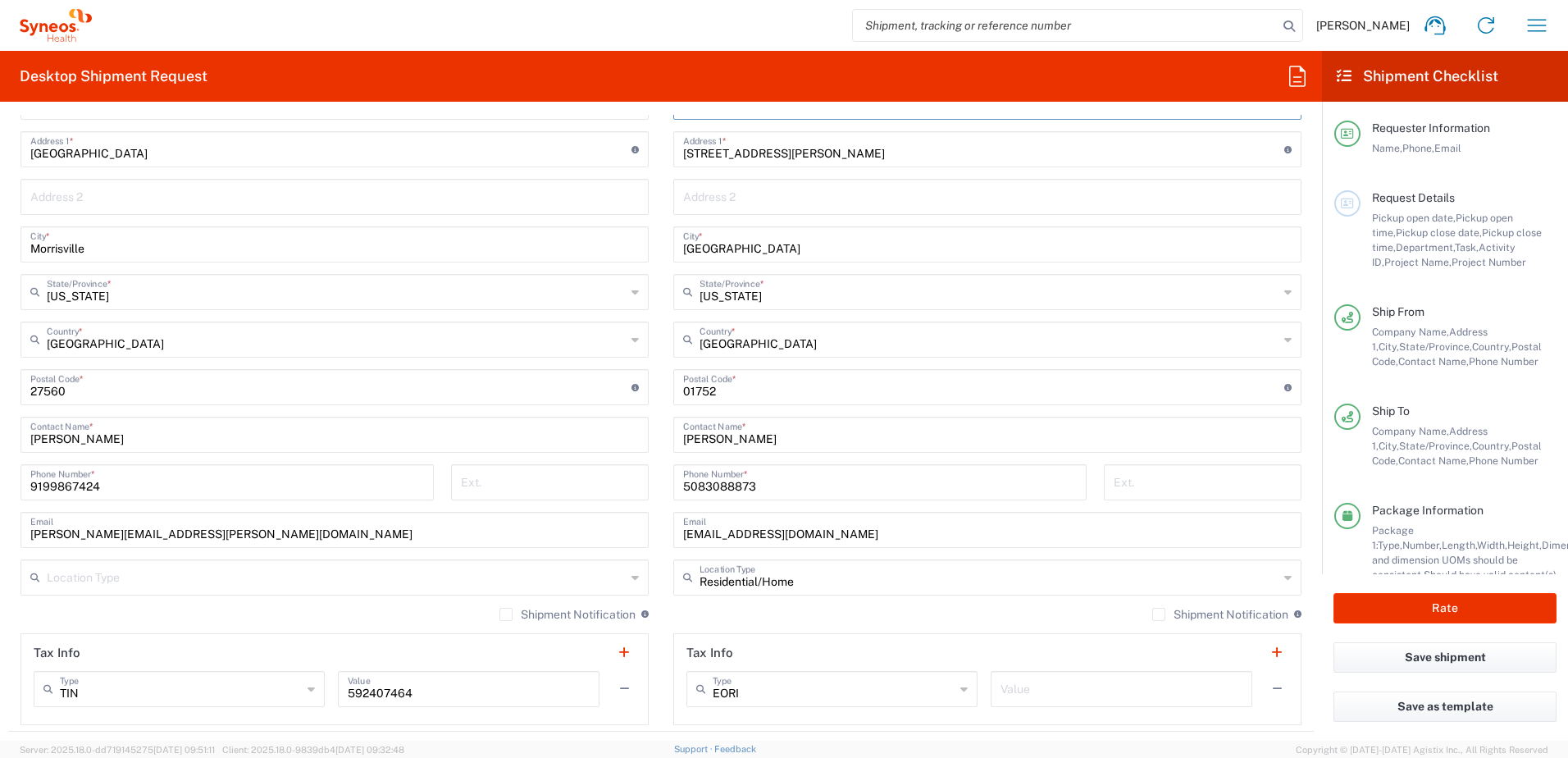
type input "[PERSON_NAME]"
drag, startPoint x: 811, startPoint y: 438, endPoint x: 622, endPoint y: 419, distance: 190.0
click at [622, 419] on div "Ship From Syneos Health, LLC-[GEOGRAPHIC_DATA] [GEOGRAPHIC_DATA] [GEOGRAPHIC_DA…" at bounding box center [661, 365] width 1306 height 732
paste input "[PERSON_NAME]"
type input "[PERSON_NAME]"
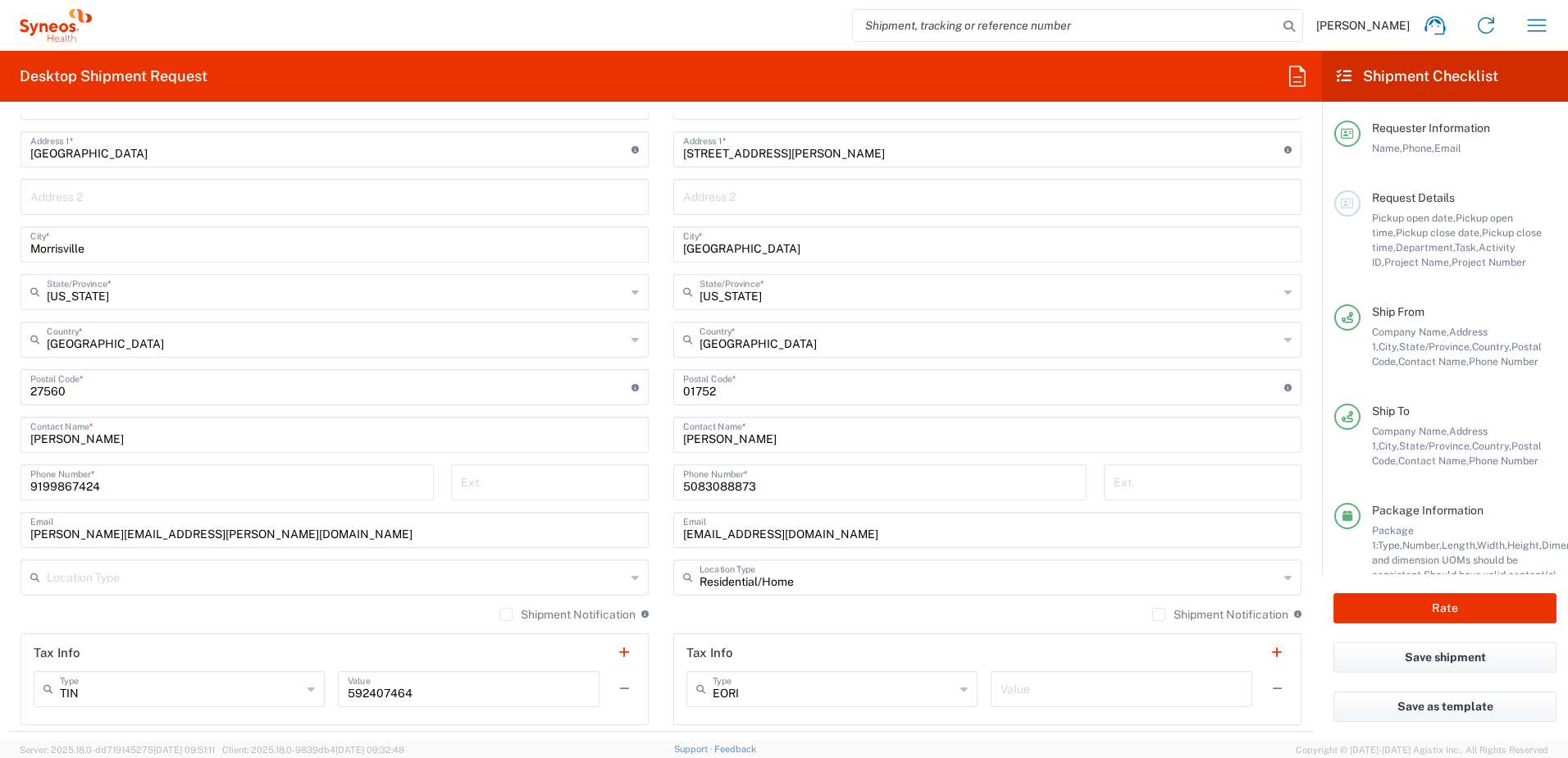
drag, startPoint x: 777, startPoint y: 164, endPoint x: 750, endPoint y: 156, distance: 28.2
click at [741, 157] on div "[STREET_ADDRESS][PERSON_NAME] Address 1 * For cross streets use street names wi…" at bounding box center [988, 149] width 628 height 36
drag, startPoint x: 760, startPoint y: 152, endPoint x: 639, endPoint y: 139, distance: 121.7
click at [639, 139] on div "Ship From Syneos Health, LLC-[GEOGRAPHIC_DATA] [GEOGRAPHIC_DATA] [GEOGRAPHIC_DA…" at bounding box center [661, 365] width 1306 height 732
paste input "[STREET_ADDRESS][PERSON_NAME]."
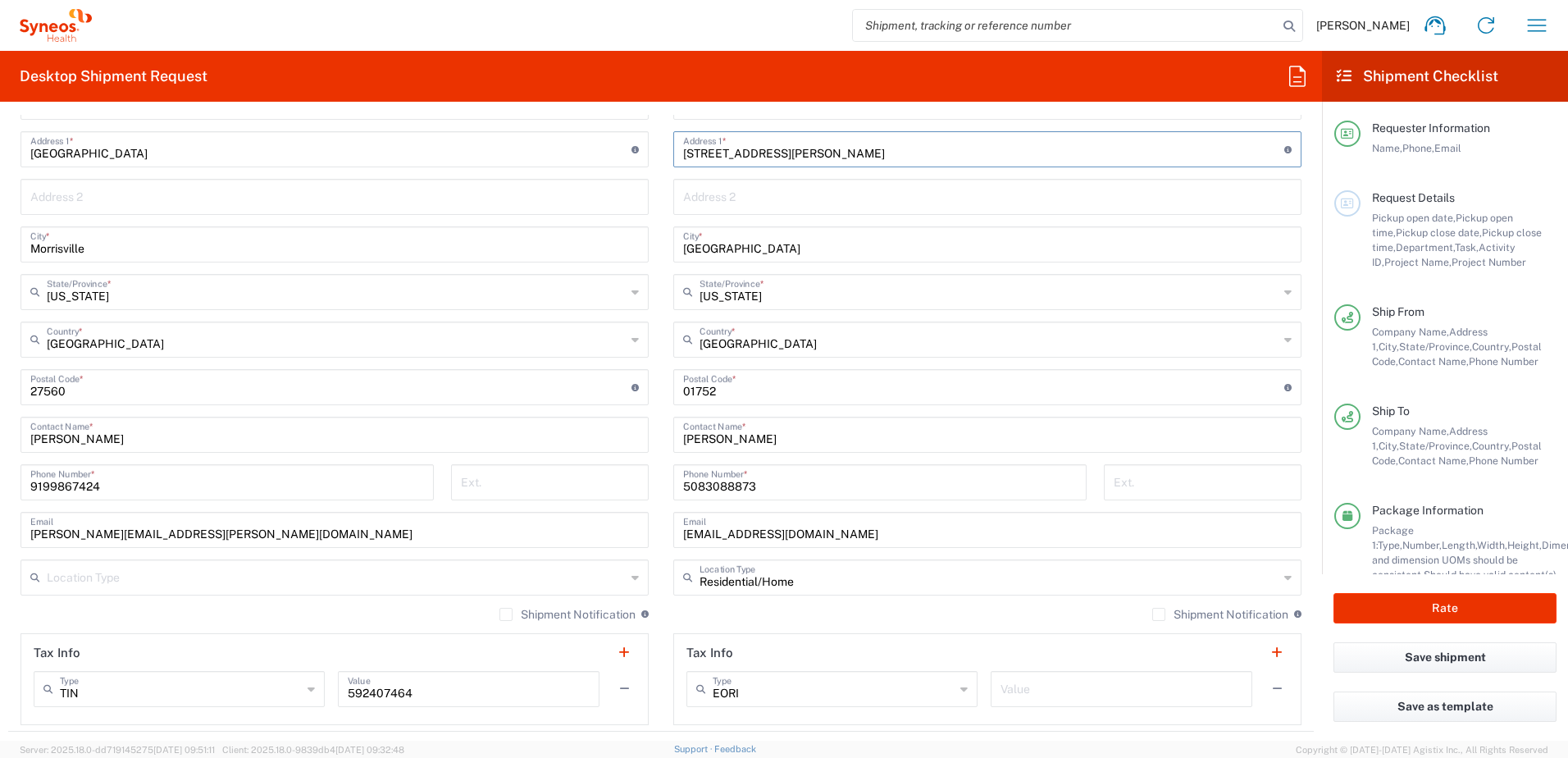
type input "[STREET_ADDRESS][PERSON_NAME]"
click at [801, 252] on input "[GEOGRAPHIC_DATA]" at bounding box center [988, 243] width 608 height 29
drag, startPoint x: 780, startPoint y: 250, endPoint x: 666, endPoint y: 247, distance: 114.0
click at [674, 251] on div "[GEOGRAPHIC_DATA] *" at bounding box center [988, 244] width 628 height 36
paste input "[GEOGRAPHIC_DATA]"
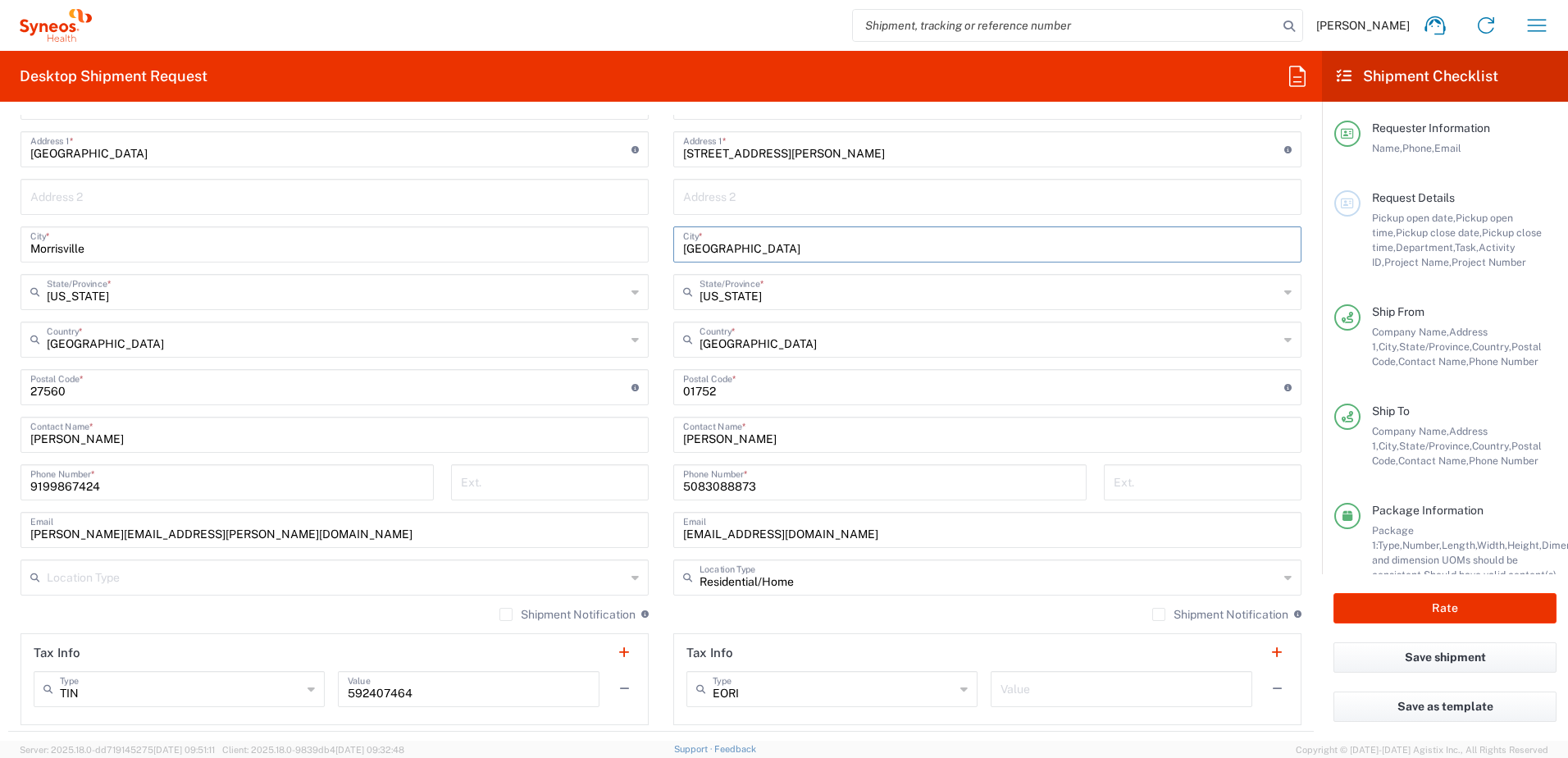
type input "[GEOGRAPHIC_DATA]"
click at [801, 293] on input "[US_STATE]" at bounding box center [989, 290] width 578 height 29
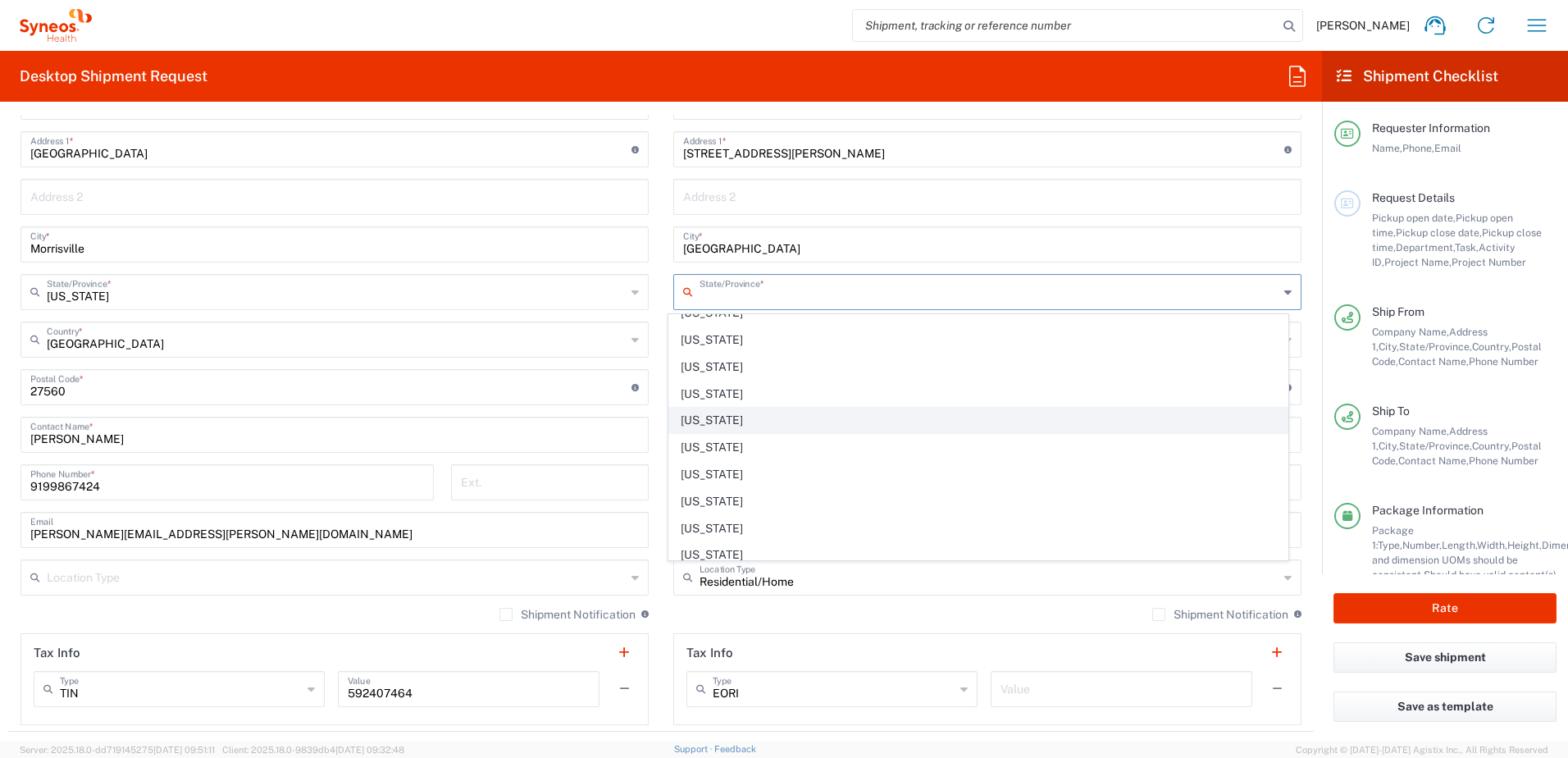
scroll to position [984, 0]
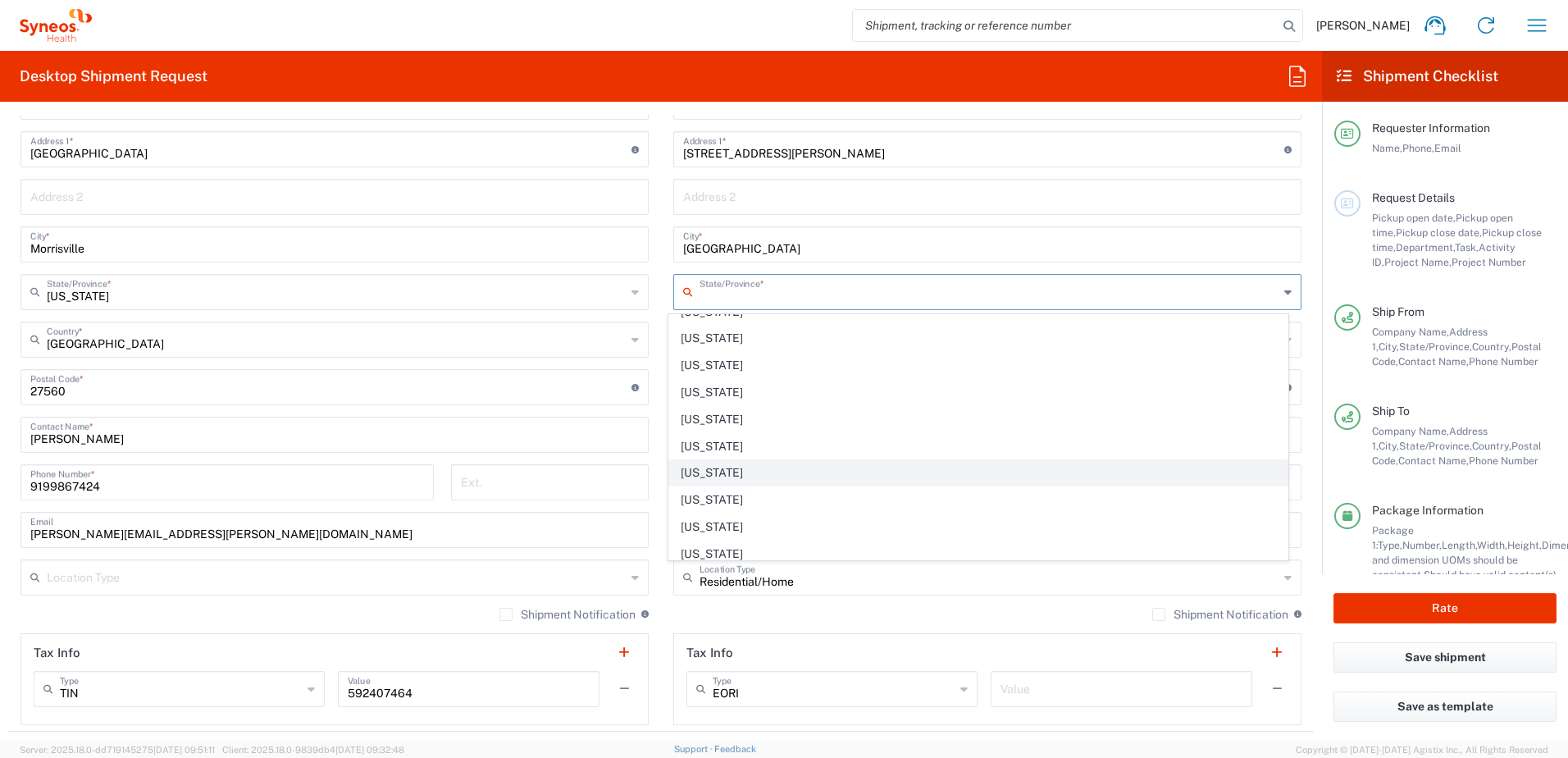
click at [716, 472] on span "[US_STATE]" at bounding box center [978, 473] width 619 height 26
type input "[US_STATE]"
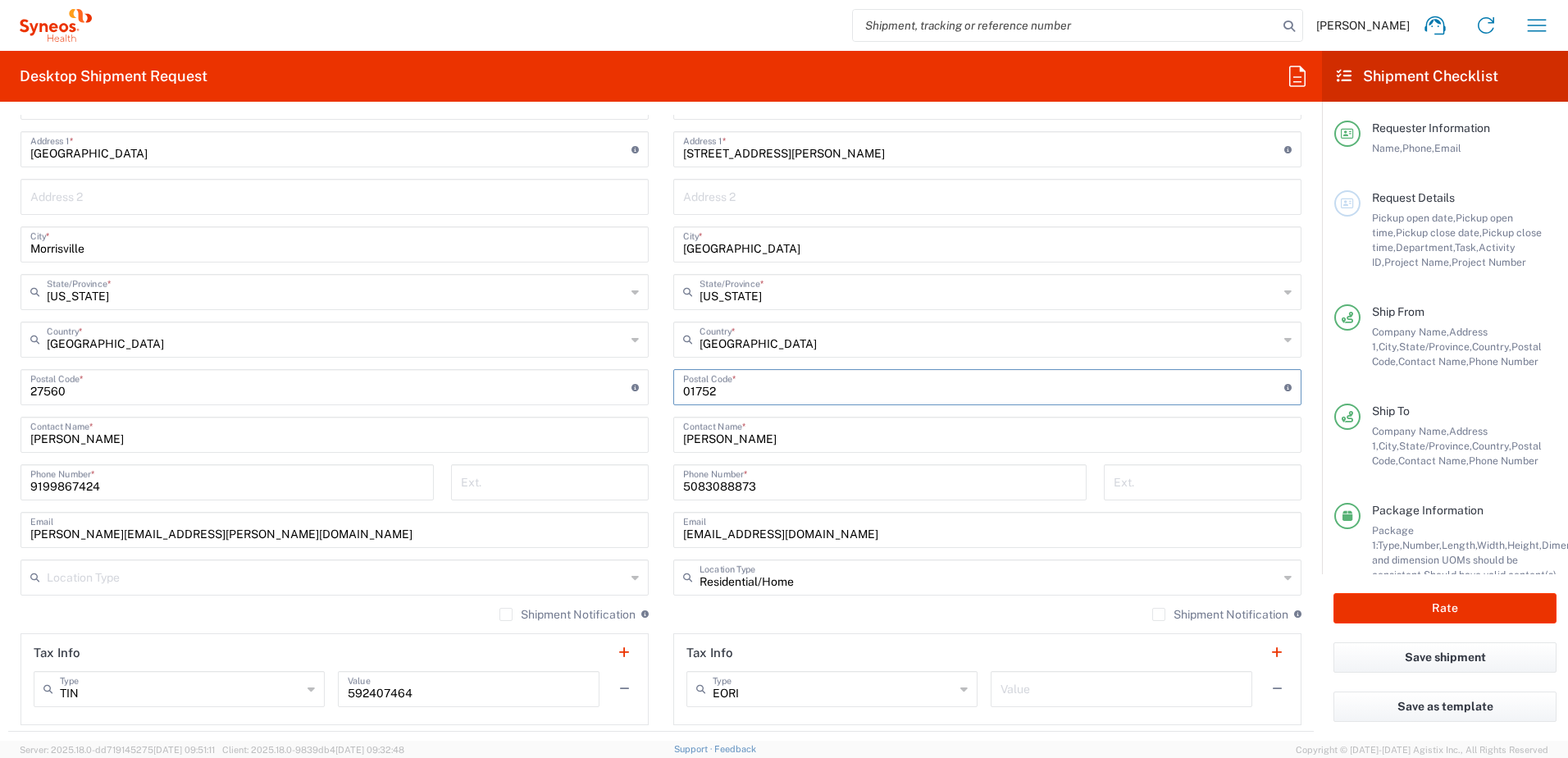
click at [727, 396] on input "undefined" at bounding box center [984, 385] width 601 height 29
drag, startPoint x: 751, startPoint y: 386, endPoint x: 648, endPoint y: 383, distance: 103.0
click at [648, 383] on div "Ship From Syneos Health, LLC-[GEOGRAPHIC_DATA] [GEOGRAPHIC_DATA] [GEOGRAPHIC_DA…" at bounding box center [661, 365] width 1306 height 732
paste input "19134"
type input "19134"
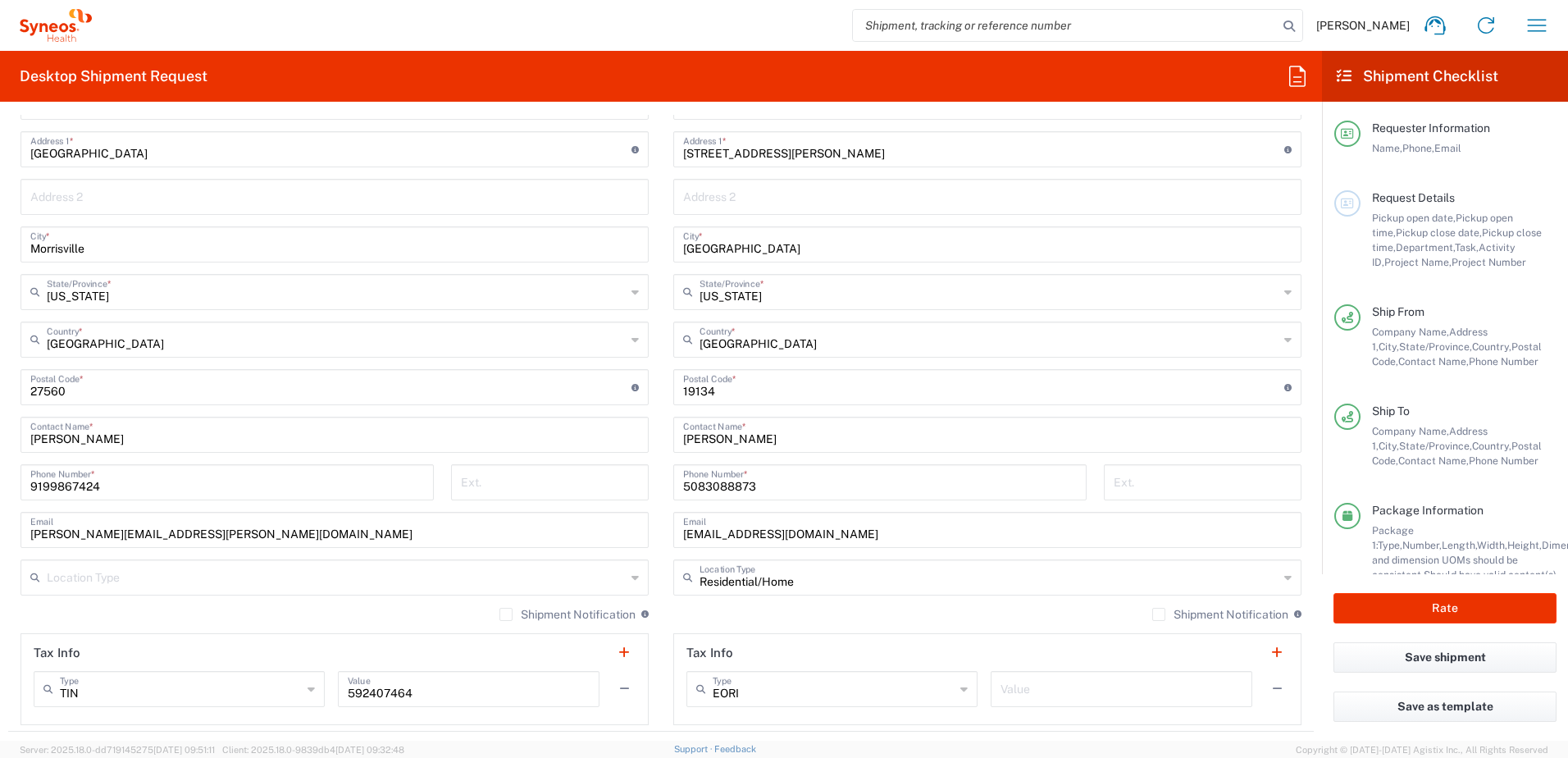
click at [771, 488] on input "5083088873" at bounding box center [880, 481] width 393 height 29
drag, startPoint x: 783, startPoint y: 486, endPoint x: 592, endPoint y: 470, distance: 191.7
click at [592, 470] on div "Ship From Syneos Health, LLC-[GEOGRAPHIC_DATA] [GEOGRAPHIC_DATA] [GEOGRAPHIC_DA…" at bounding box center [661, 365] width 1306 height 732
paste input "[PHONE_NUMBER]"
type input "[PHONE_NUMBER]"
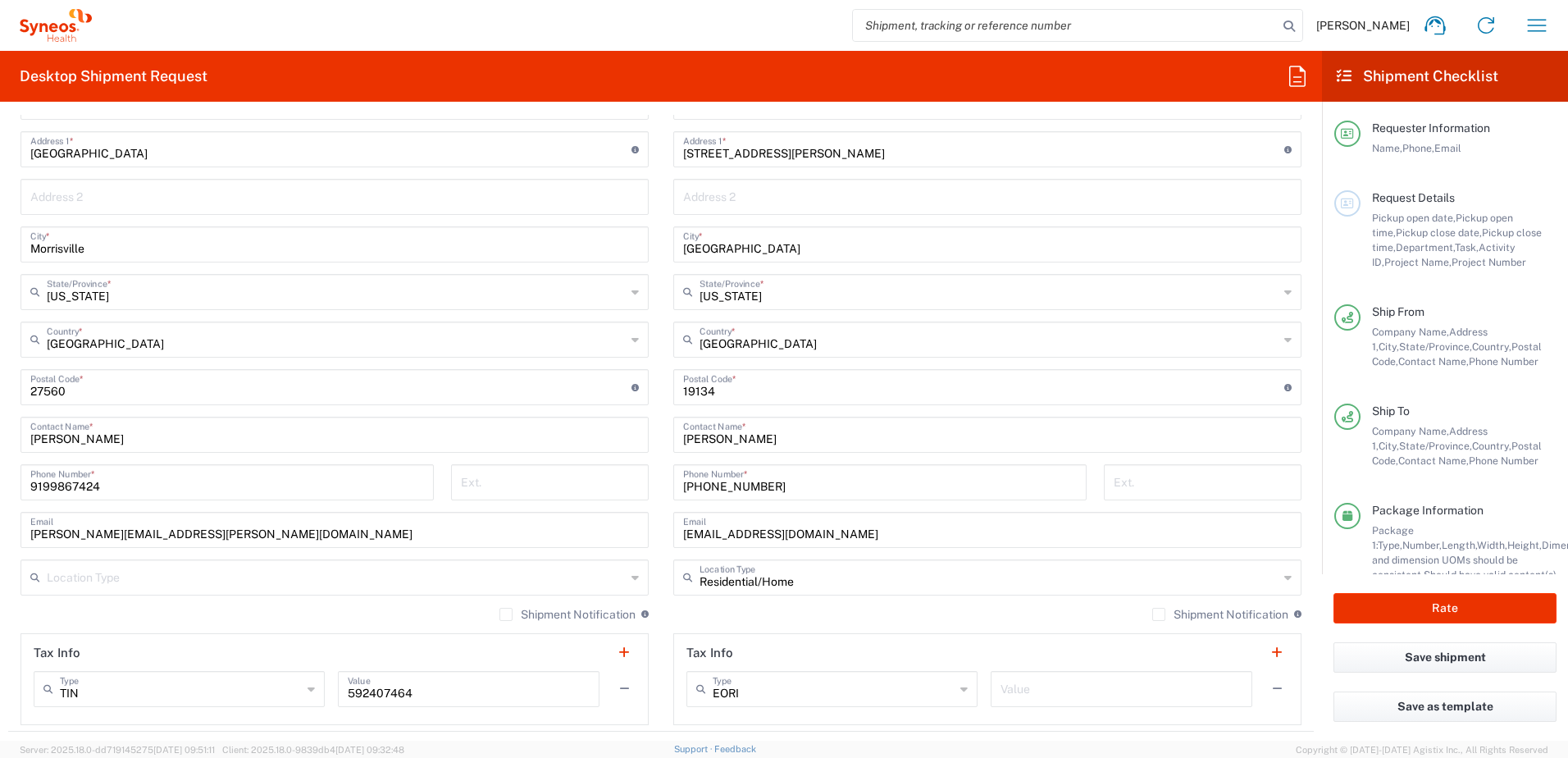
click at [852, 530] on input "[EMAIL_ADDRESS][DOMAIN_NAME]" at bounding box center [988, 528] width 608 height 29
drag, startPoint x: 862, startPoint y: 531, endPoint x: 611, endPoint y: 493, distance: 253.9
click at [611, 494] on div "Ship From Syneos Health, LLC-[GEOGRAPHIC_DATA] [GEOGRAPHIC_DATA] [GEOGRAPHIC_DA…" at bounding box center [661, 365] width 1306 height 732
paste input "jphilip1991"
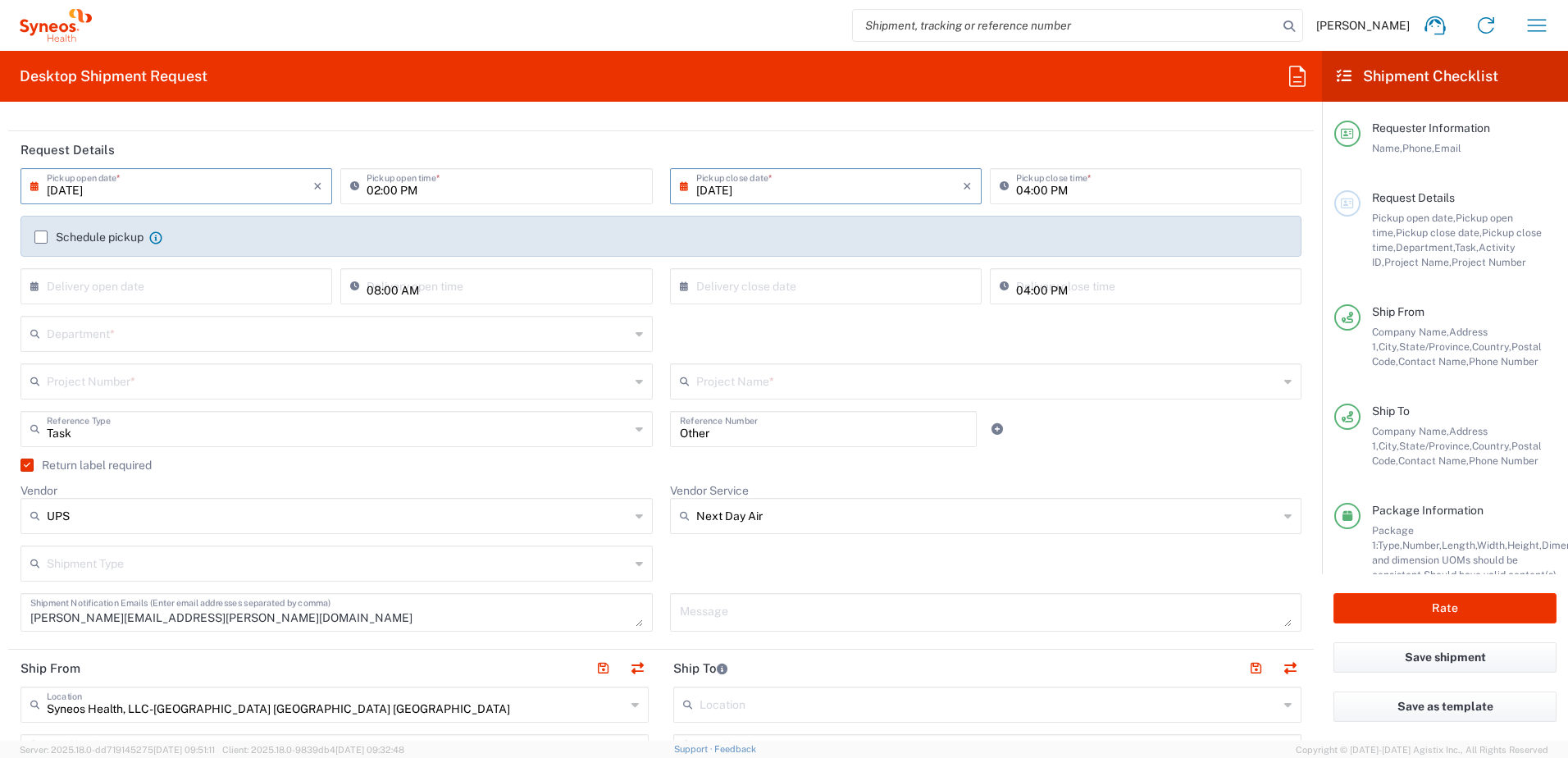
scroll to position [164, 0]
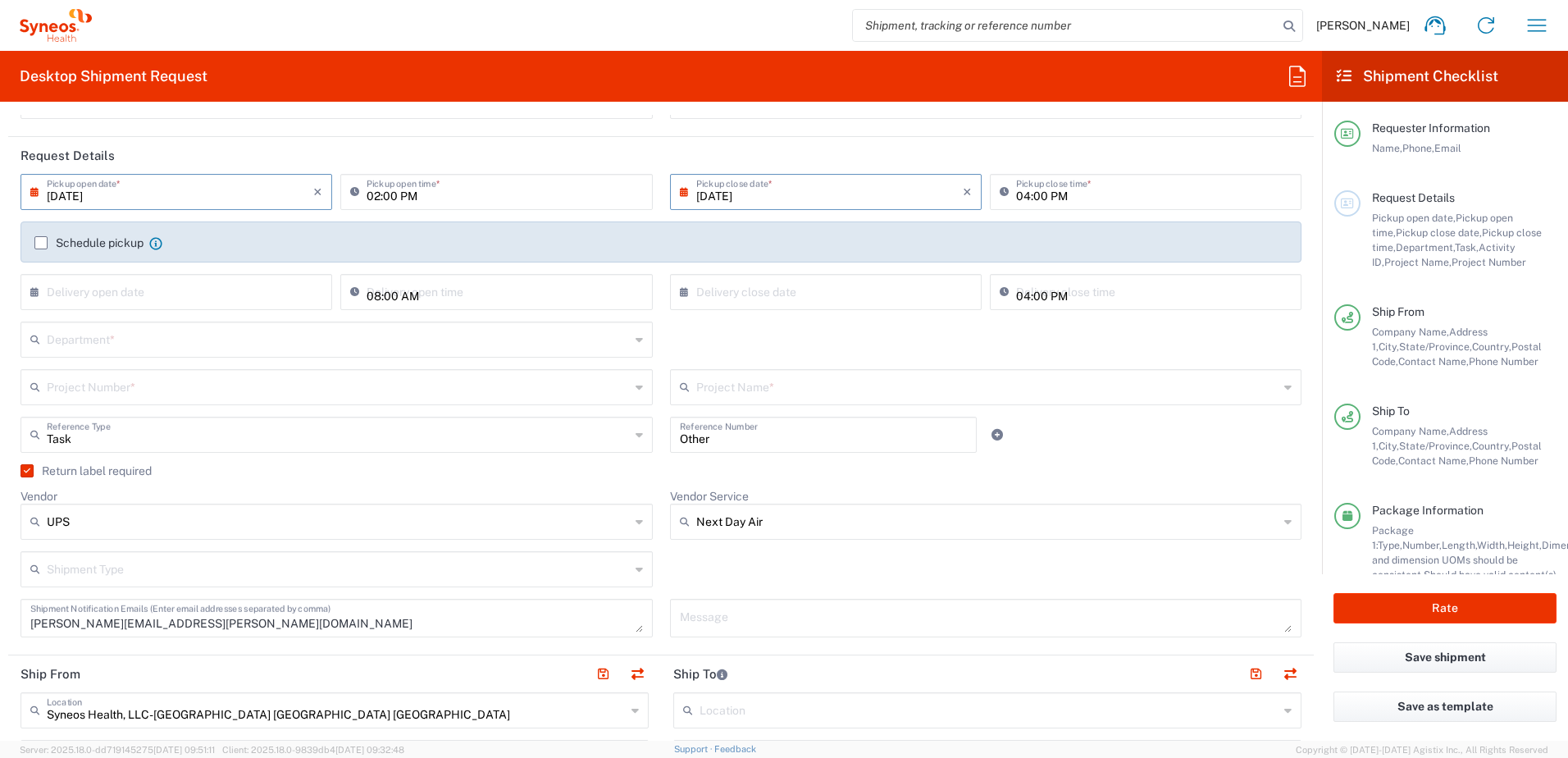
type input "[EMAIL_ADDRESS][DOMAIN_NAME]"
click at [78, 331] on input "text" at bounding box center [338, 338] width 583 height 29
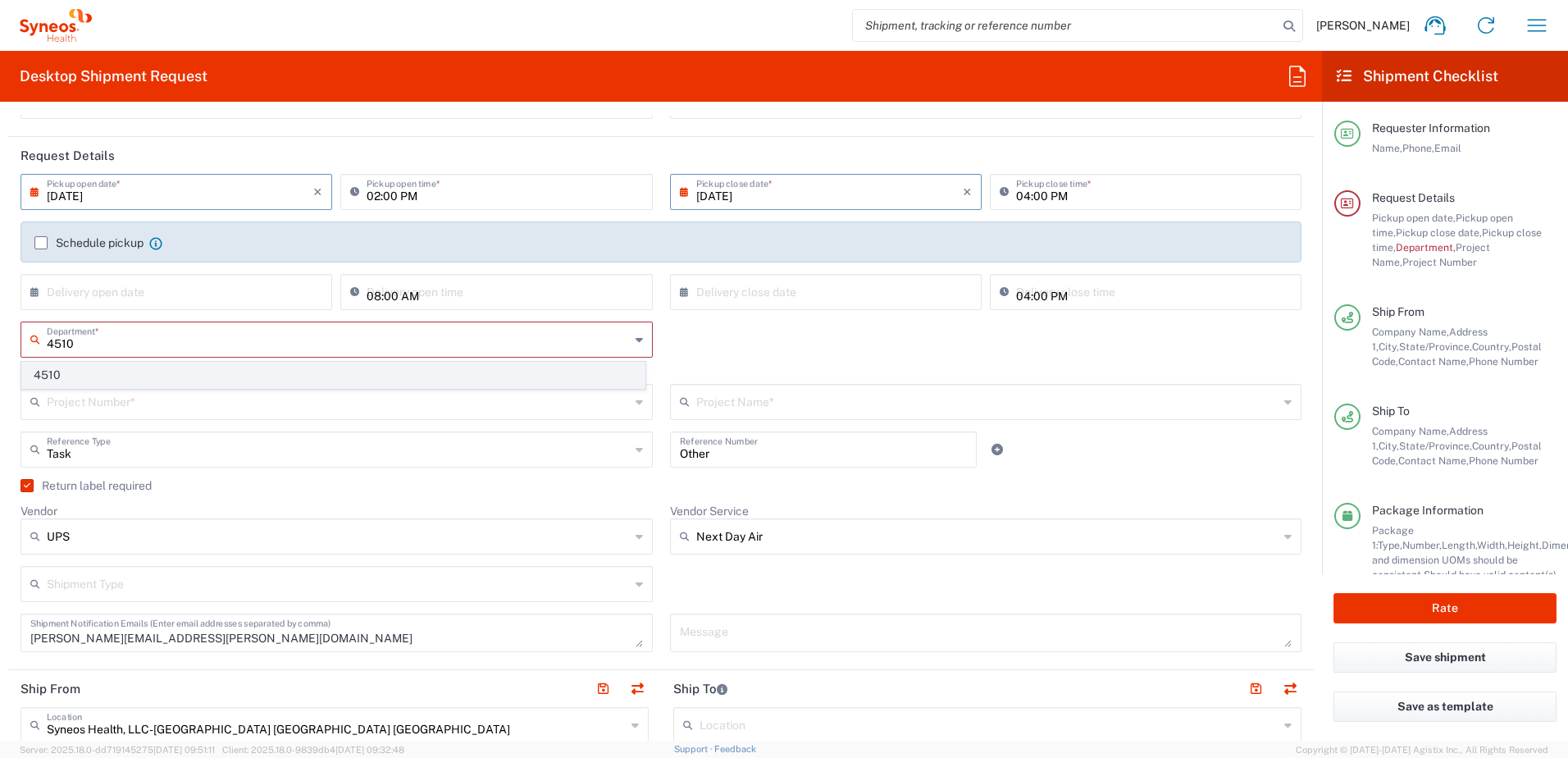
type input "4510"
click at [91, 380] on span "4510" at bounding box center [333, 376] width 622 height 26
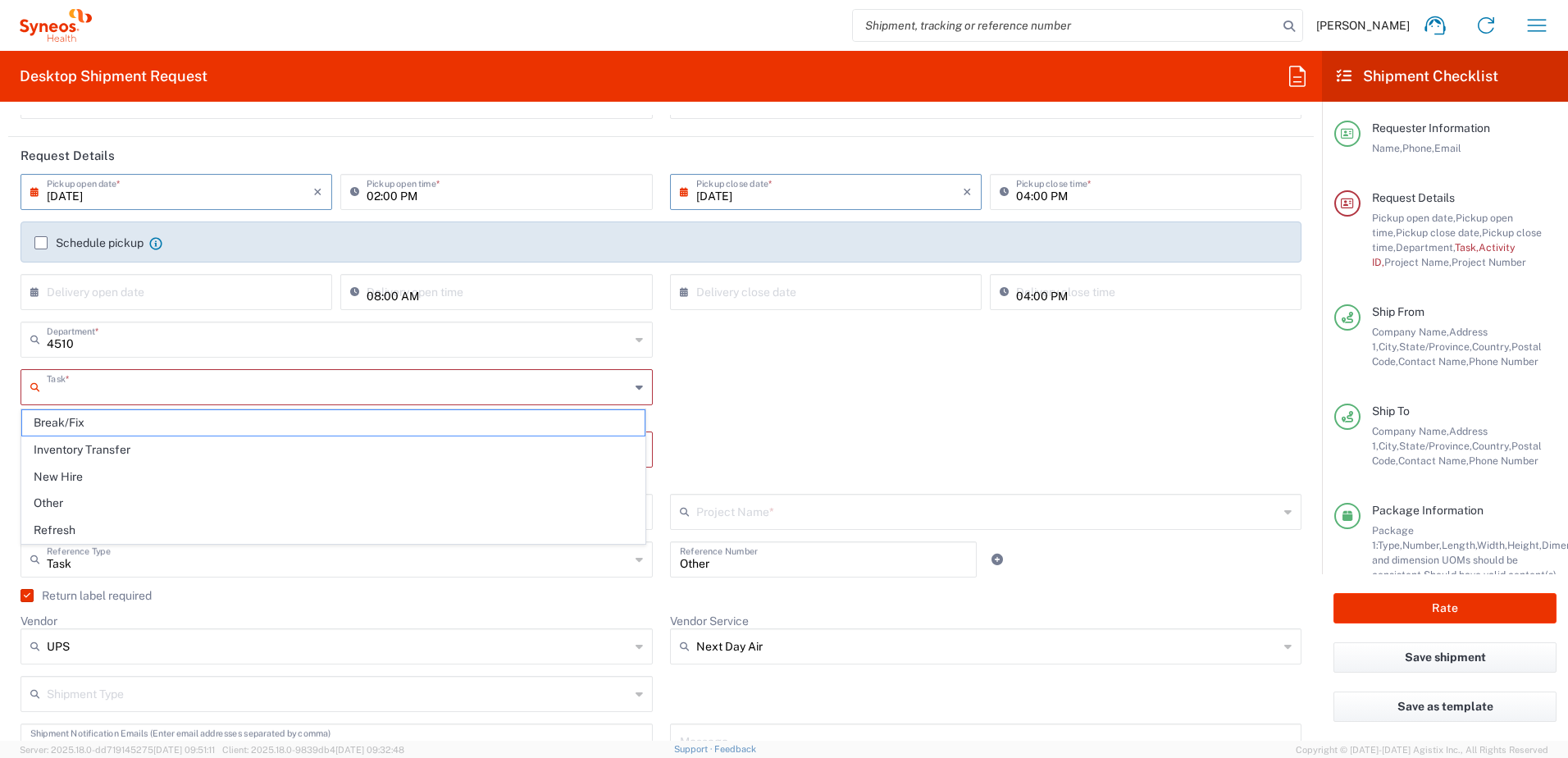
click at [122, 387] on input "text" at bounding box center [338, 385] width 583 height 29
click at [83, 494] on span "Other" at bounding box center [333, 503] width 622 height 26
type input "Other"
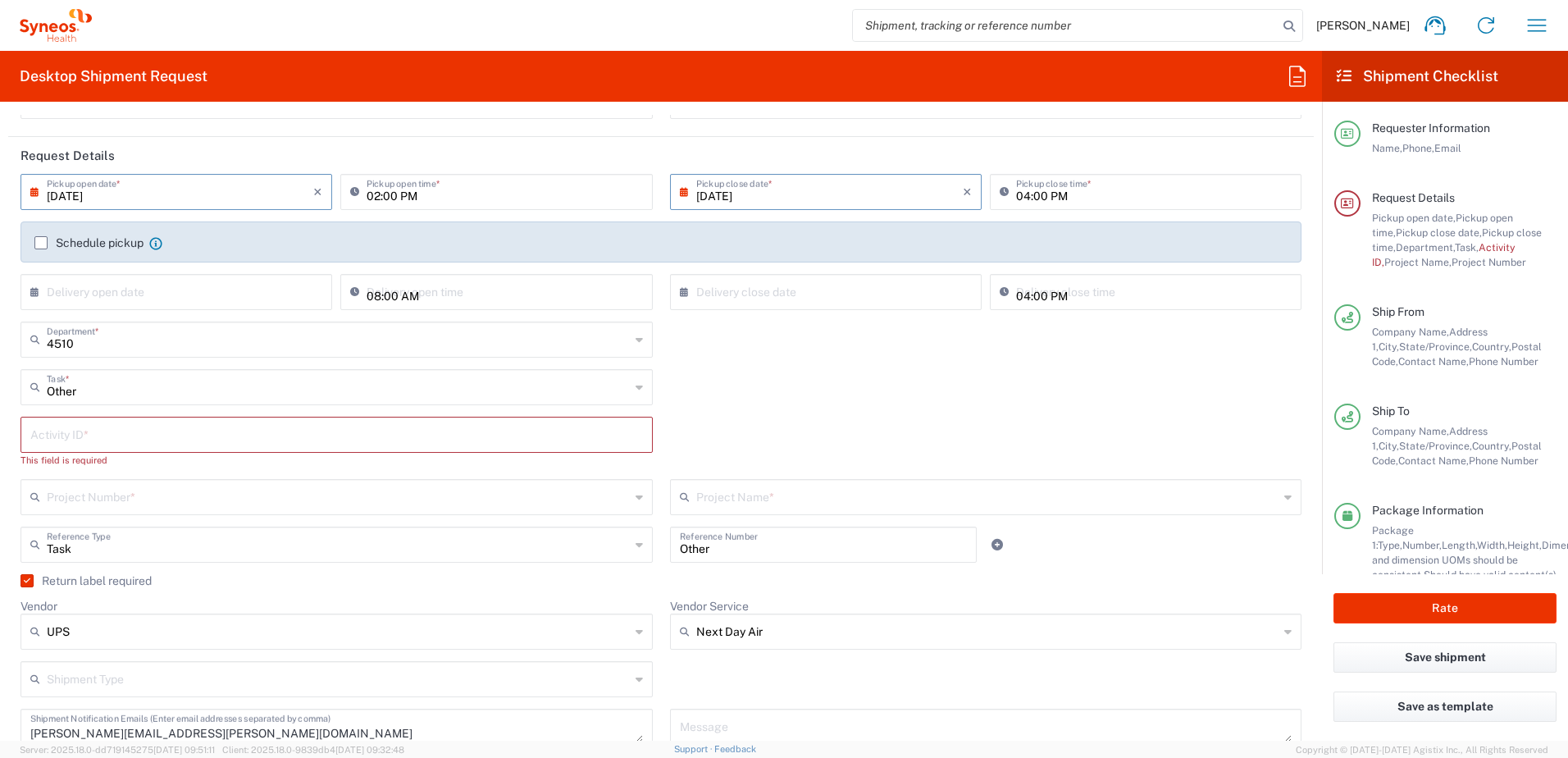
click at [64, 438] on input "text" at bounding box center [337, 433] width 612 height 29
paste input "SCTASK2711013"
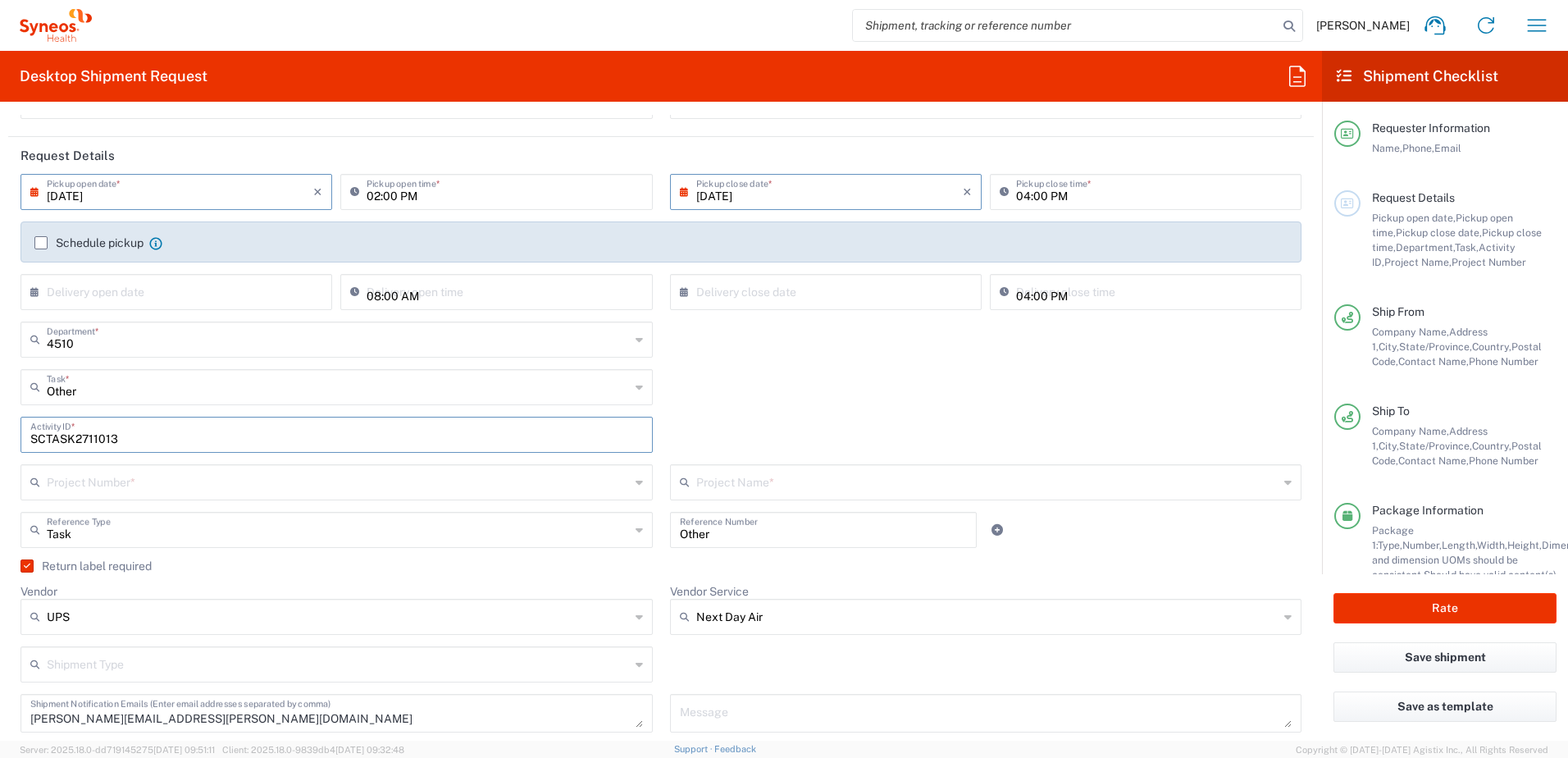
type input "SCTASK2711013"
click at [124, 490] on input "text" at bounding box center [338, 481] width 583 height 29
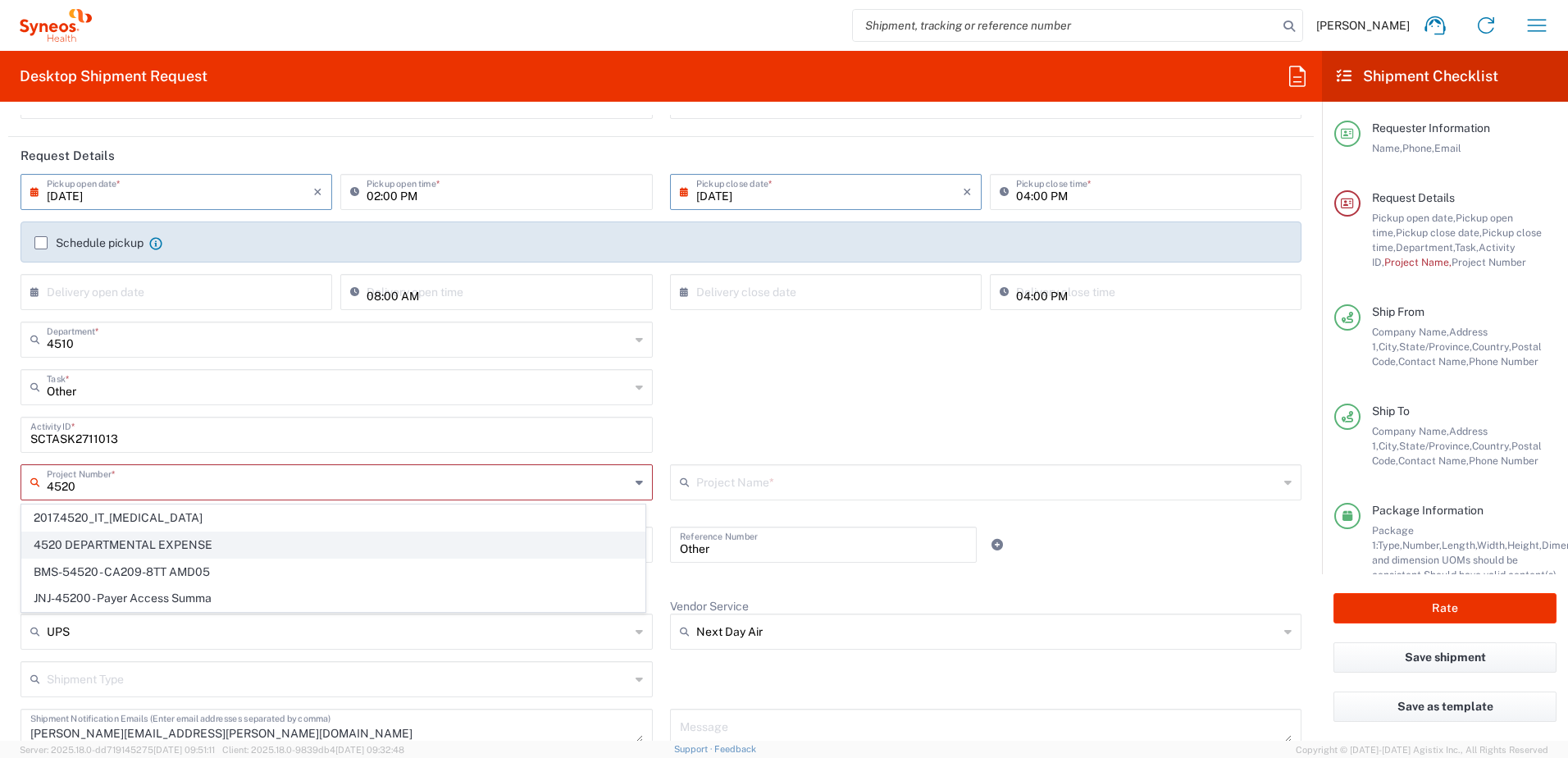
click at [110, 541] on span "4520 DEPARTMENTAL EXPENSE" at bounding box center [333, 545] width 622 height 26
type input "4520 DEPARTMENTAL EXPENSE"
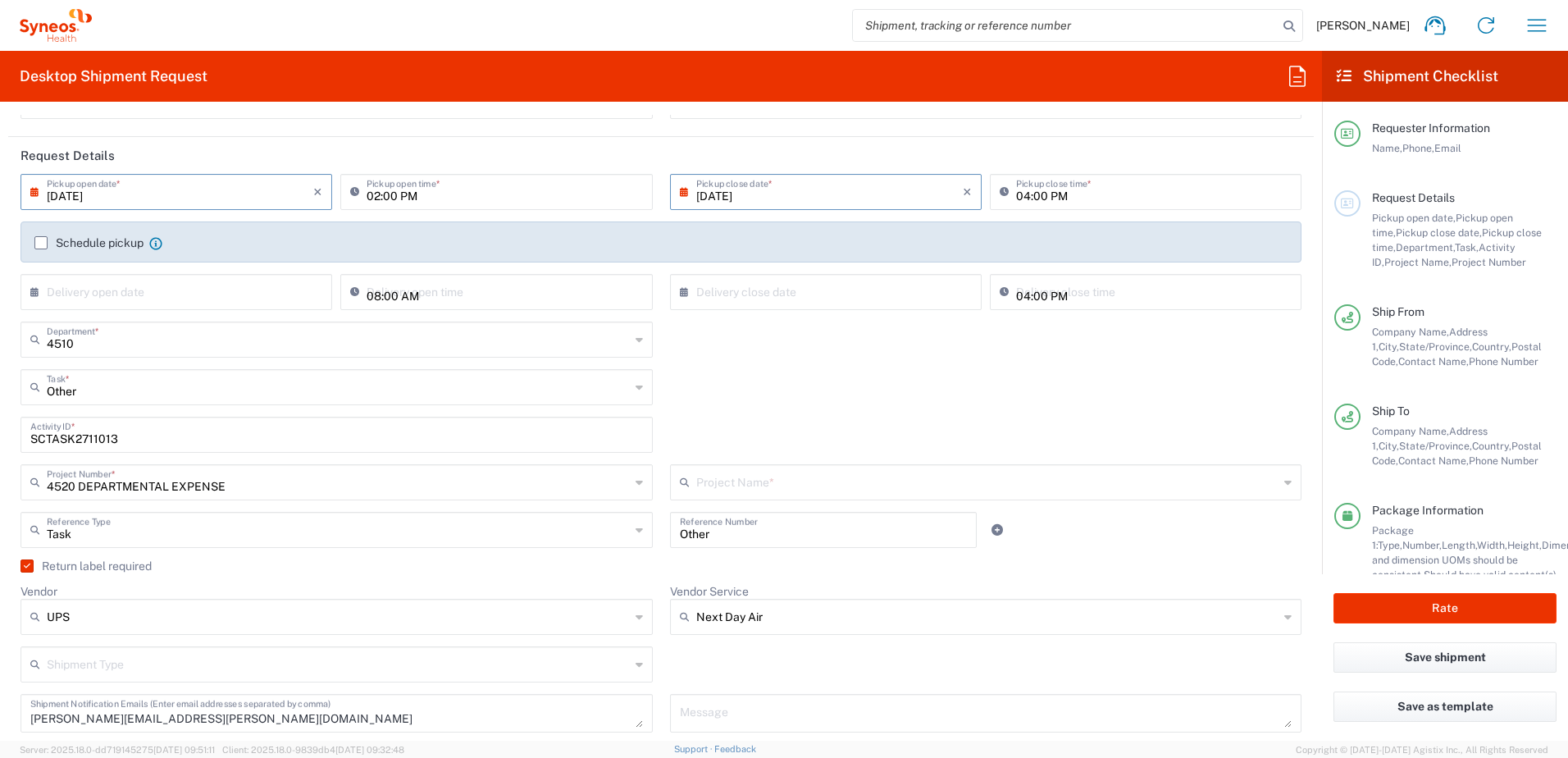
type input "4520 DEPARTMENTAL EXPENSE"
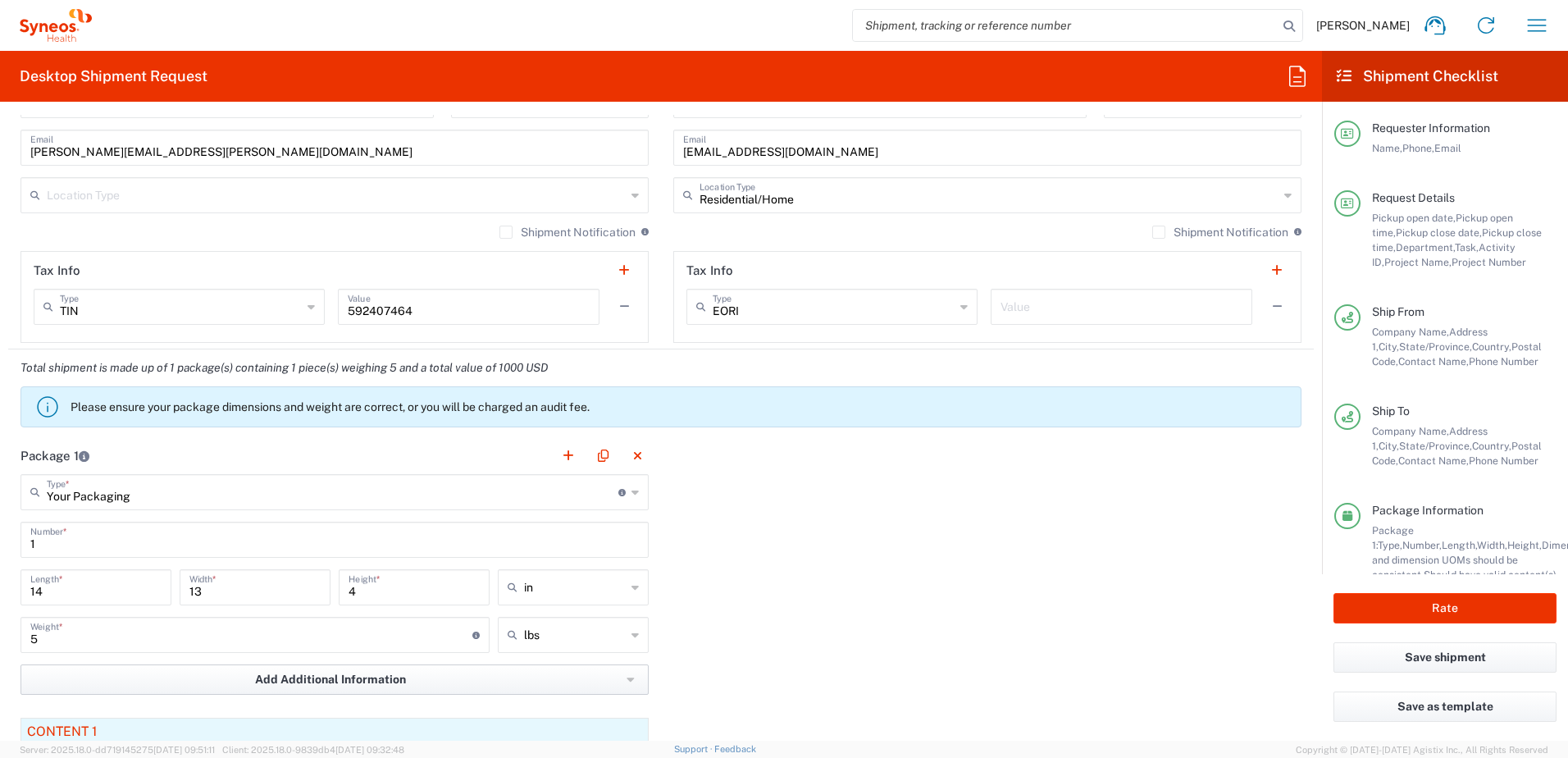
scroll to position [1394, 0]
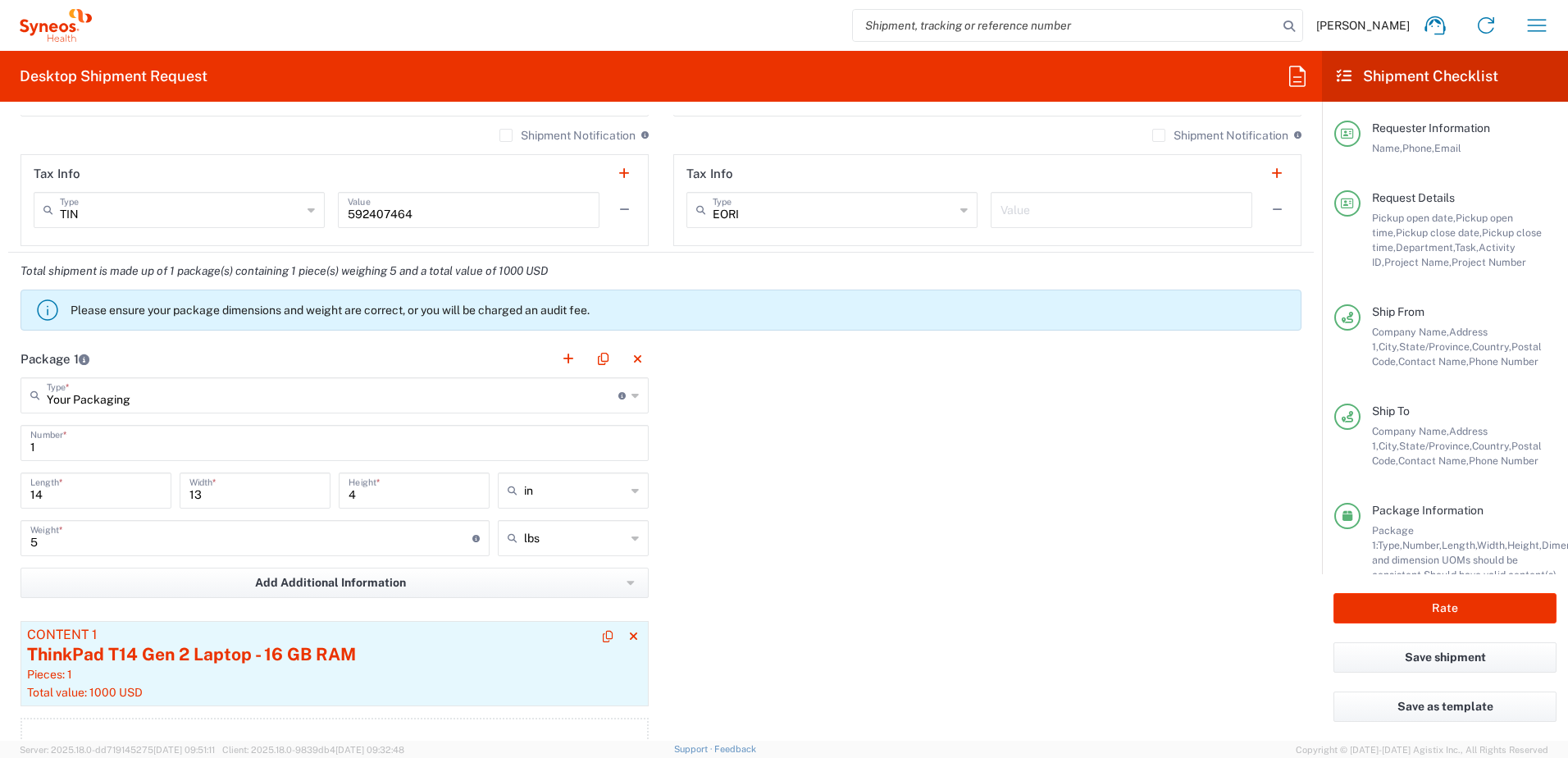
click at [187, 670] on div "Pieces: 1" at bounding box center [334, 674] width 615 height 15
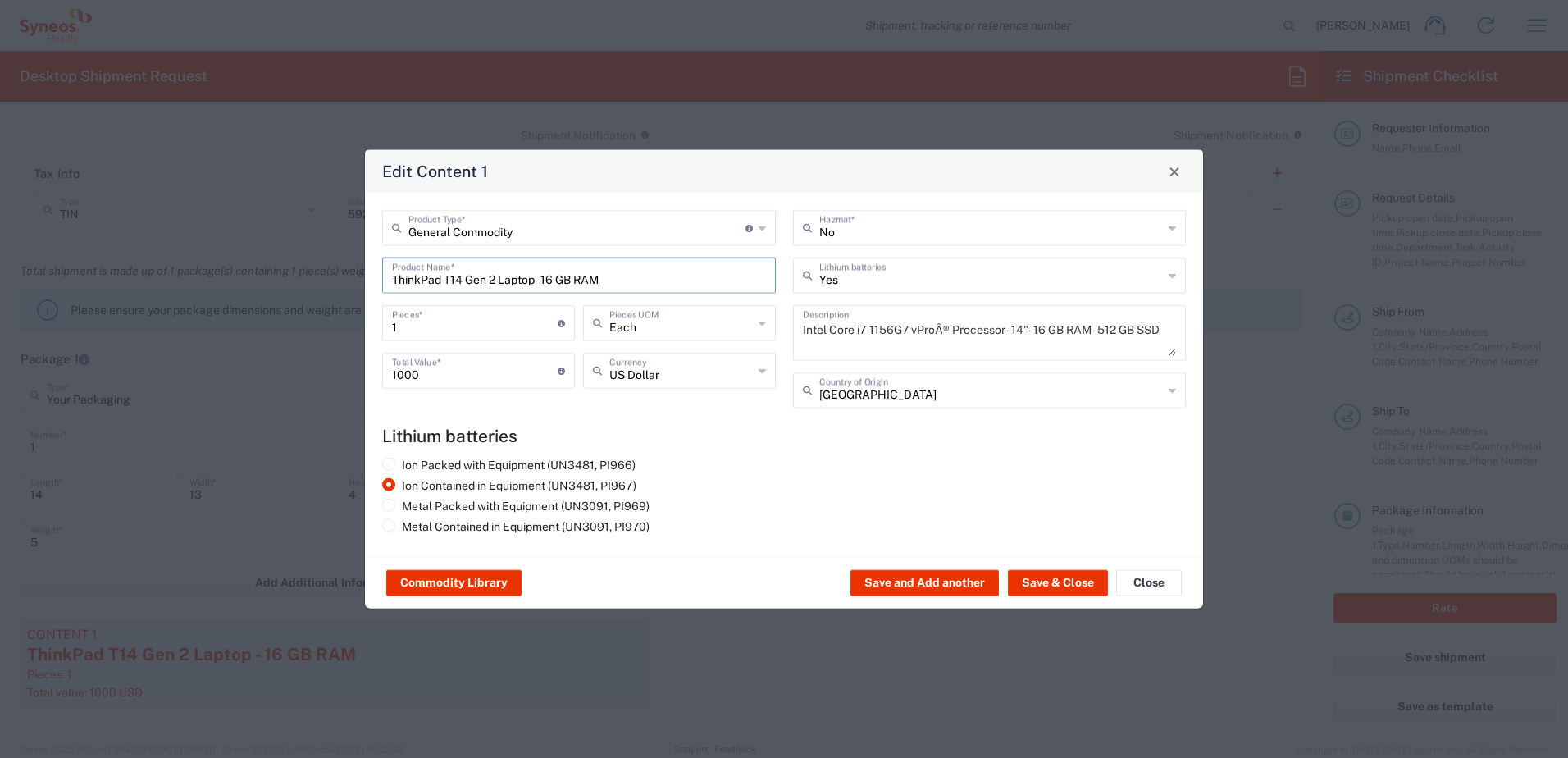
drag, startPoint x: 641, startPoint y: 272, endPoint x: 359, endPoint y: 270, distance: 282.0
click at [359, 270] on div "Edit Content 1 General Commodity Product Type * Document: Paper document genera…" at bounding box center [784, 379] width 1568 height 758
click at [446, 316] on div "Laptop Dell 5420" at bounding box center [578, 314] width 390 height 28
type input "Laptop Dell 5420"
type textarea "Laptop Latitude Dell 5420"
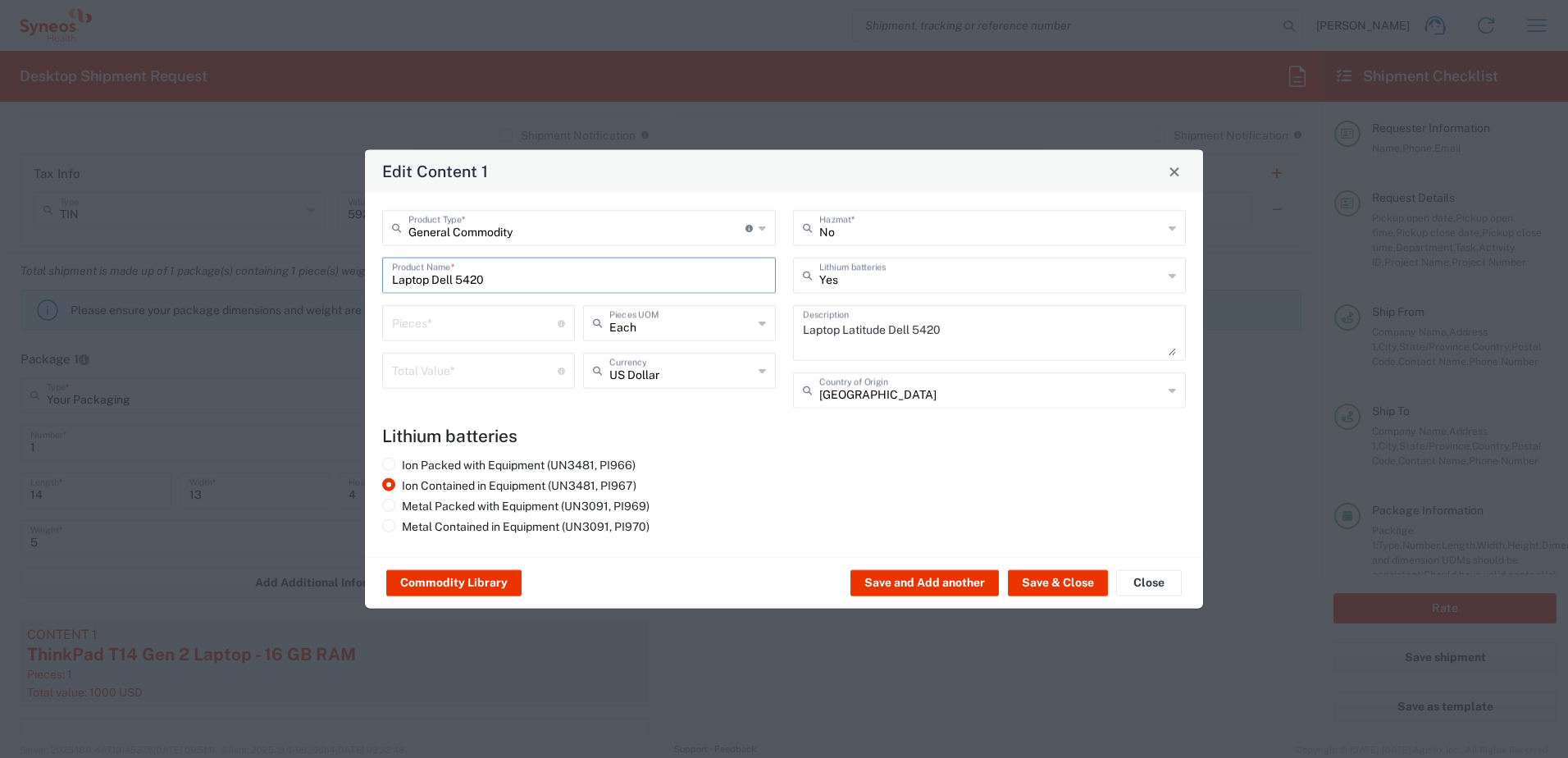
click at [479, 333] on input "number" at bounding box center [474, 321] width 165 height 29
type input "1"
click at [451, 355] on input "number" at bounding box center [474, 369] width 165 height 29
type input "1000"
click at [1073, 582] on button "Save & Close" at bounding box center [1057, 583] width 100 height 26
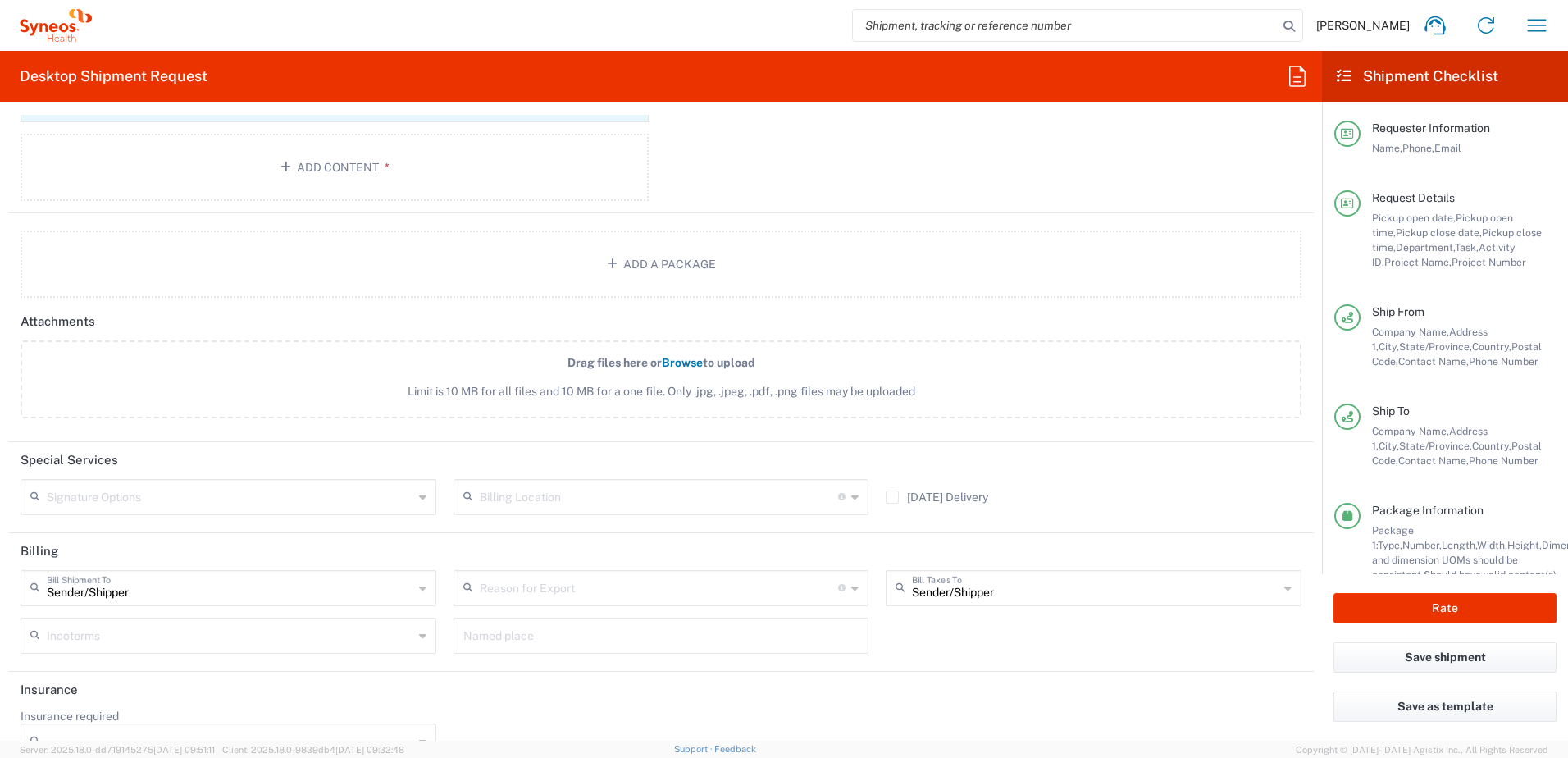
scroll to position [2015, 0]
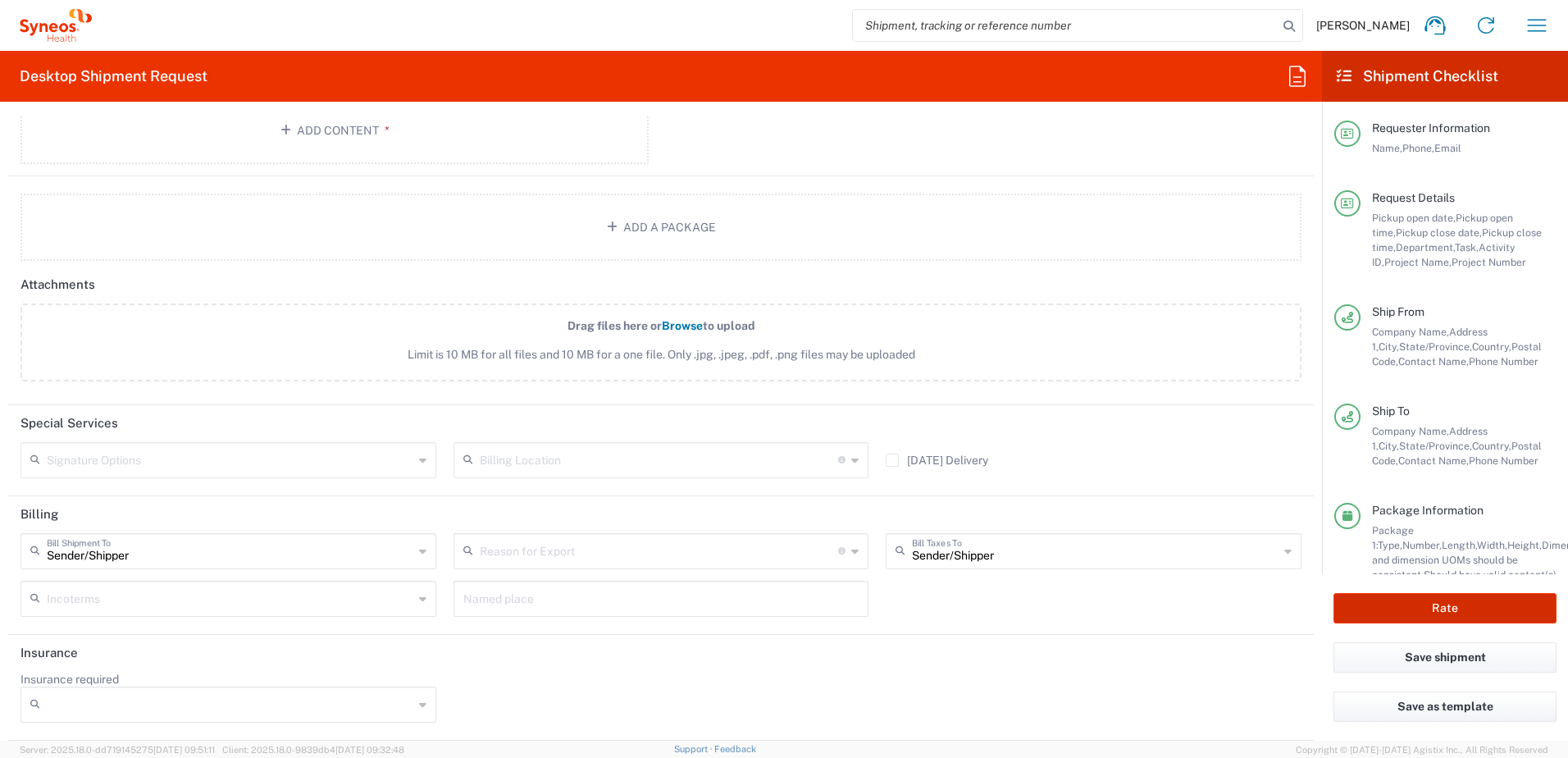
click at [1416, 602] on button "Rate" at bounding box center [1444, 607] width 223 height 31
type input "4520 DEPARTMENTAL EXPENSE"
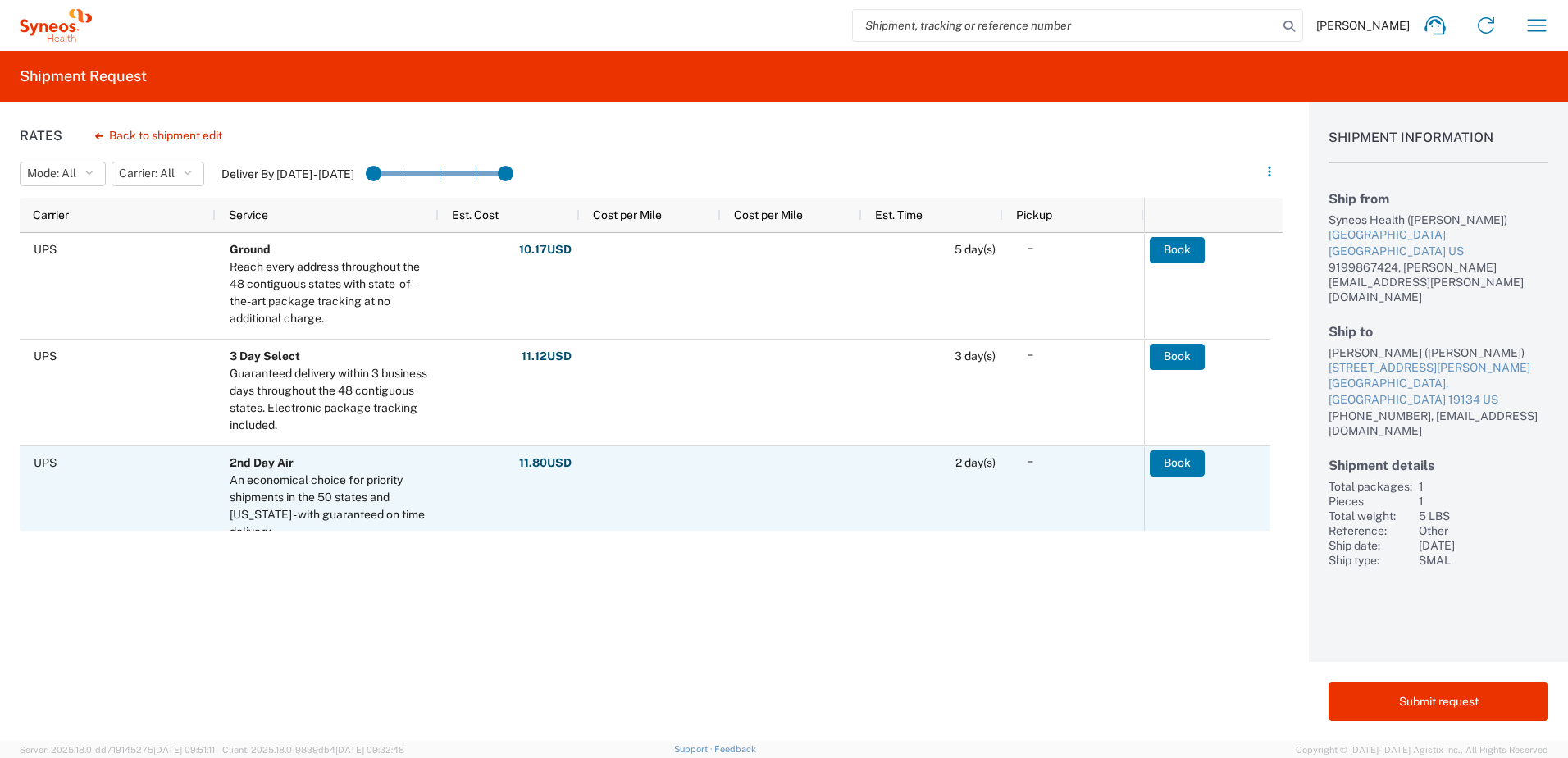
scroll to position [164, 0]
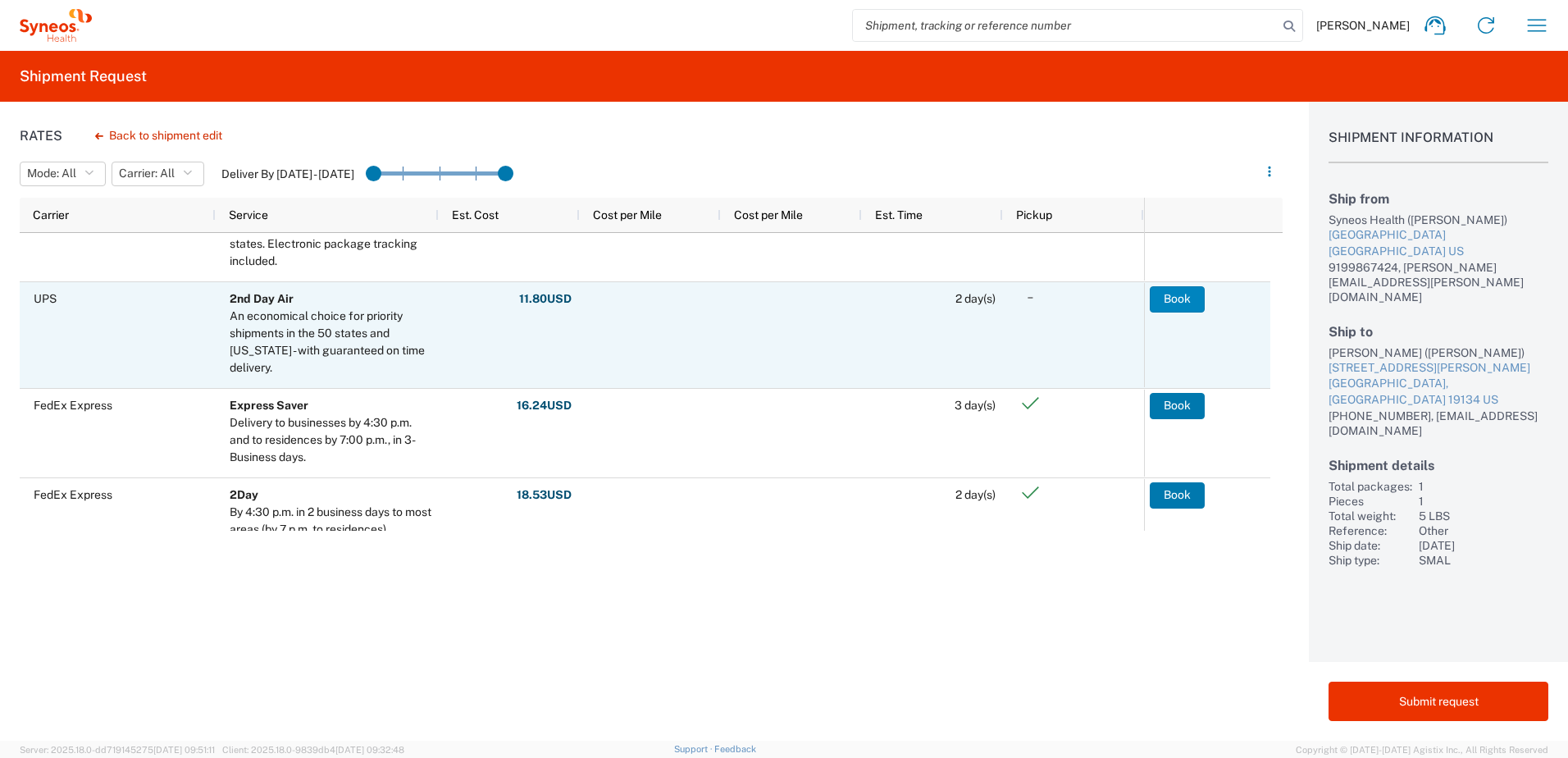
click at [1163, 290] on button "Book" at bounding box center [1177, 299] width 54 height 26
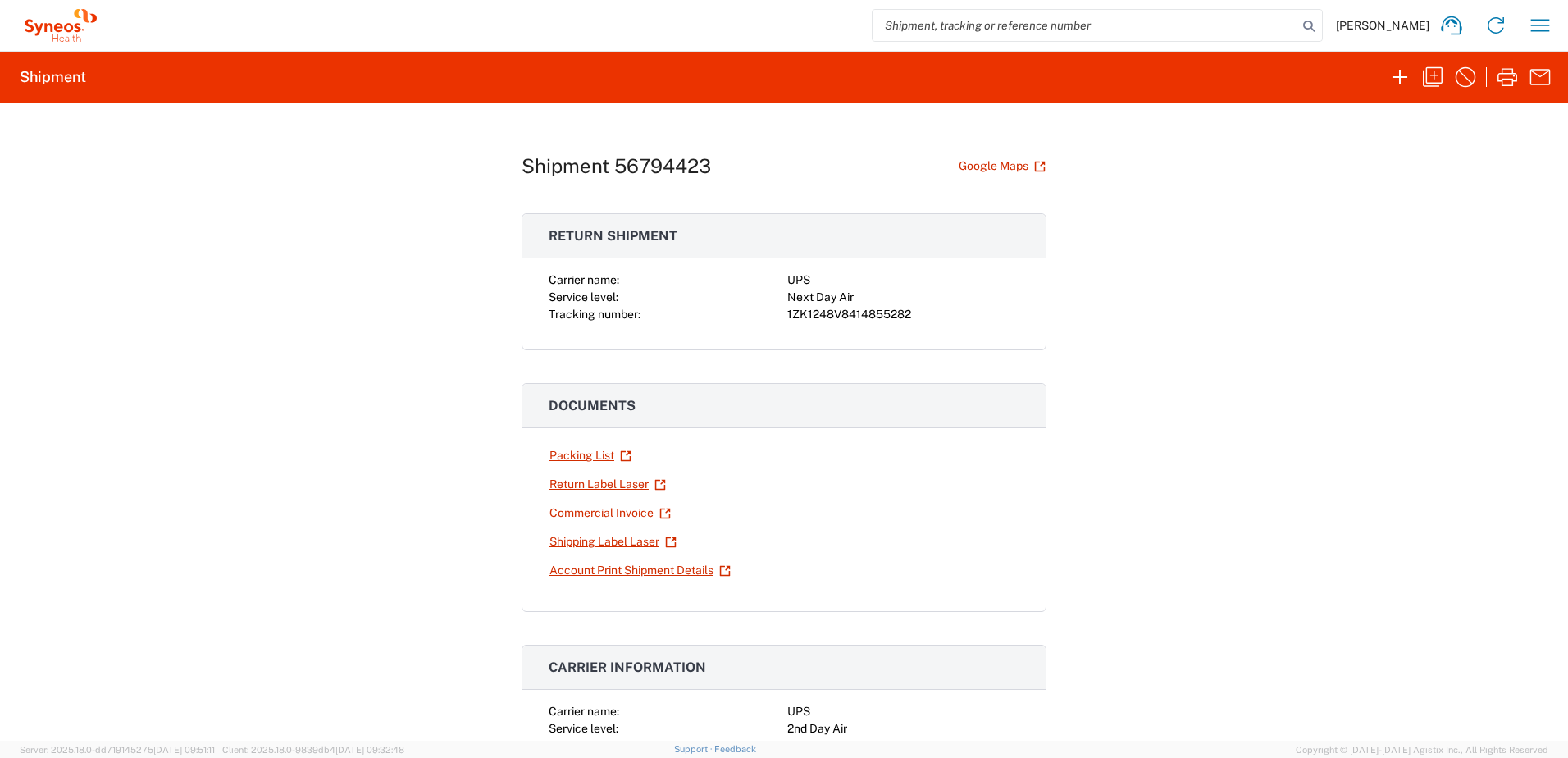
click at [845, 308] on div "1ZK1248V8414855282" at bounding box center [903, 314] width 232 height 17
copy div "1ZK1248V8414855282"
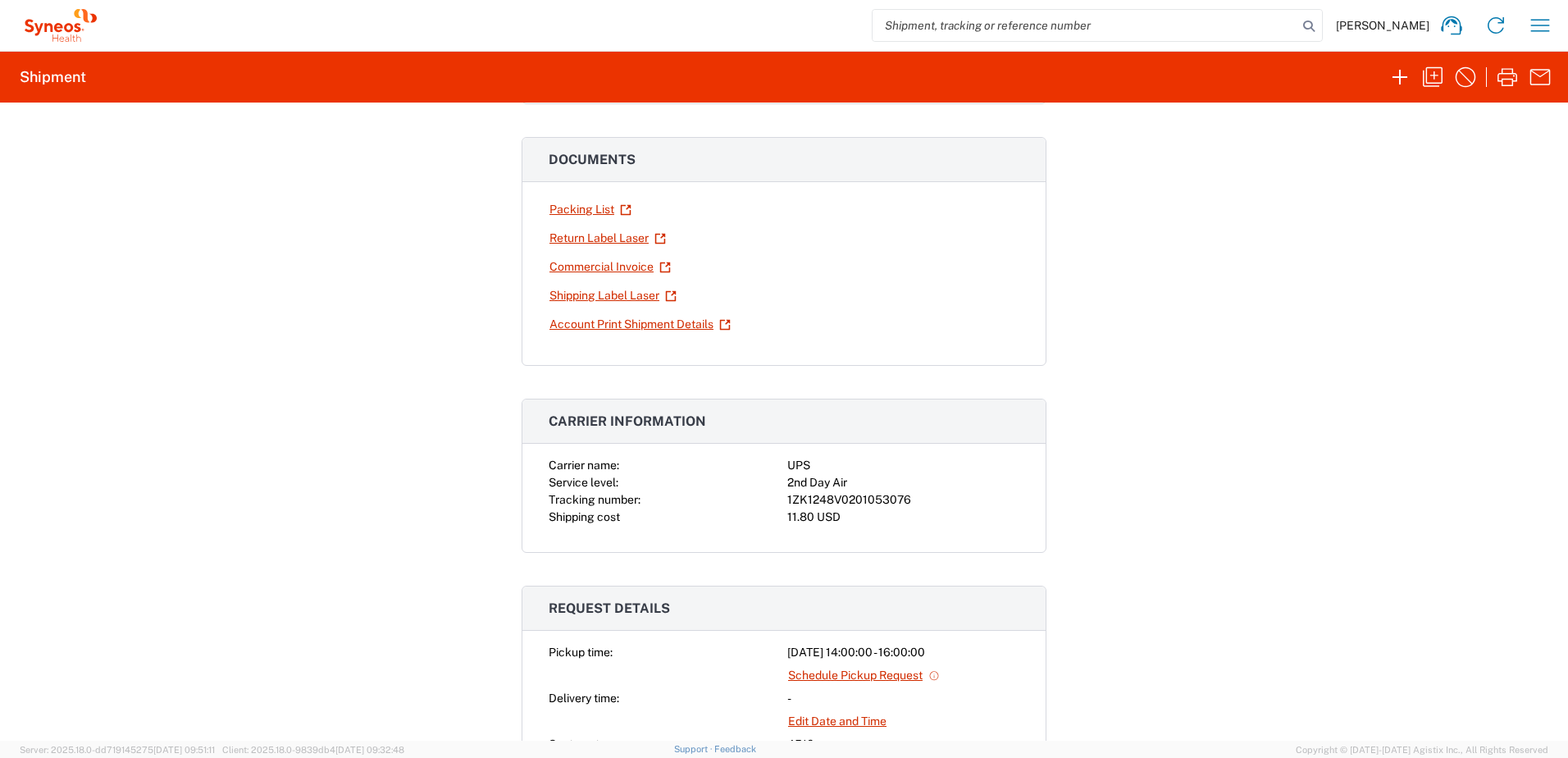
click at [843, 493] on div "1ZK1248V0201053076" at bounding box center [903, 499] width 232 height 17
copy div "1ZK1248V0201053076"
